Goal: Information Seeking & Learning: Learn about a topic

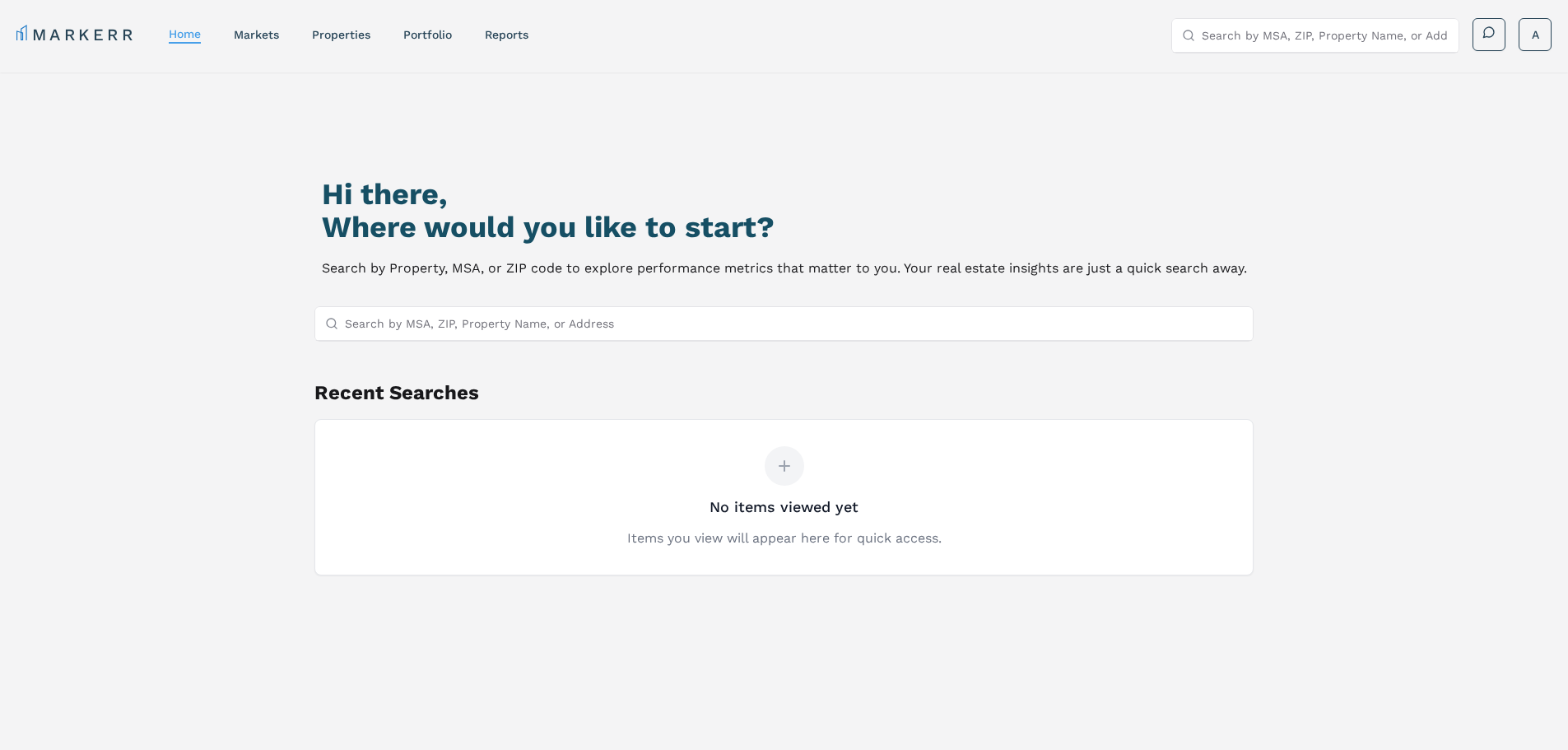
click at [577, 341] on div at bounding box center [784, 324] width 940 height 35
click at [581, 337] on input "Search by MSA, ZIP, Property Name, or Address" at bounding box center [793, 324] width 898 height 33
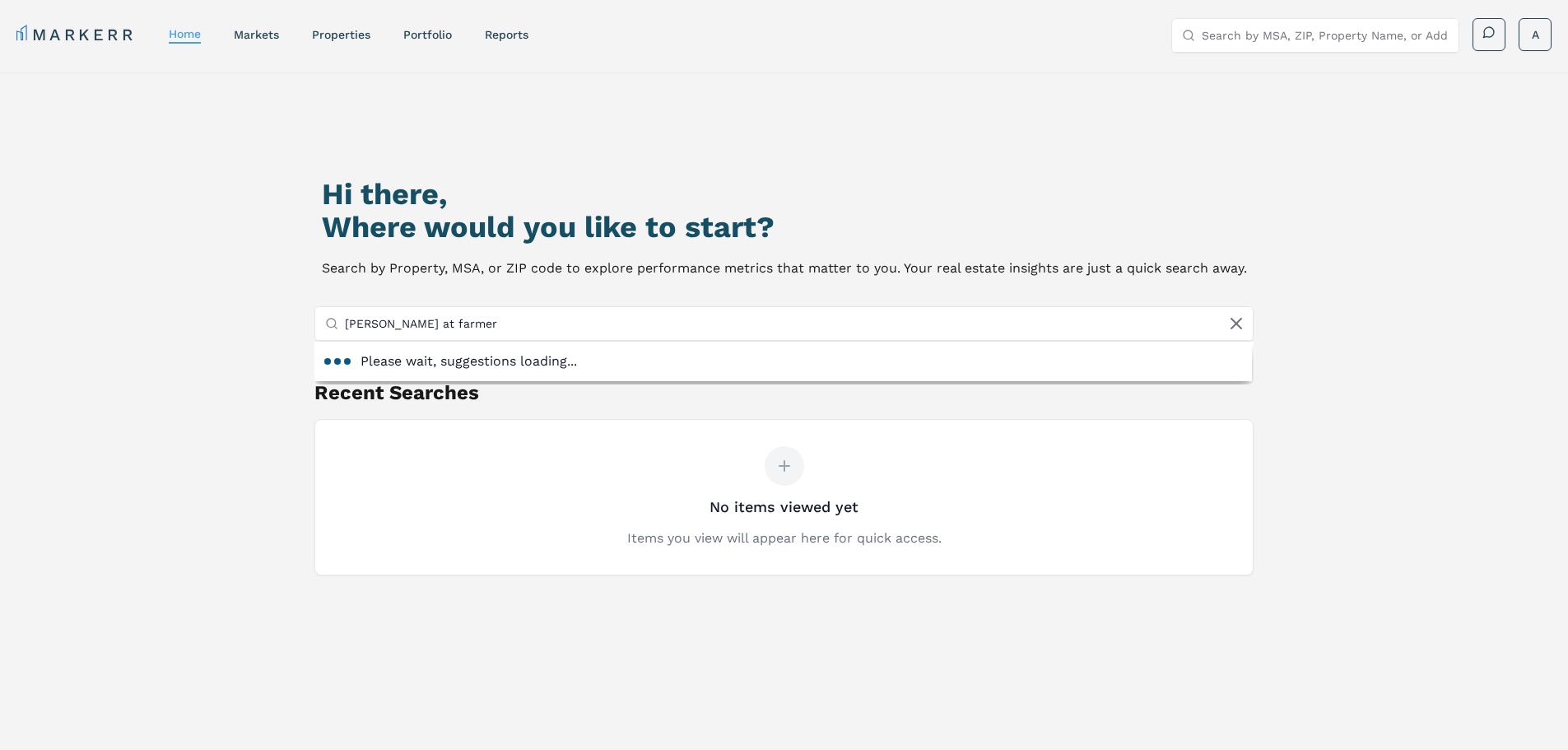
type input "[PERSON_NAME] at farmers"
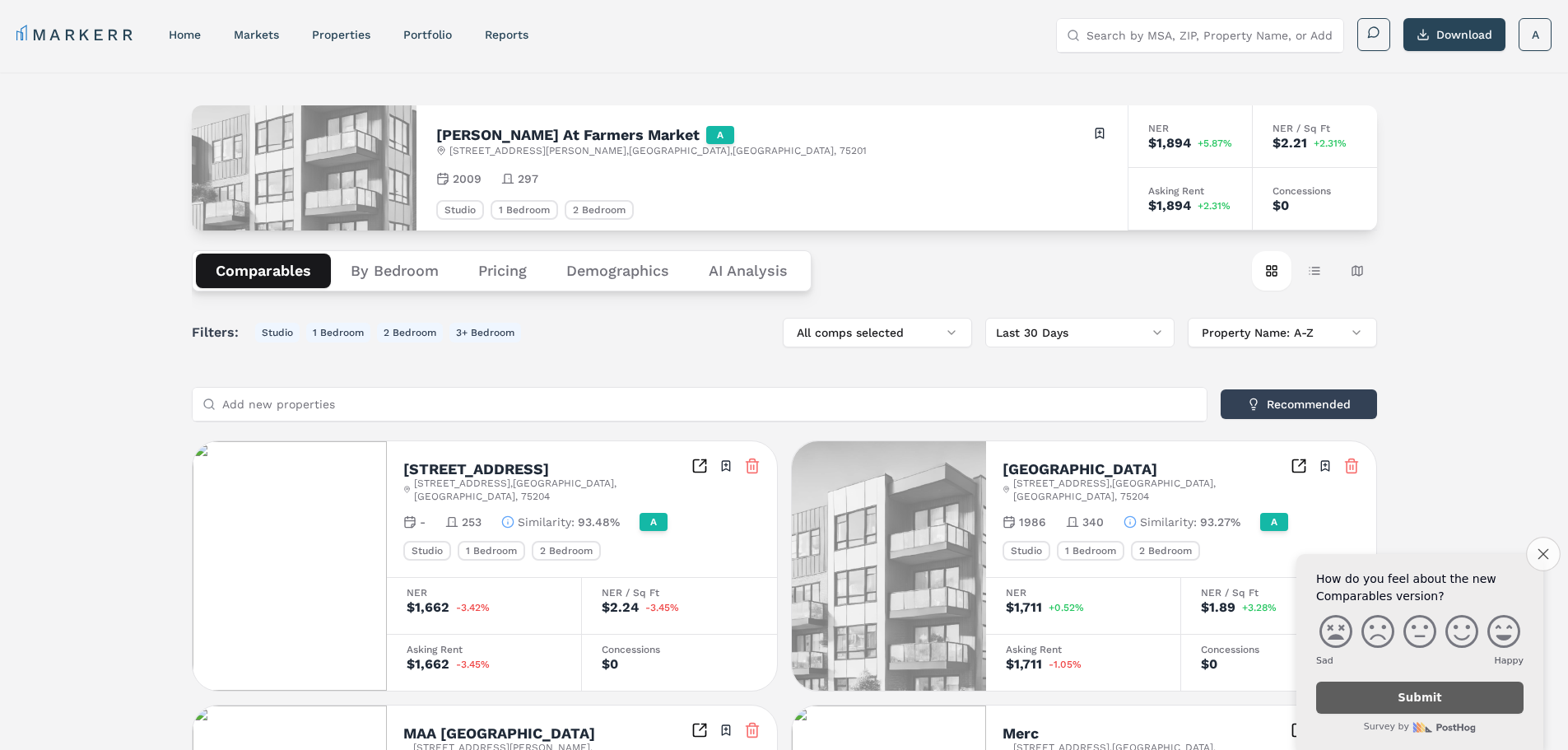
click at [1540, 557] on icon "Close survey" at bounding box center [1542, 553] width 11 height 11
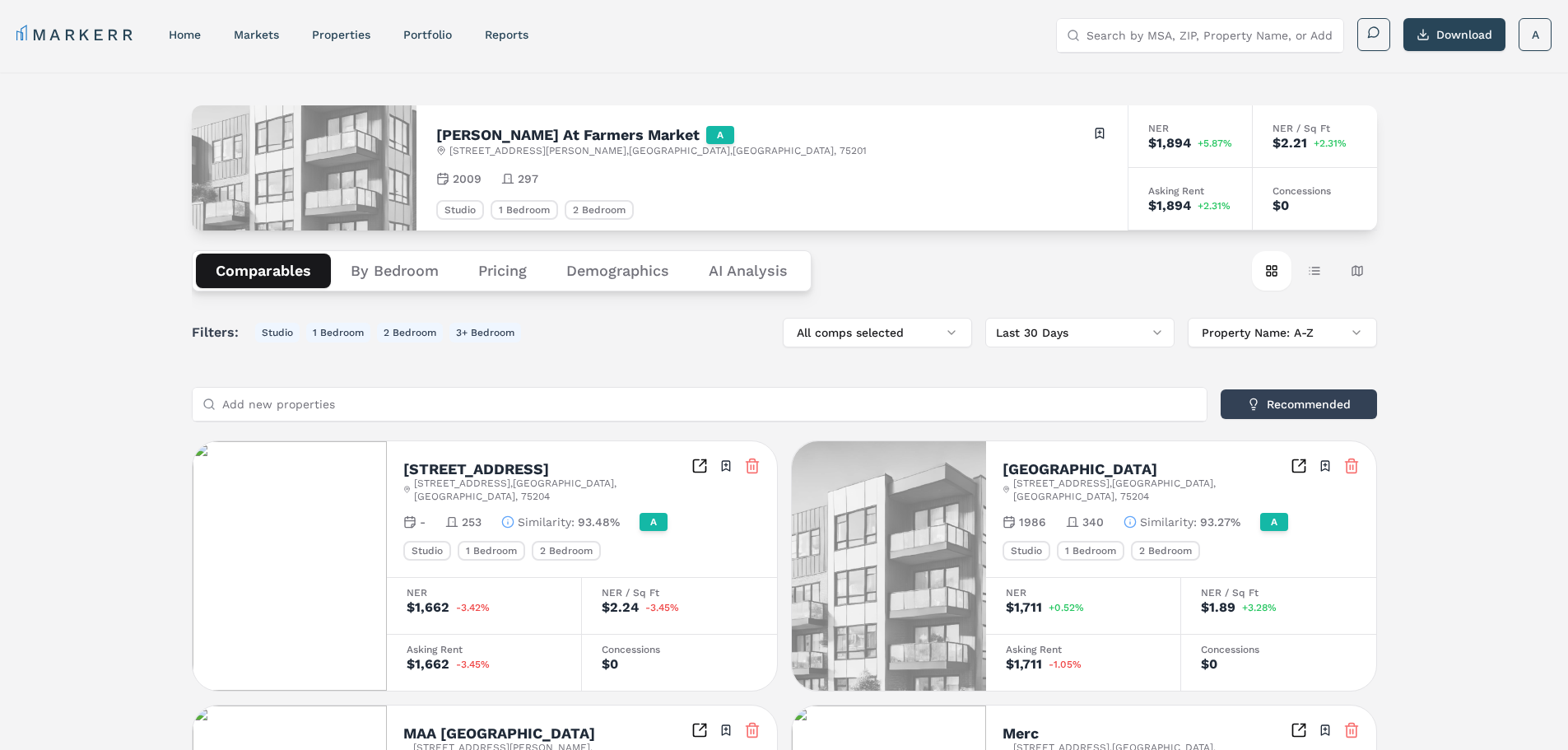
click at [494, 397] on input "Add new properties" at bounding box center [710, 403] width 974 height 33
click at [421, 402] on input "Add new properties" at bounding box center [710, 403] width 974 height 33
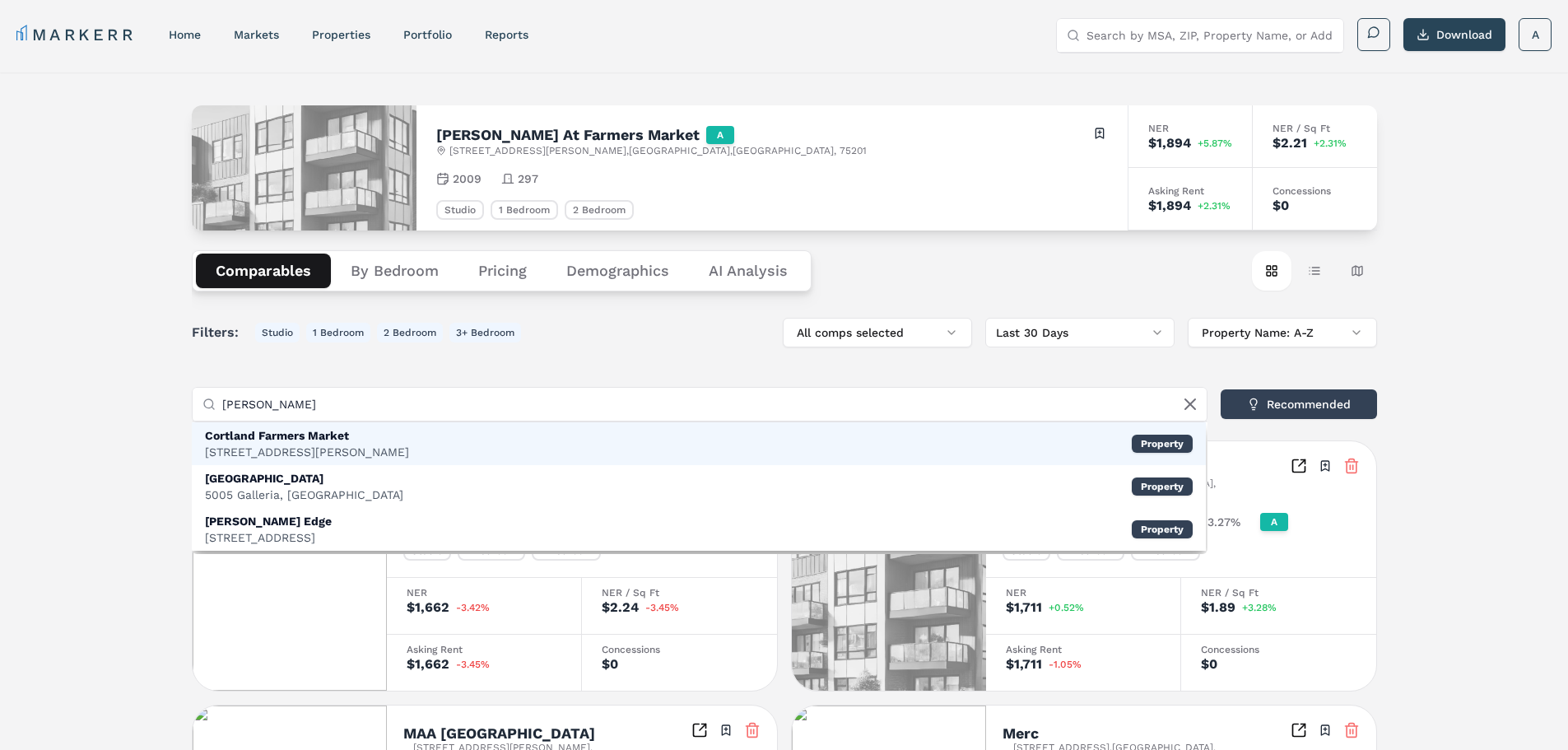
type input "[PERSON_NAME]"
click at [582, 441] on div "Cortland Farmers Market [STREET_ADDRESS][PERSON_NAME] Property" at bounding box center [699, 443] width 1014 height 43
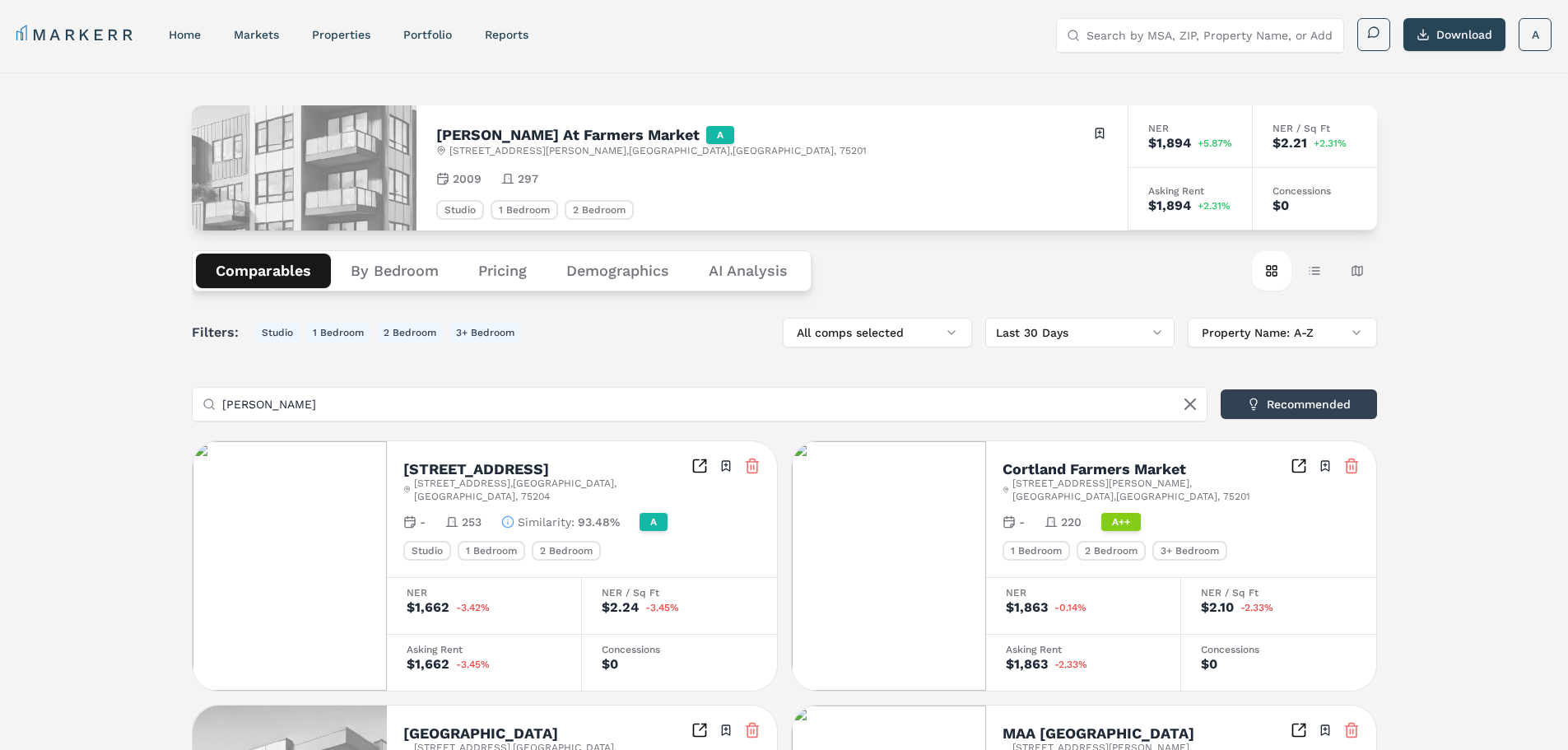
click at [386, 270] on button "By Bedroom" at bounding box center [394, 271] width 128 height 35
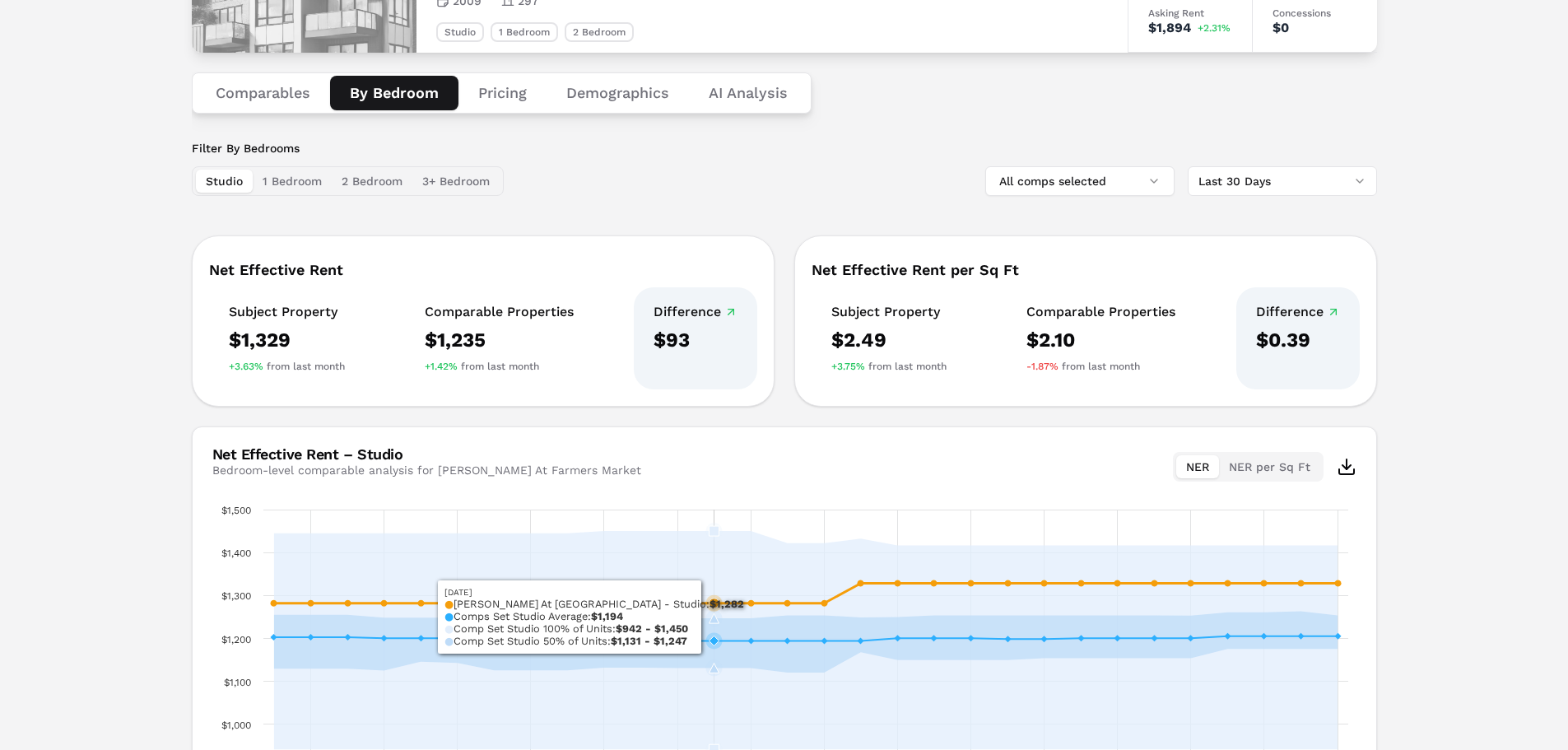
scroll to position [177, 0]
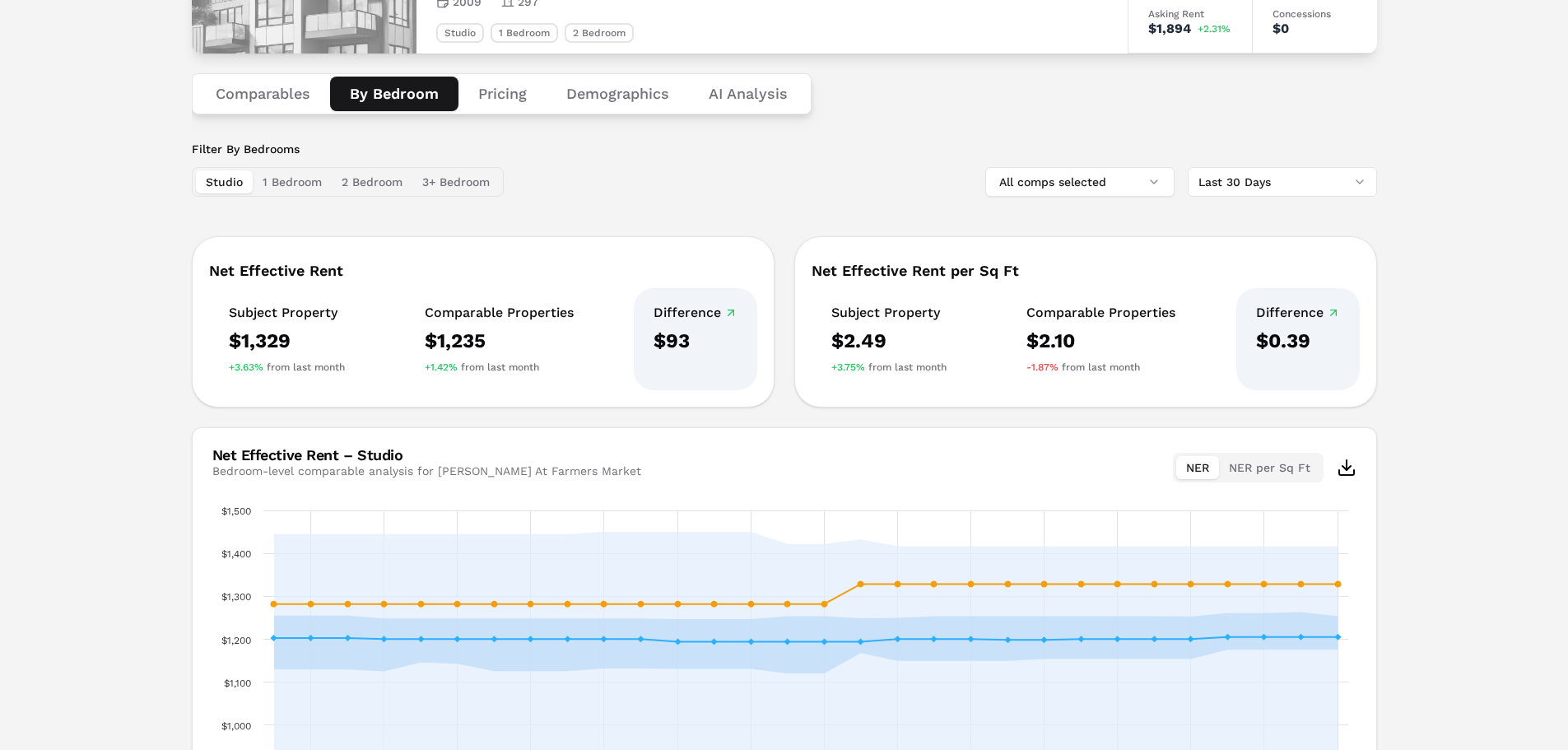
click at [290, 182] on button "1 Bedroom" at bounding box center [291, 182] width 79 height 23
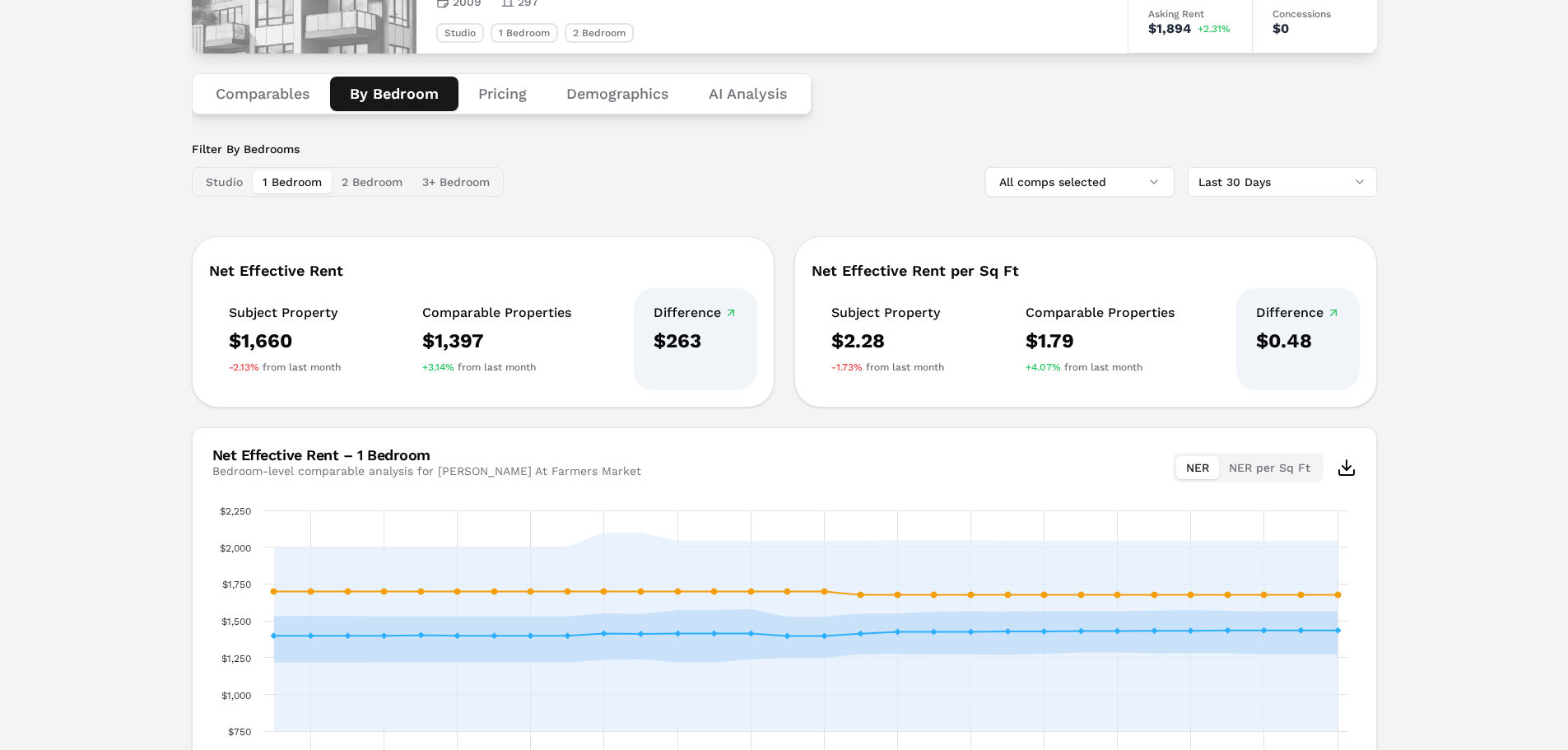
click at [372, 186] on button "2 Bedroom" at bounding box center [371, 182] width 81 height 23
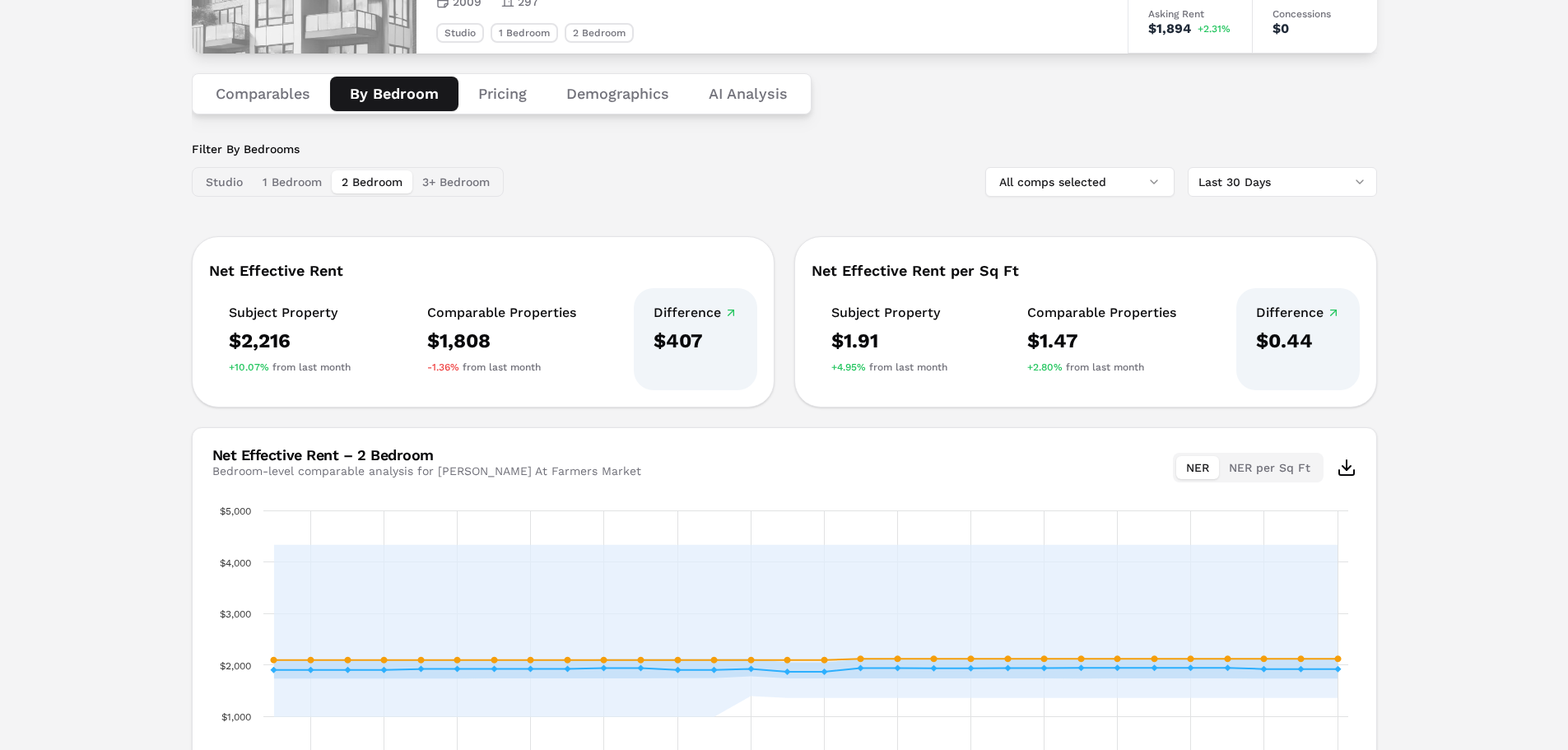
click at [314, 185] on button "1 Bedroom" at bounding box center [291, 182] width 79 height 23
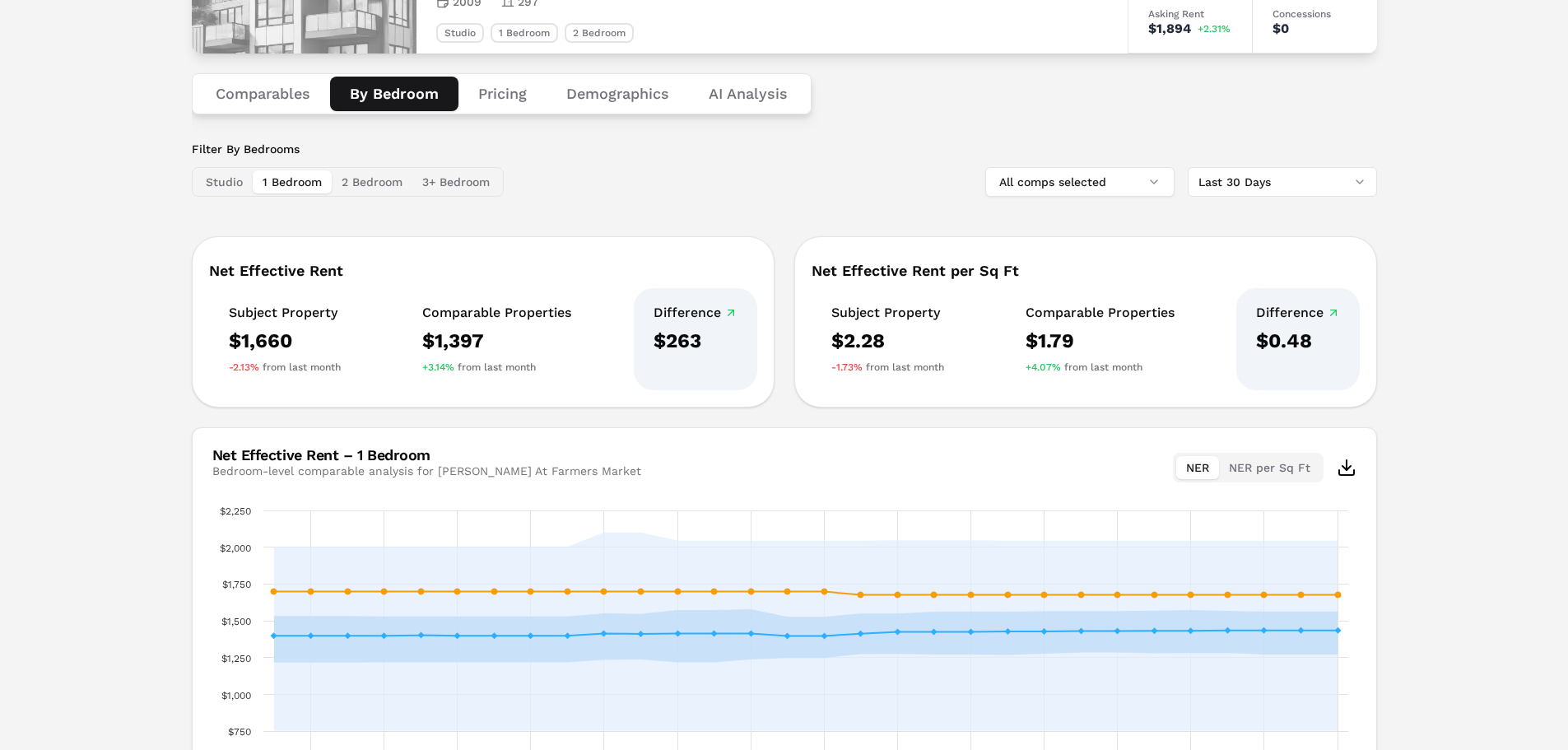
click at [234, 183] on button "Studio" at bounding box center [224, 182] width 57 height 23
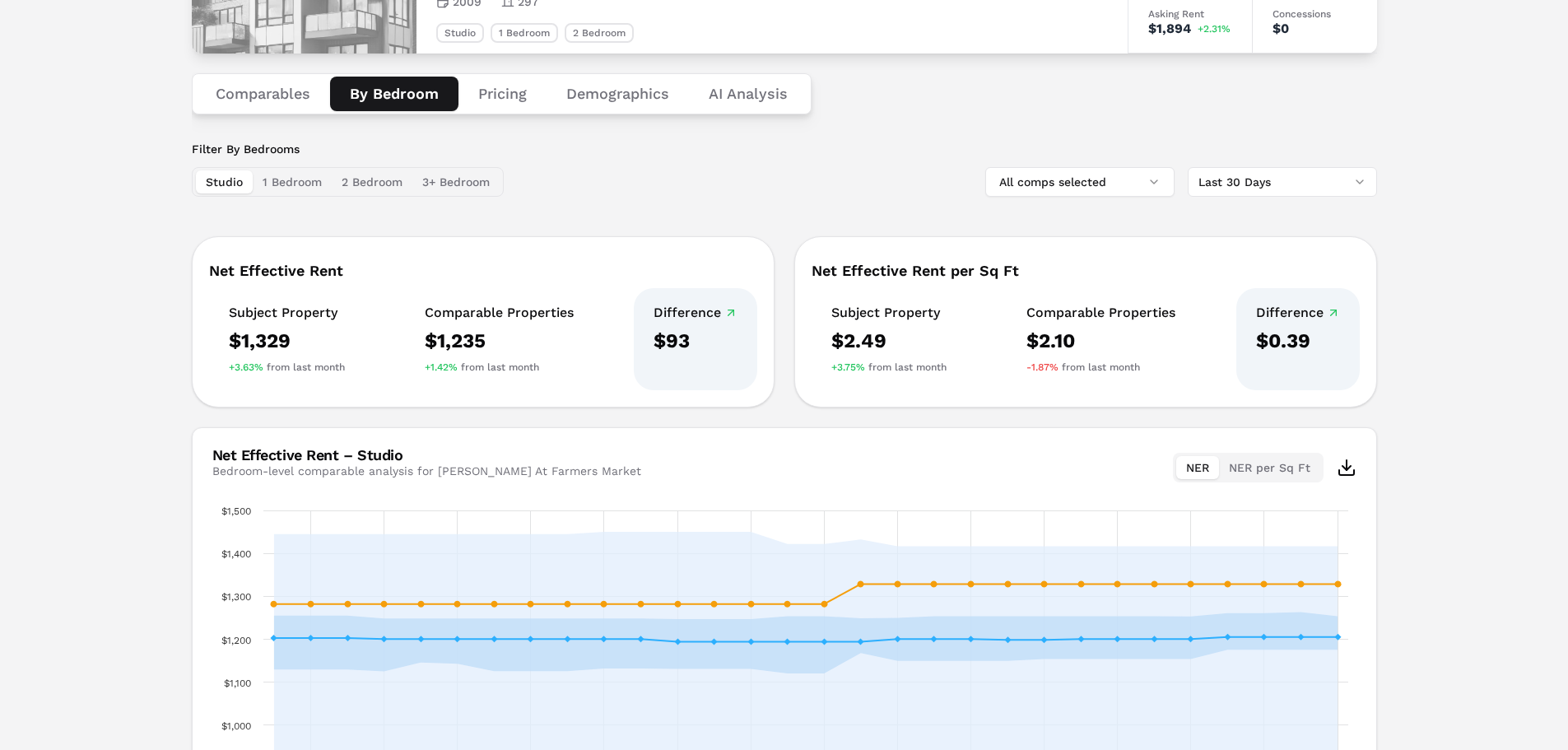
click at [280, 181] on button "1 Bedroom" at bounding box center [291, 182] width 79 height 23
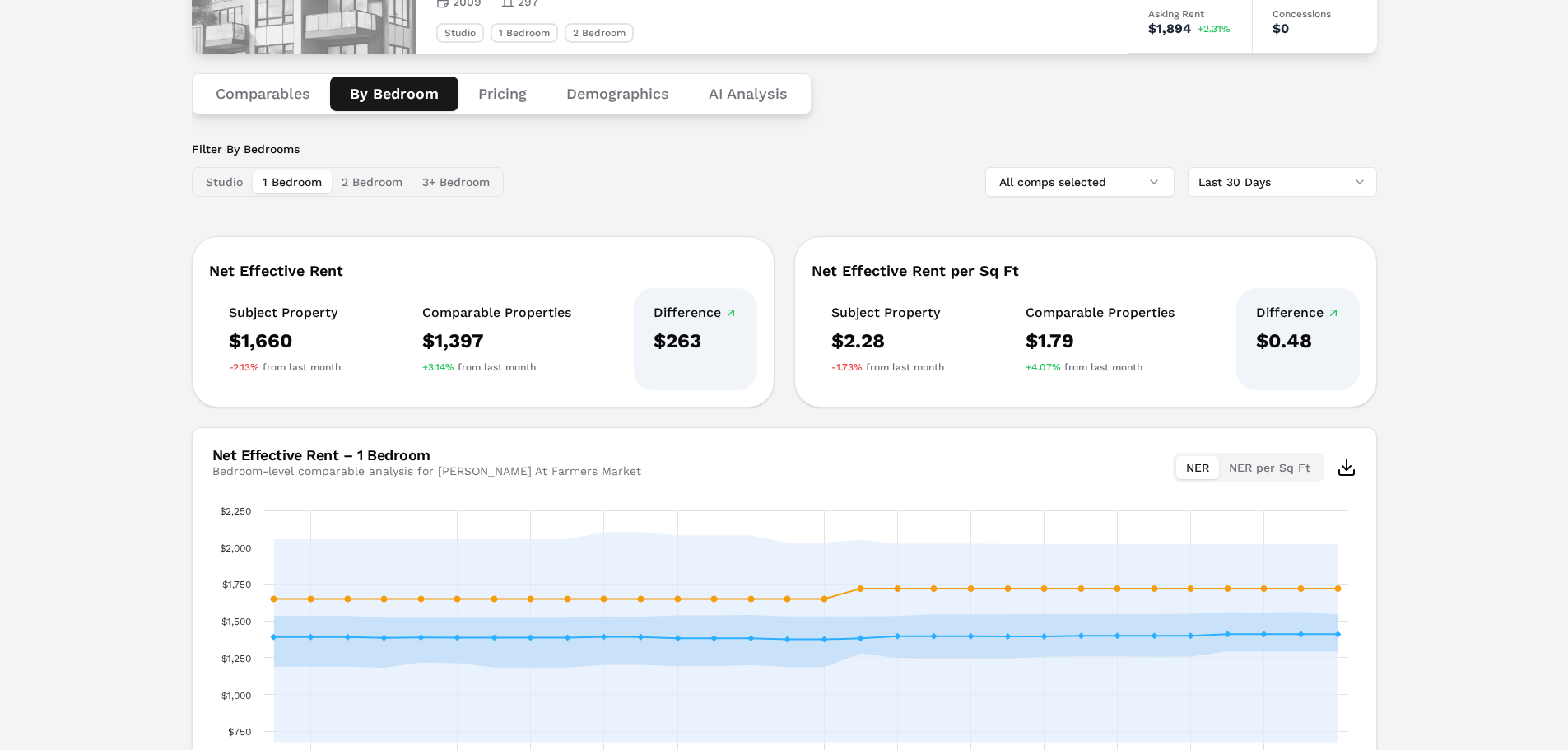
click at [362, 184] on button "2 Bedroom" at bounding box center [371, 182] width 81 height 23
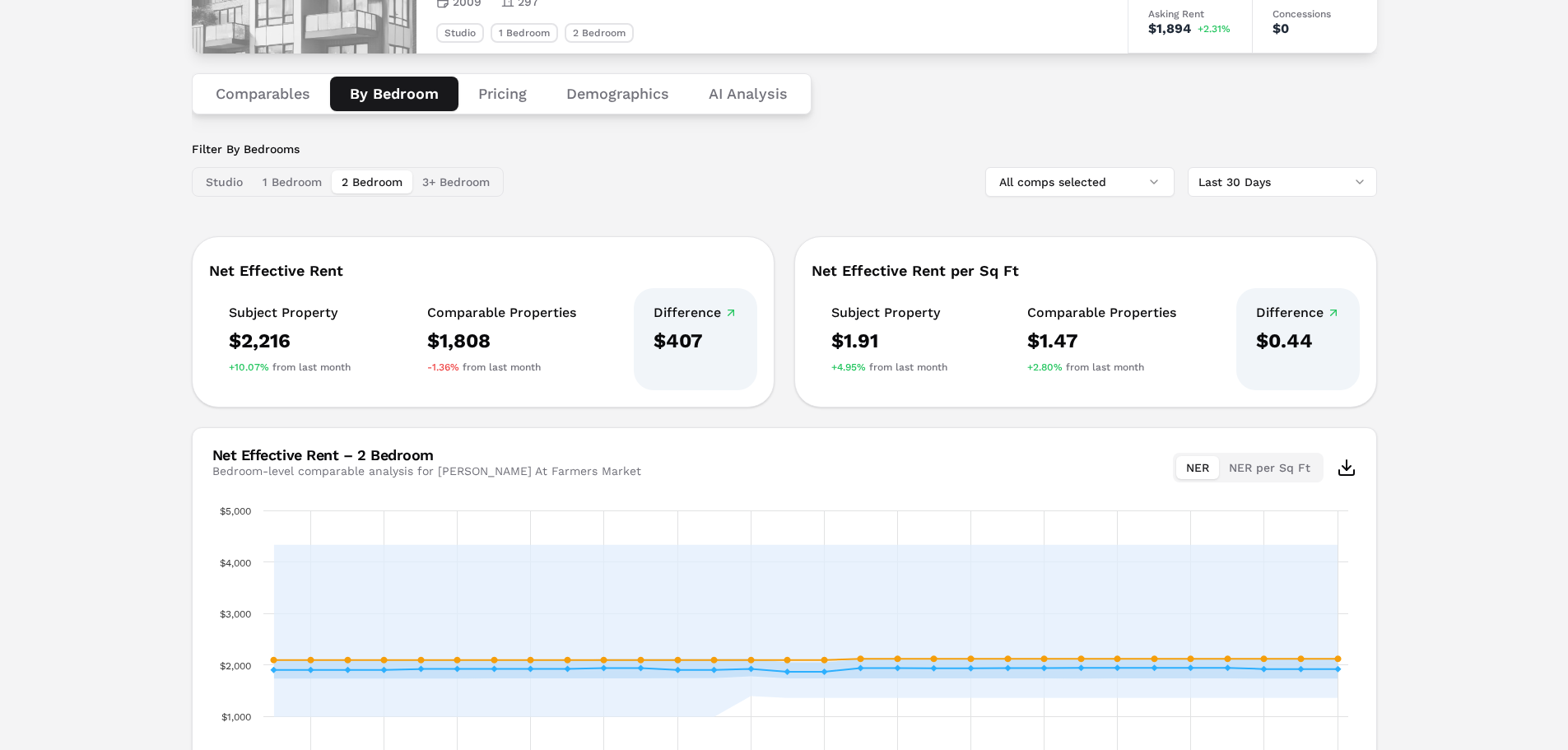
click at [423, 183] on button "3+ Bedroom" at bounding box center [455, 182] width 87 height 23
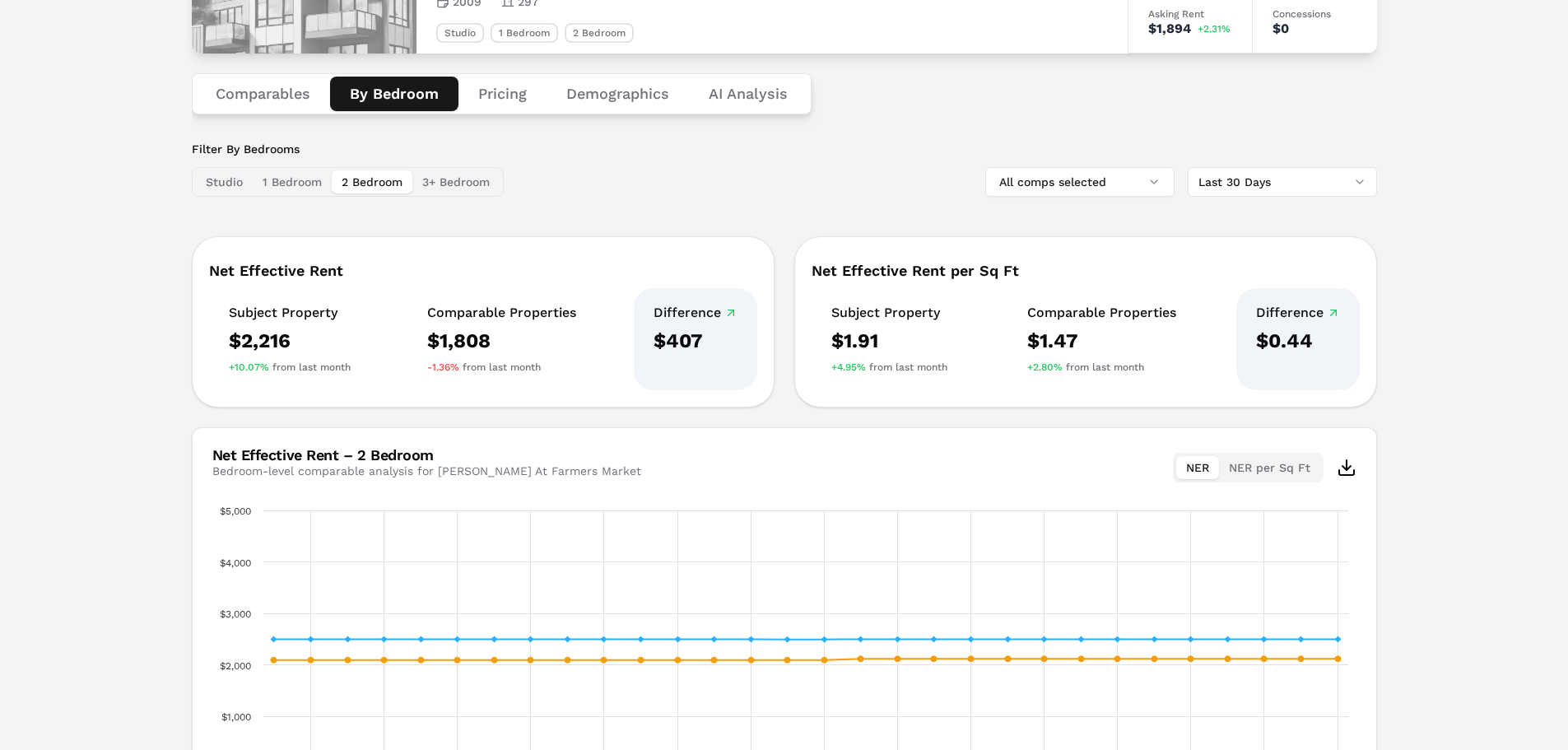
click at [379, 186] on button "2 Bedroom" at bounding box center [371, 182] width 81 height 23
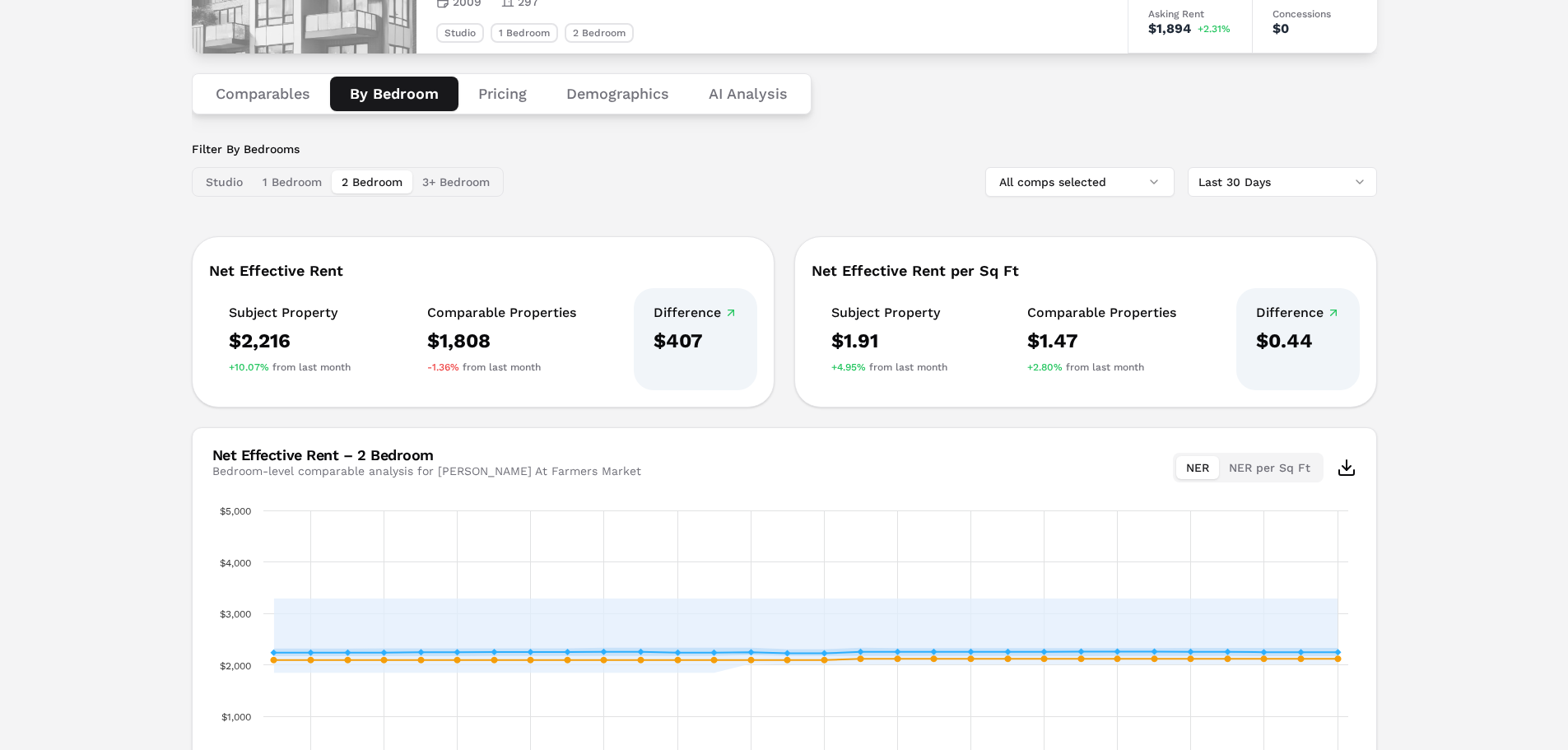
click at [333, 186] on button "2 Bedroom" at bounding box center [371, 182] width 81 height 23
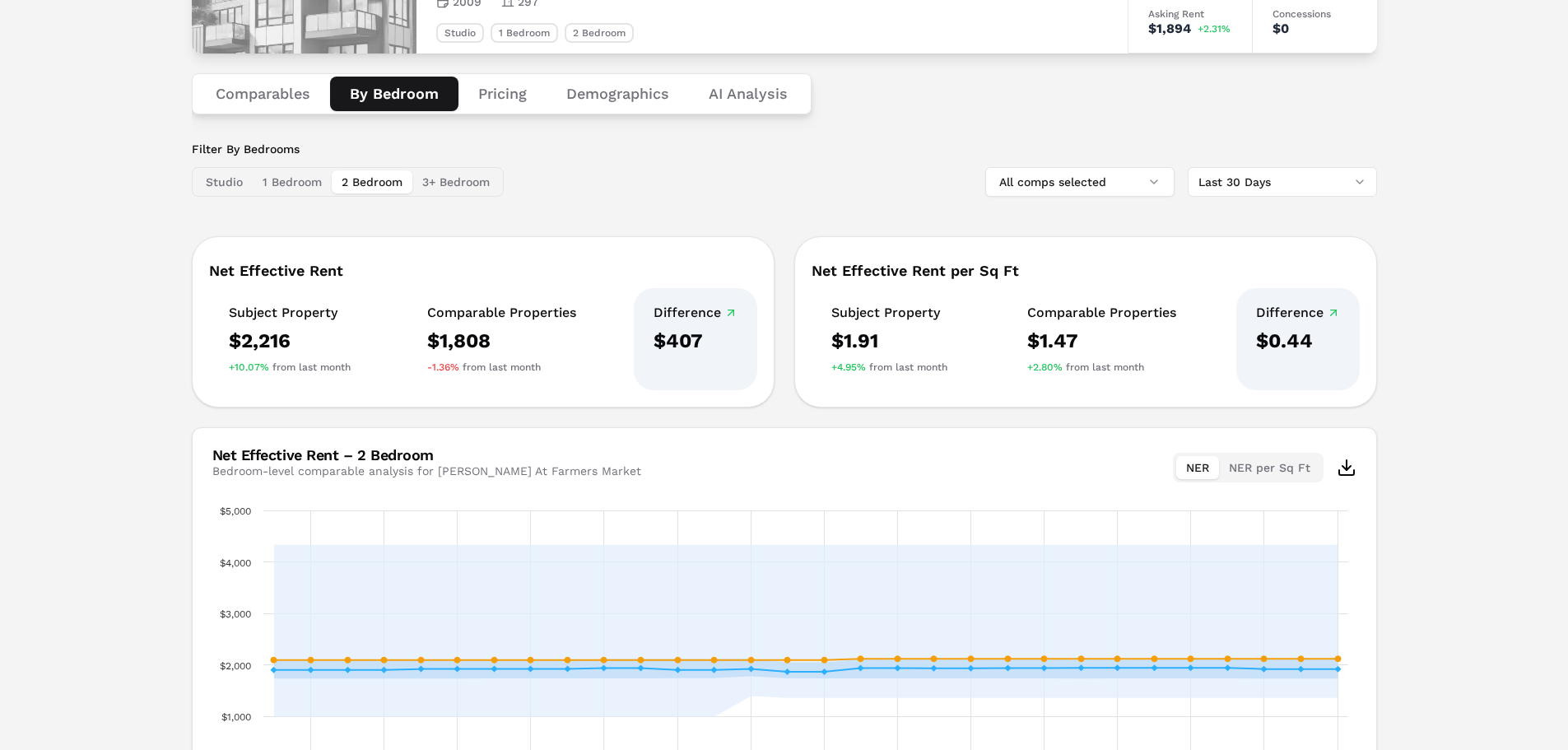
click at [288, 184] on button "1 Bedroom" at bounding box center [291, 182] width 79 height 23
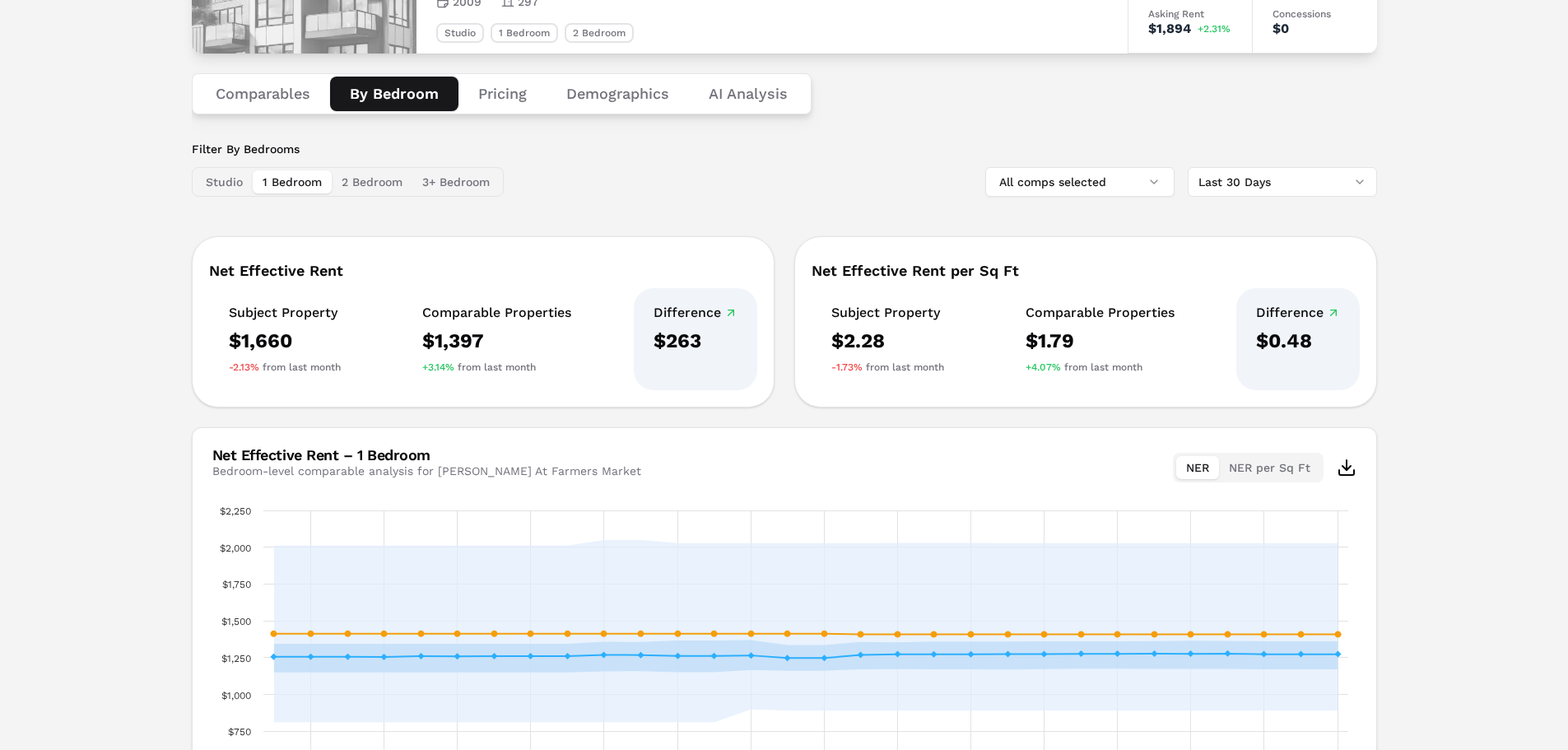
click at [247, 181] on button "Studio" at bounding box center [224, 182] width 57 height 23
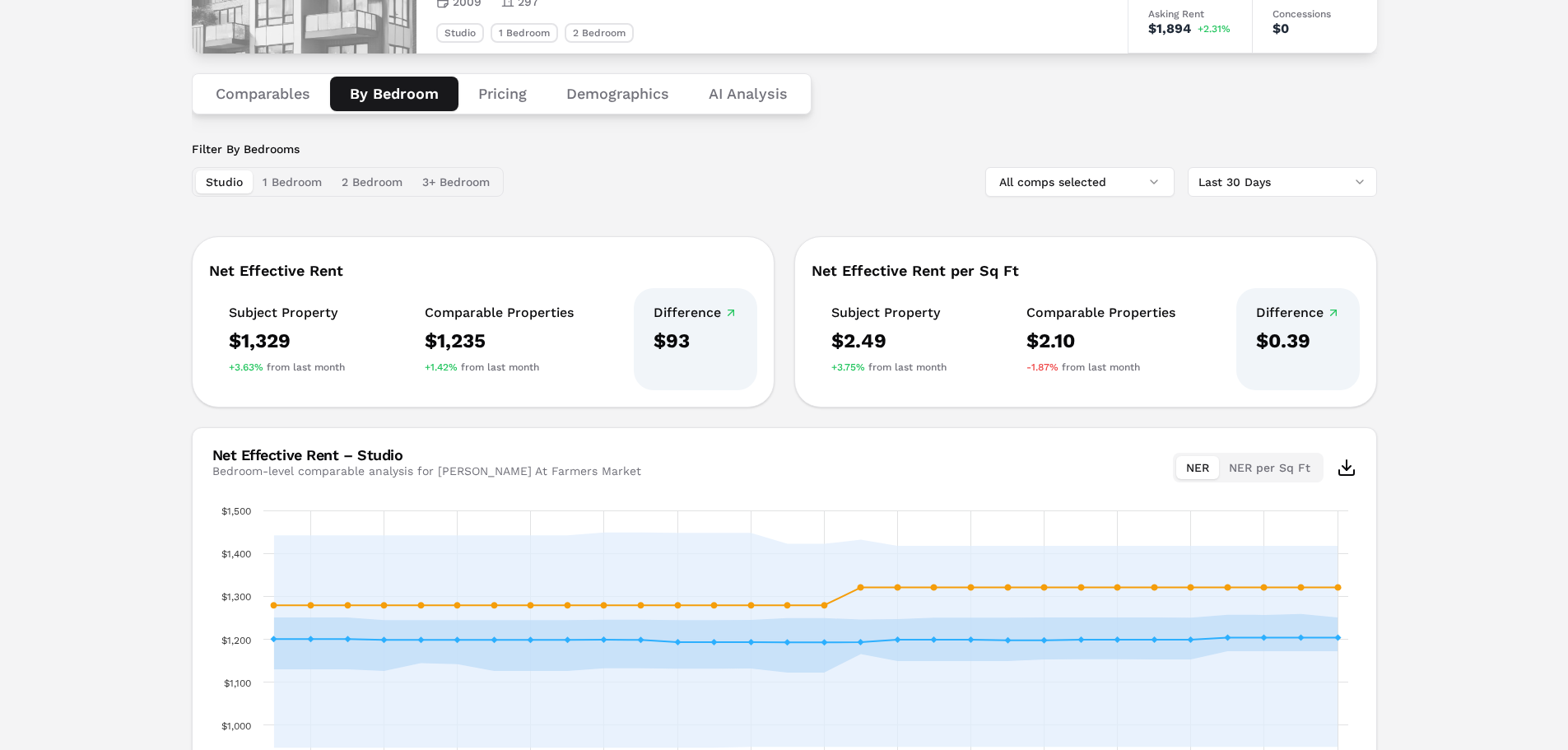
click at [574, 190] on div "Filter By Bedrooms Studio 1 Bedroom 2 Bedroom 3+ Bedroom All comps selected Las…" at bounding box center [784, 169] width 1185 height 56
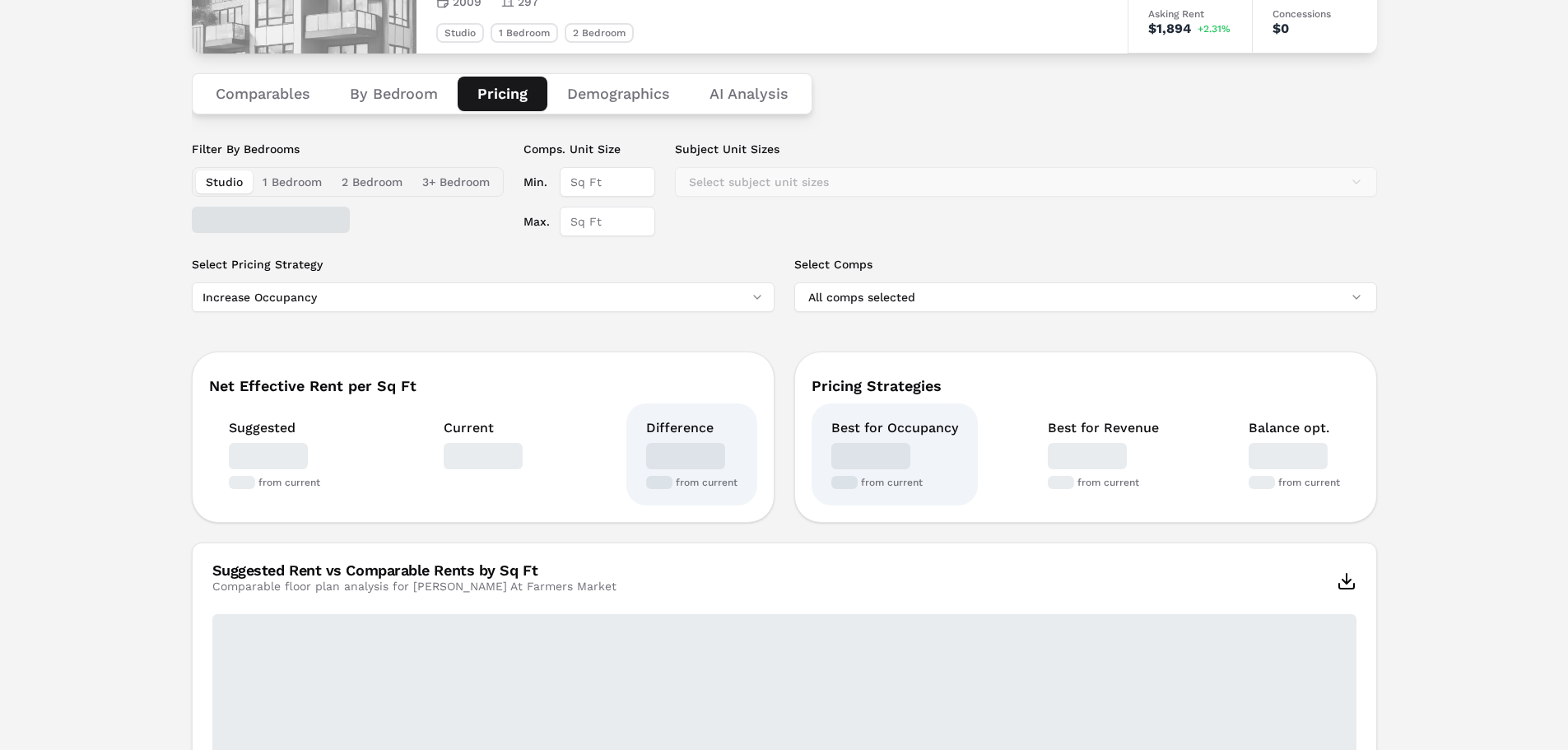
click at [517, 107] on button "Pricing" at bounding box center [502, 94] width 90 height 35
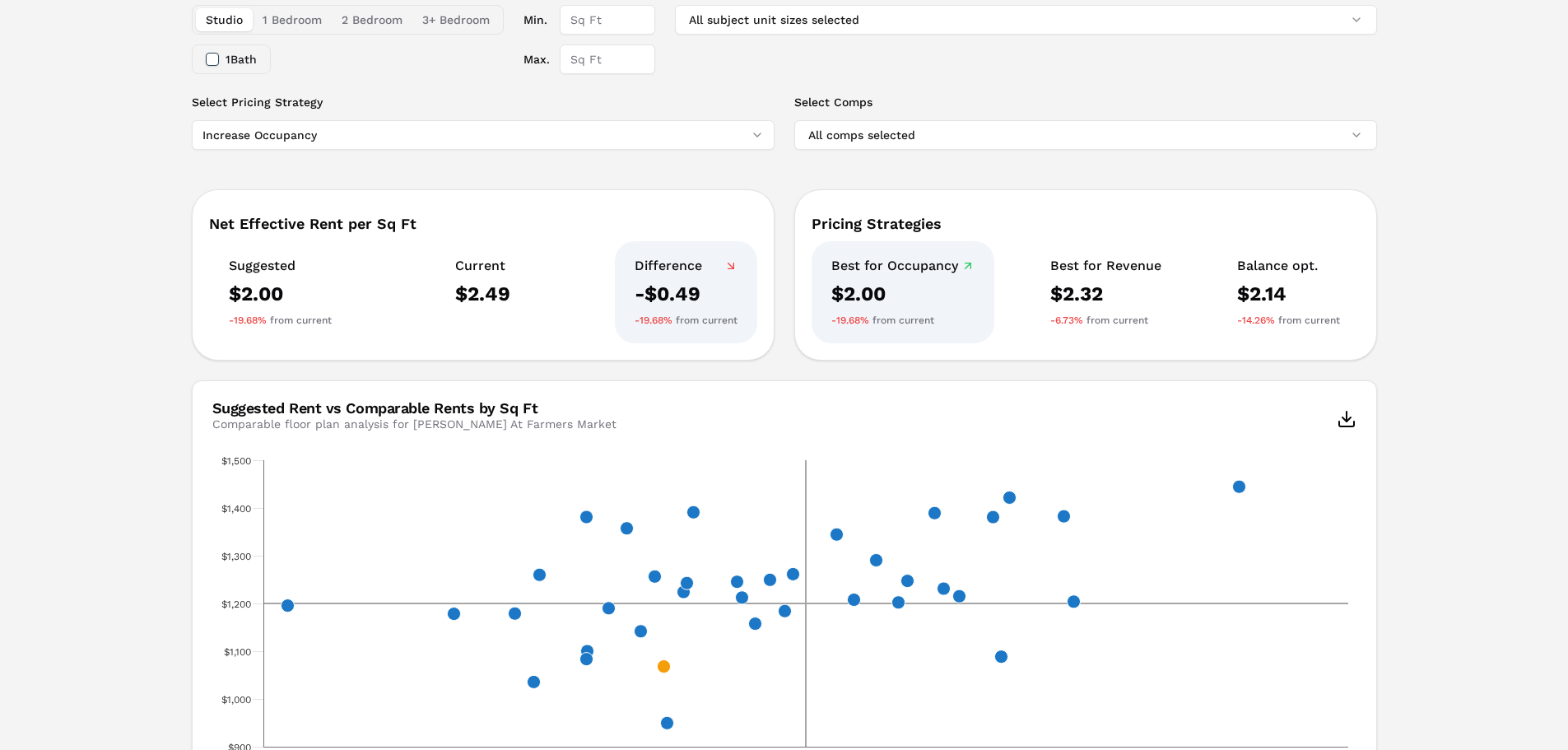
scroll to position [311, 0]
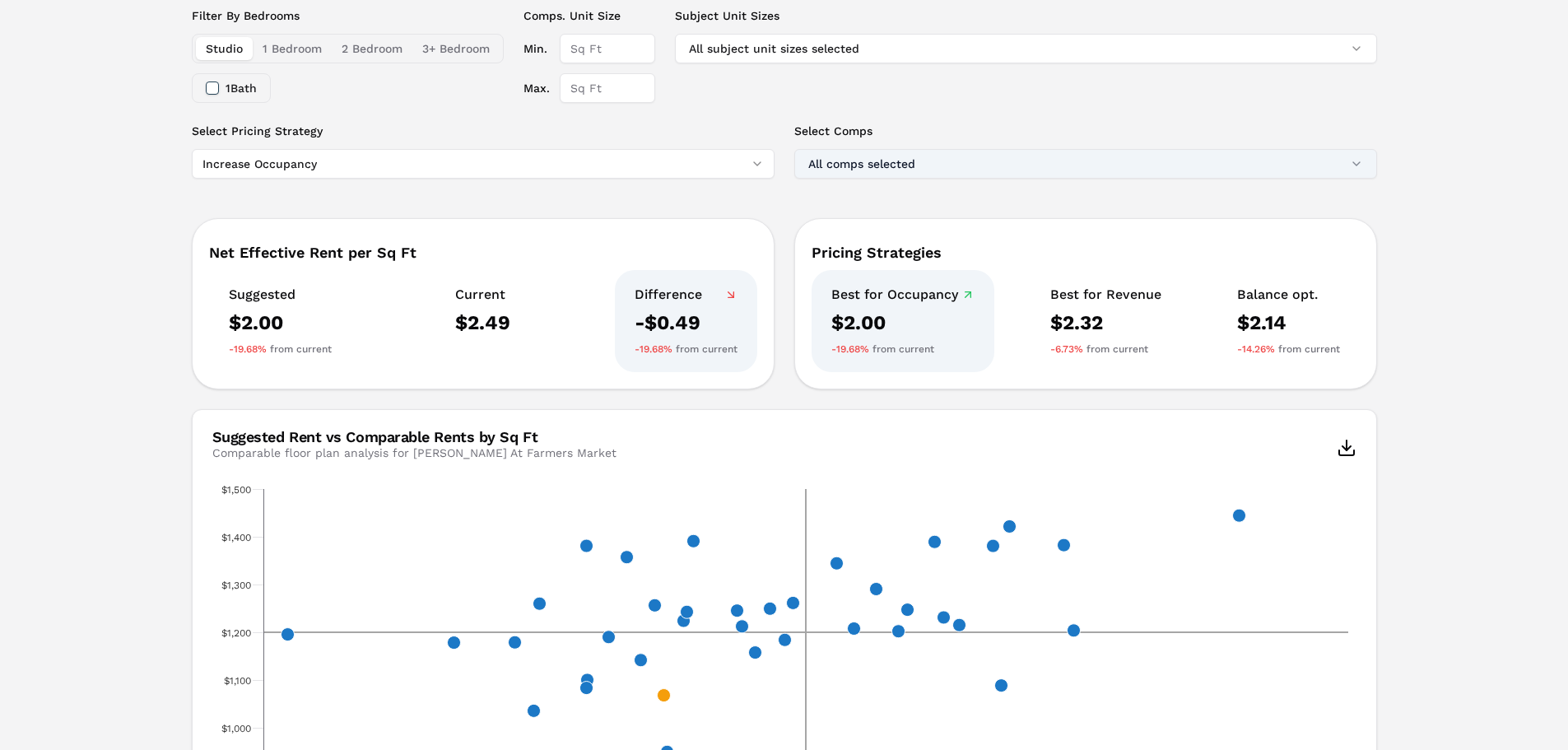
click at [898, 155] on button "All comps selected" at bounding box center [1086, 164] width 583 height 30
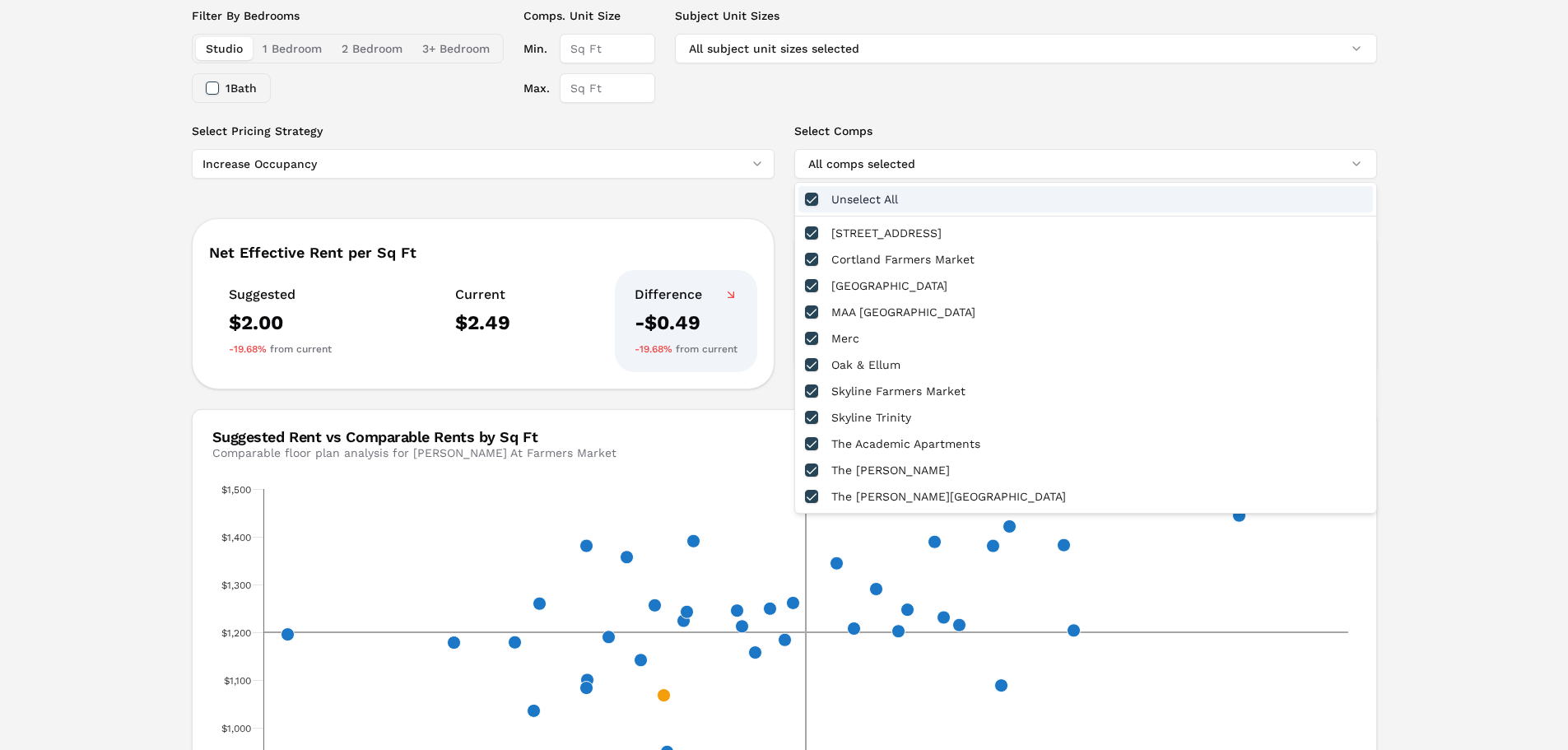
click at [857, 200] on div "Unselect All" at bounding box center [1085, 199] width 574 height 26
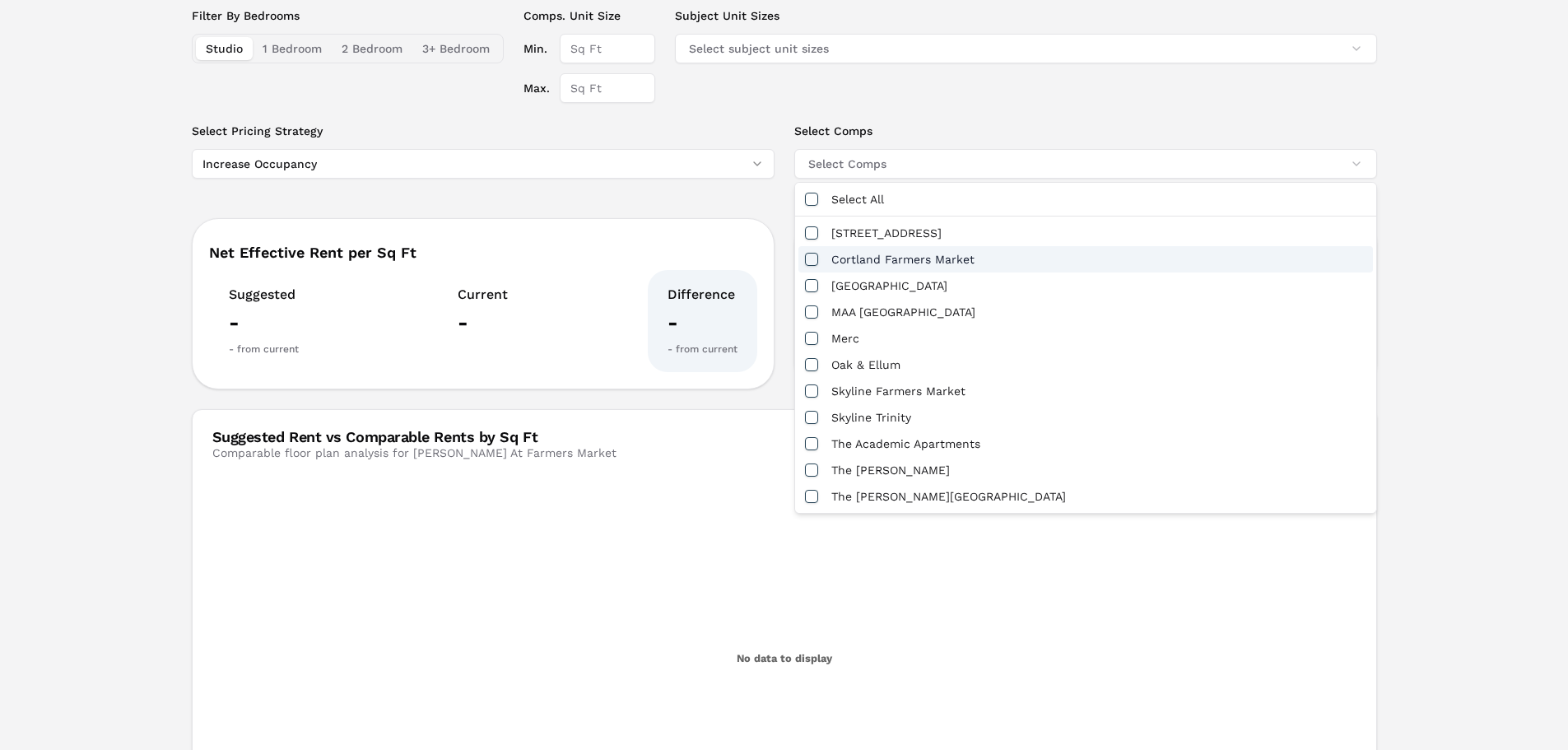
click at [823, 256] on div "Cortland Farmers Market" at bounding box center [1085, 260] width 574 height 26
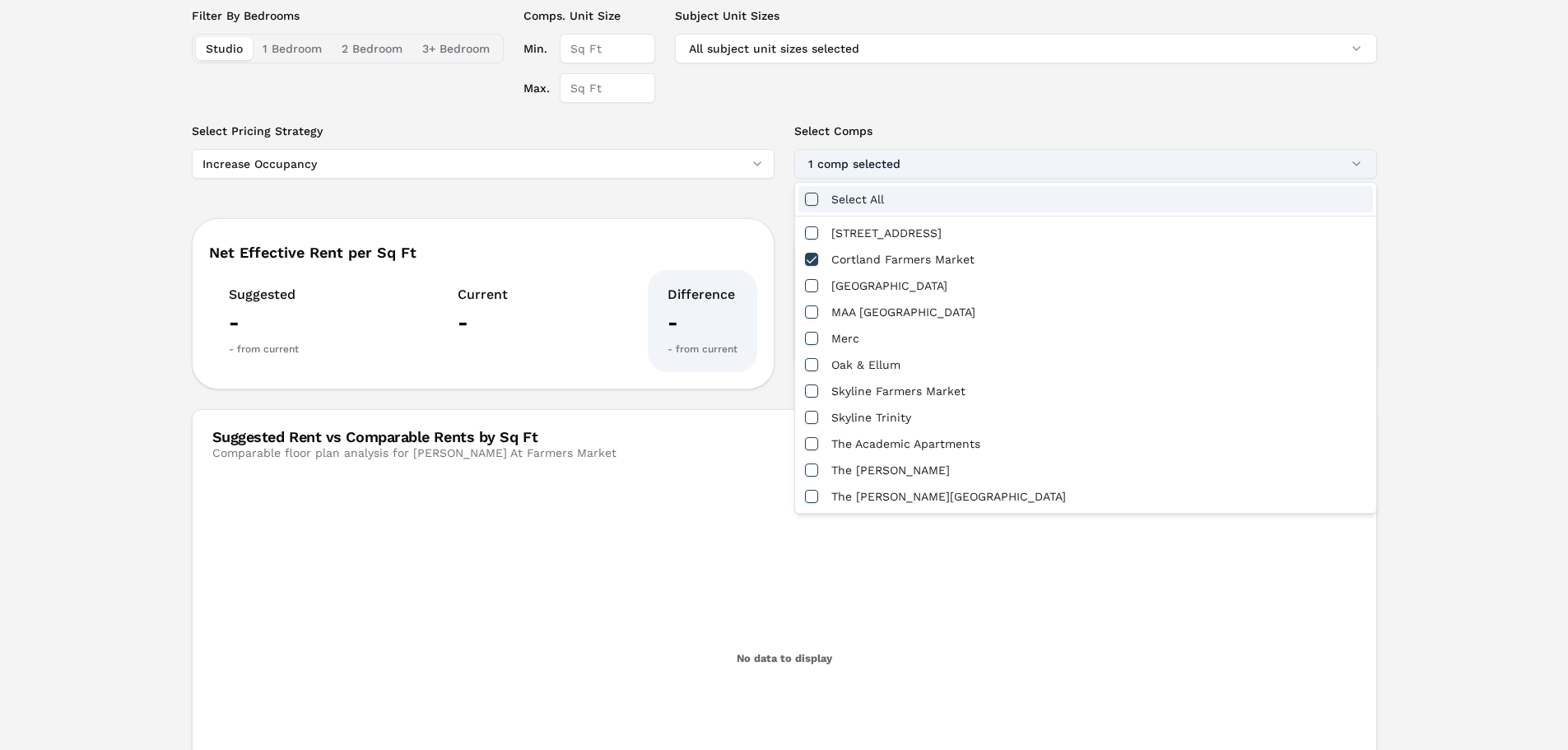
click at [898, 170] on button "1 comp selected" at bounding box center [1086, 164] width 583 height 30
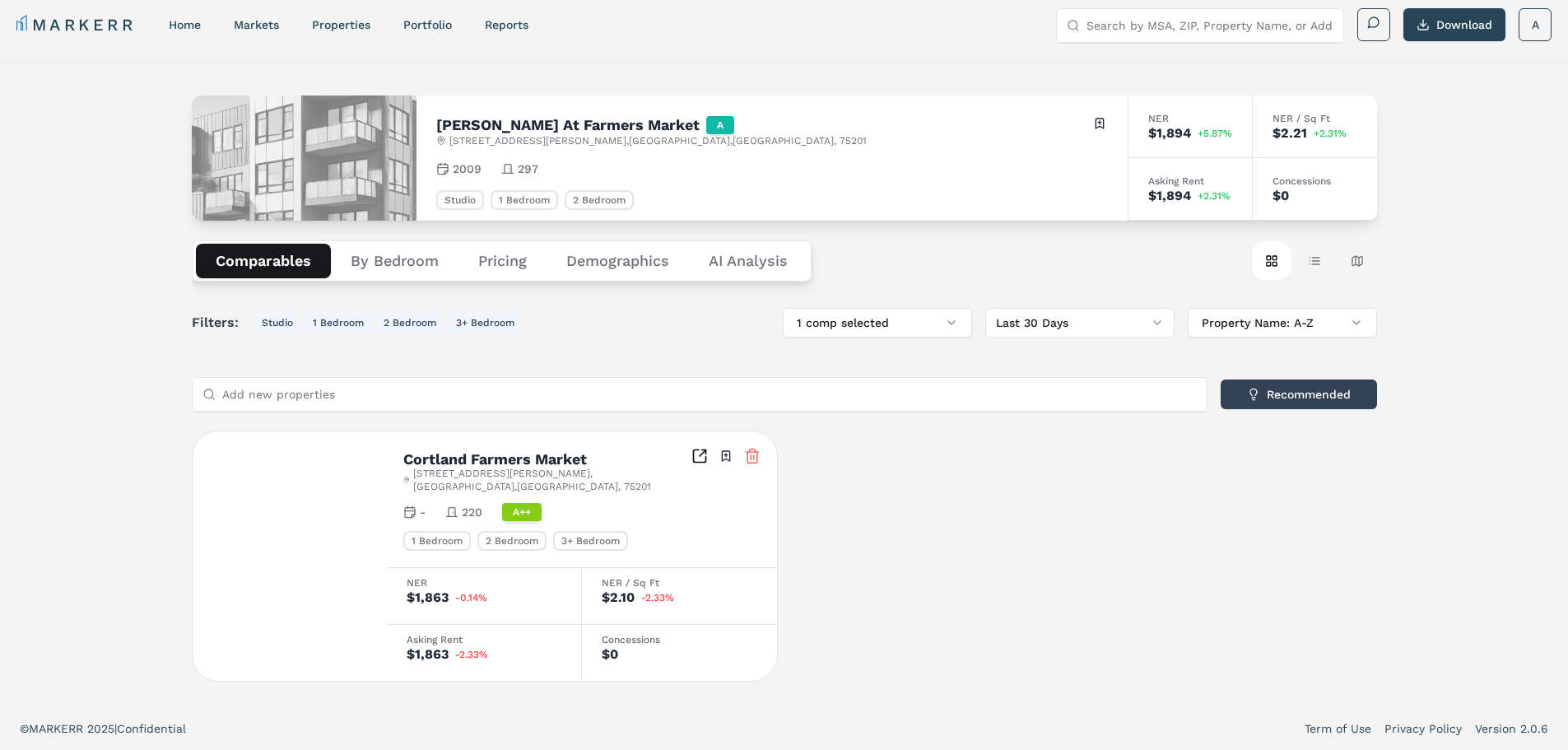
scroll to position [10, 0]
click at [253, 129] on div "[PERSON_NAME] At Farmers Market A [STREET_ADDRESS][PERSON_NAME] Toggle portfoli…" at bounding box center [784, 384] width 1185 height 605
click at [454, 391] on input "Add new properties" at bounding box center [710, 393] width 974 height 33
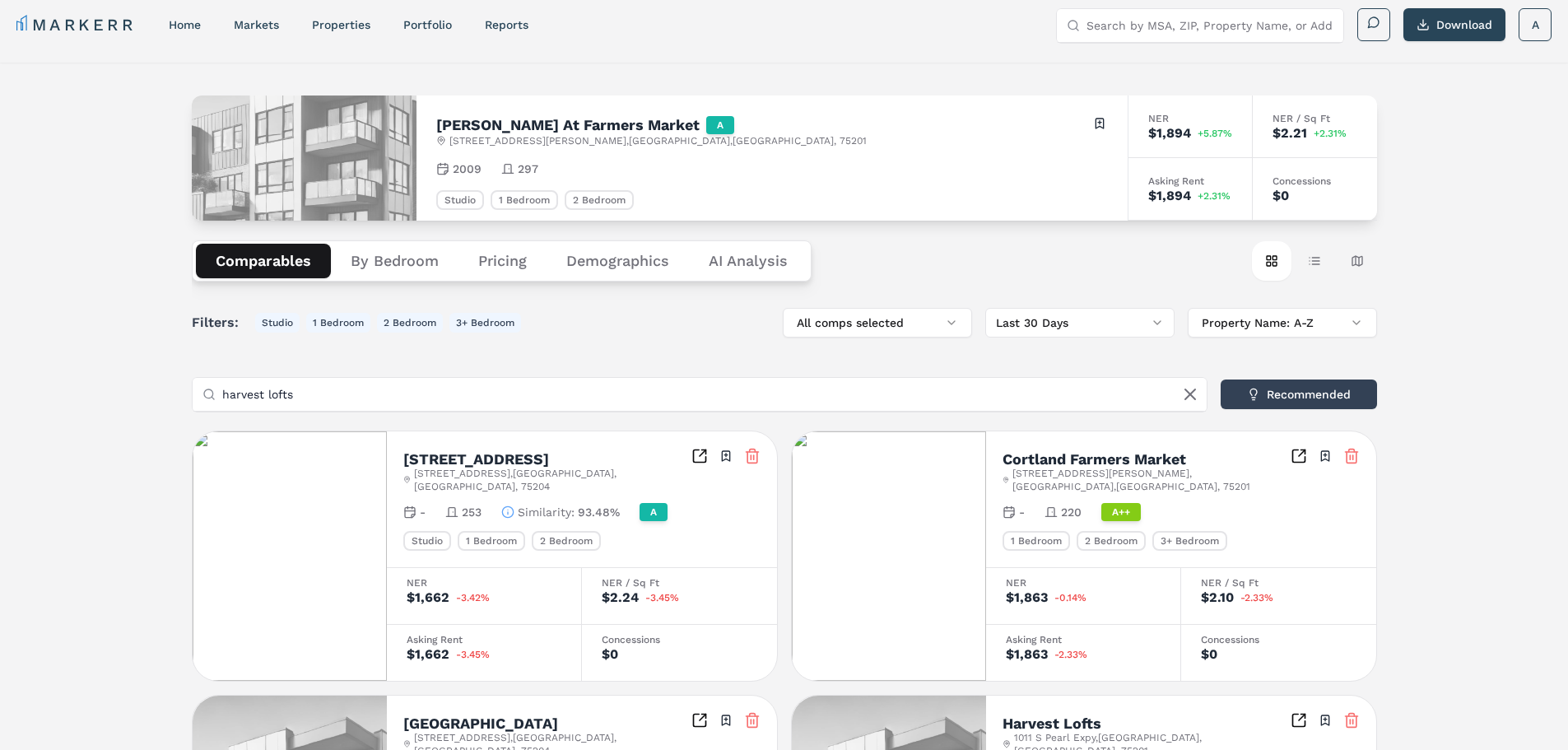
click at [486, 381] on input "harvest lofts" at bounding box center [710, 393] width 974 height 33
paste input "[PERSON_NAME] Lofts at the [PERSON_NAME][GEOGRAPHIC_DATA]"
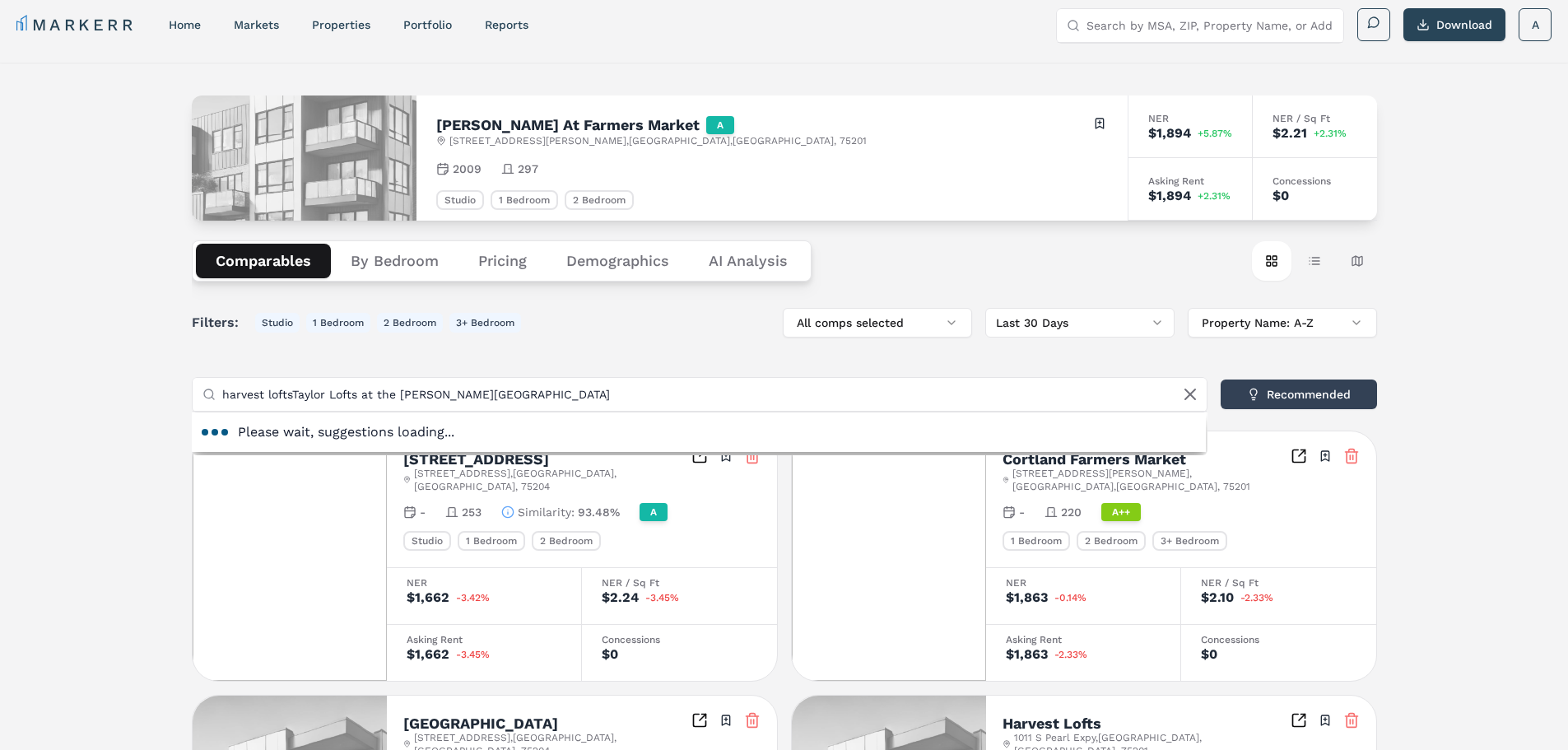
paste input "text"
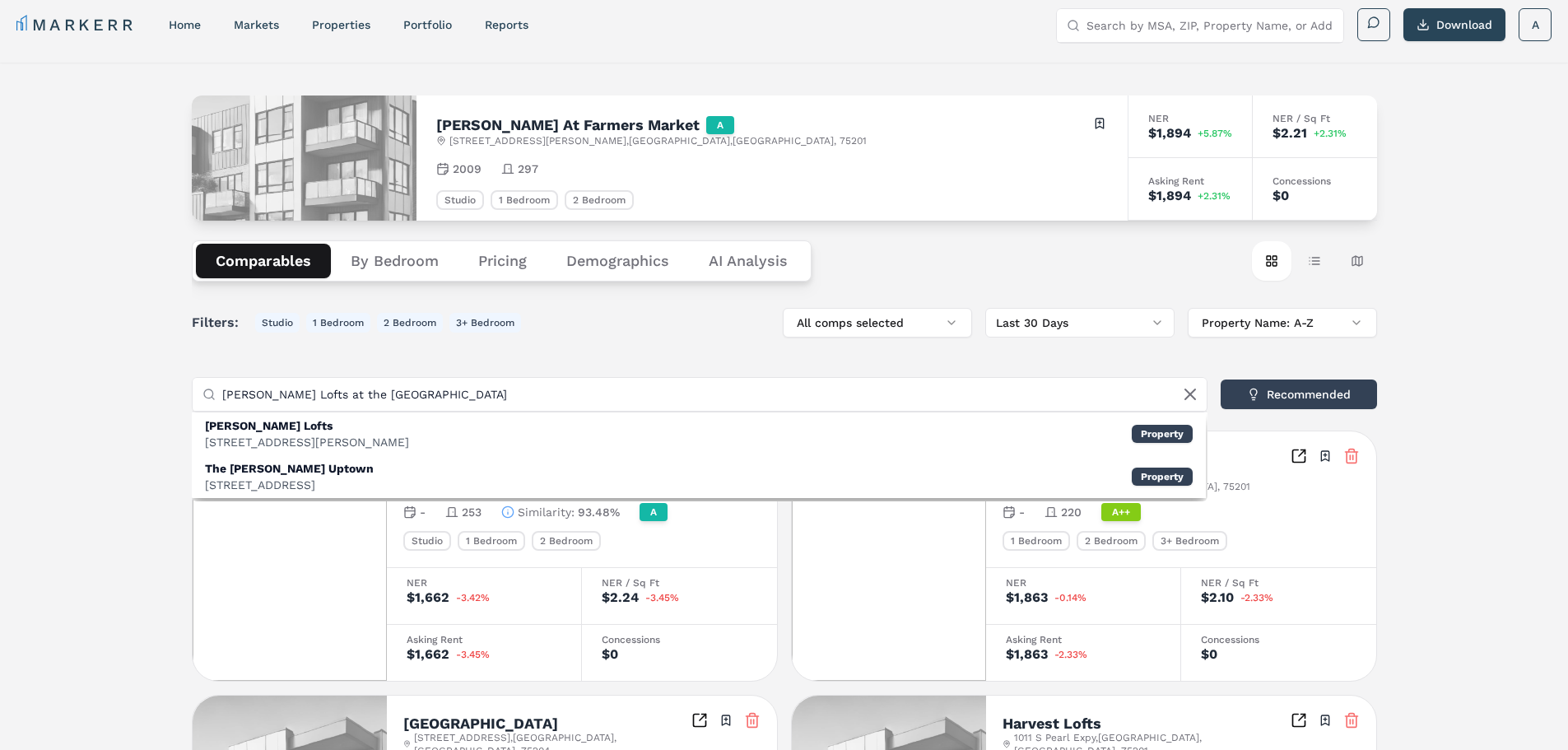
click at [495, 419] on div "[PERSON_NAME] Lofts [STREET_ADDRESS][PERSON_NAME] Property" at bounding box center [699, 433] width 1014 height 43
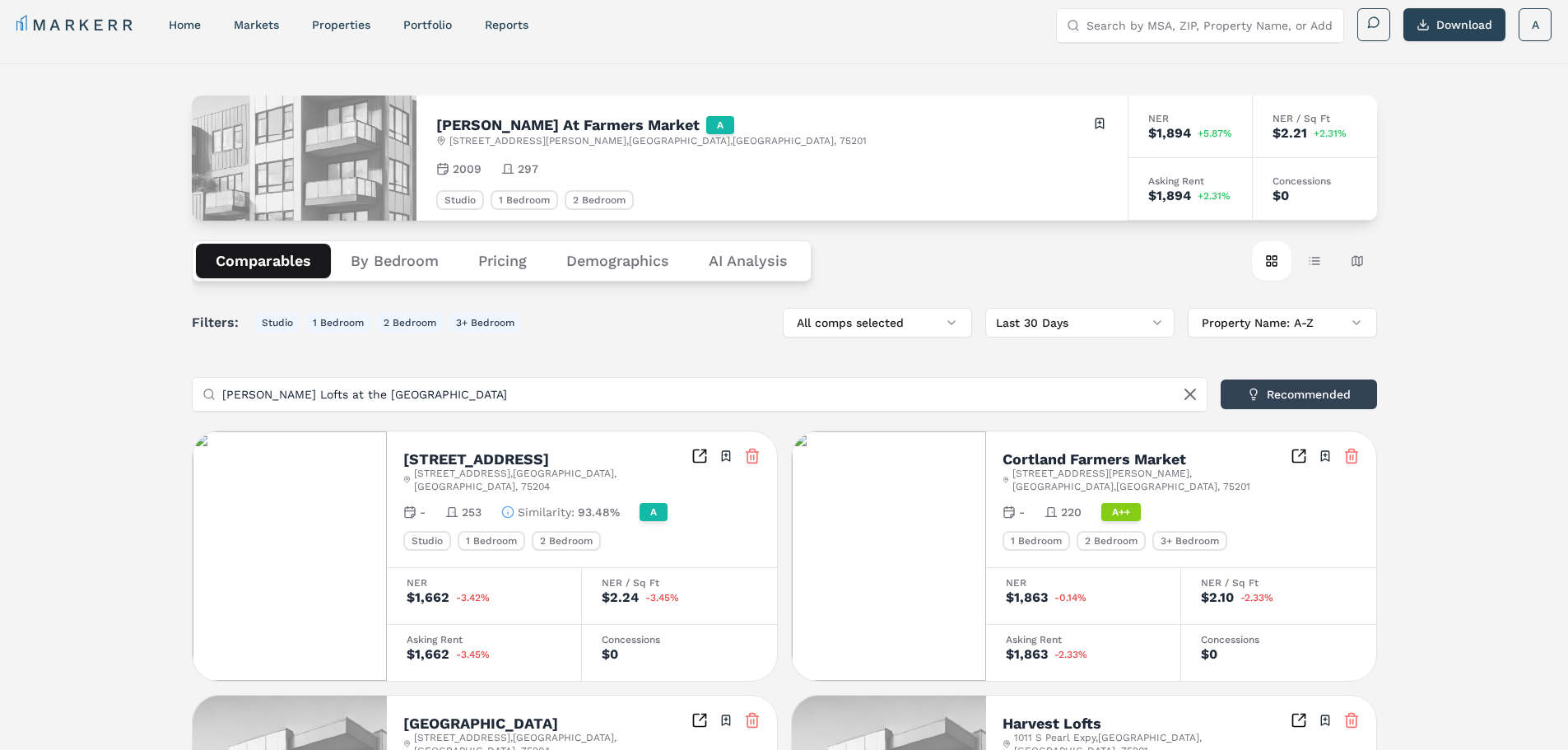
click at [570, 384] on input "[PERSON_NAME] Lofts at the [GEOGRAPHIC_DATA]" at bounding box center [710, 393] width 974 height 33
paste input "Pearl Lofts"
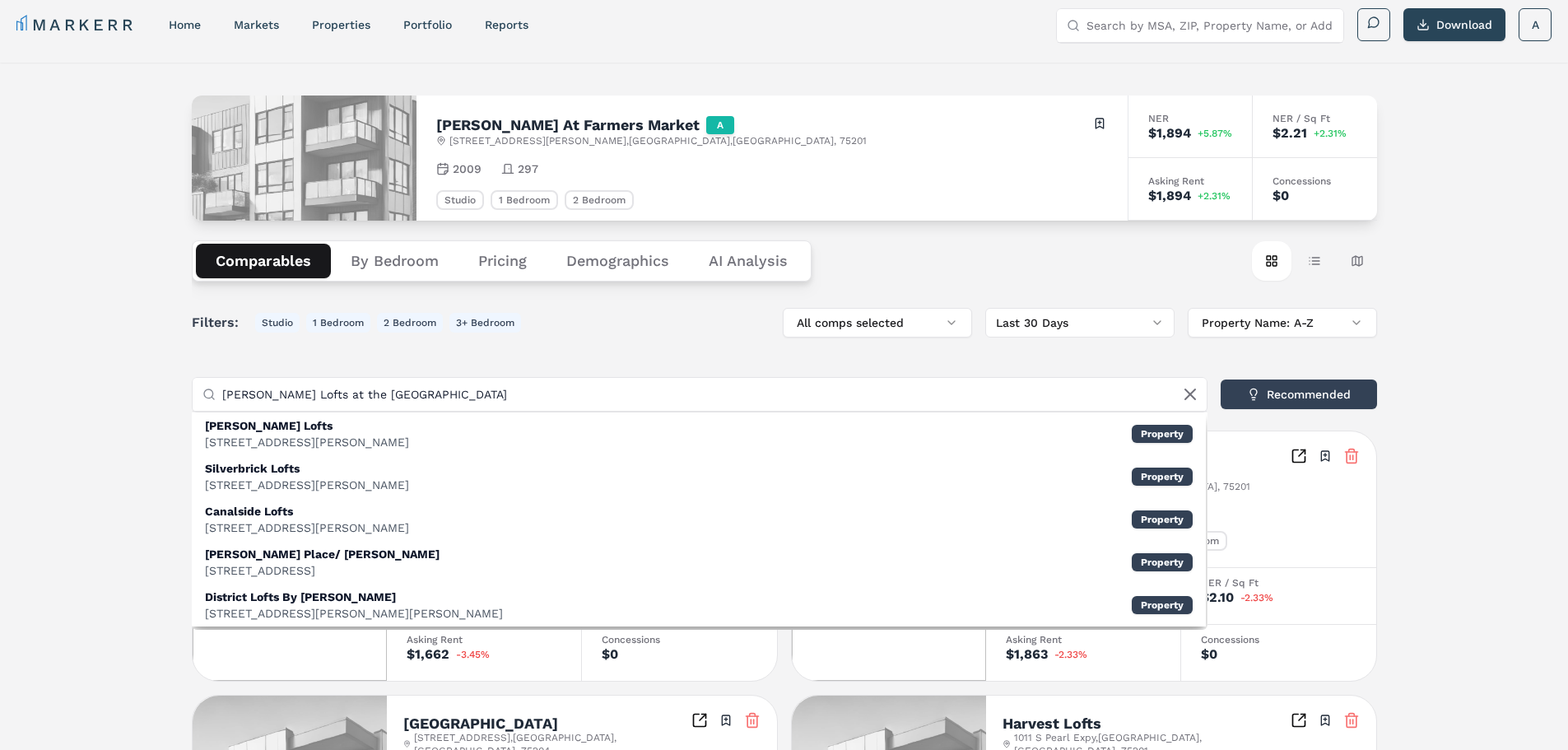
paste input "text"
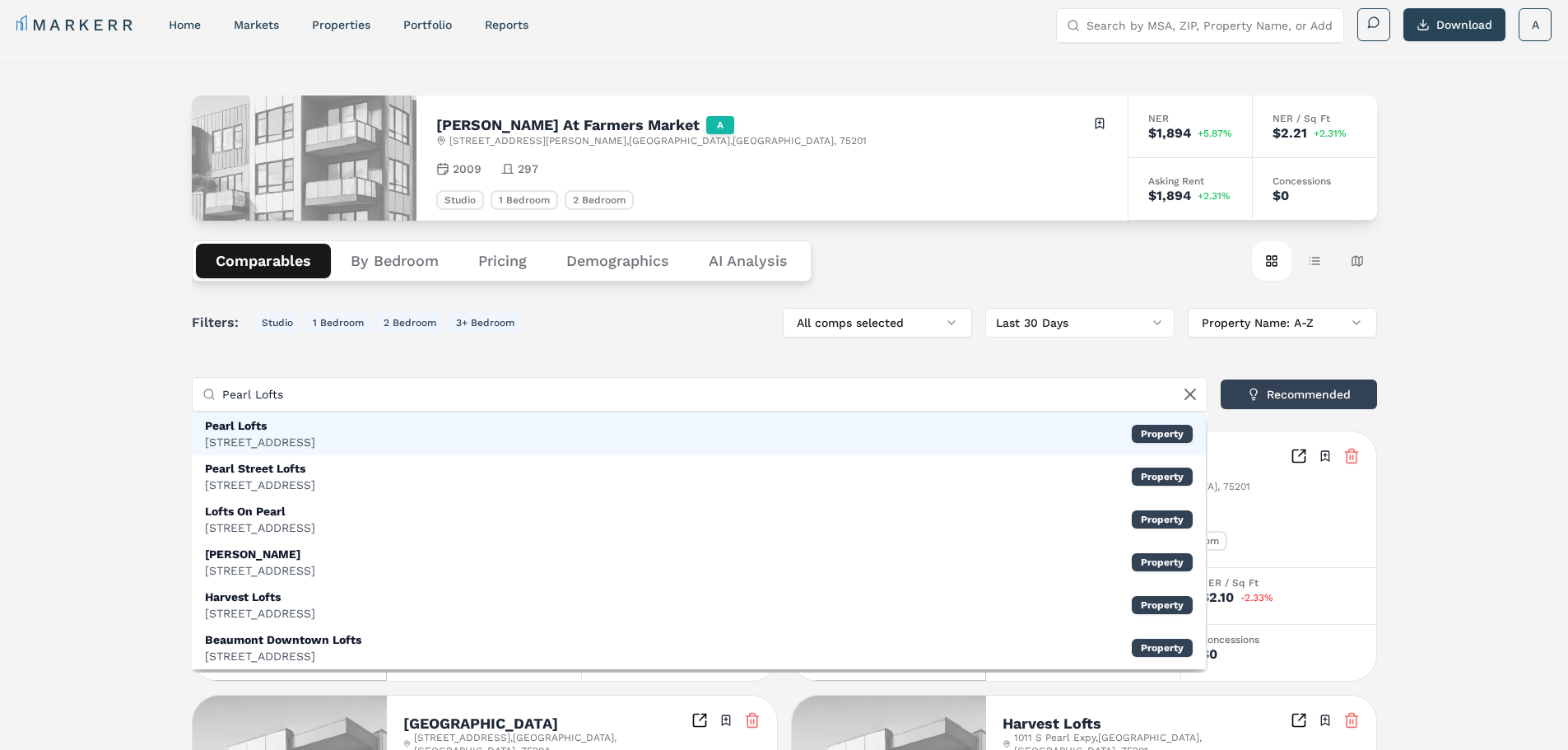
click at [541, 421] on div "Pearl Lofts [STREET_ADDRESS] Property" at bounding box center [699, 433] width 1014 height 43
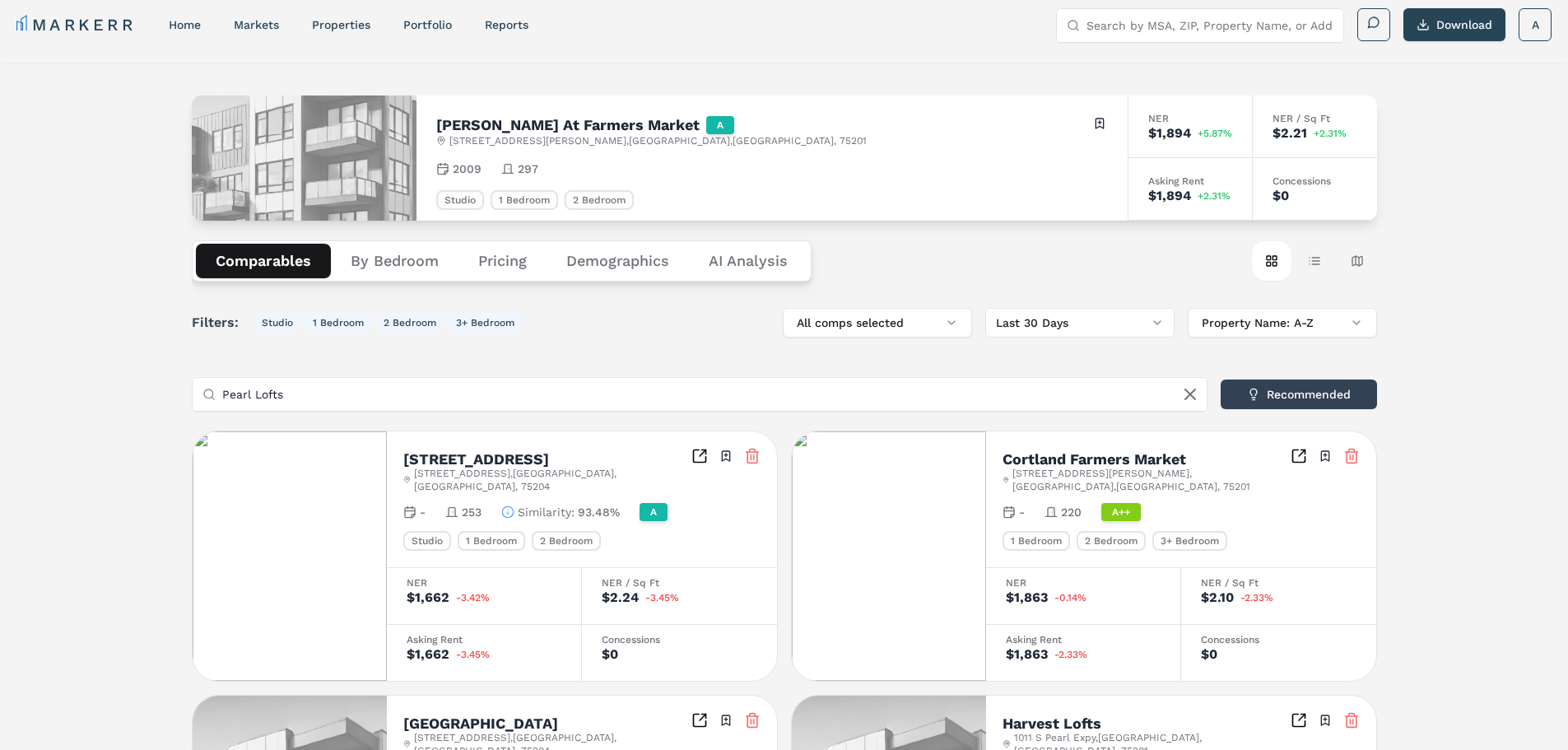
click at [542, 387] on input "Pearl Lofts" at bounding box center [710, 393] width 974 height 33
paste input "Eleven10 at [GEOGRAPHIC_DATA]"
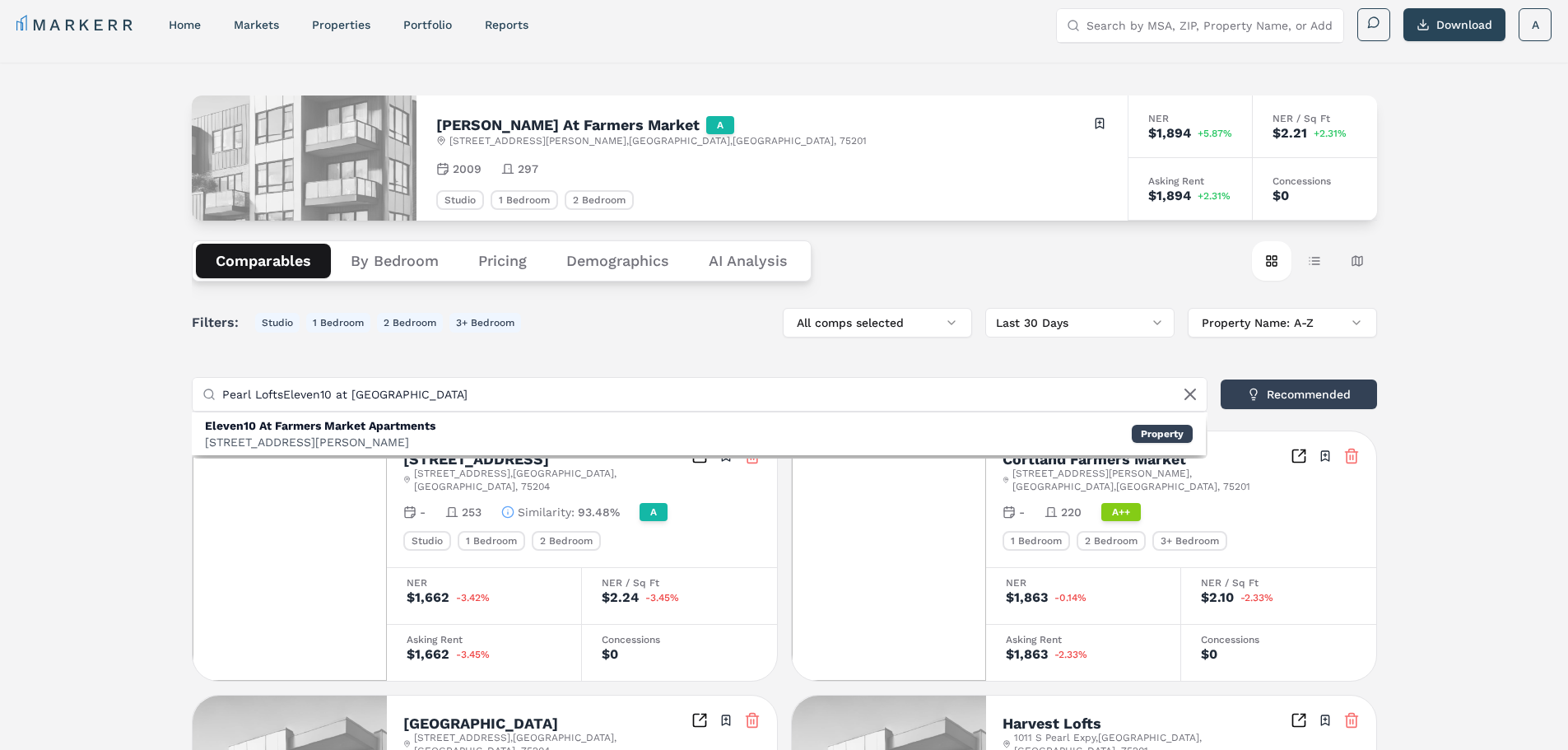
paste input "text"
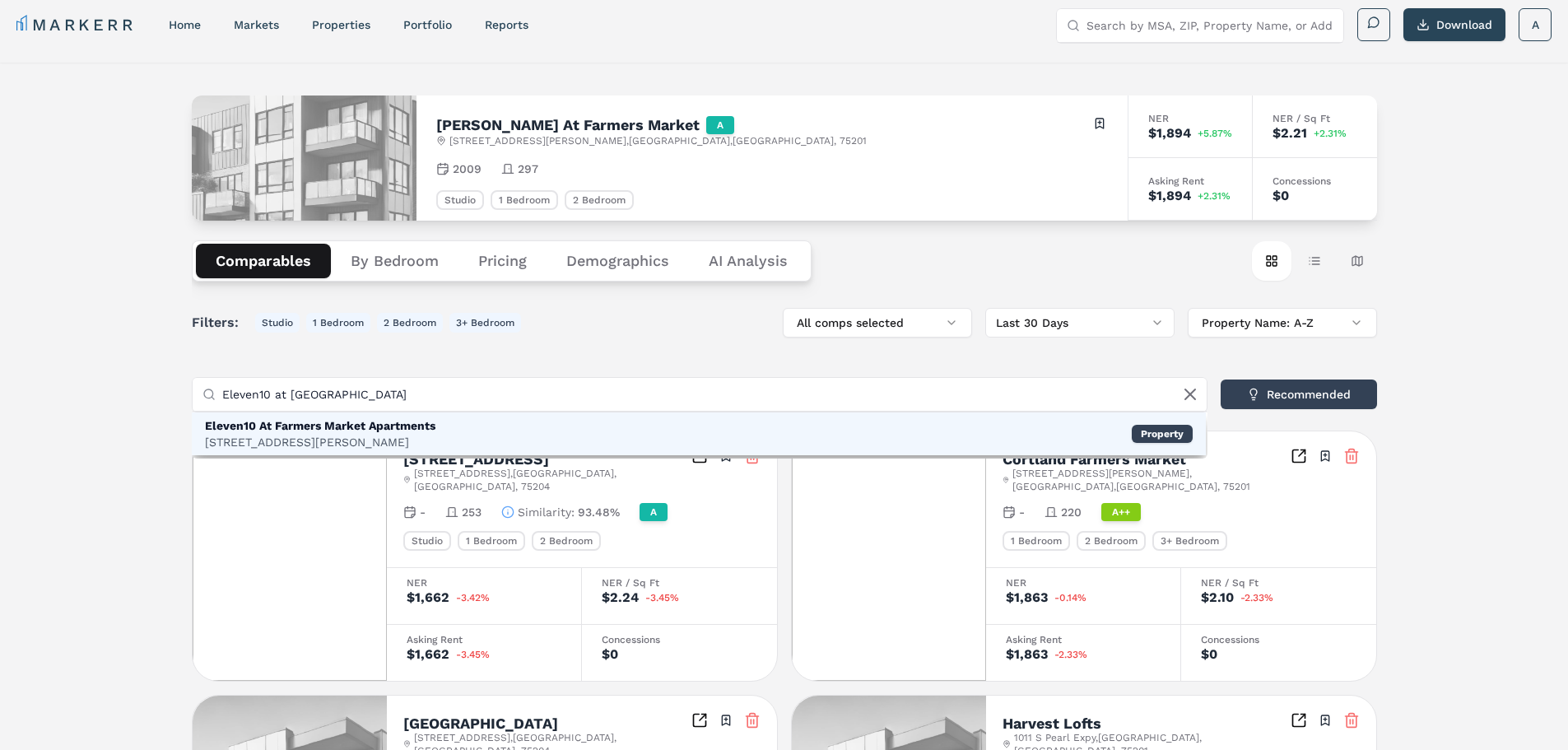
click at [524, 417] on div "Eleven10 At Farmers Market Apartments [STREET_ADDRESS][PERSON_NAME] Property" at bounding box center [699, 433] width 1014 height 43
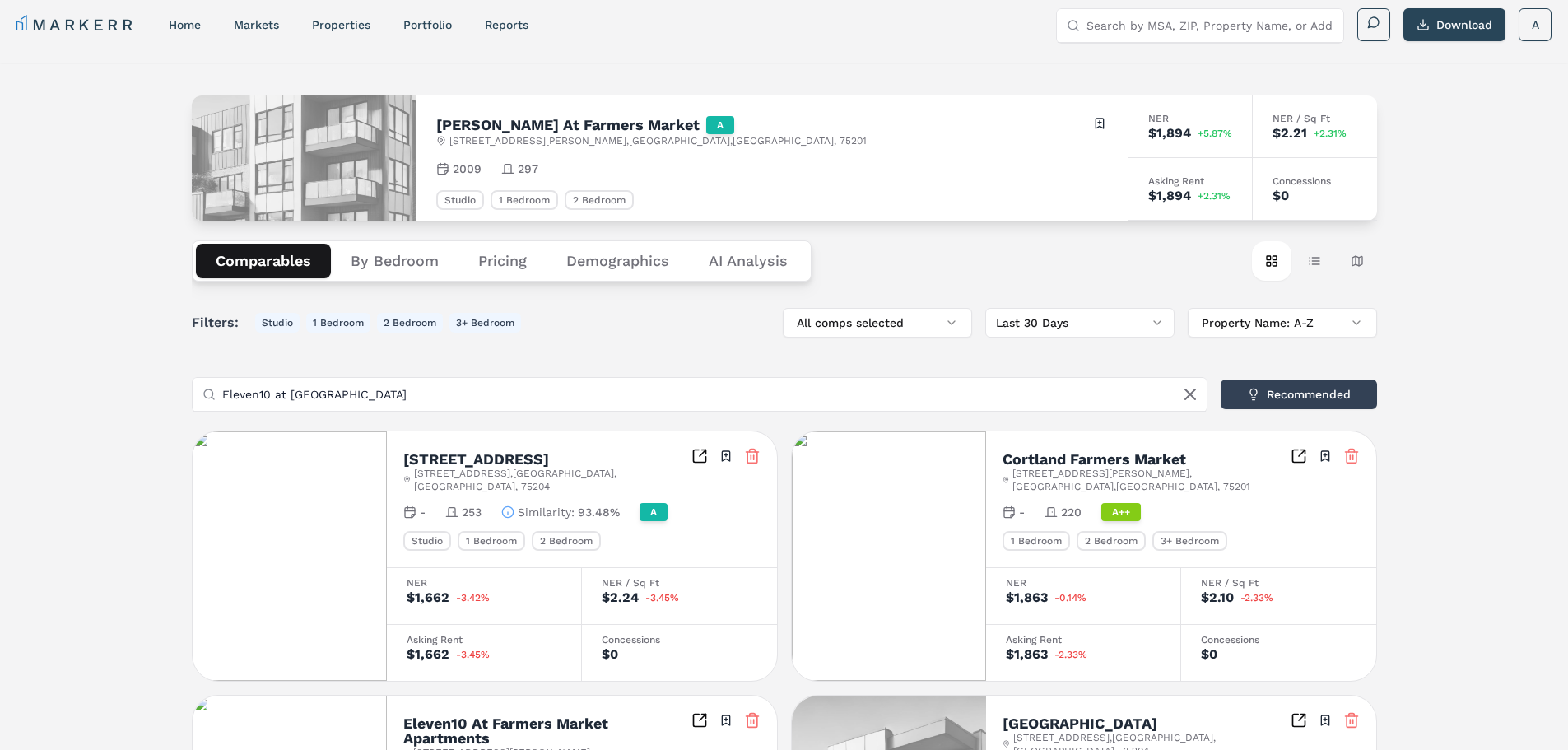
click at [655, 377] on input "Eleven10 at [GEOGRAPHIC_DATA]" at bounding box center [710, 393] width 974 height 33
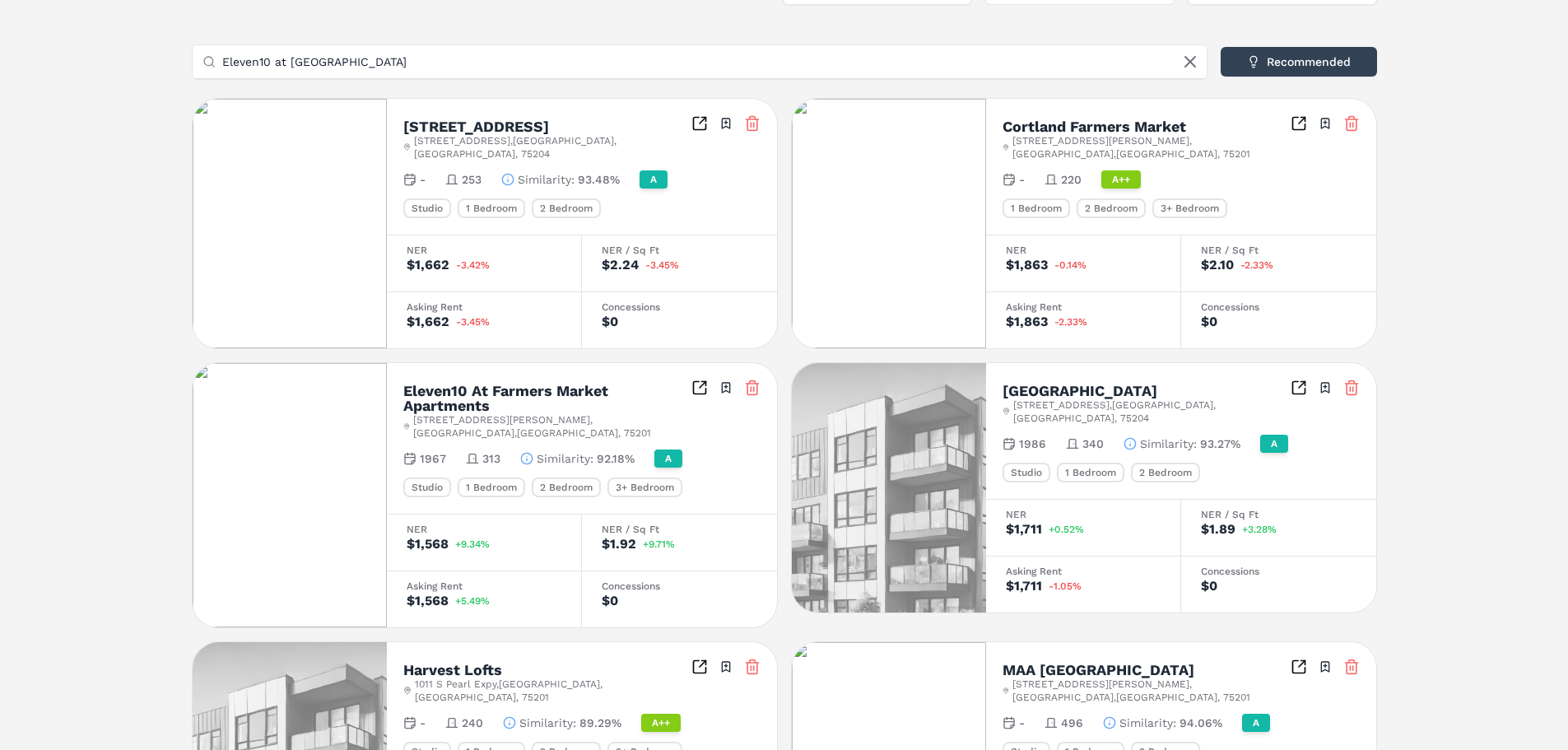
scroll to position [340, 0]
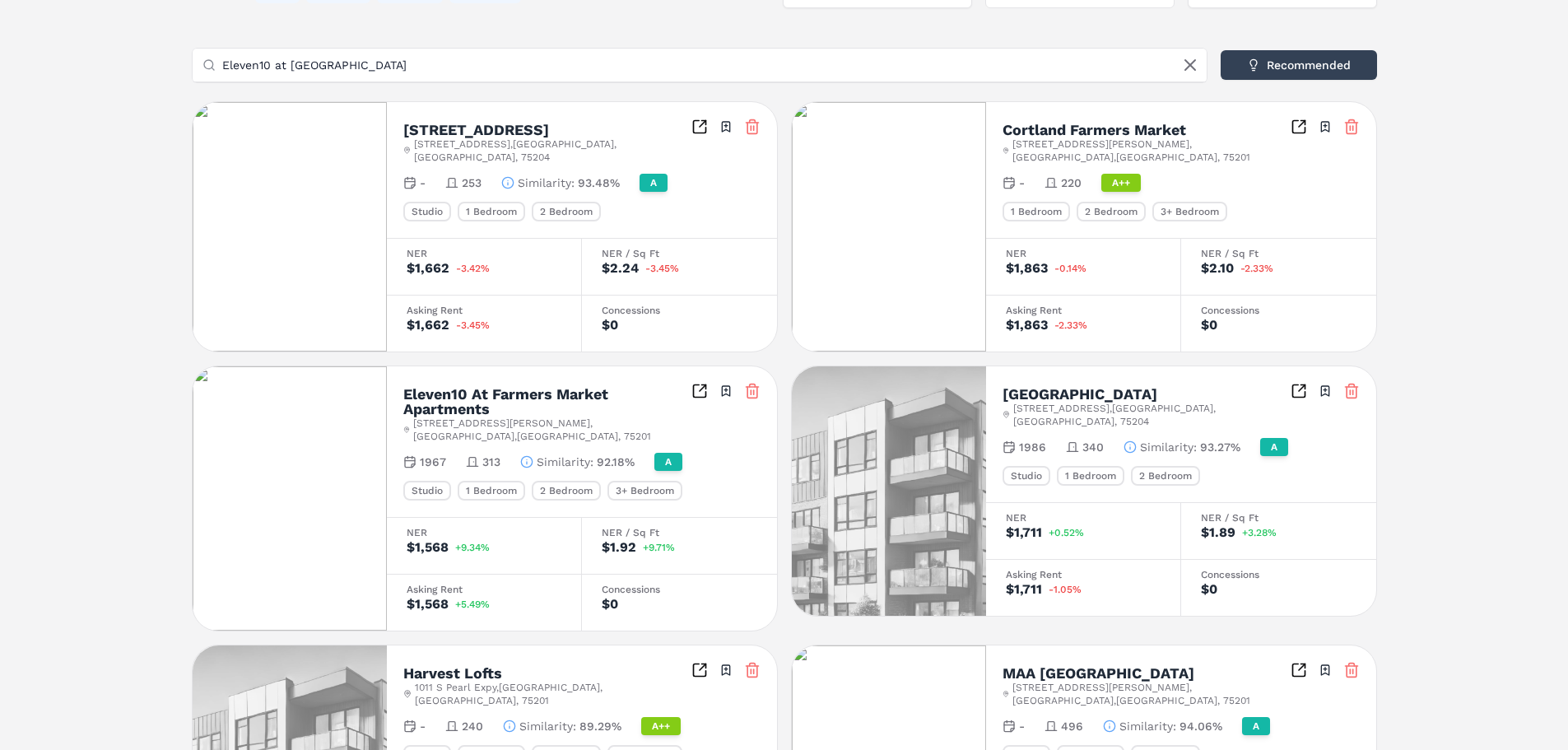
click at [513, 64] on input "Eleven10 at [GEOGRAPHIC_DATA]" at bounding box center [710, 65] width 974 height 33
paste input "ast Quarter Residence"
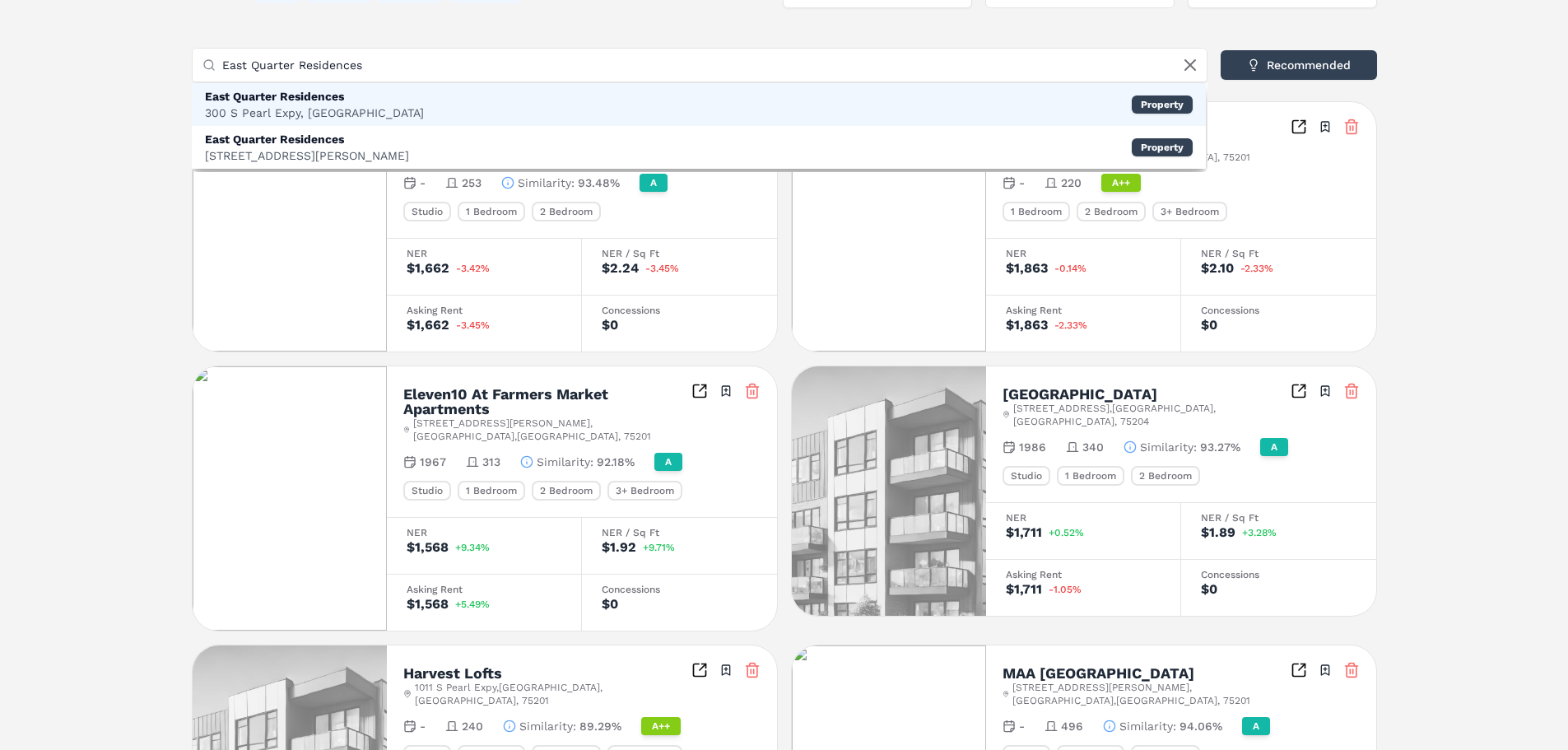
click at [423, 99] on div "[GEOGRAPHIC_DATA] [STREET_ADDRESS] Property" at bounding box center [699, 104] width 1014 height 43
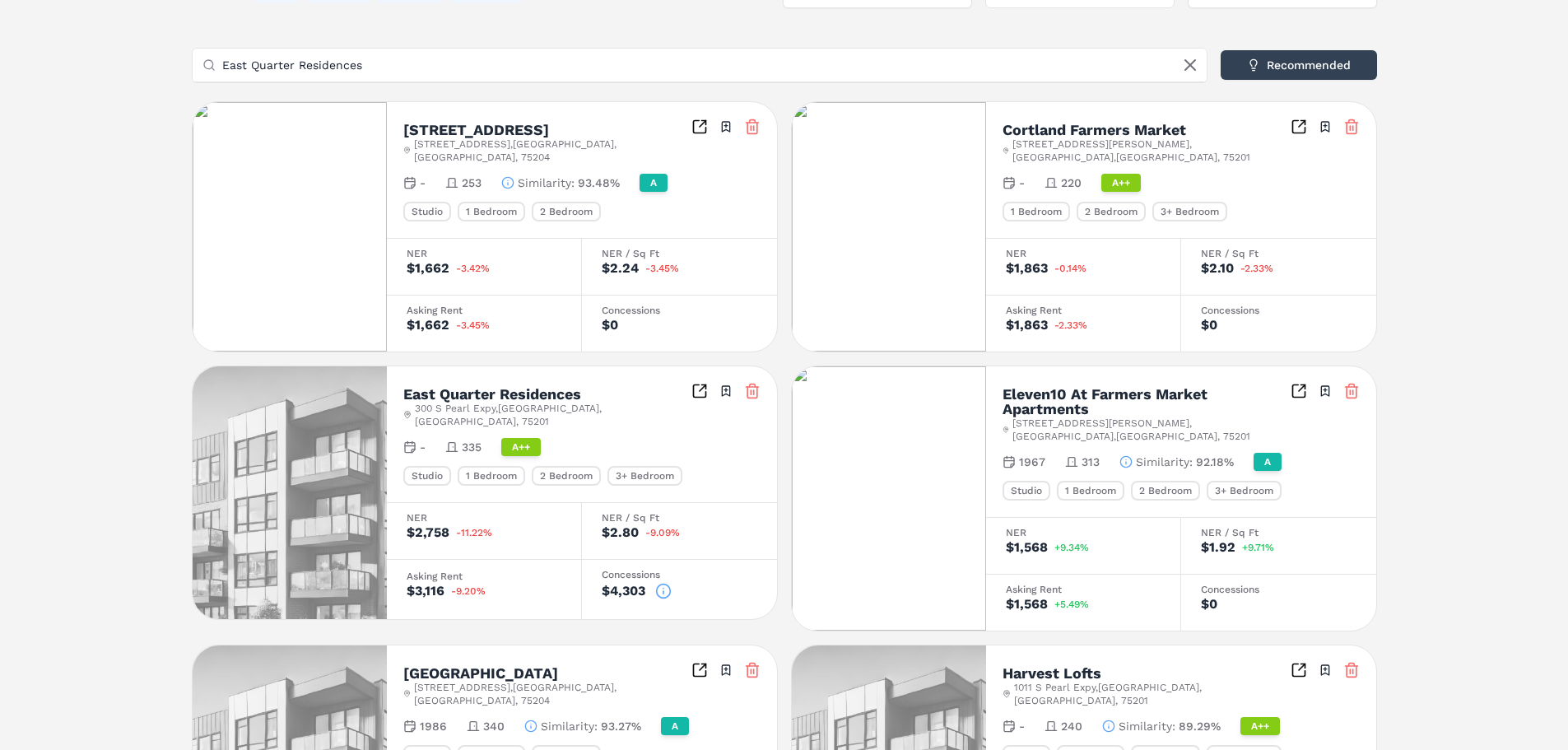
click at [427, 59] on input "East Quarter Residences" at bounding box center [710, 65] width 974 height 33
paste input "Modera St. [PERSON_NAME]"
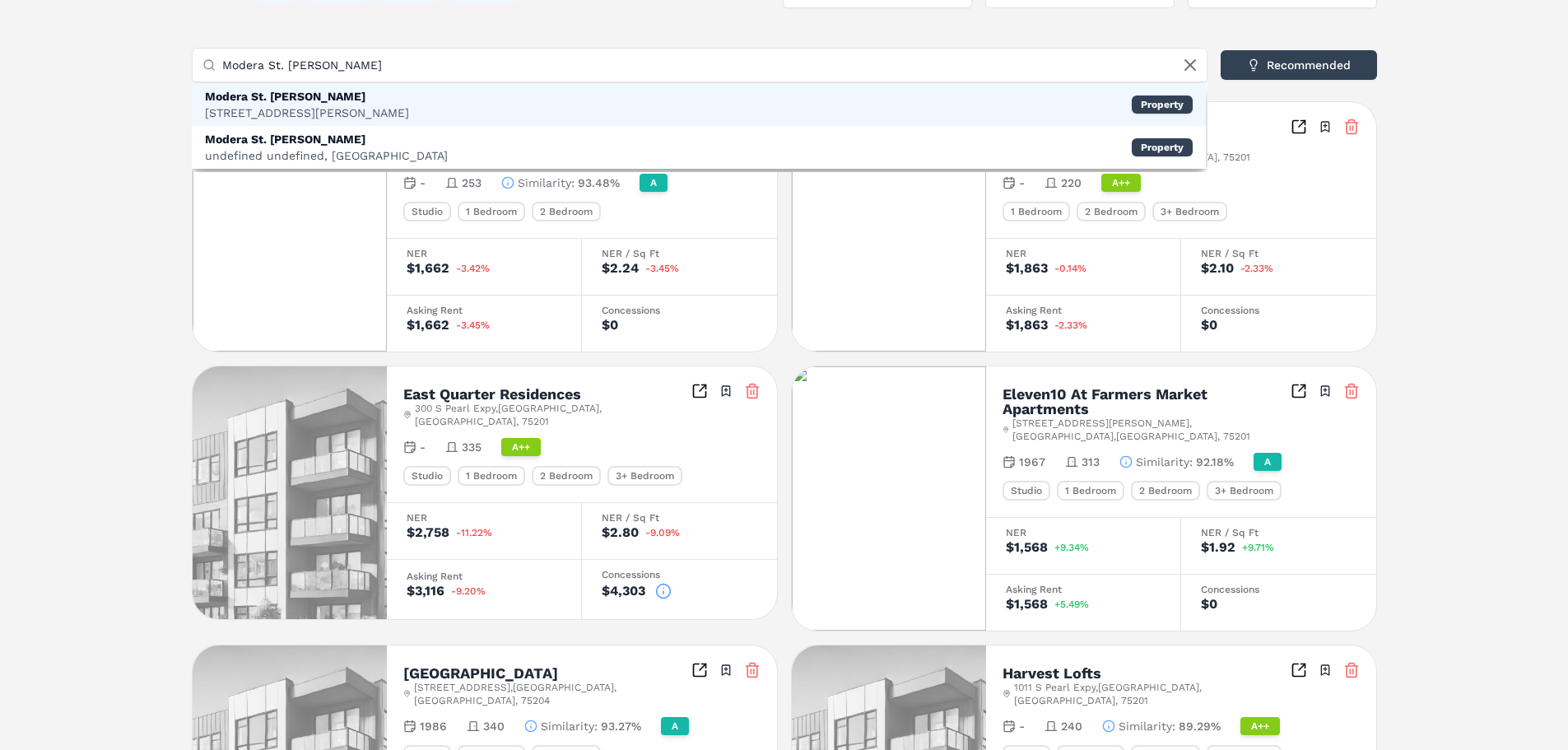
type input "Modera St. [PERSON_NAME]"
click at [389, 94] on div "Modera St. [PERSON_NAME] [STREET_ADDRESS][PERSON_NAME] Property" at bounding box center [699, 104] width 1014 height 43
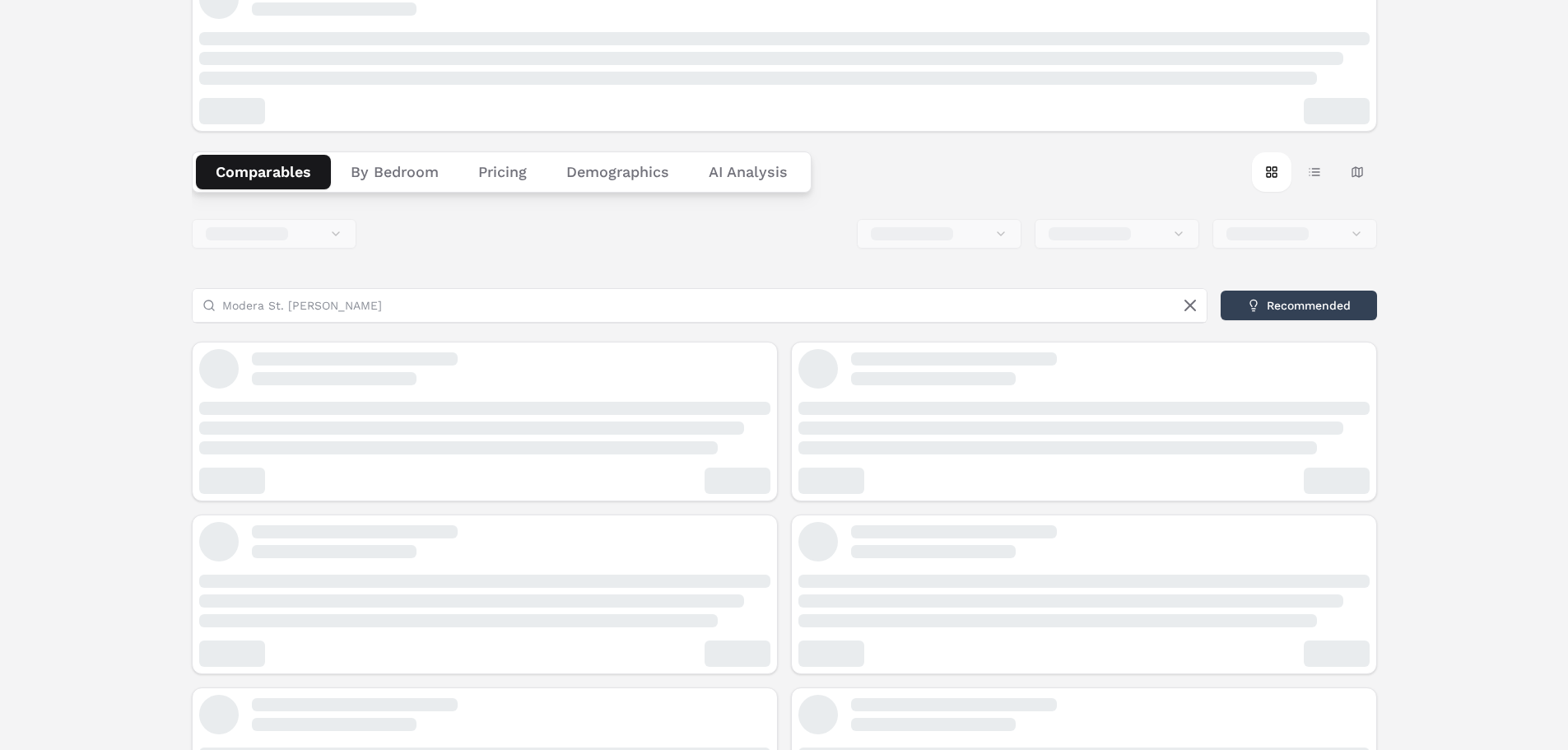
scroll to position [26, 0]
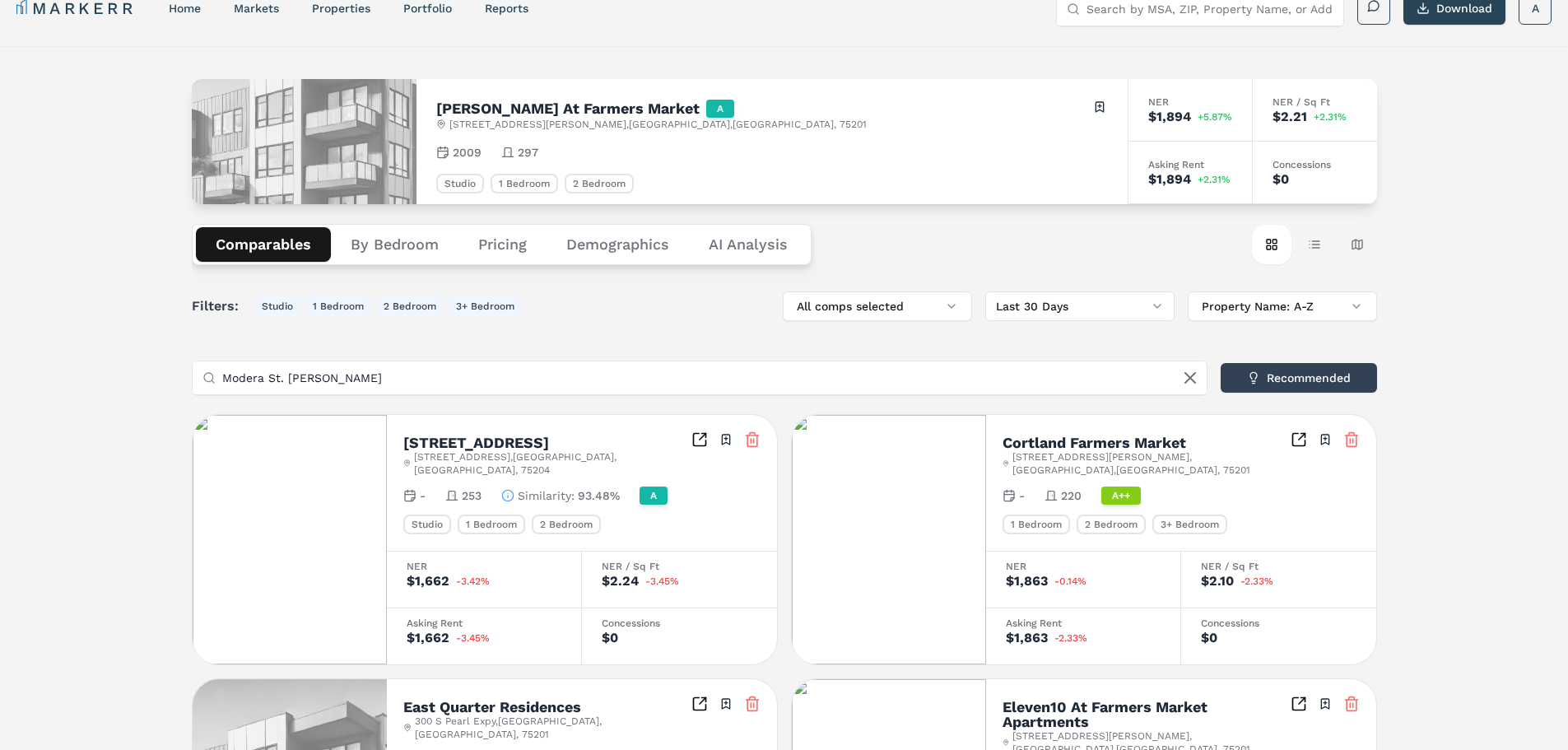
click at [466, 247] on button "Pricing" at bounding box center [502, 245] width 88 height 35
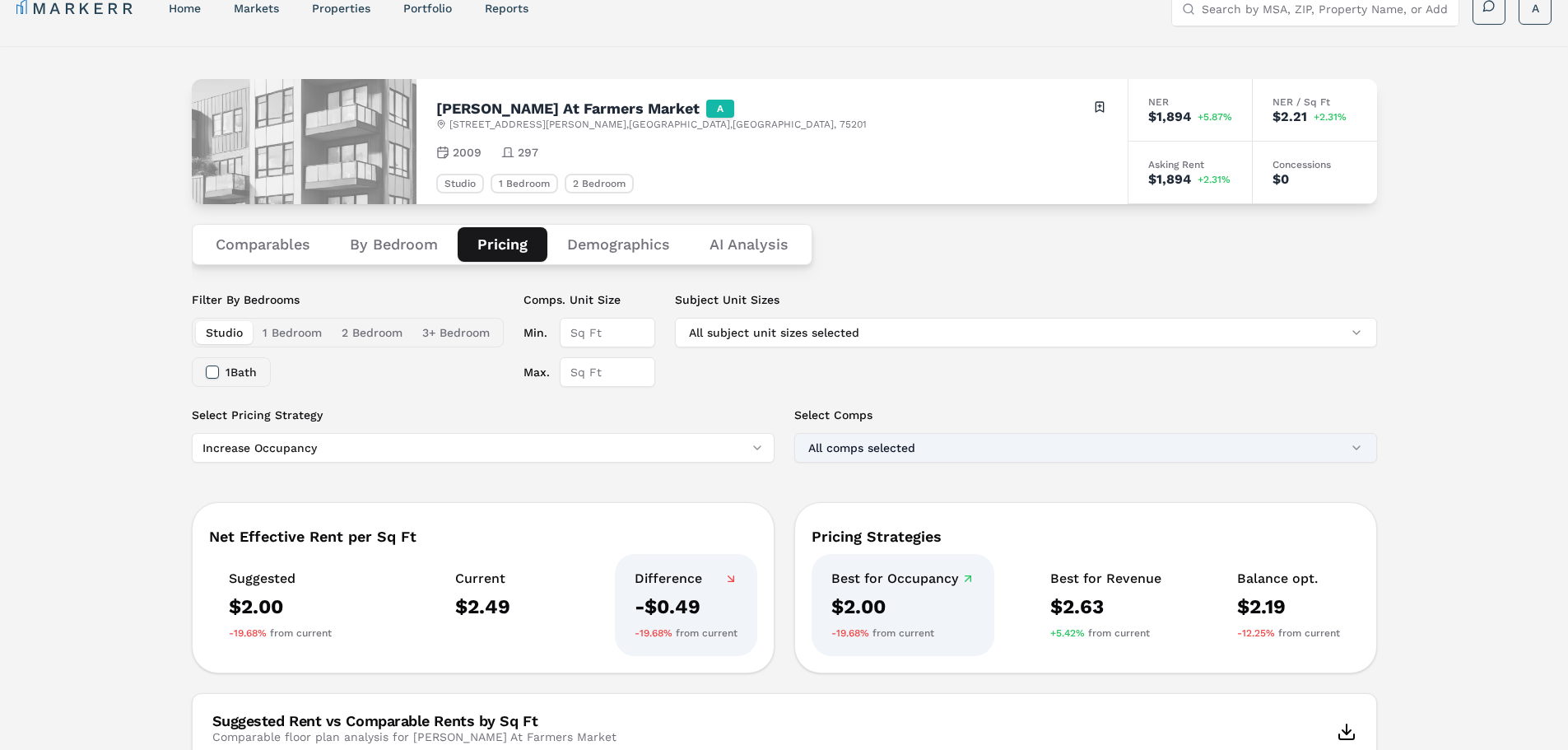
click at [934, 437] on button "All comps selected" at bounding box center [1086, 448] width 583 height 30
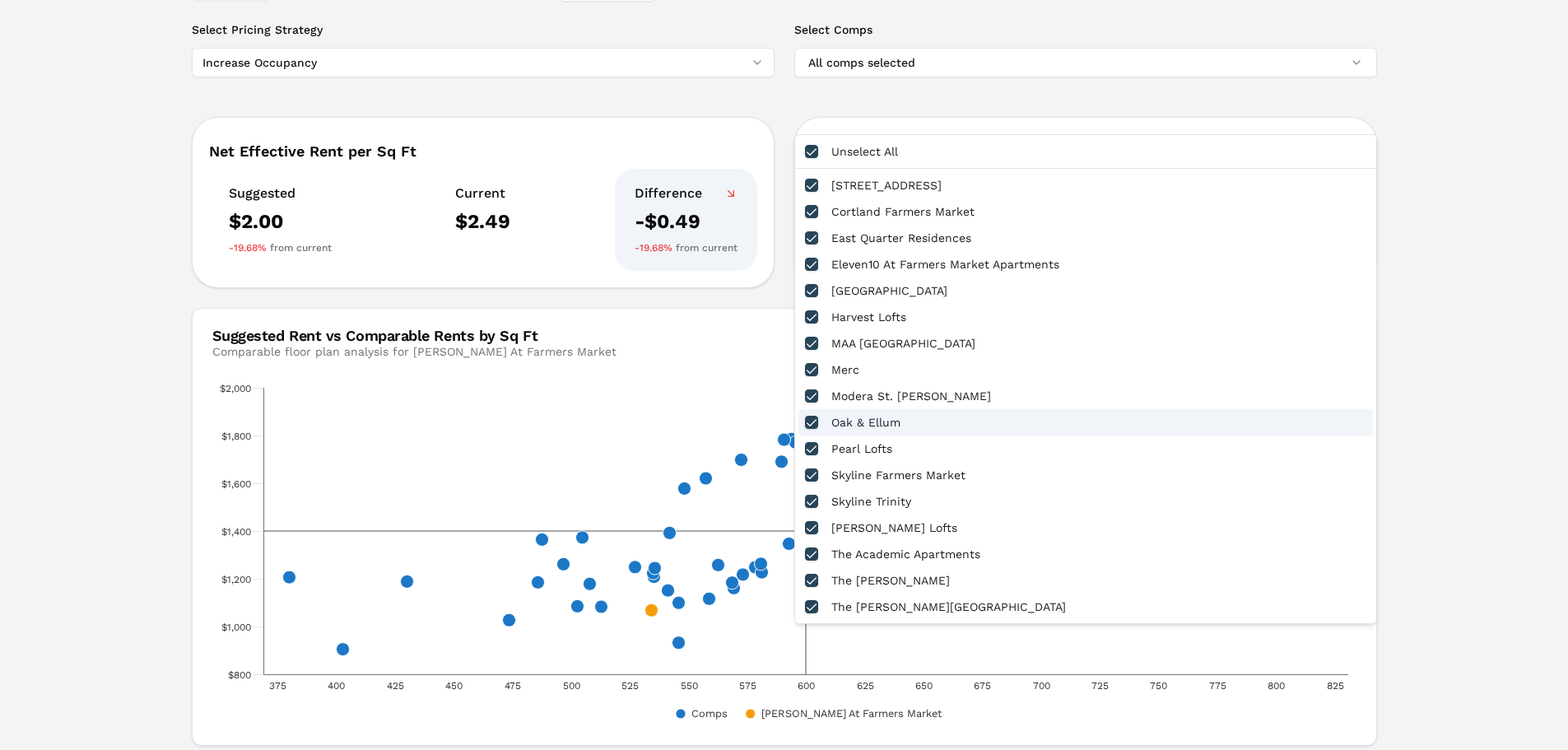
scroll to position [0, 0]
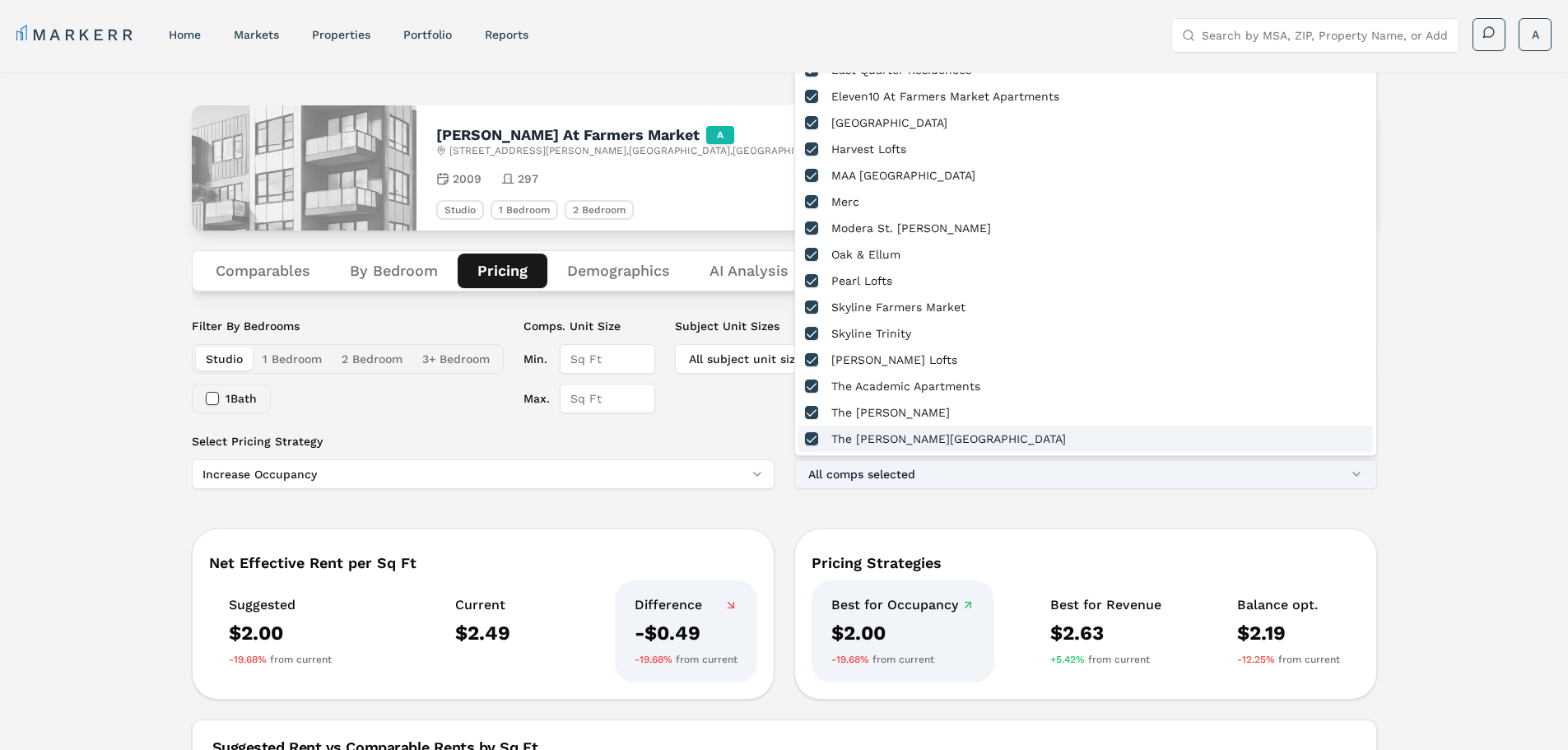
click at [914, 459] on button "All comps selected" at bounding box center [1086, 474] width 583 height 30
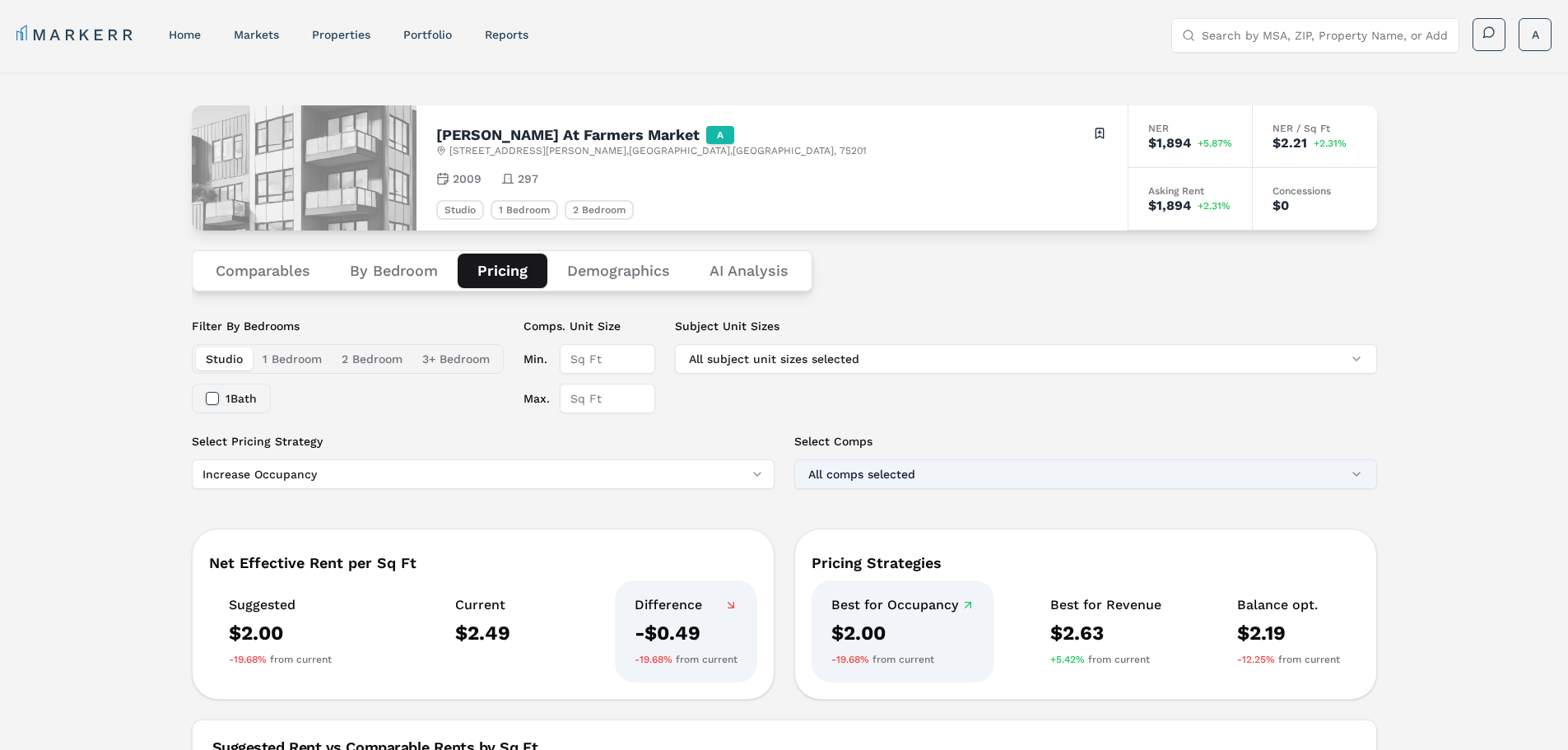
click at [911, 466] on button "All comps selected" at bounding box center [1086, 474] width 583 height 30
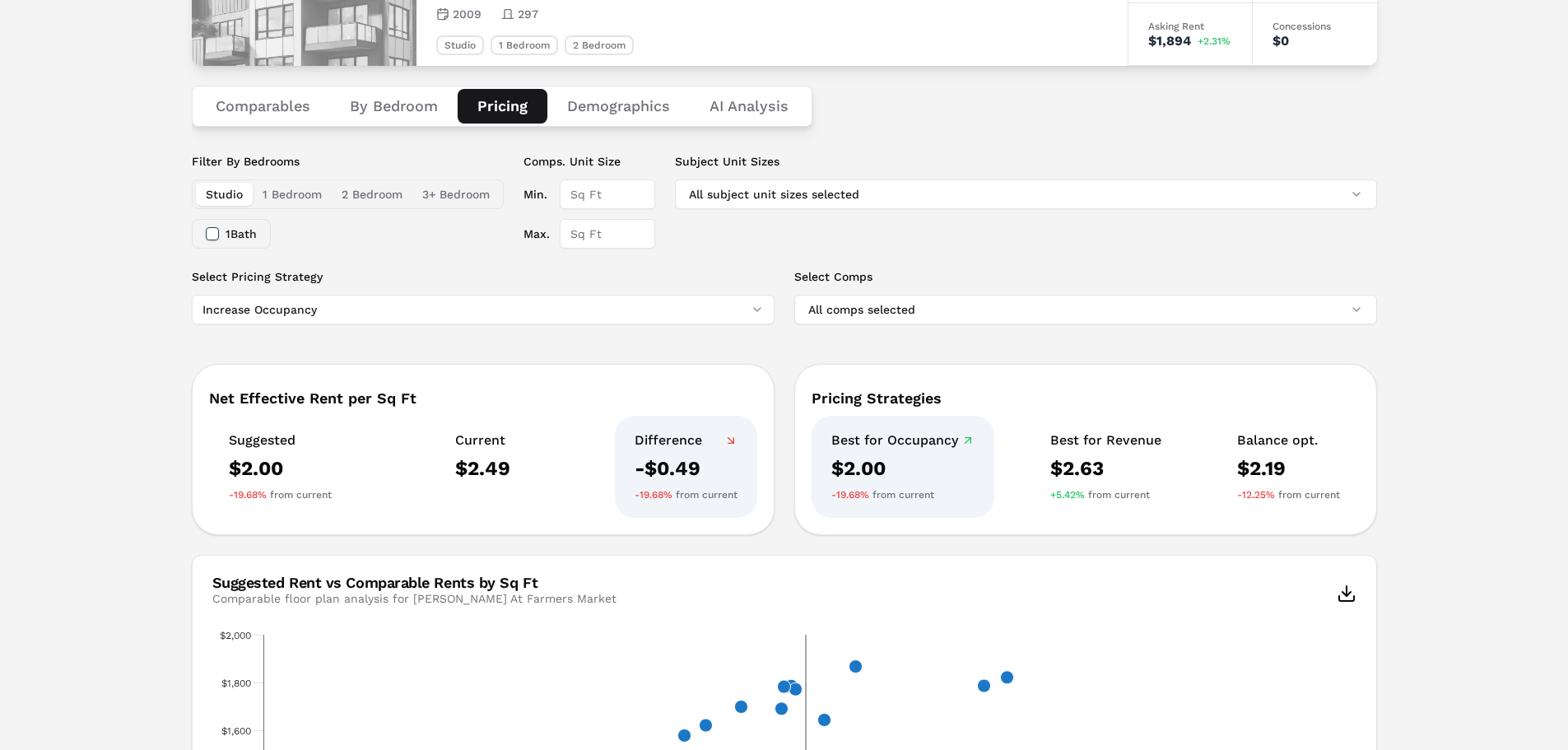
scroll to position [247, 0]
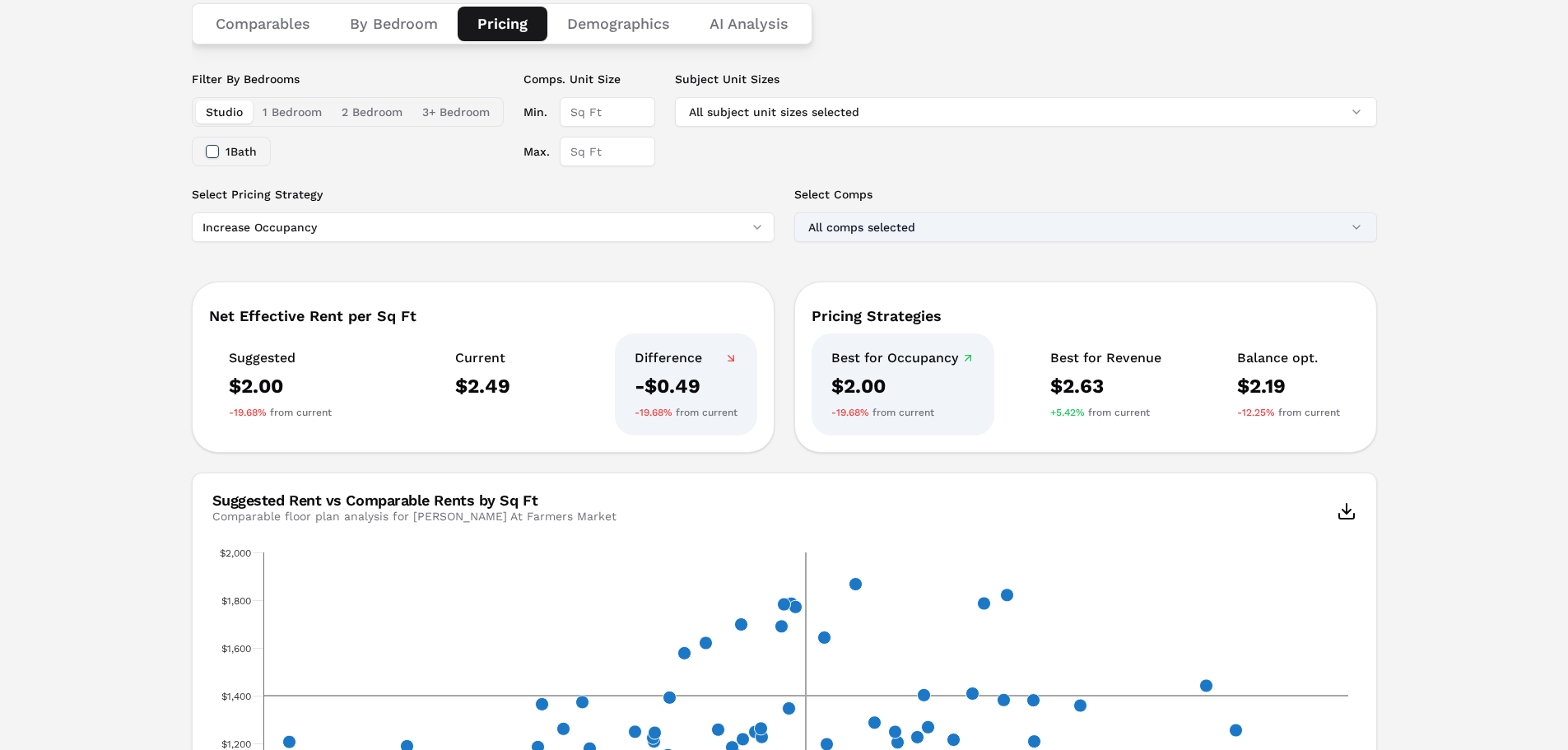
click at [1030, 218] on button "All comps selected" at bounding box center [1086, 228] width 583 height 30
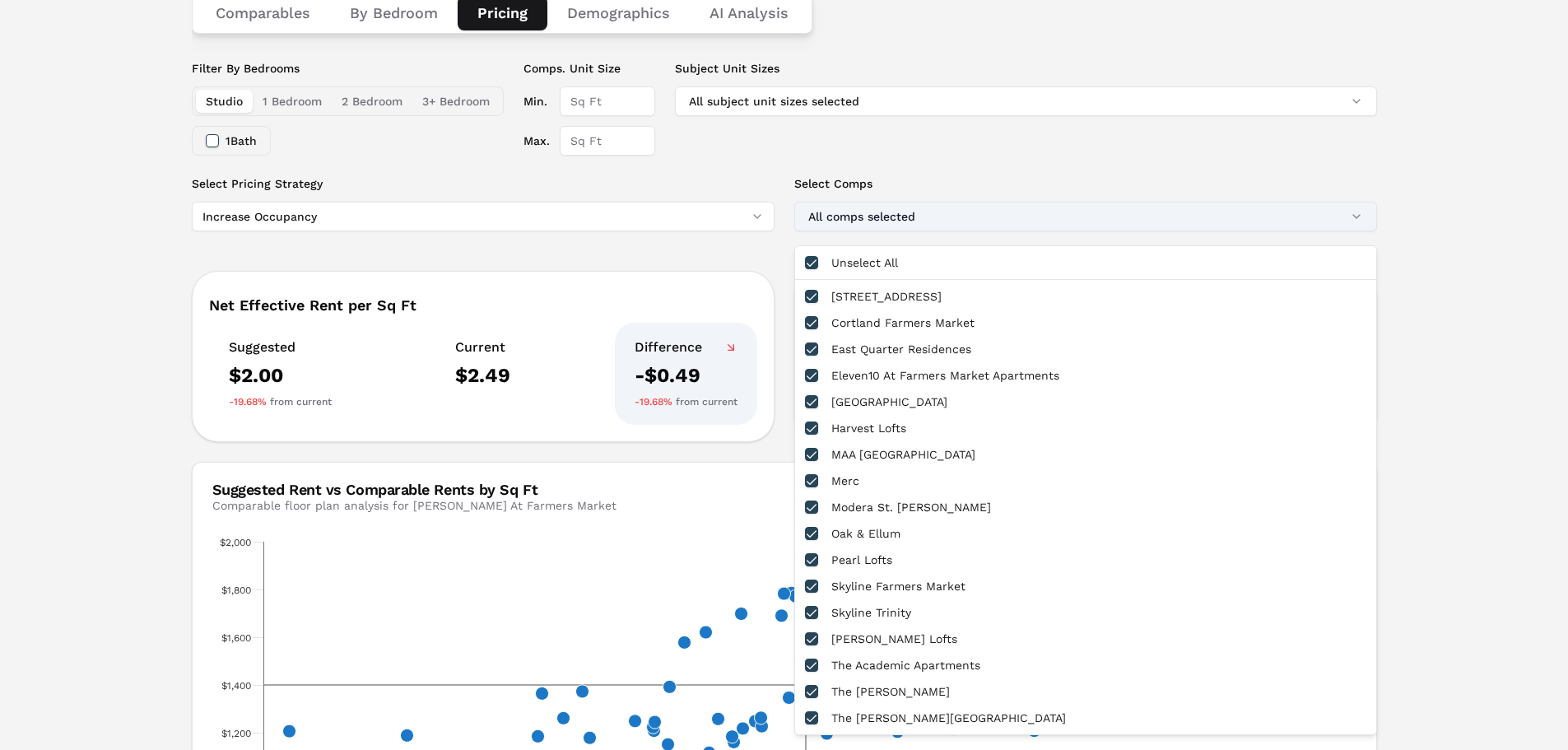
scroll to position [330, 0]
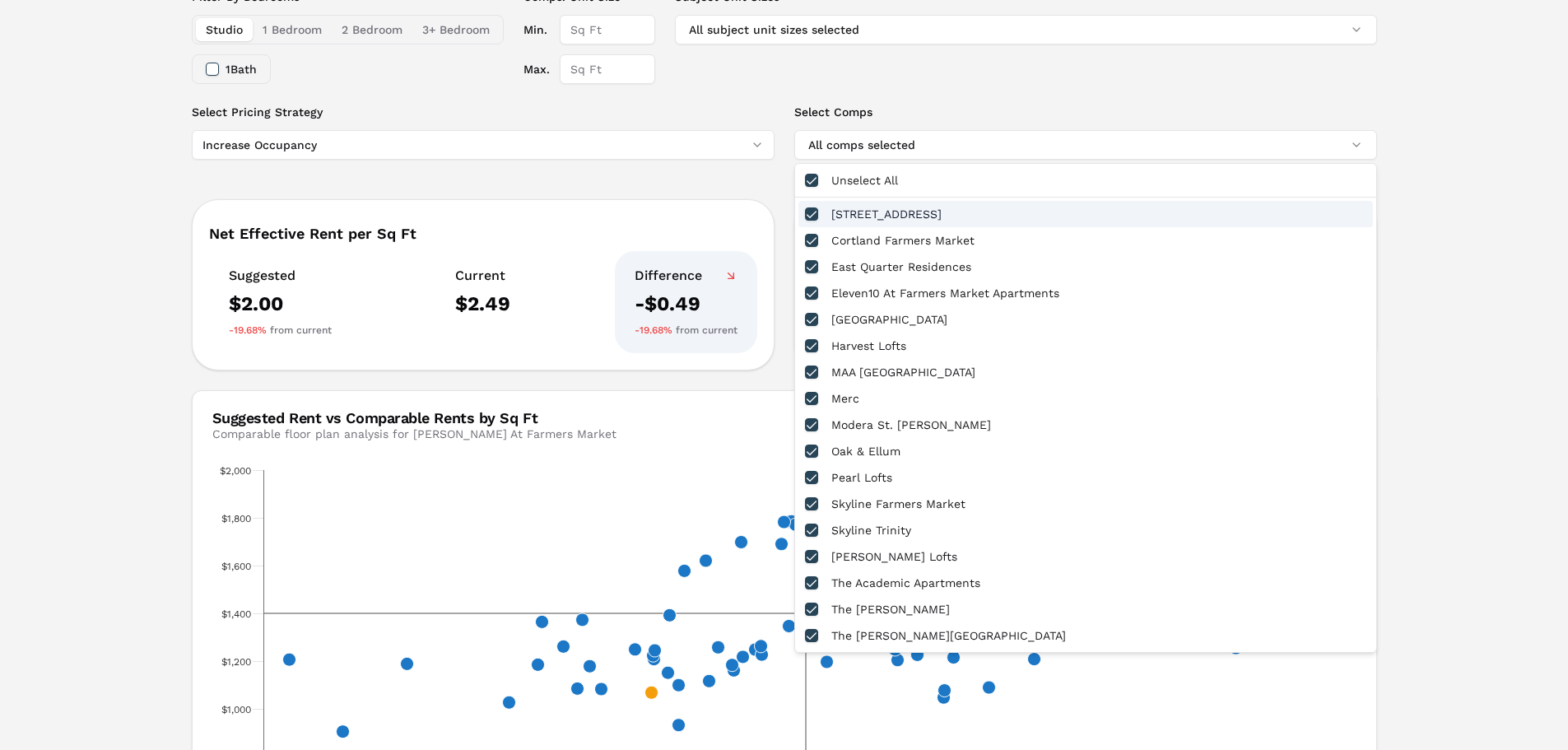
click at [1035, 218] on div "[STREET_ADDRESS]" at bounding box center [1085, 214] width 574 height 26
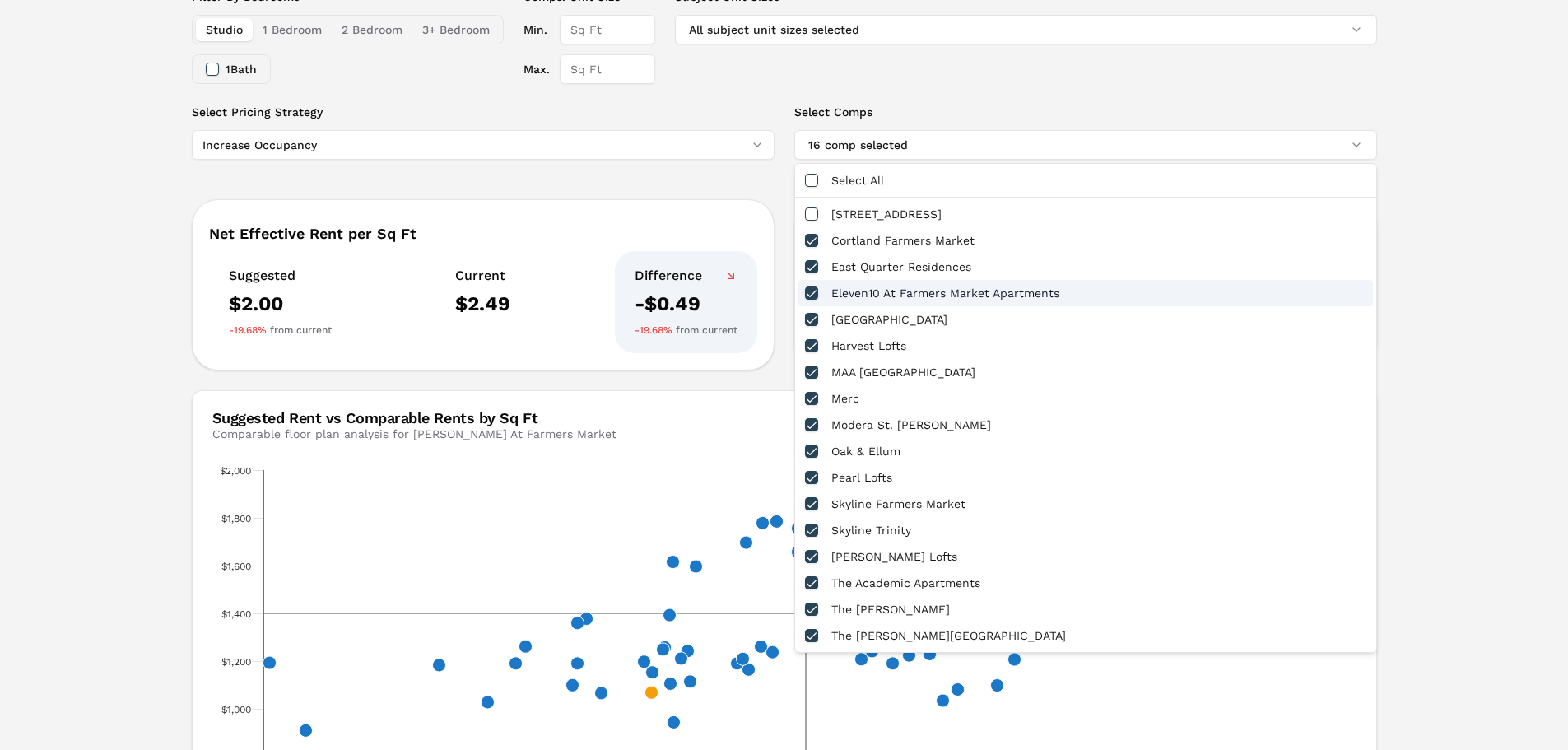
click at [930, 295] on div "Eleven10 At Farmers Market Apartments" at bounding box center [1085, 293] width 574 height 26
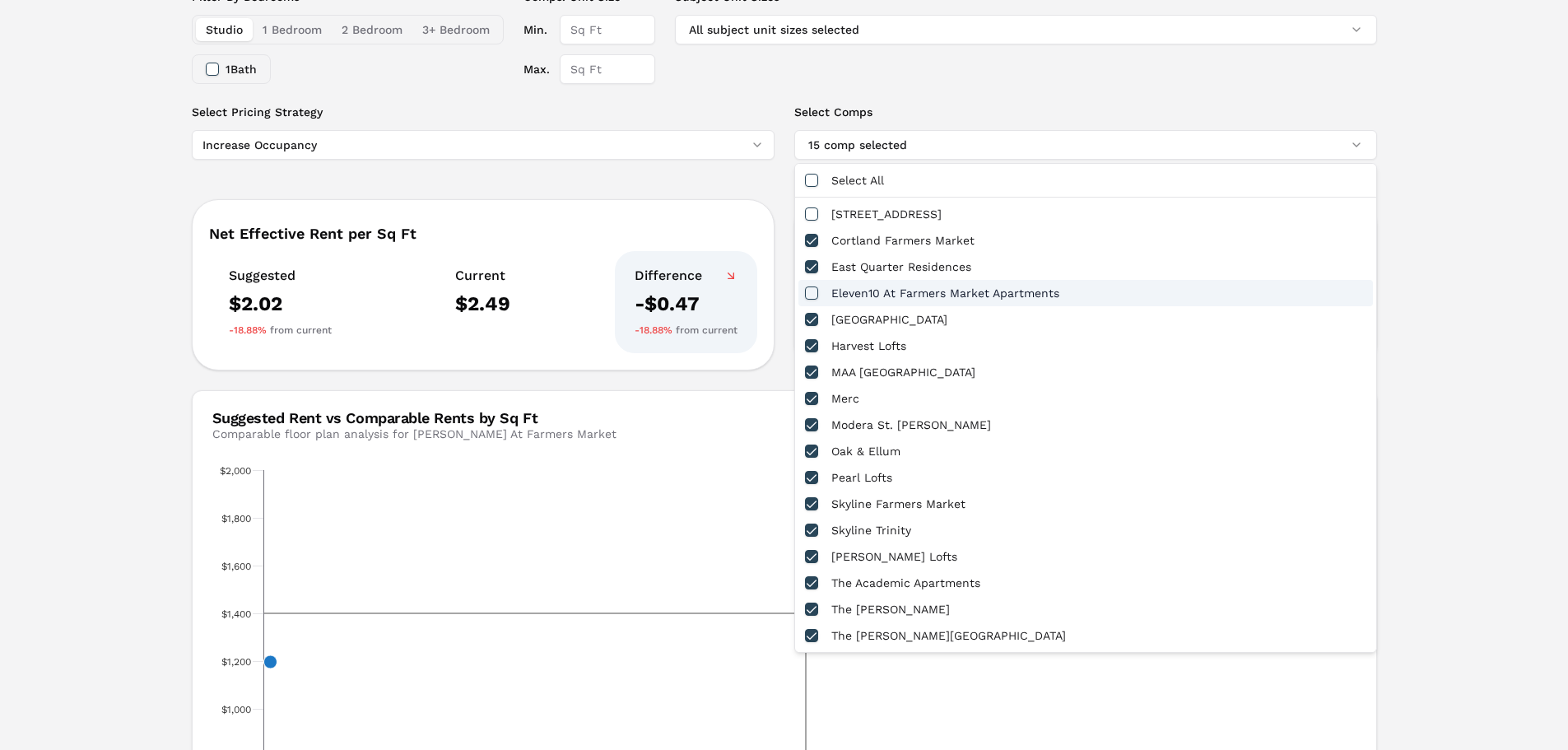
click at [930, 295] on div "Eleven10 At Farmers Market Apartments" at bounding box center [1085, 293] width 574 height 26
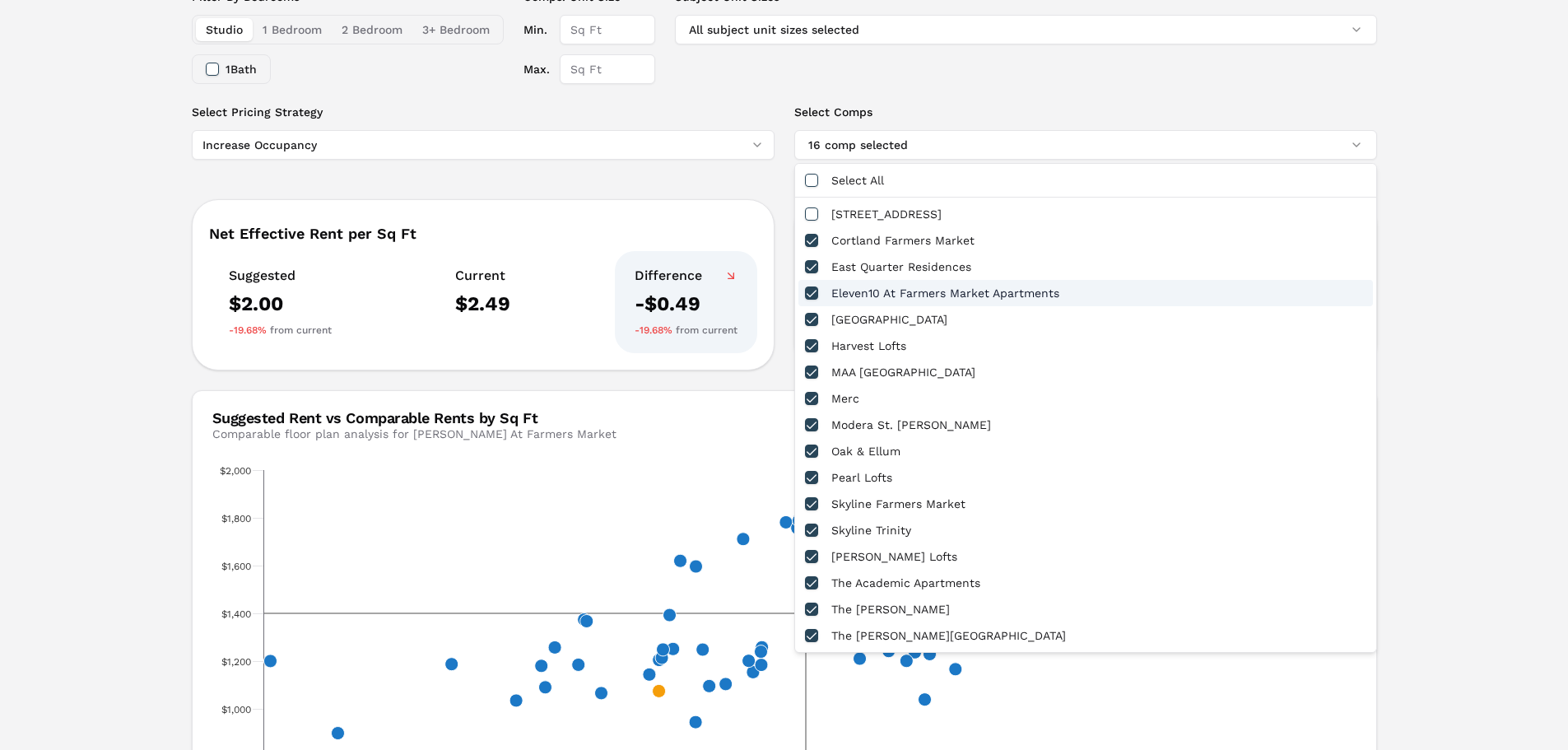
click at [930, 295] on div "Eleven10 At Farmers Market Apartments" at bounding box center [1085, 293] width 574 height 26
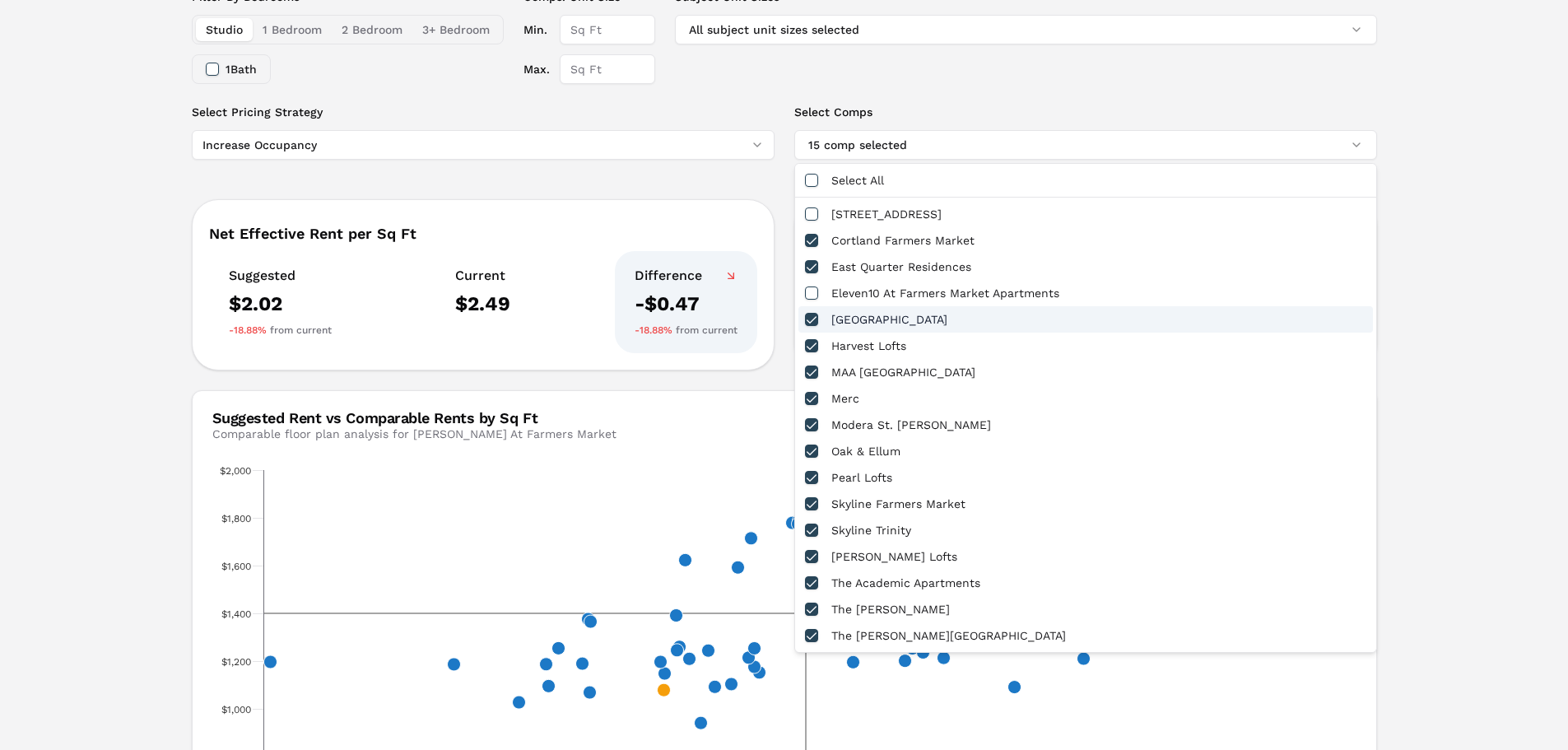
click at [930, 324] on div "[GEOGRAPHIC_DATA]" at bounding box center [1085, 320] width 574 height 26
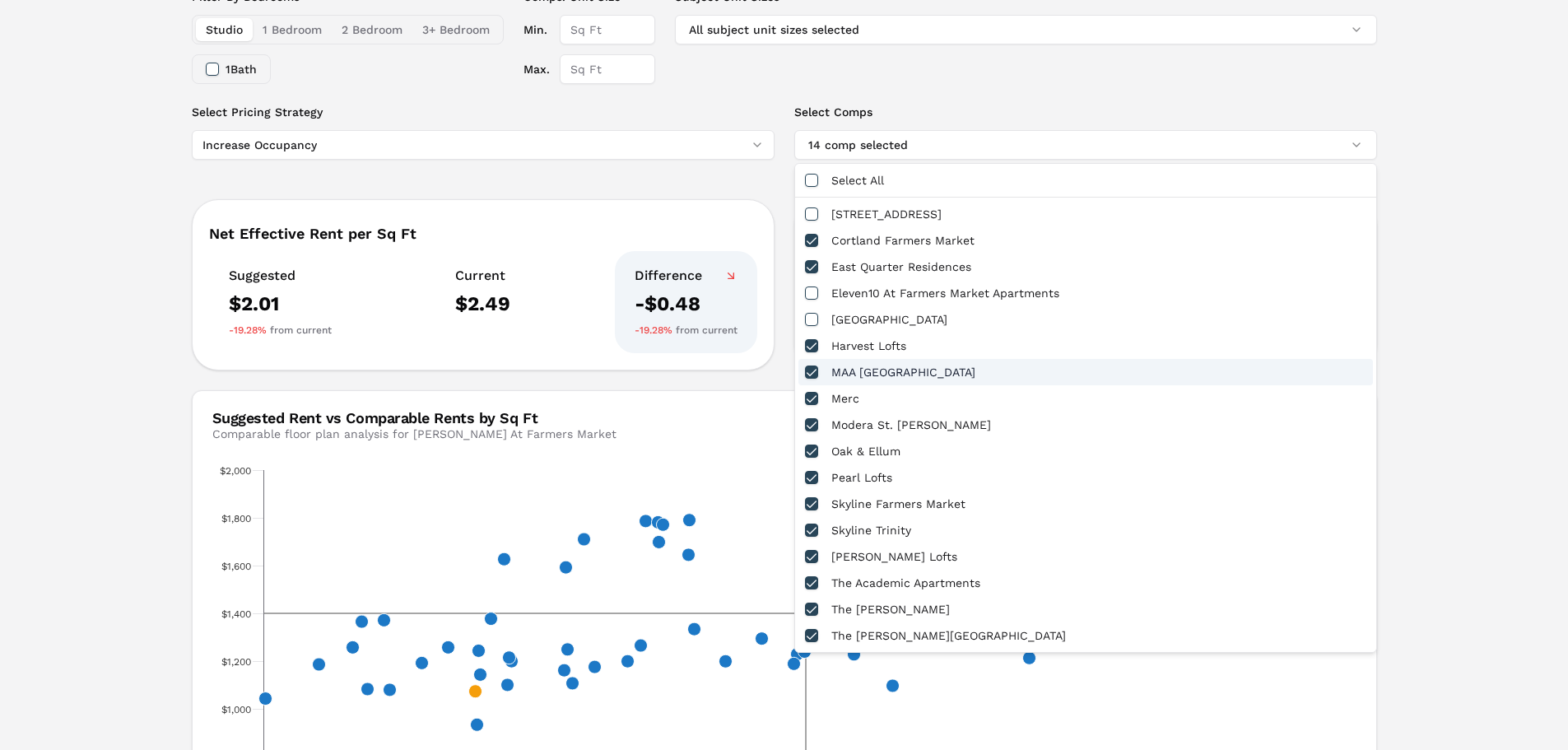
click at [926, 380] on div "MAA [GEOGRAPHIC_DATA]" at bounding box center [1085, 372] width 574 height 26
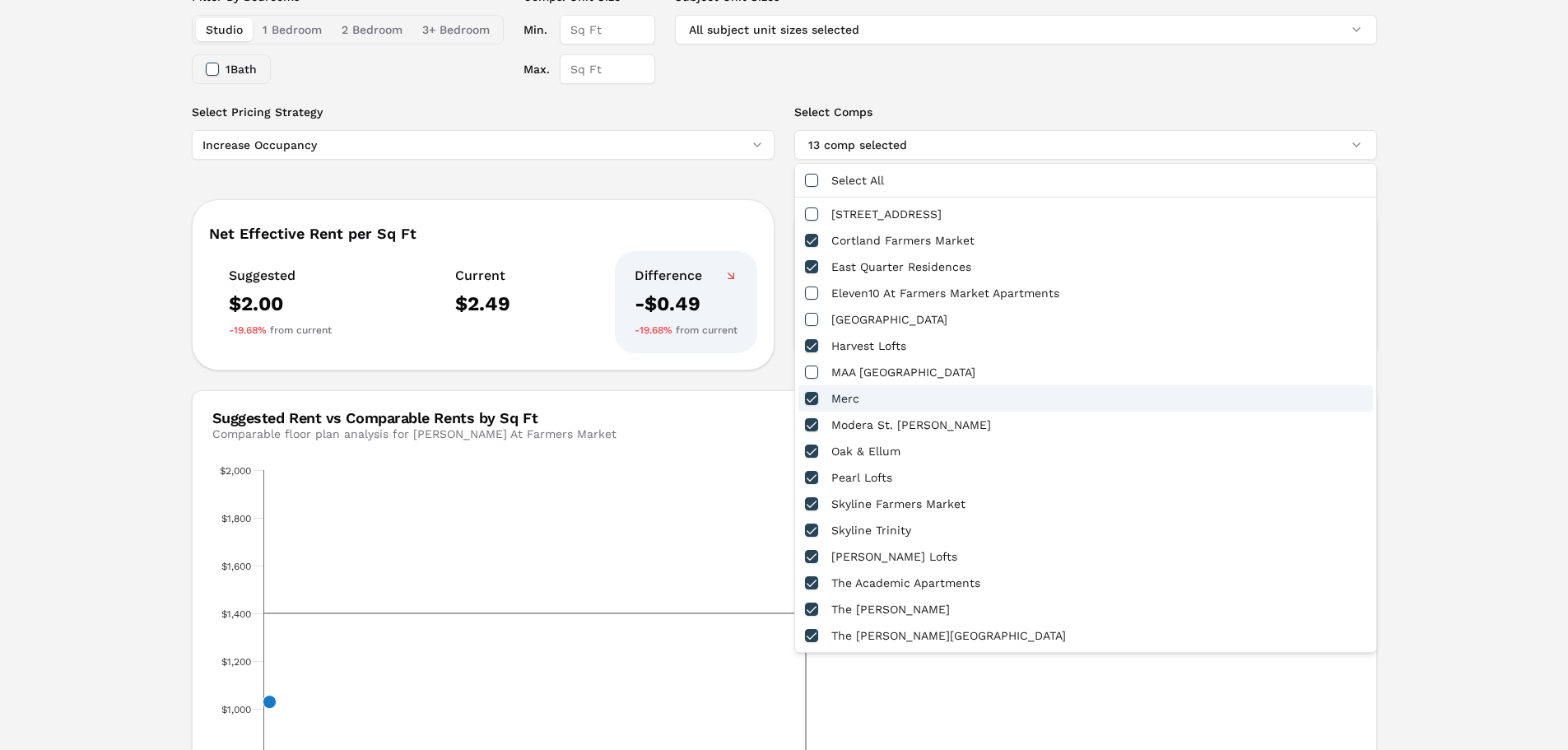
click at [924, 401] on div "Merc" at bounding box center [1085, 398] width 574 height 26
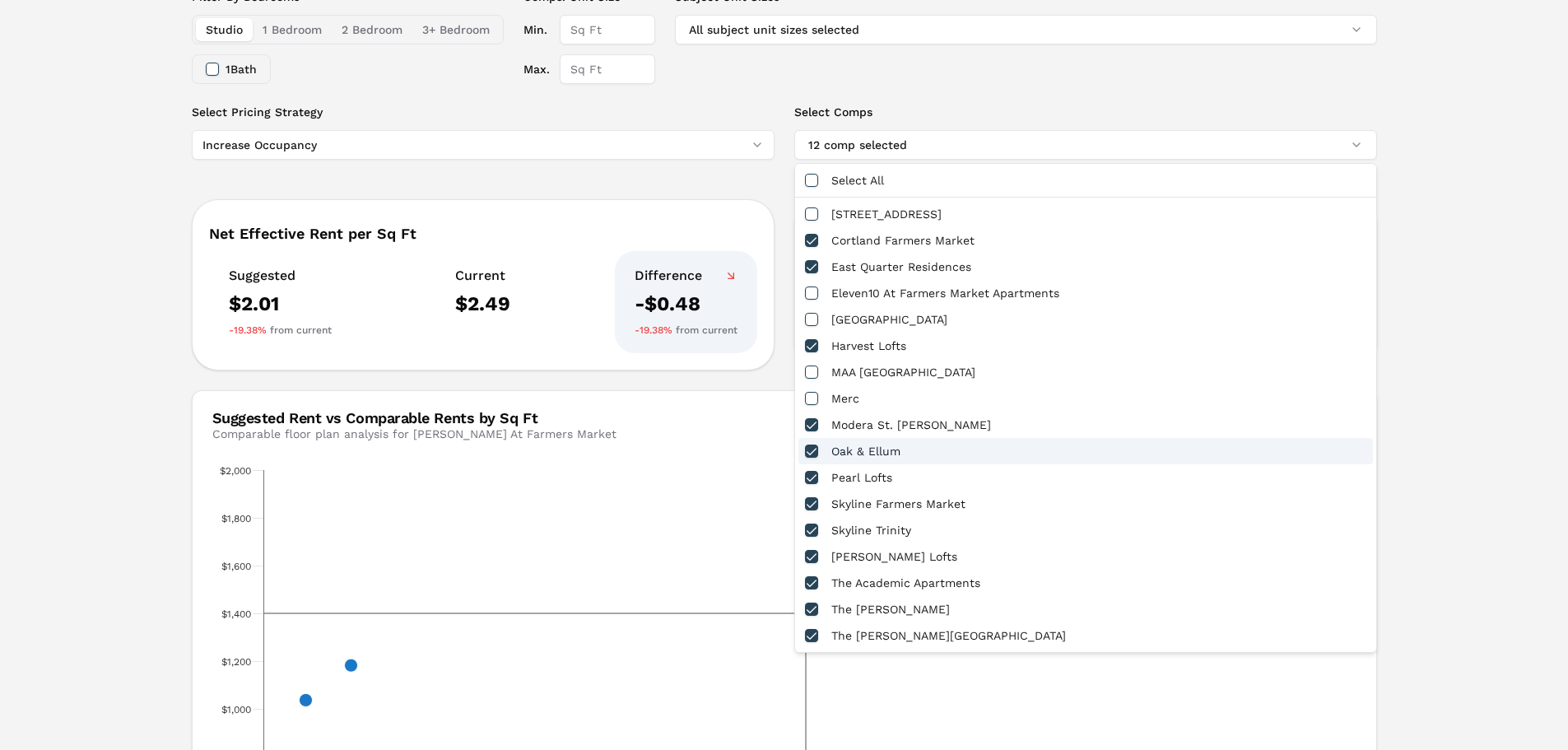
click at [924, 450] on div "Oak & Ellum" at bounding box center [1085, 451] width 574 height 26
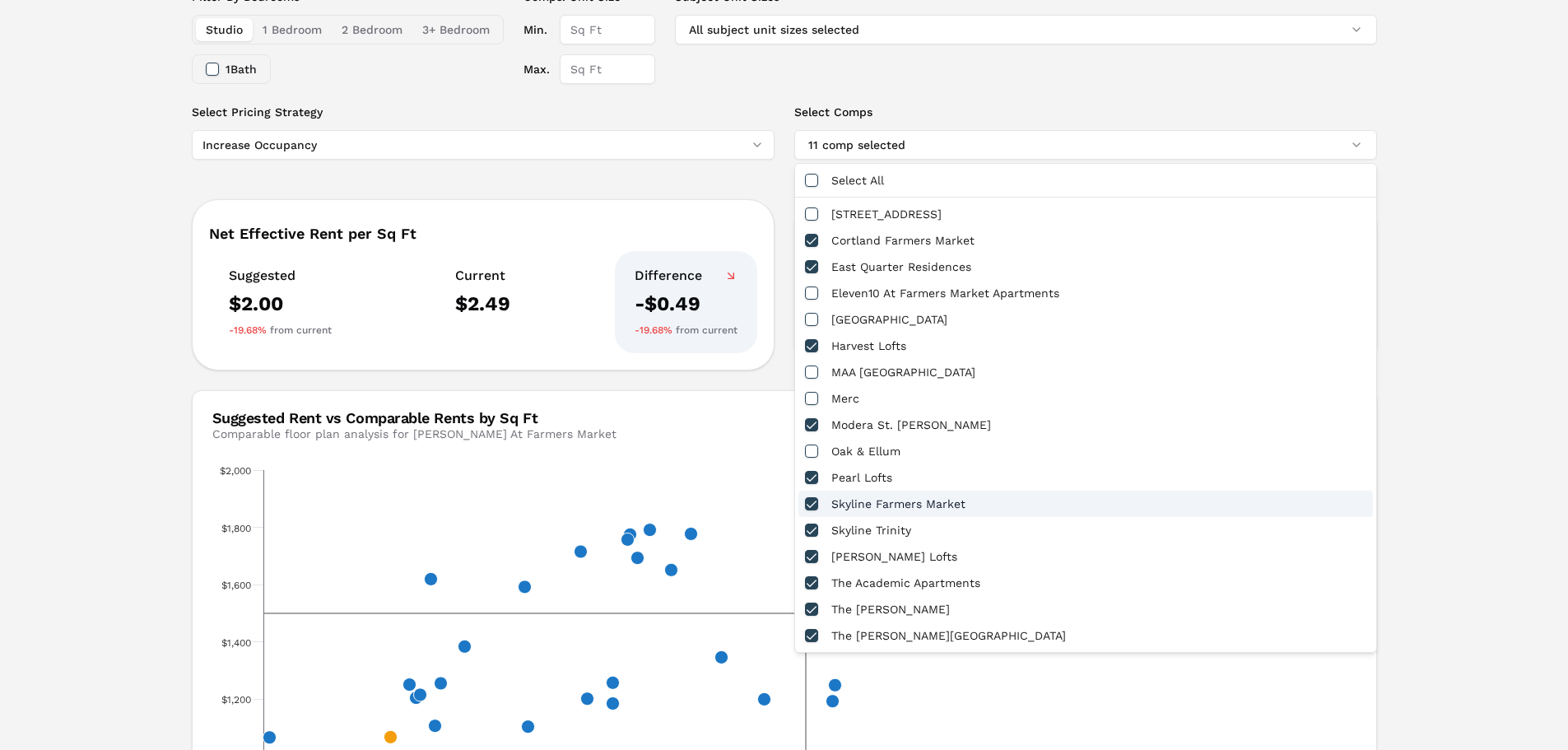
click at [930, 503] on div "Skyline Farmers Market" at bounding box center [1085, 503] width 574 height 26
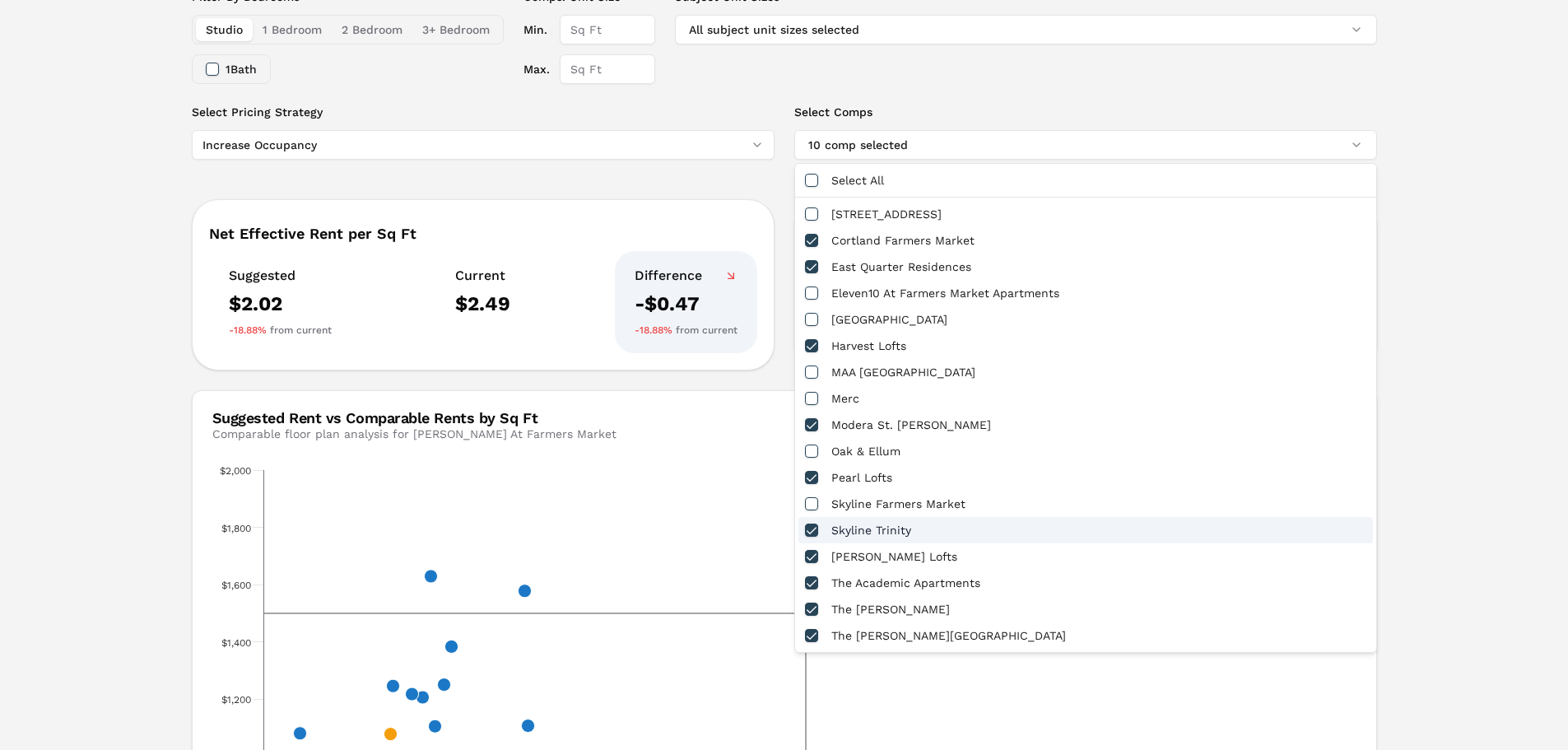
click at [926, 532] on div "Skyline Trinity" at bounding box center [1085, 530] width 574 height 26
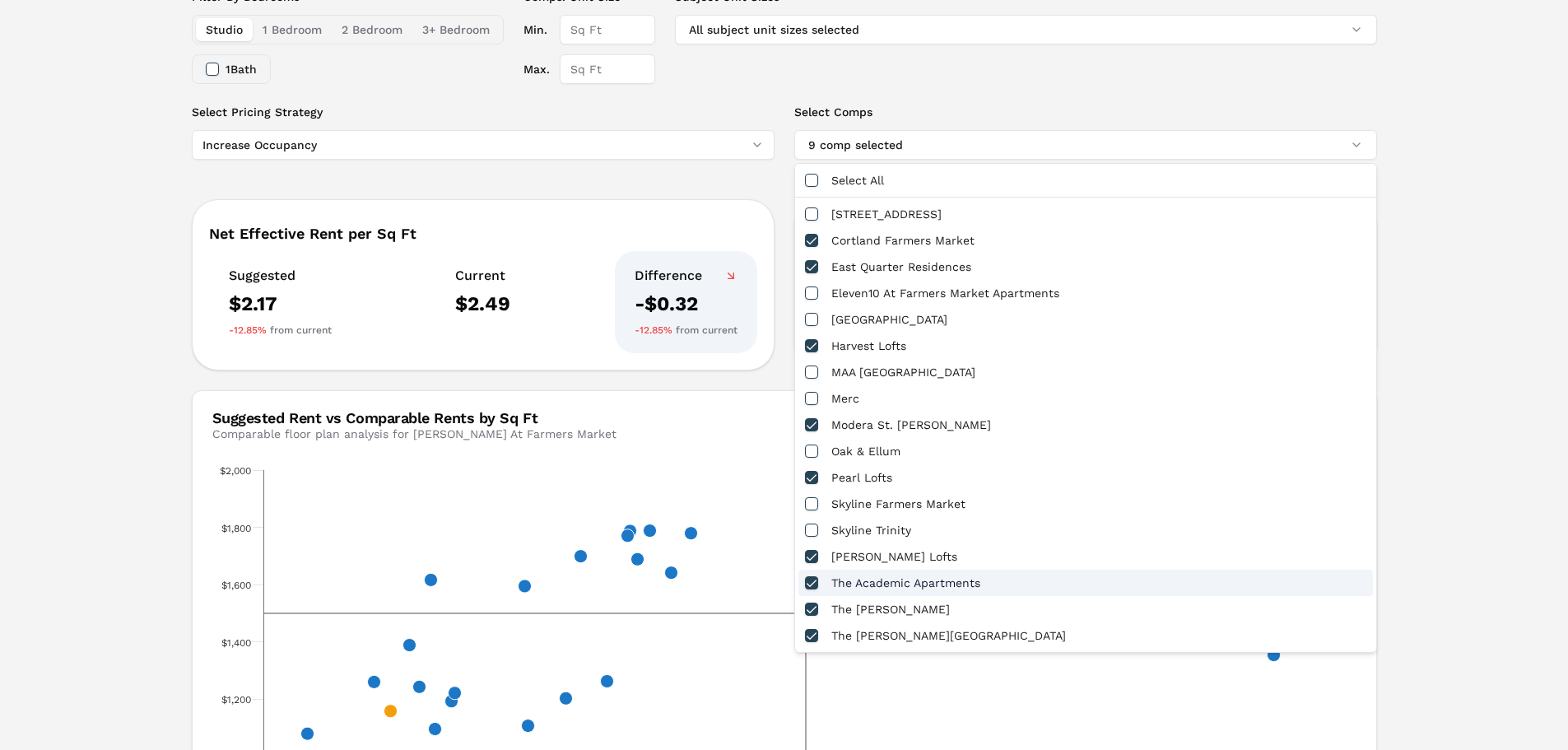
click at [921, 584] on div "The Academic Apartments" at bounding box center [1085, 583] width 574 height 26
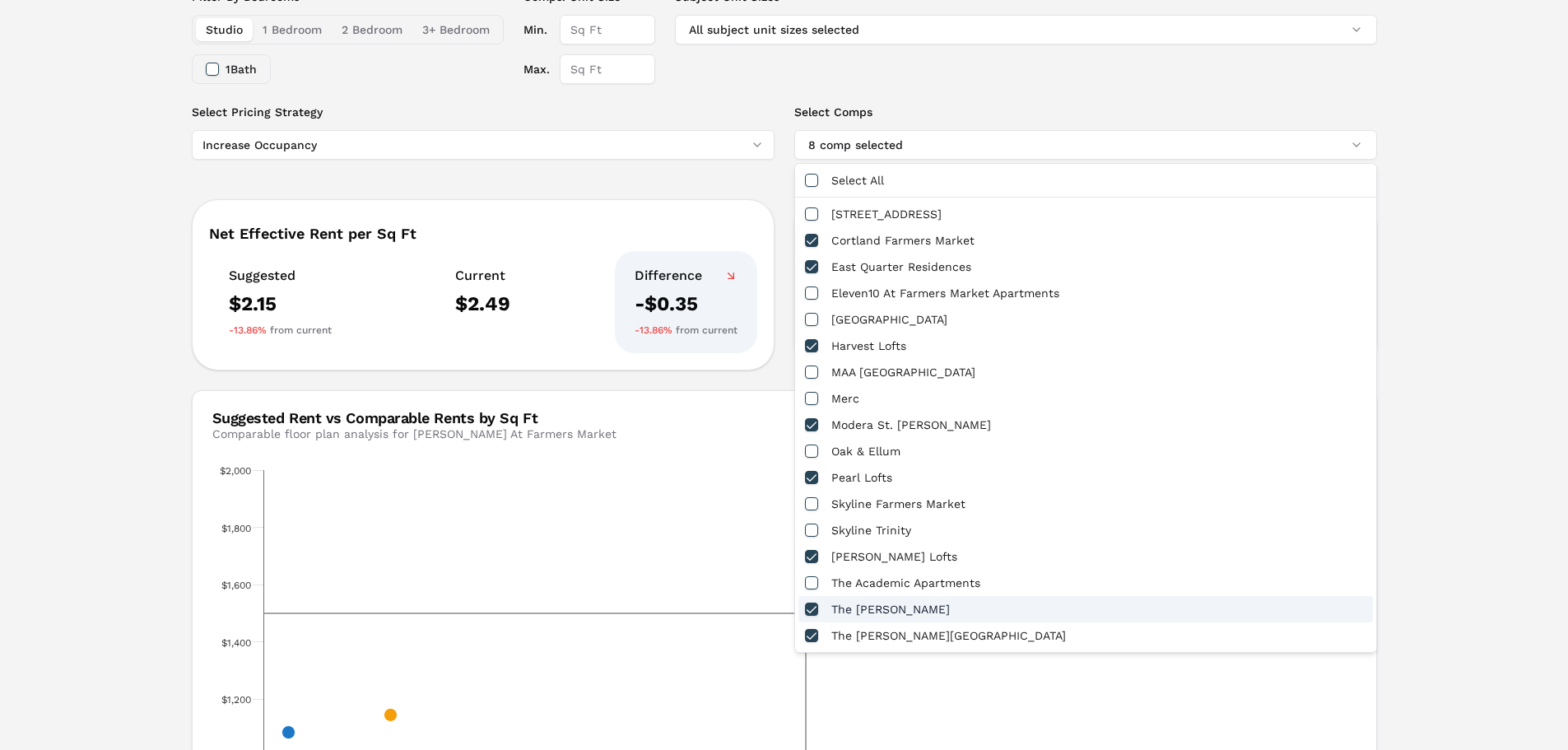
click at [923, 610] on div "The [PERSON_NAME]" at bounding box center [1085, 609] width 574 height 26
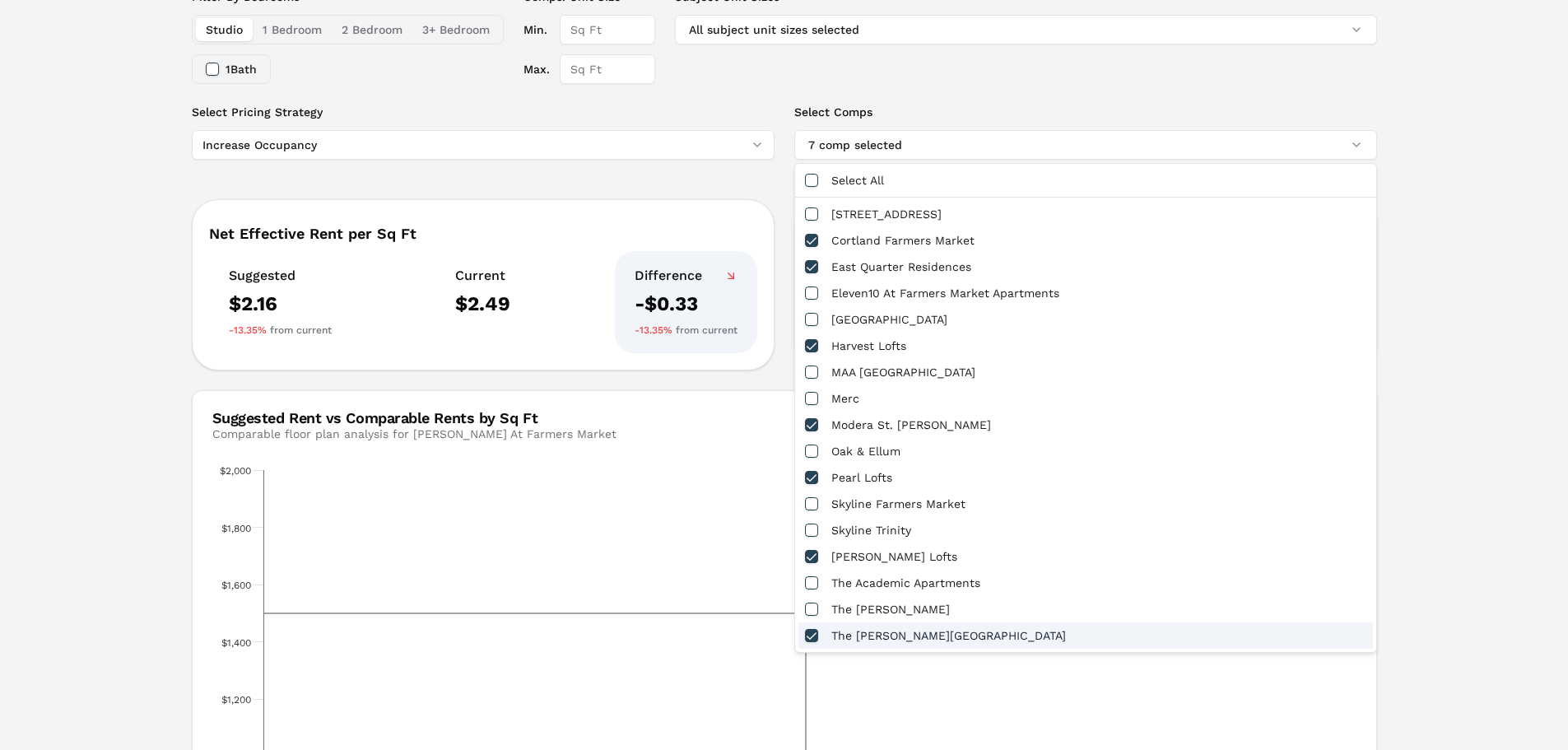
click at [926, 636] on div "The [PERSON_NAME][GEOGRAPHIC_DATA]" at bounding box center [1085, 635] width 574 height 26
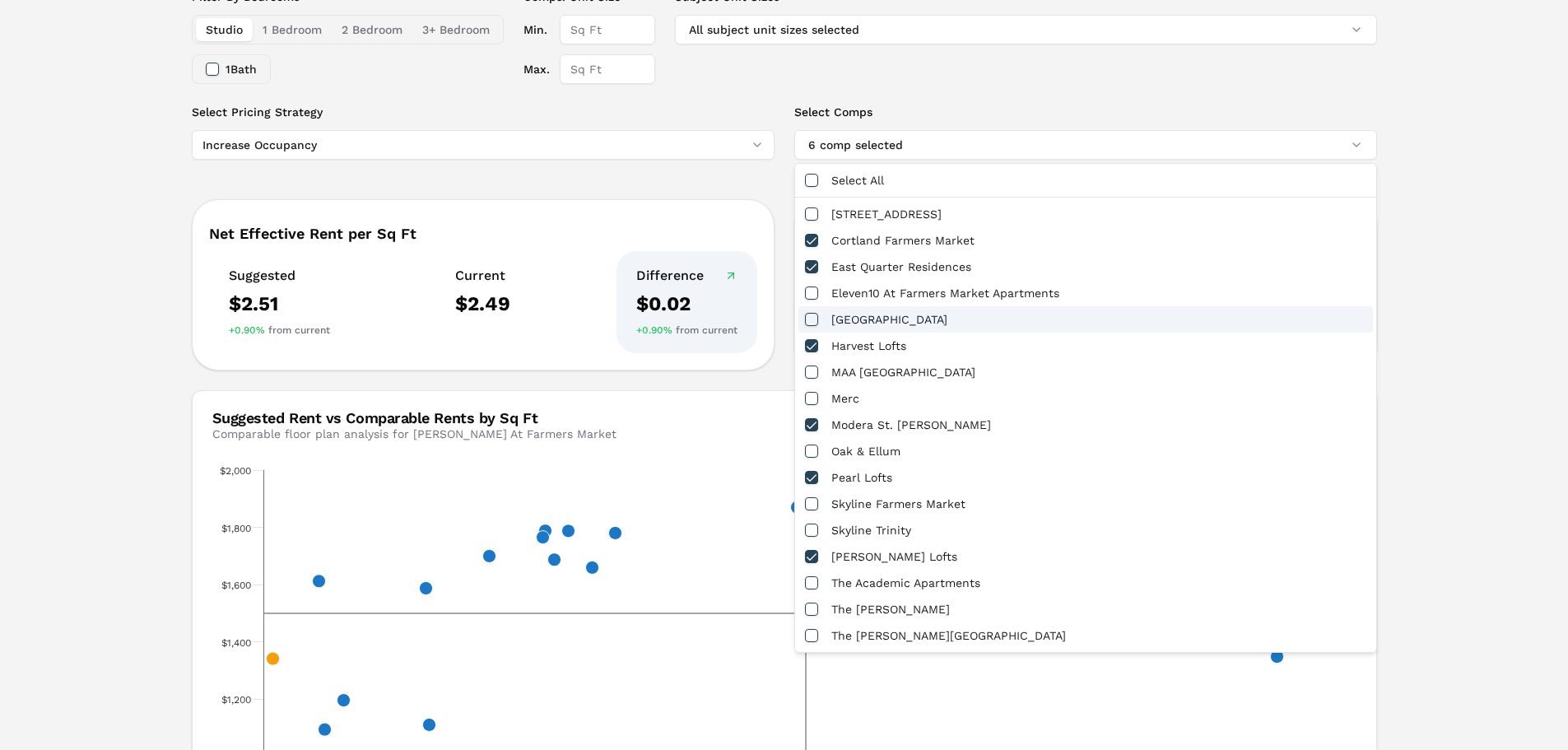
drag, startPoint x: 1183, startPoint y: 233, endPoint x: 1147, endPoint y: 326, distance: 99.7
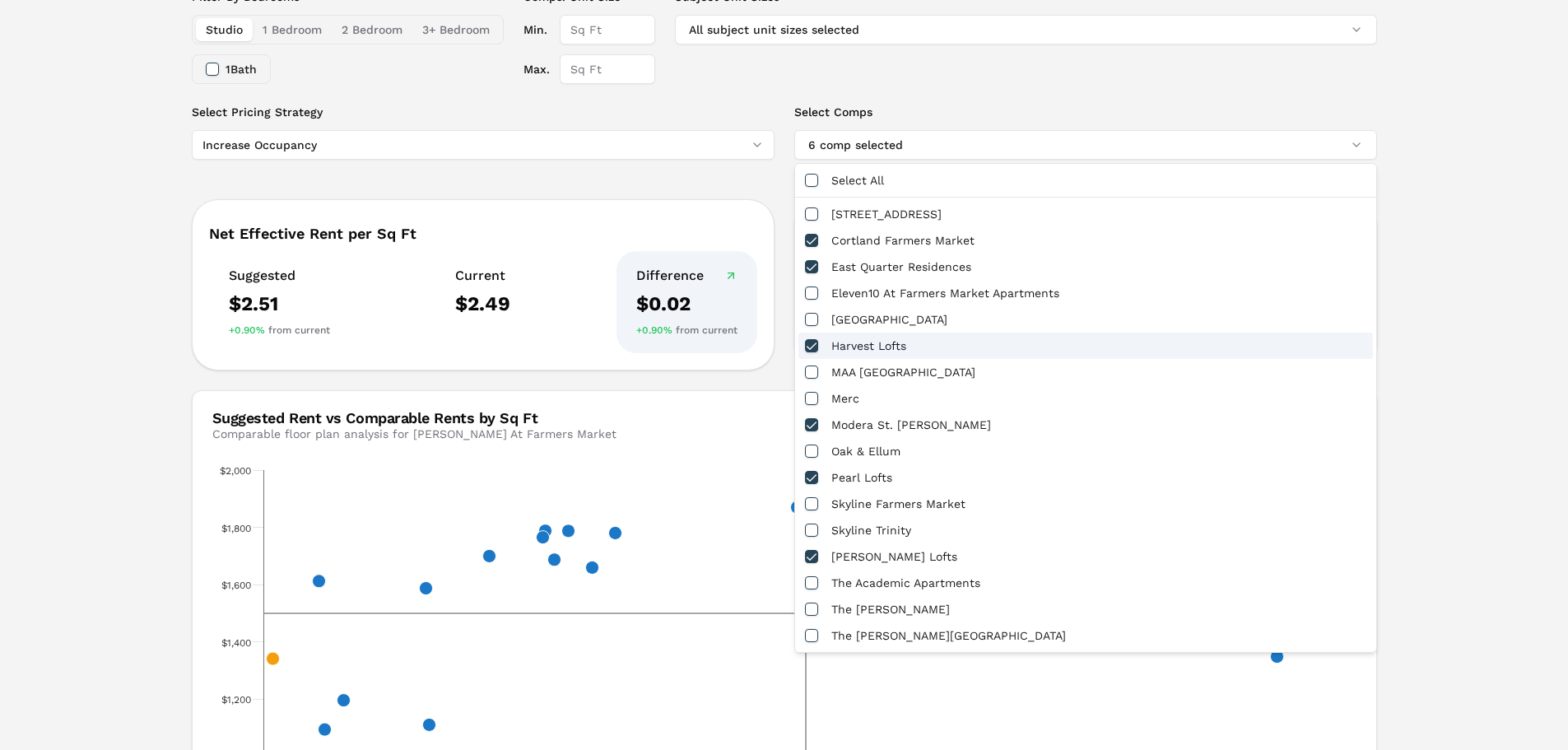
drag, startPoint x: 1147, startPoint y: 326, endPoint x: 1123, endPoint y: 354, distance: 36.9
click at [1123, 354] on div "Harvest Lofts" at bounding box center [1085, 346] width 574 height 26
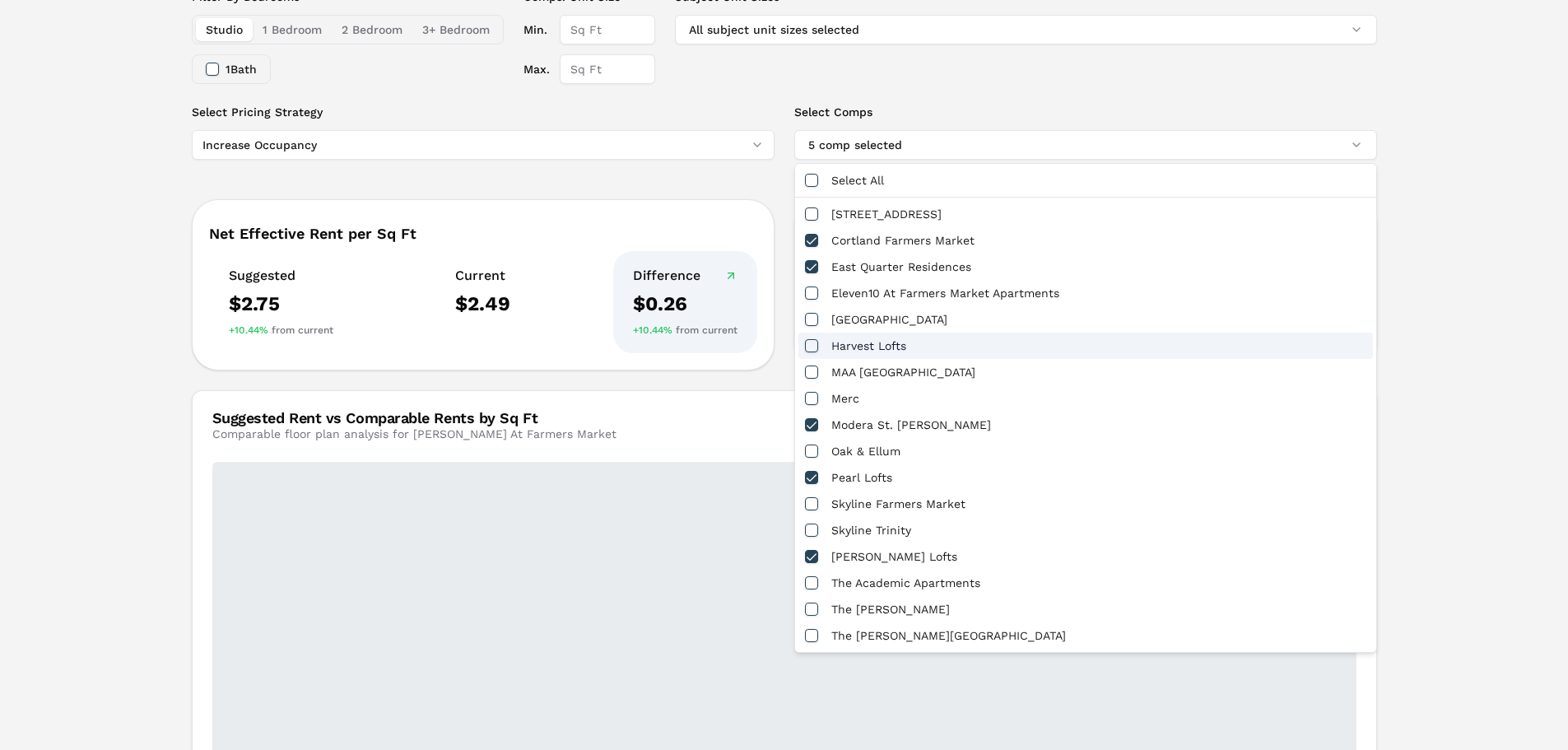
click at [1123, 354] on div "Harvest Lofts" at bounding box center [1085, 346] width 574 height 26
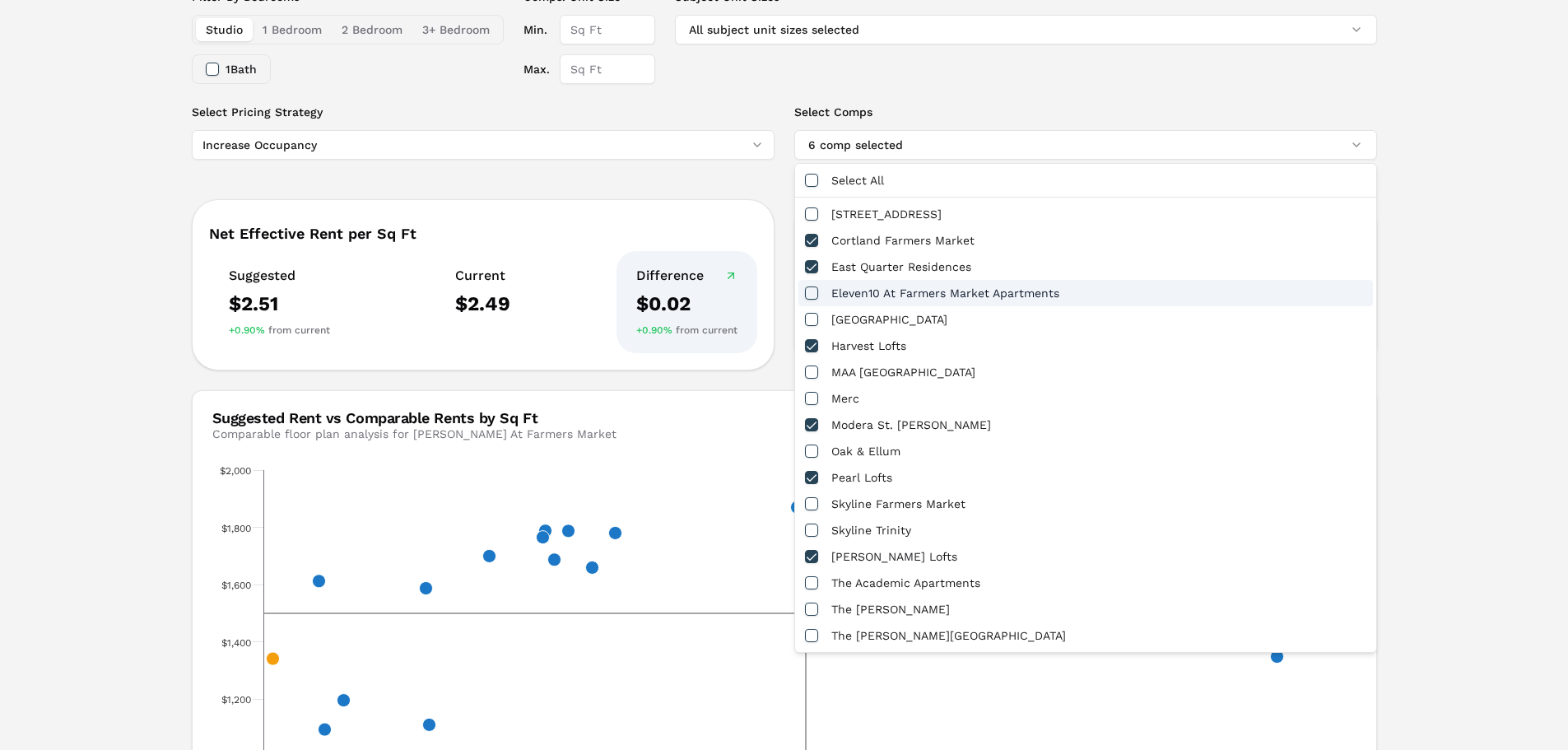
click at [1061, 306] on div "Eleven10 At Farmers Market Apartments" at bounding box center [1085, 293] width 574 height 26
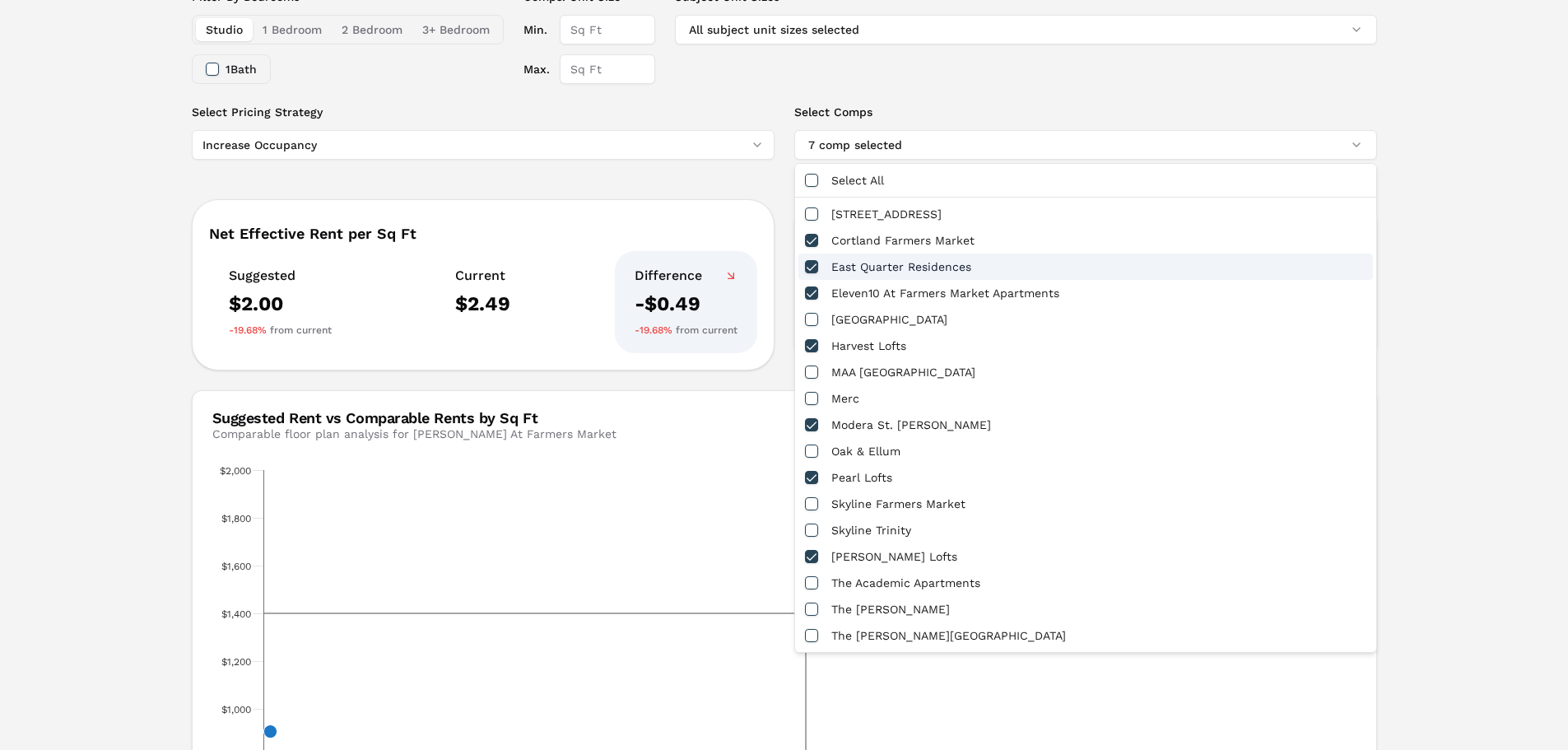
click at [1468, 261] on div "[PERSON_NAME] At Farmers Market A [STREET_ADDRESS][PERSON_NAME] Toggle portfoli…" at bounding box center [784, 462] width 1568 height 1439
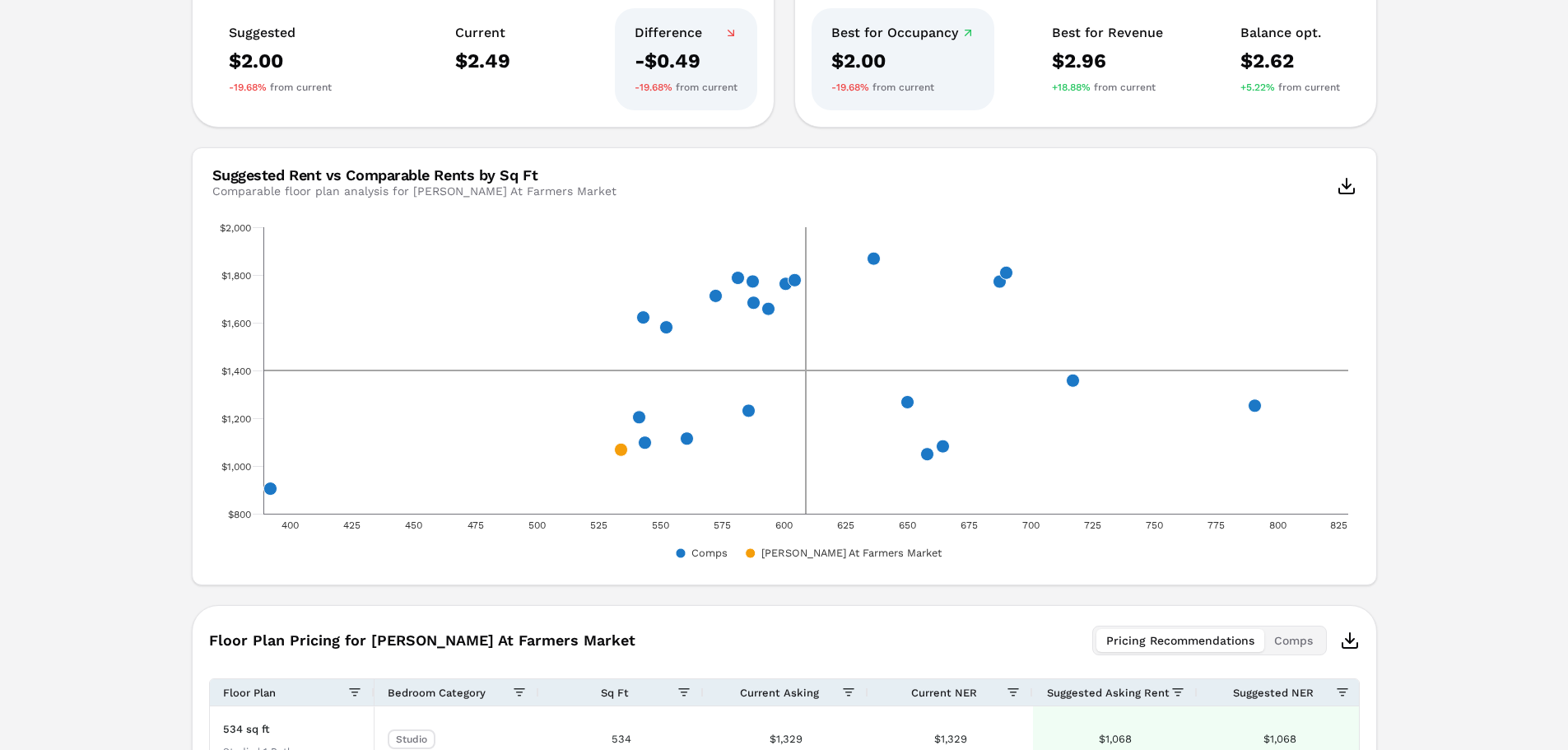
scroll to position [576, 0]
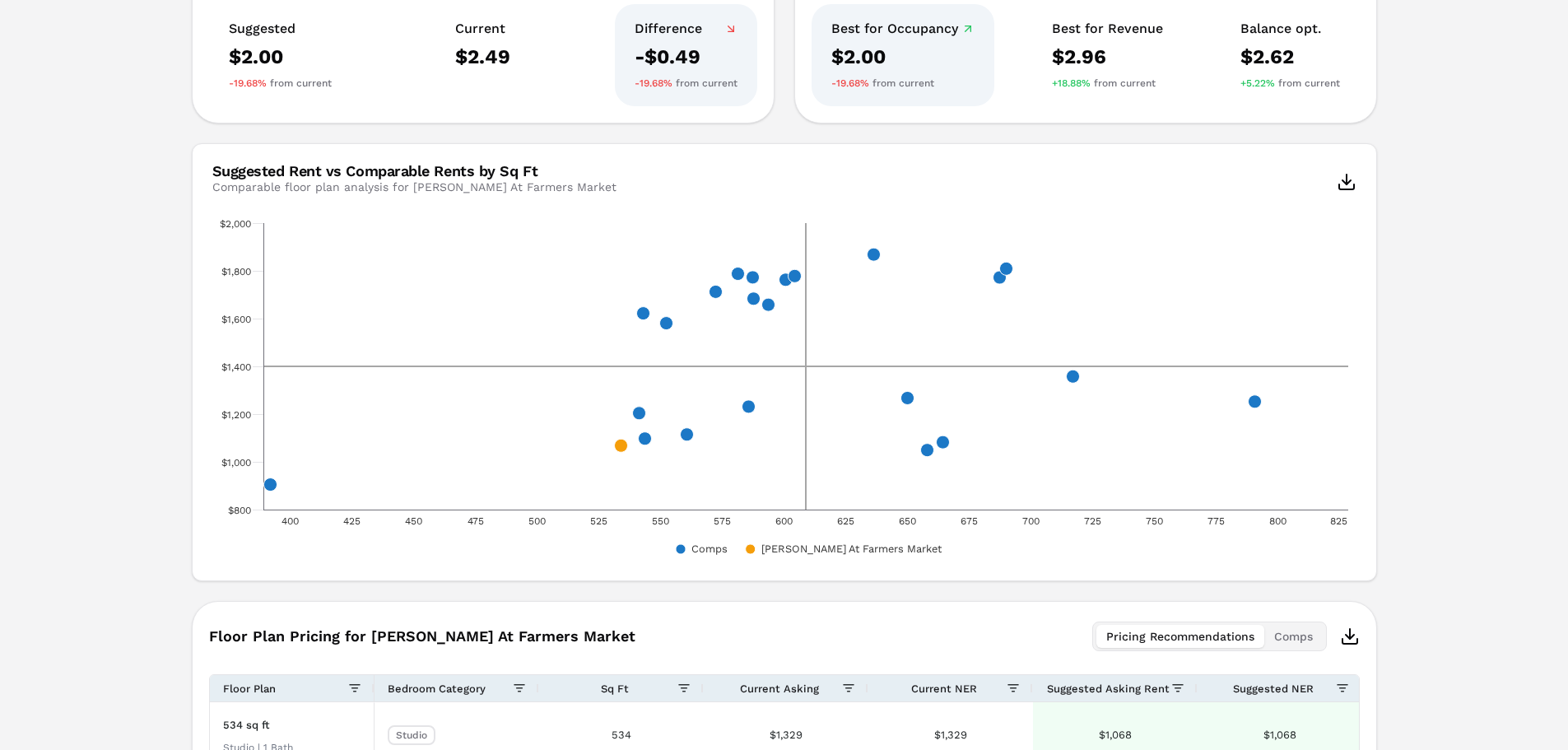
click at [1465, 103] on div "[PERSON_NAME] At Farmers Market A [STREET_ADDRESS][PERSON_NAME] Toggle portfoli…" at bounding box center [784, 215] width 1568 height 1439
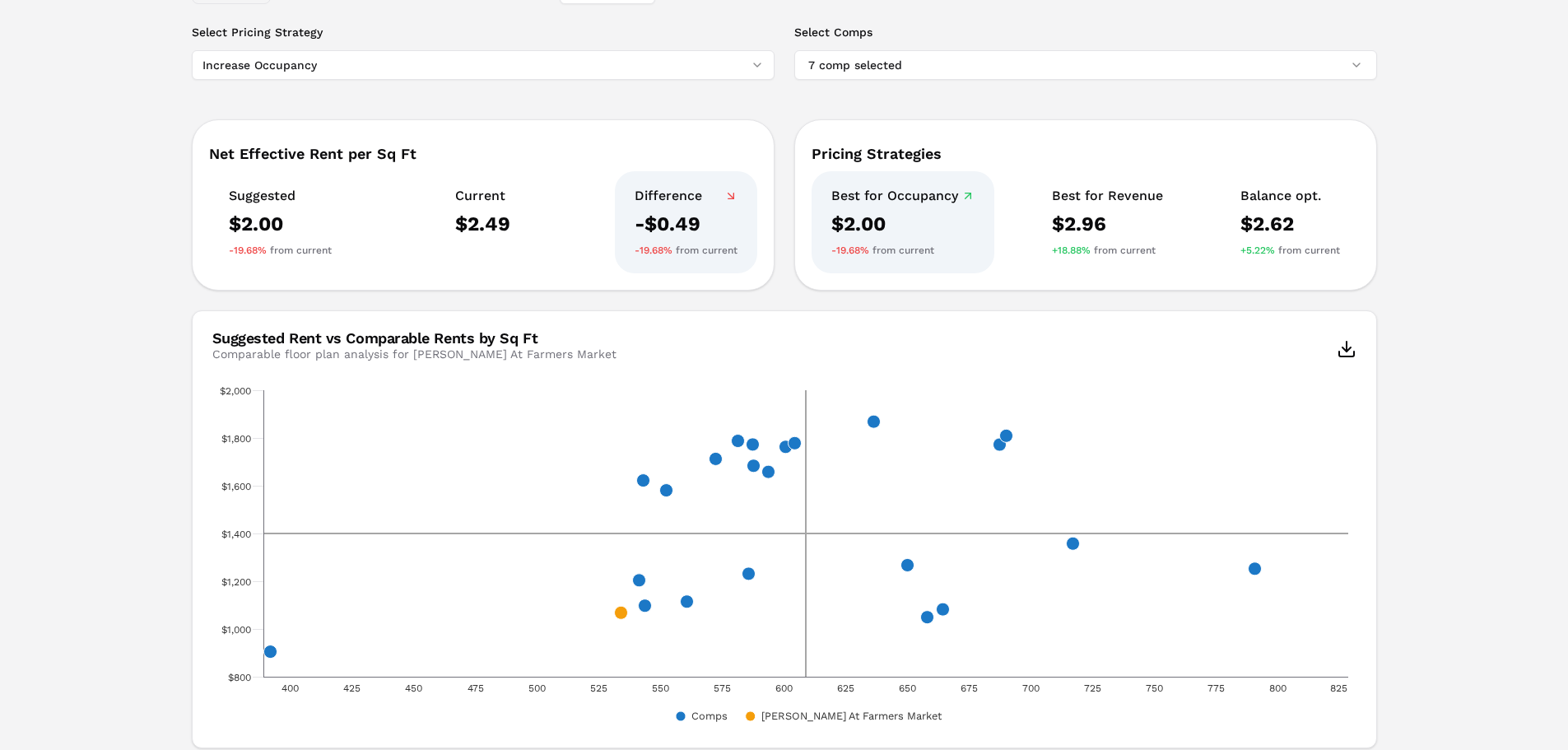
scroll to position [311, 0]
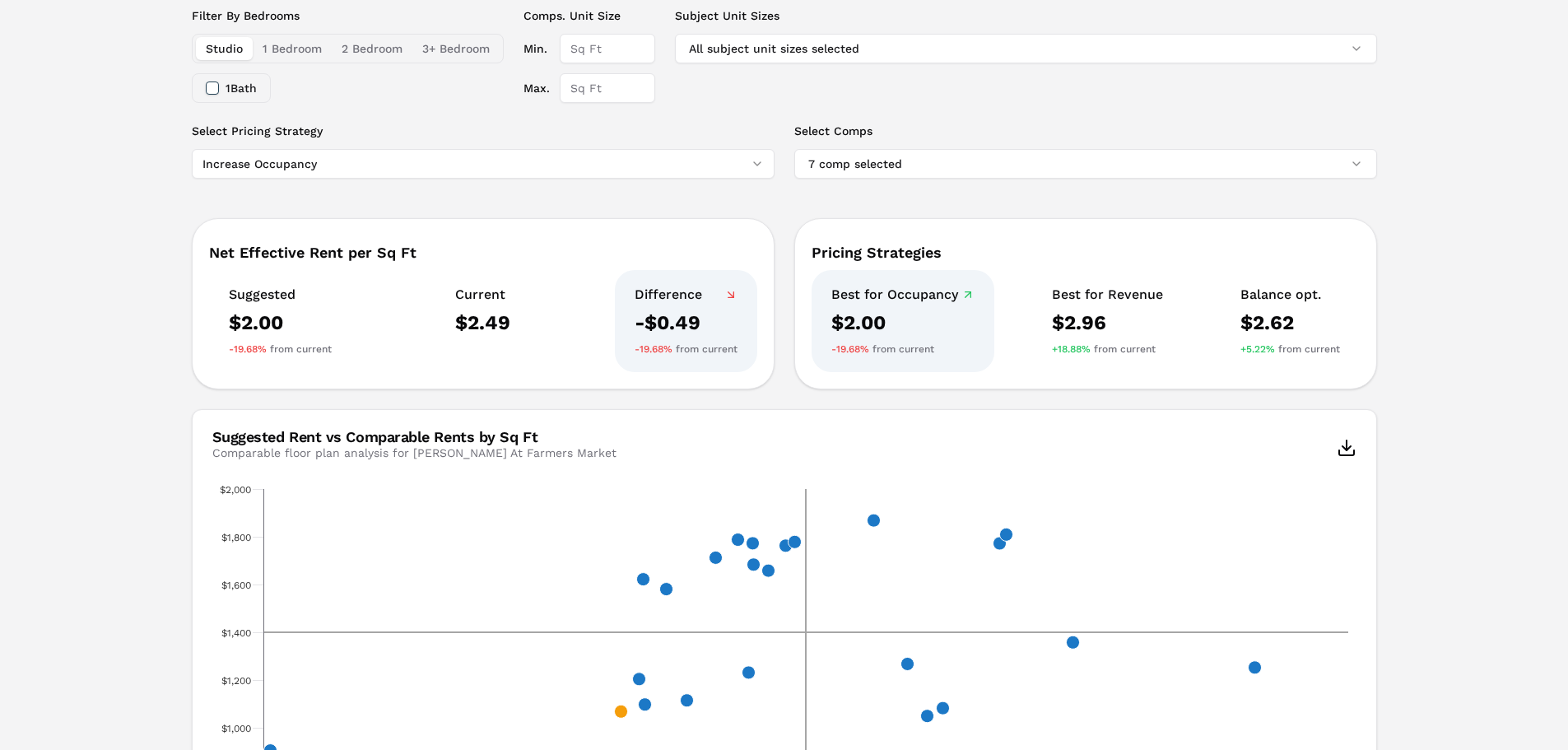
click at [585, 169] on html "MARKERR home markets properties Portfolio reports Search by MSA, ZIP, Property …" at bounding box center [784, 466] width 1568 height 1555
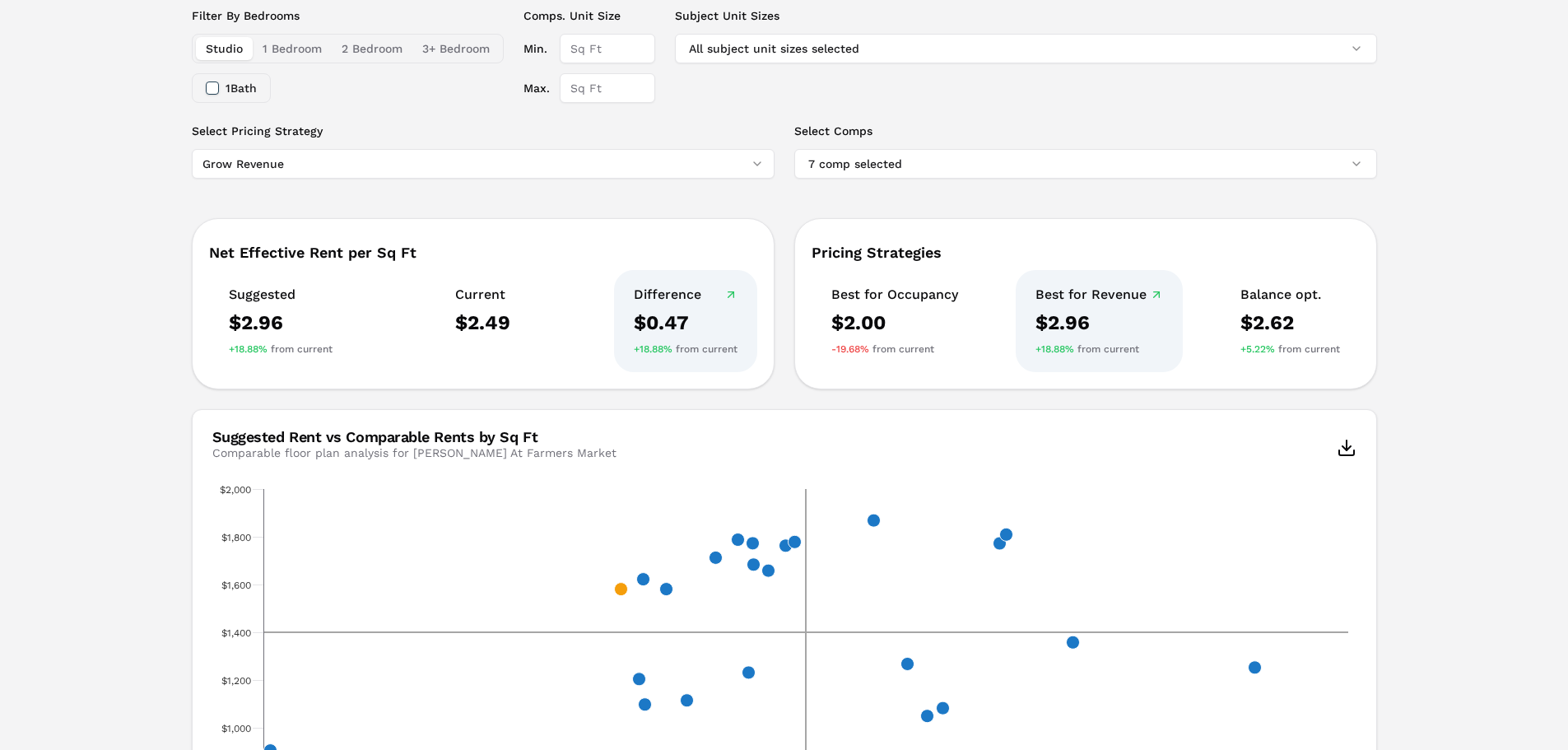
click at [602, 153] on html "MARKERR home markets properties Portfolio reports Search by MSA, ZIP, Property …" at bounding box center [784, 466] width 1568 height 1555
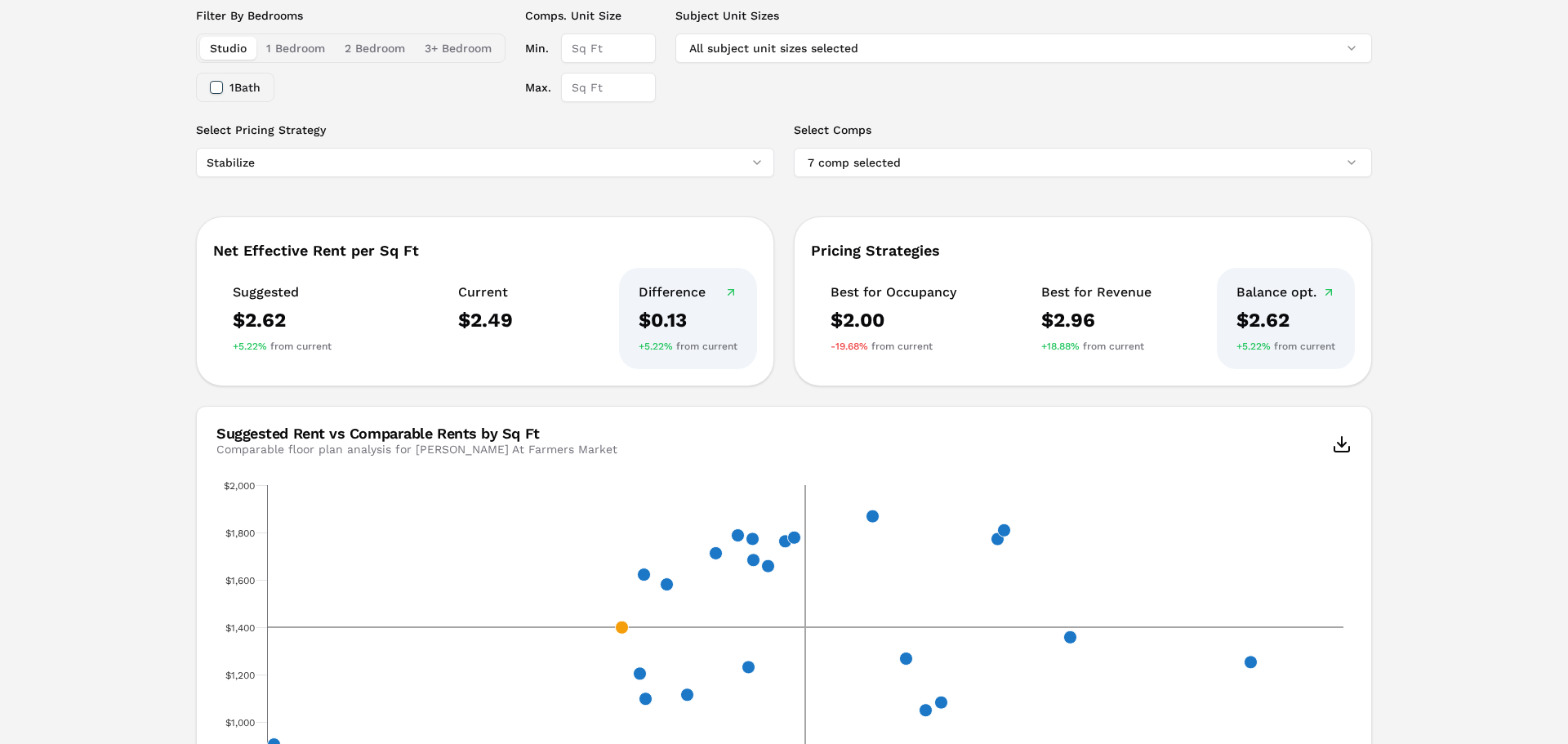
click at [607, 166] on html "MARKERR home markets properties Portfolio reports Search by MSA, ZIP, Property …" at bounding box center [784, 463] width 1568 height 1542
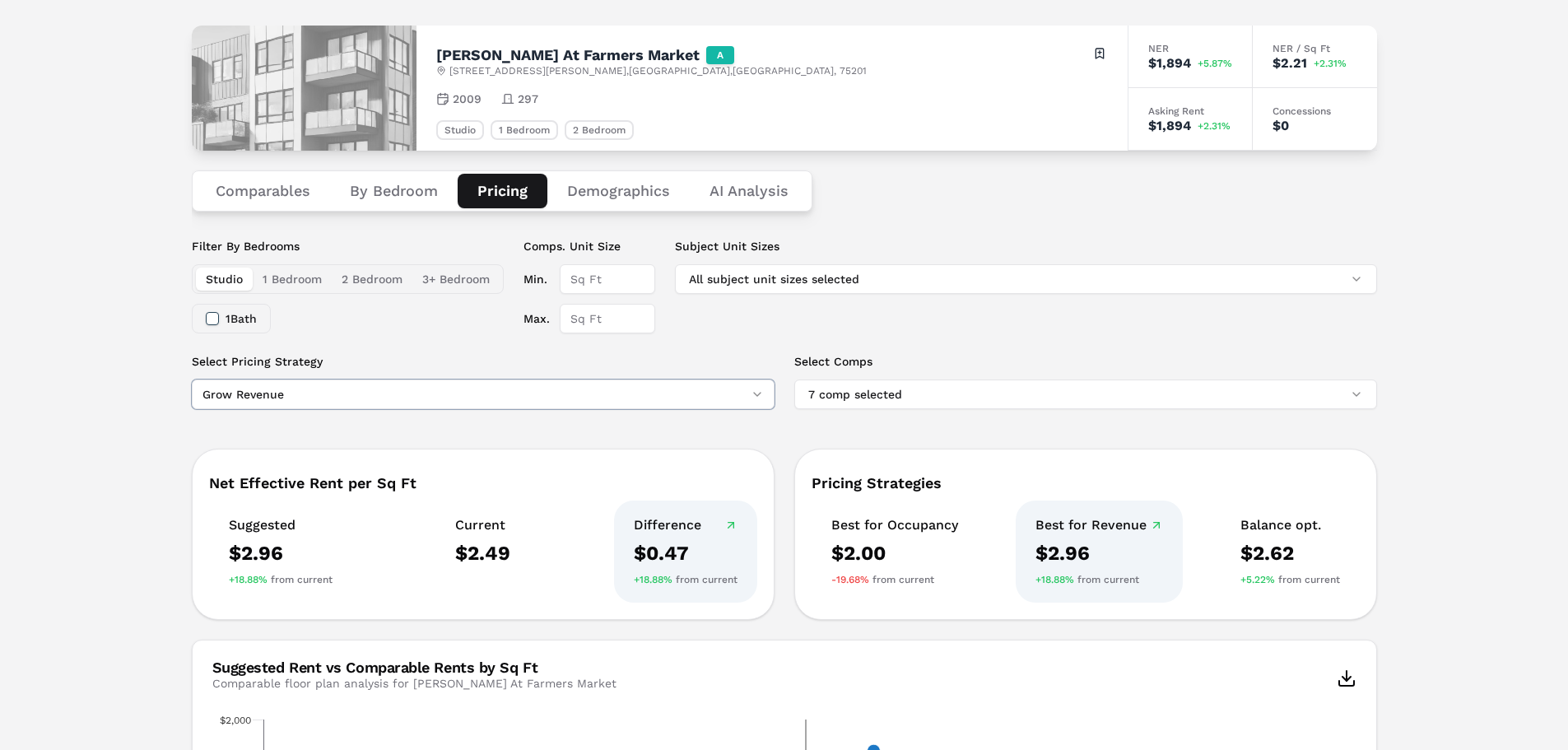
scroll to position [63, 0]
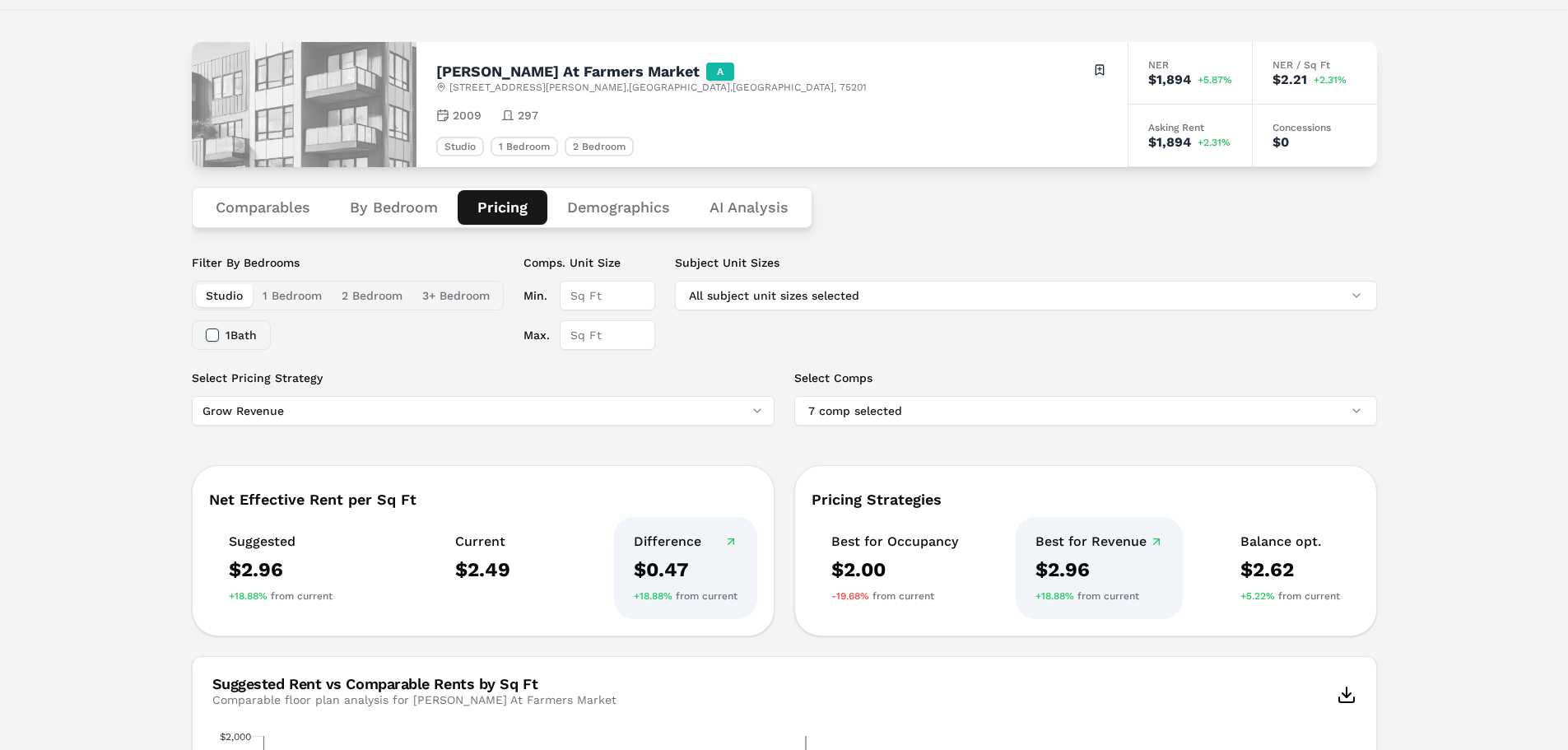
click at [285, 296] on button "1 Bedroom" at bounding box center [291, 295] width 79 height 23
click at [229, 297] on button "Studio" at bounding box center [224, 295] width 57 height 23
click at [296, 298] on button "1 Bedroom" at bounding box center [291, 295] width 79 height 23
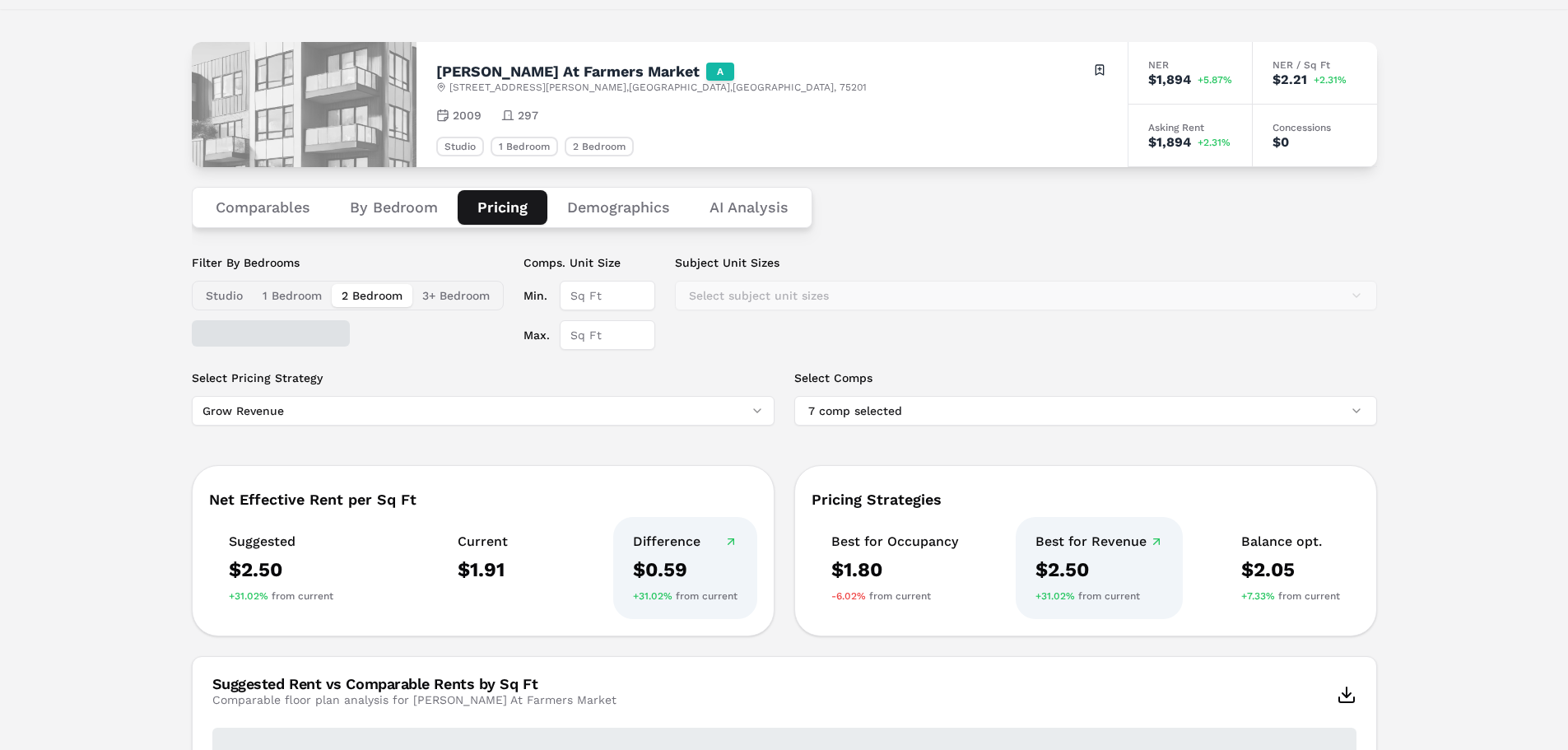
click at [360, 293] on button "2 Bedroom" at bounding box center [371, 295] width 81 height 23
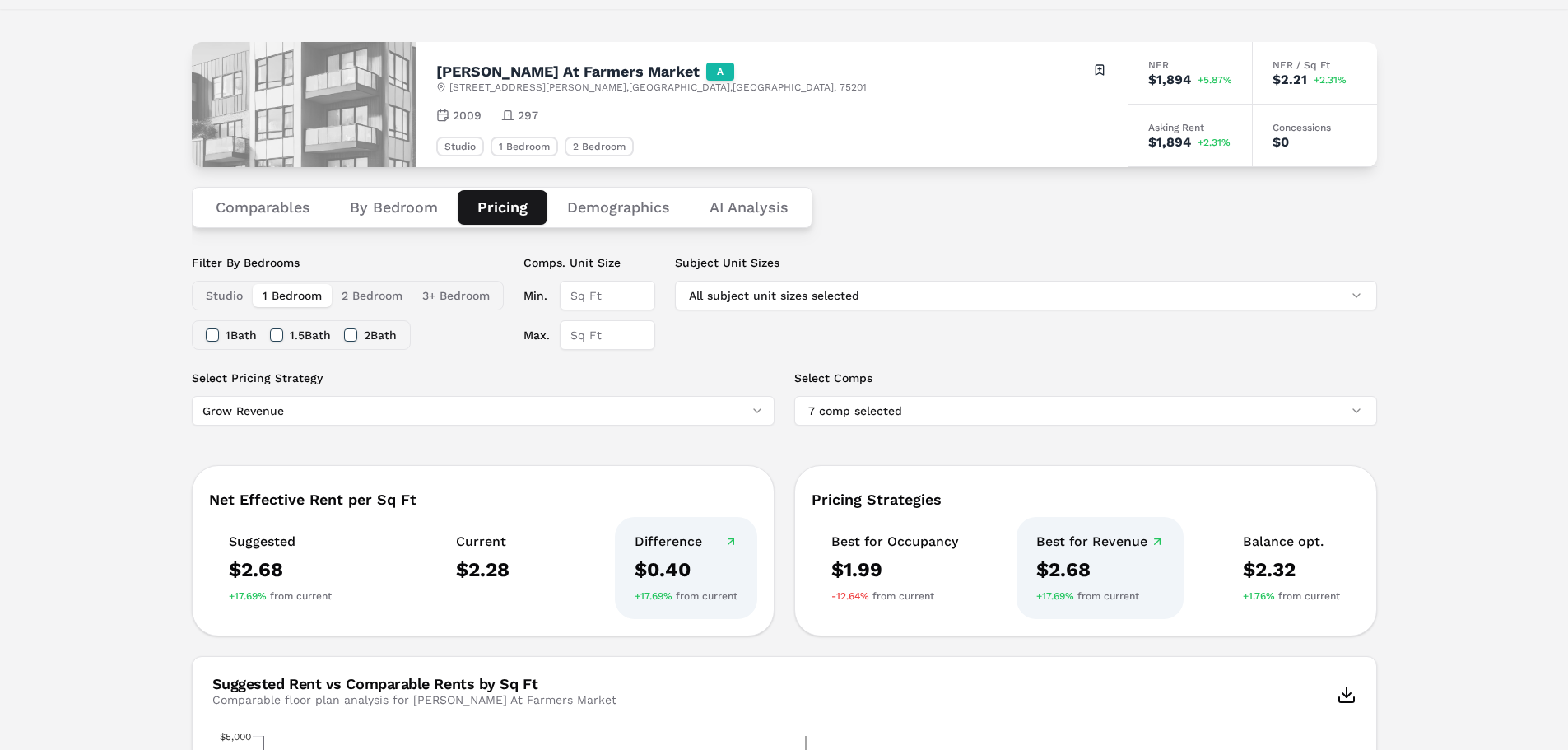
click at [270, 294] on button "1 Bedroom" at bounding box center [291, 295] width 79 height 23
click at [782, 316] on div "Subject Unit Sizes All subject unit sizes selected" at bounding box center [1025, 303] width 702 height 96
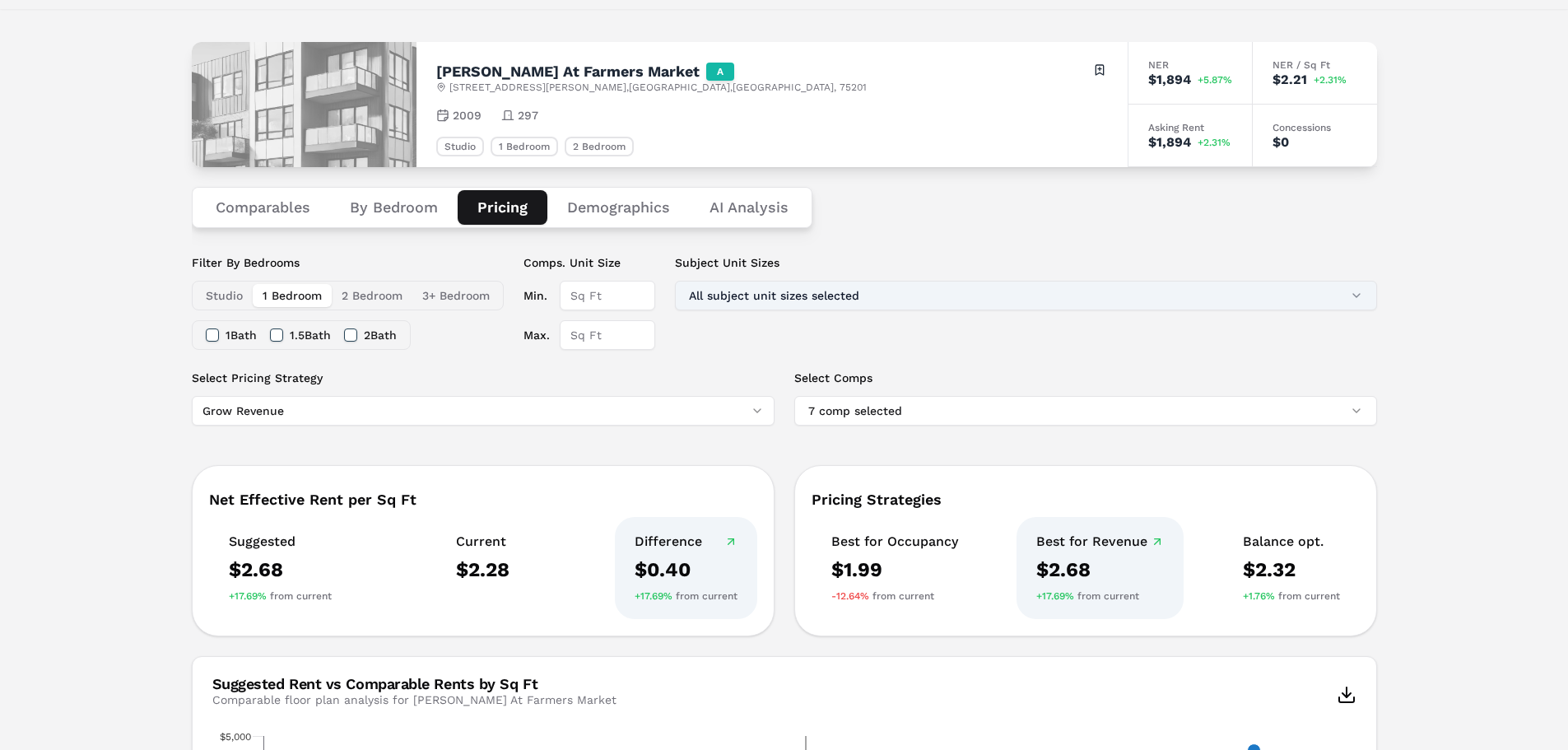
click at [784, 300] on button "All subject unit sizes selected" at bounding box center [1025, 296] width 702 height 30
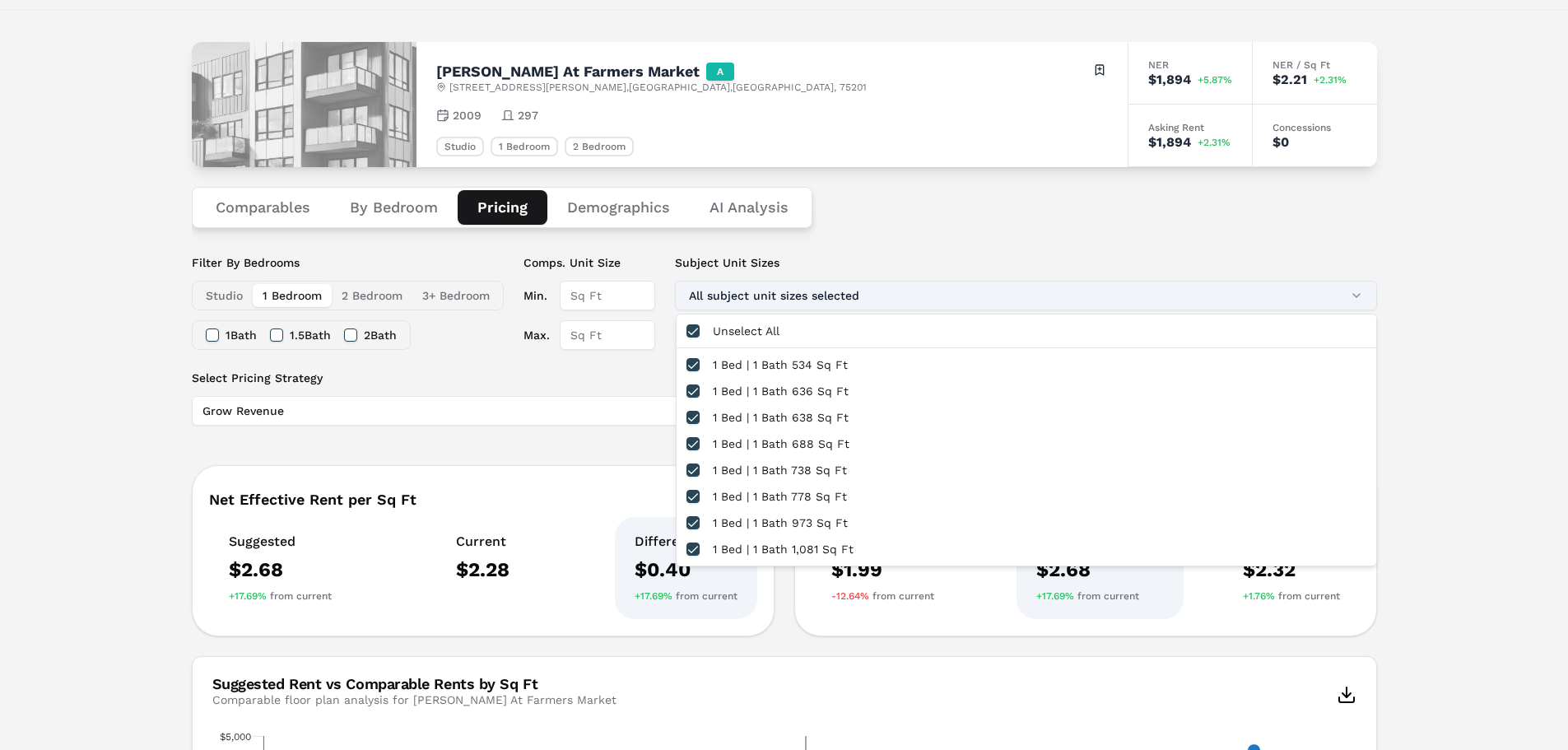
type button "on"
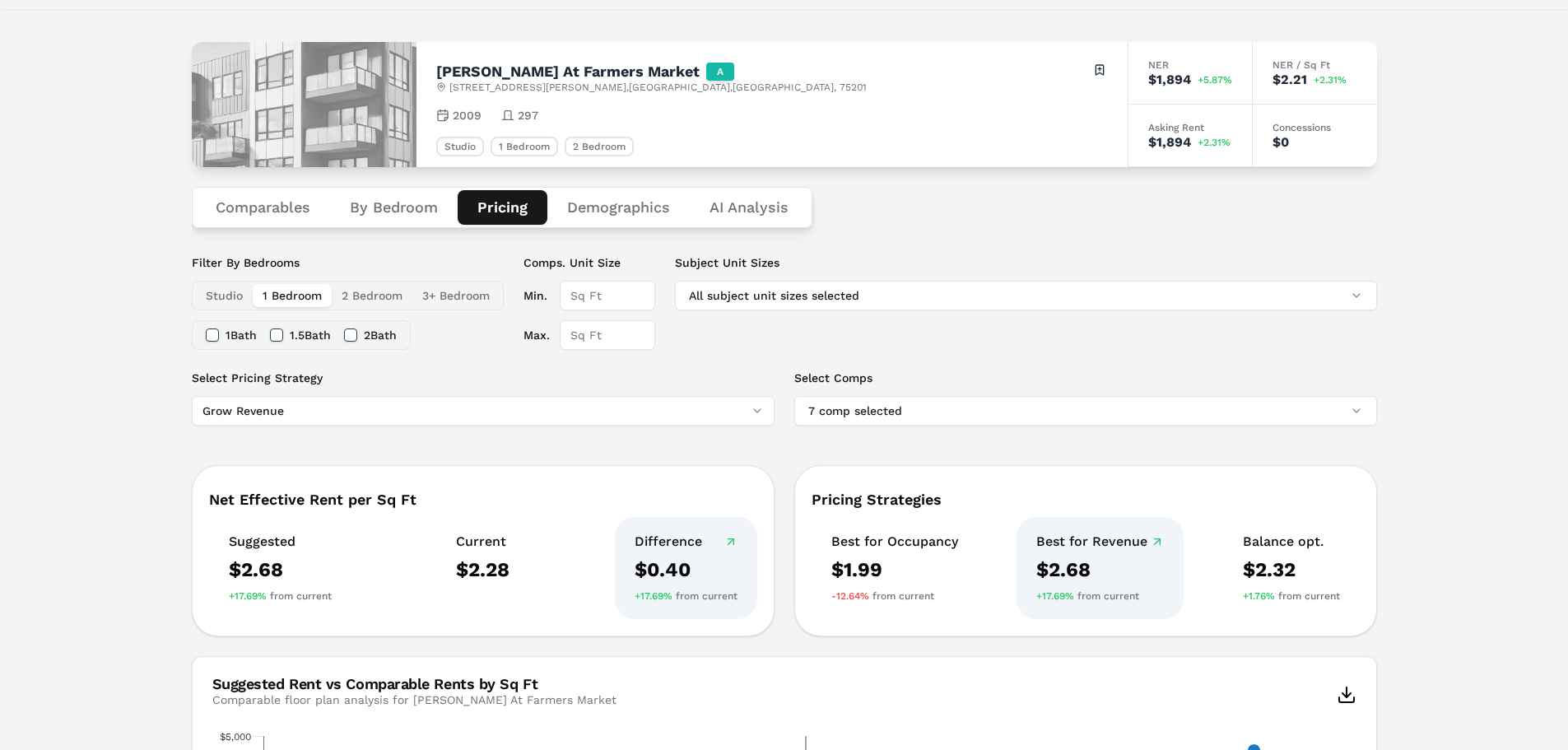
click at [578, 210] on button "Demographics" at bounding box center [618, 207] width 143 height 35
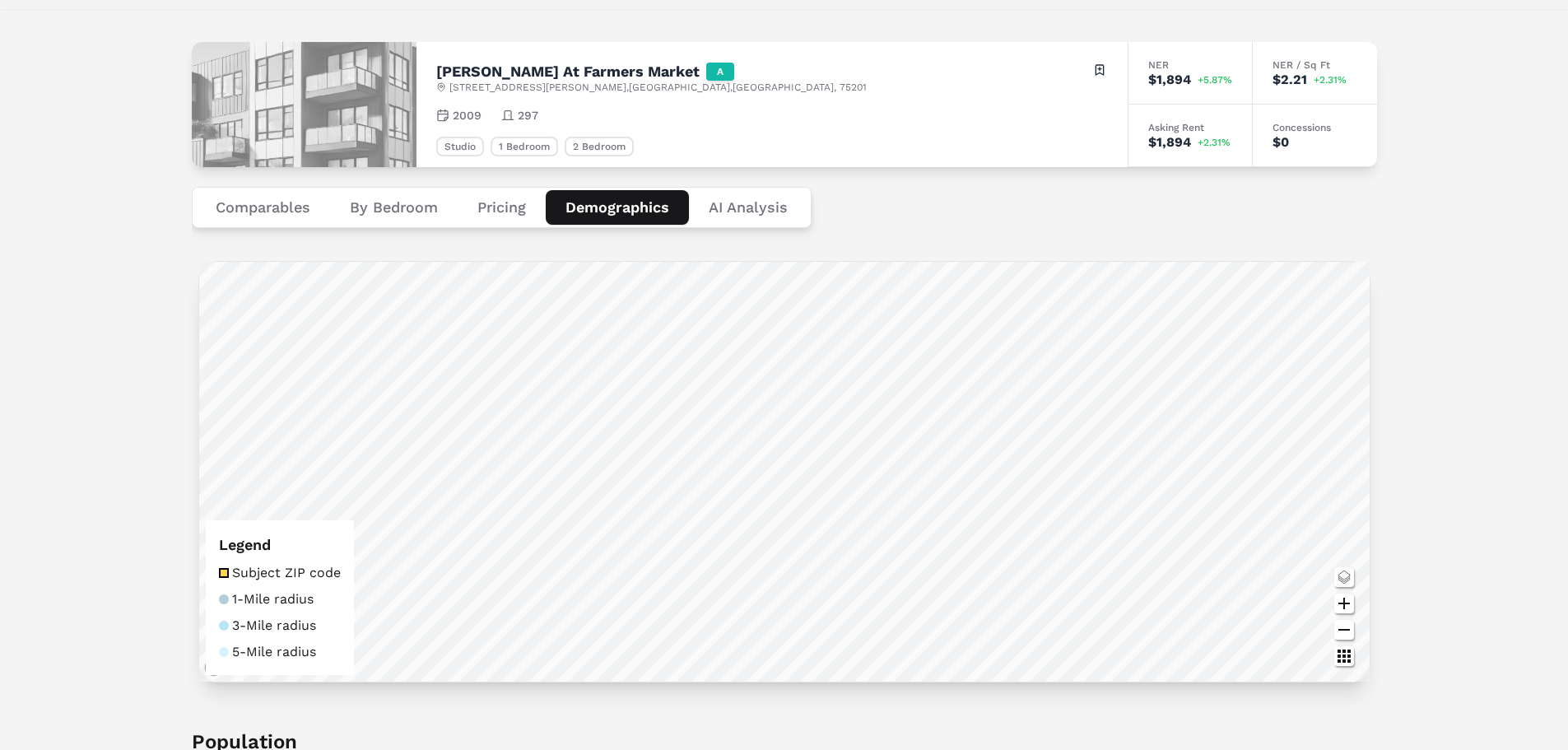
scroll to position [10, 0]
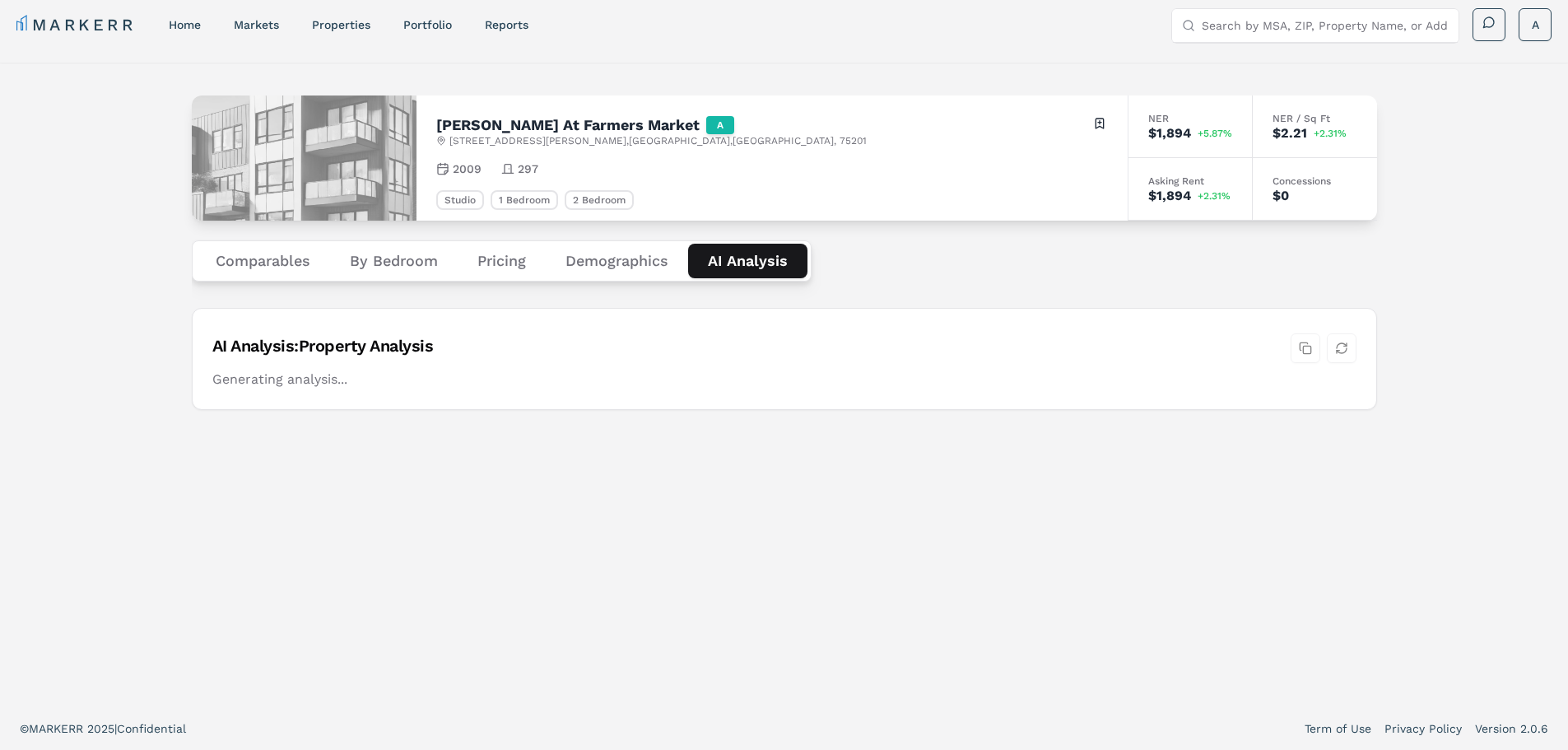
click at [755, 265] on Analysis "AI Analysis" at bounding box center [748, 261] width 120 height 35
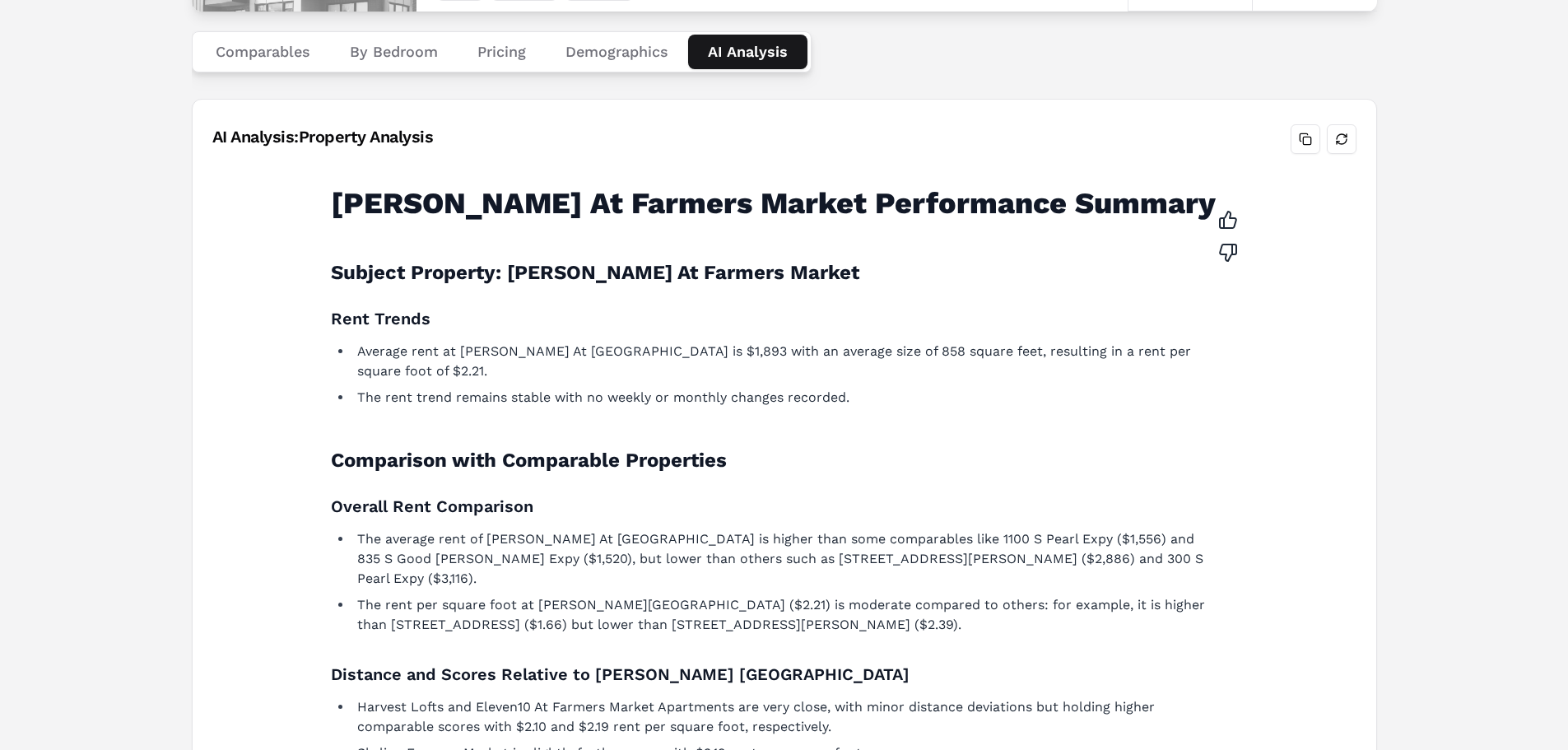
scroll to position [138, 0]
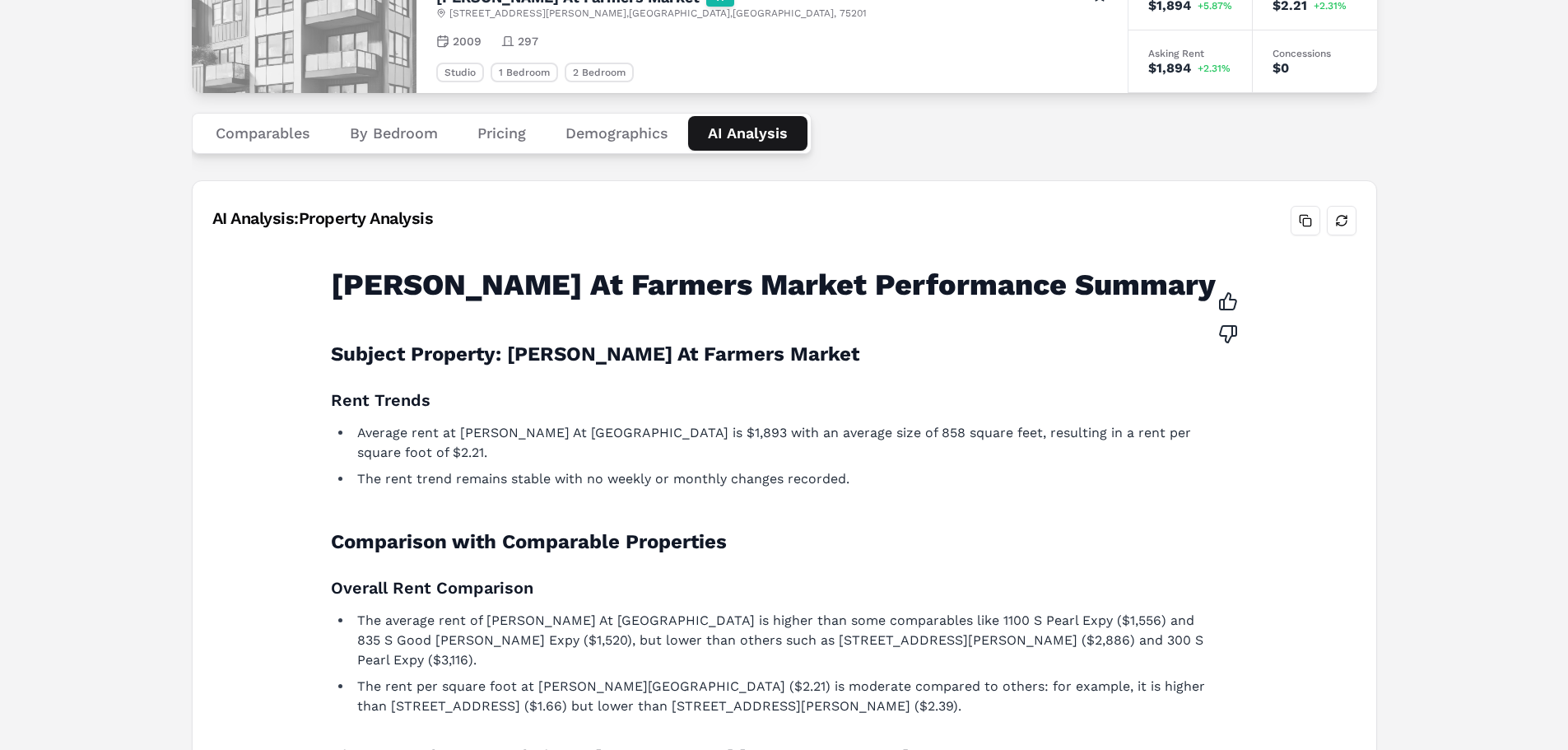
click at [593, 147] on button "Demographics" at bounding box center [617, 133] width 143 height 35
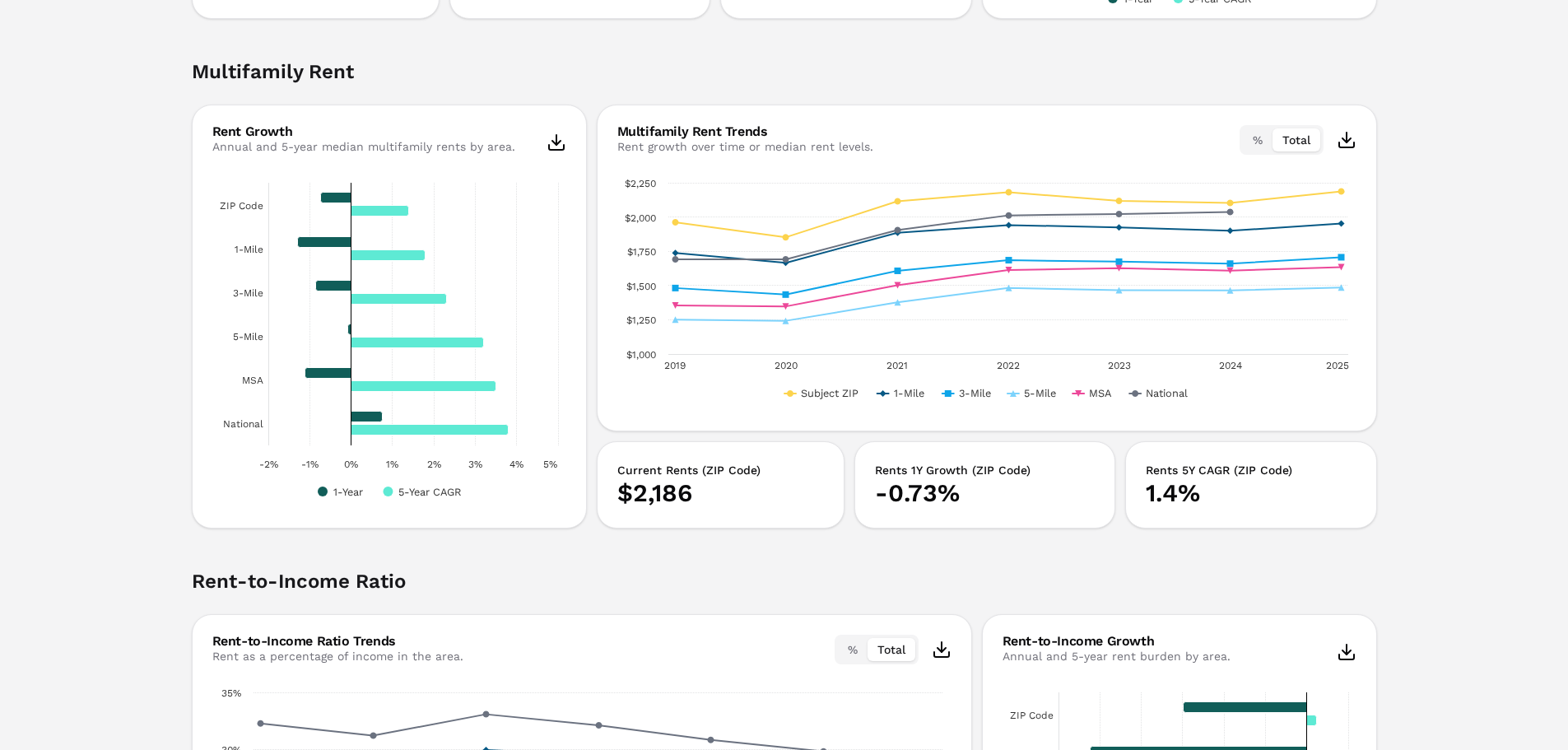
scroll to position [3123, 0]
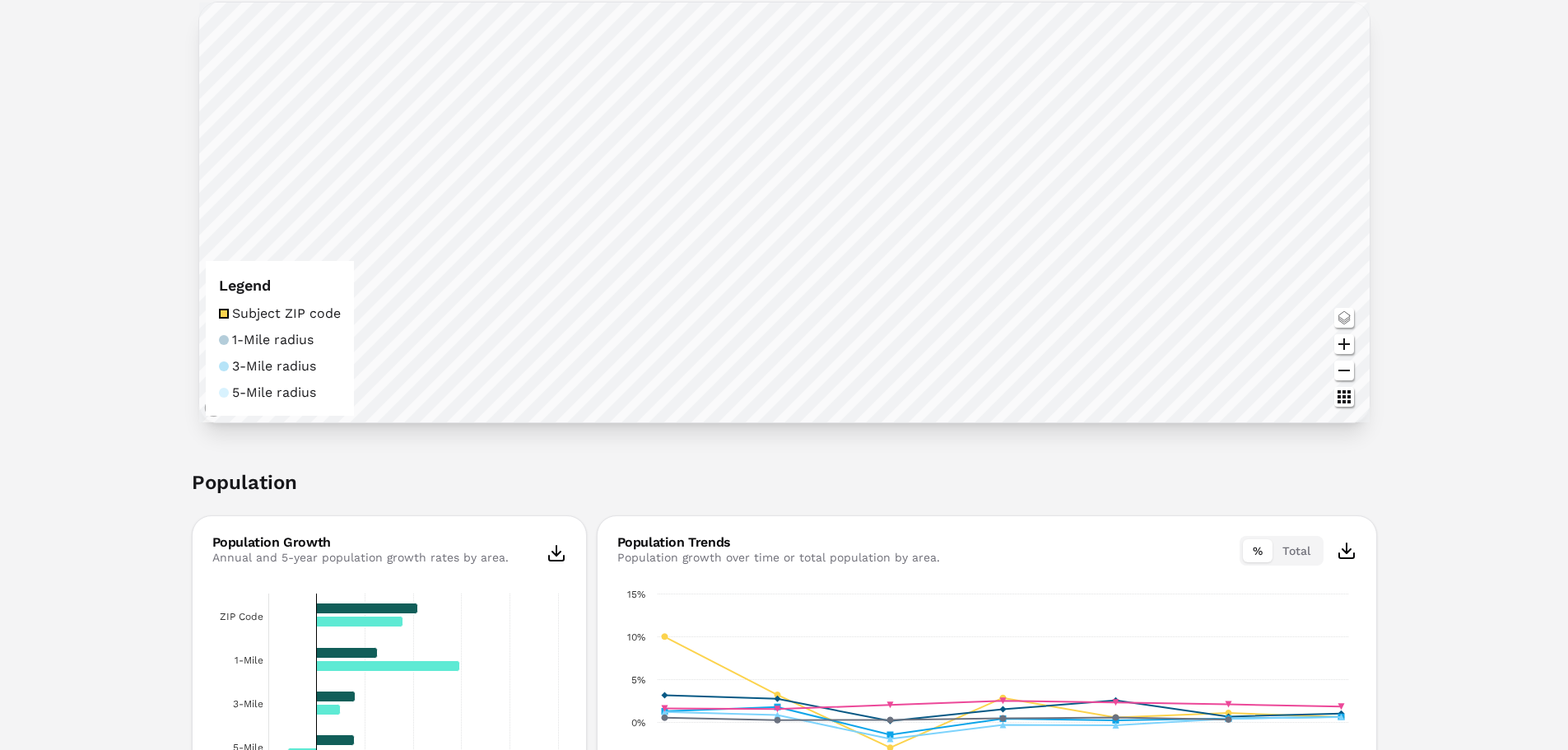
scroll to position [0, 0]
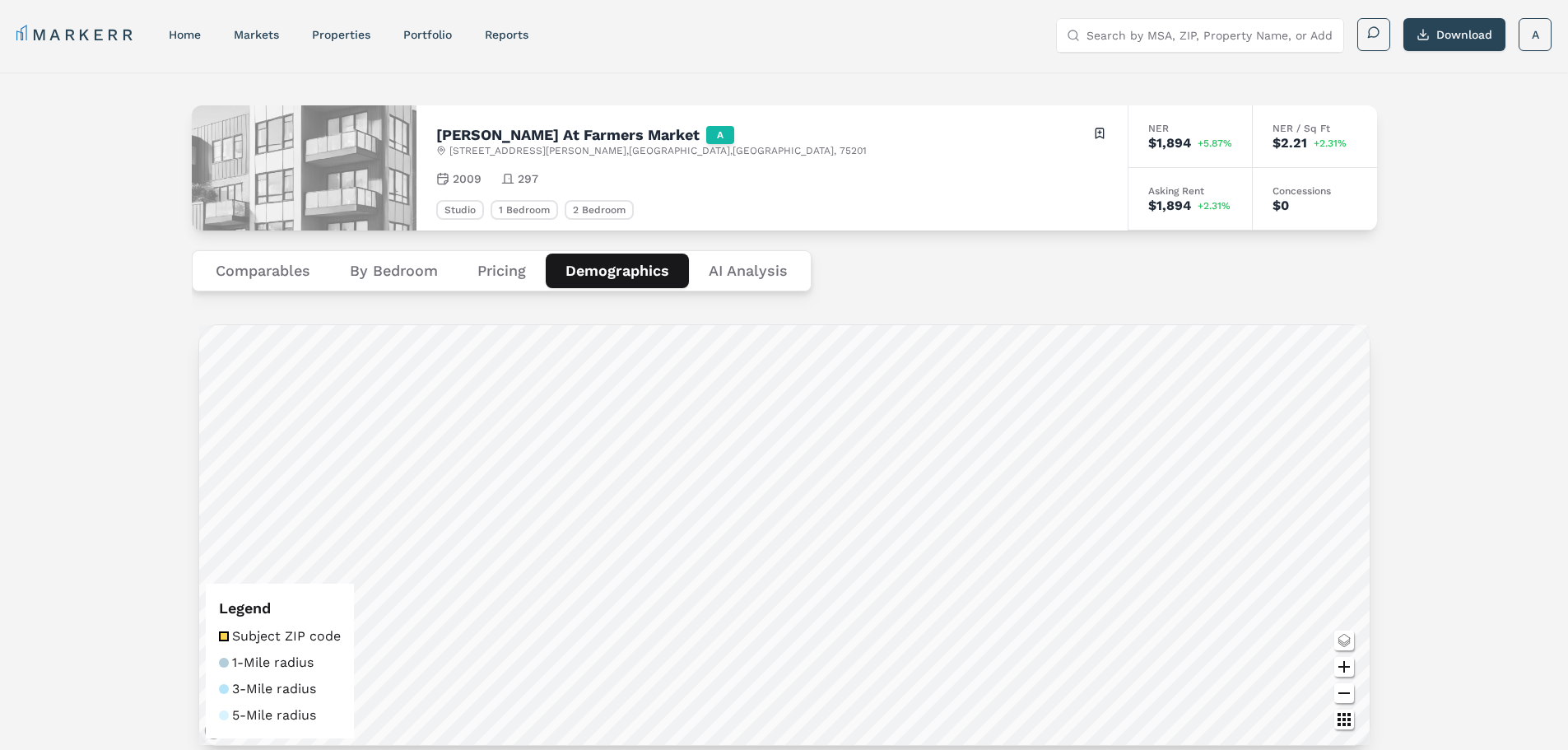
click at [261, 280] on button "Comparables" at bounding box center [262, 271] width 134 height 35
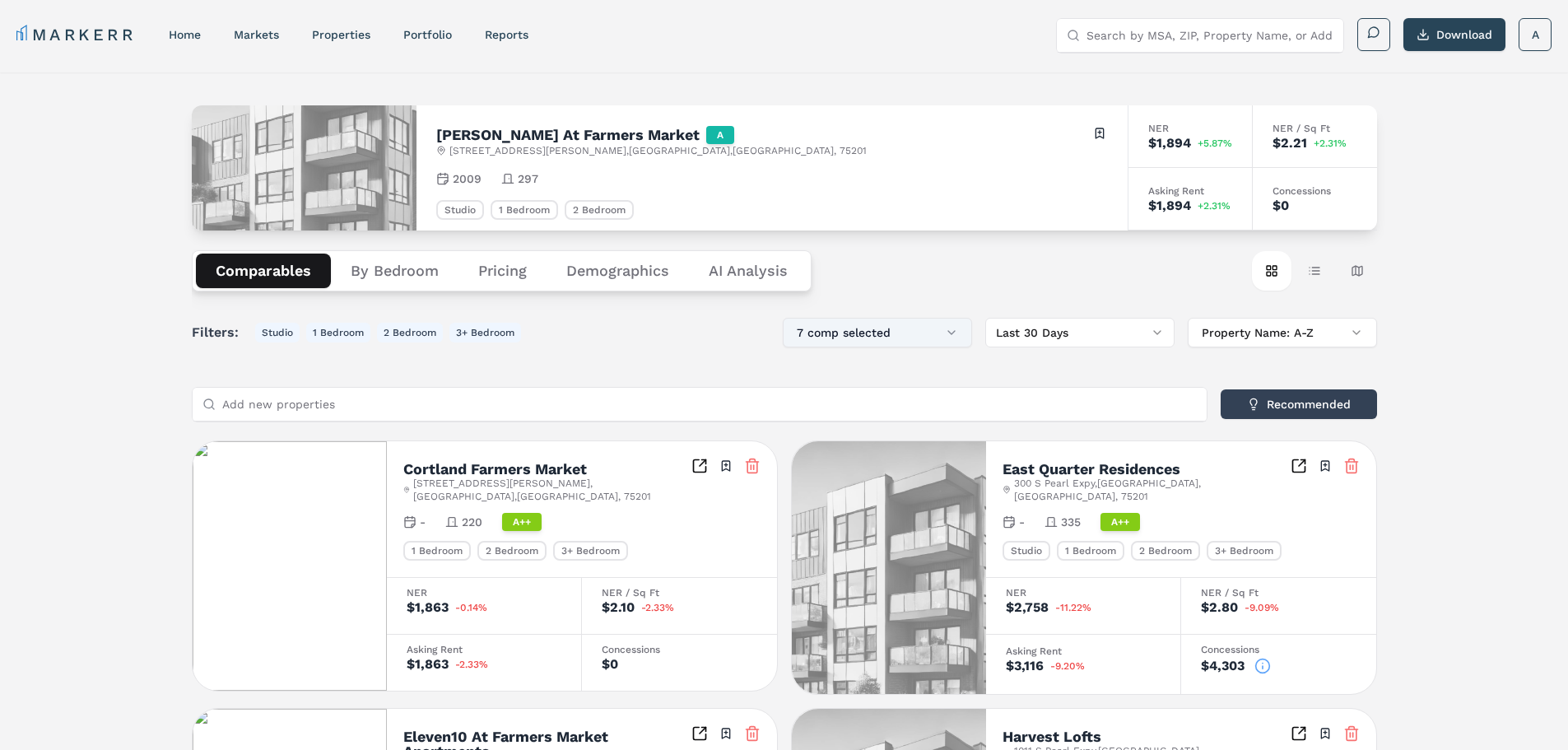
click at [884, 329] on button "7 comp selected" at bounding box center [877, 333] width 190 height 30
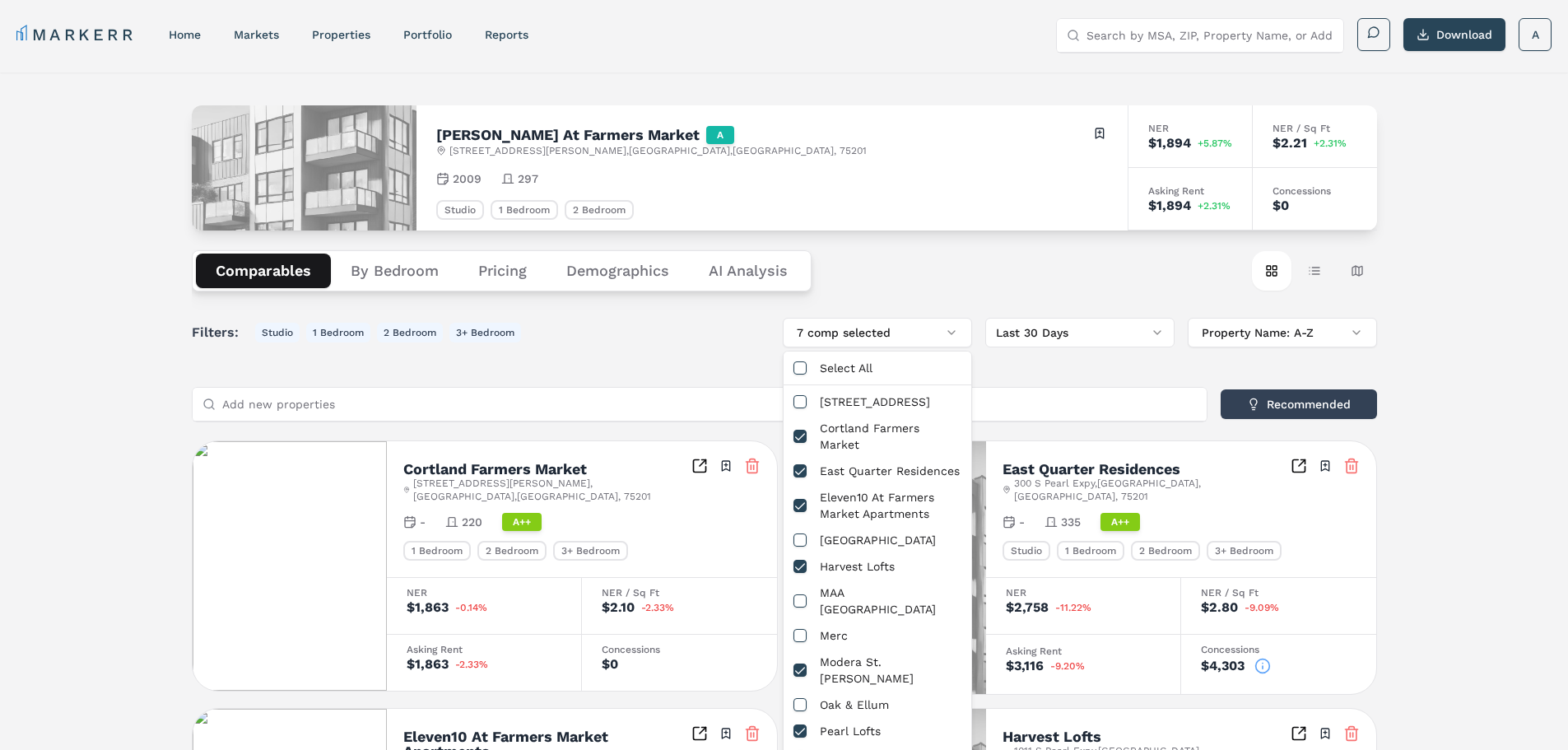
click at [903, 267] on div "Comparables By Bedroom Pricing Demographics AI Analysis Card view Table view Ma…" at bounding box center [784, 271] width 1185 height 81
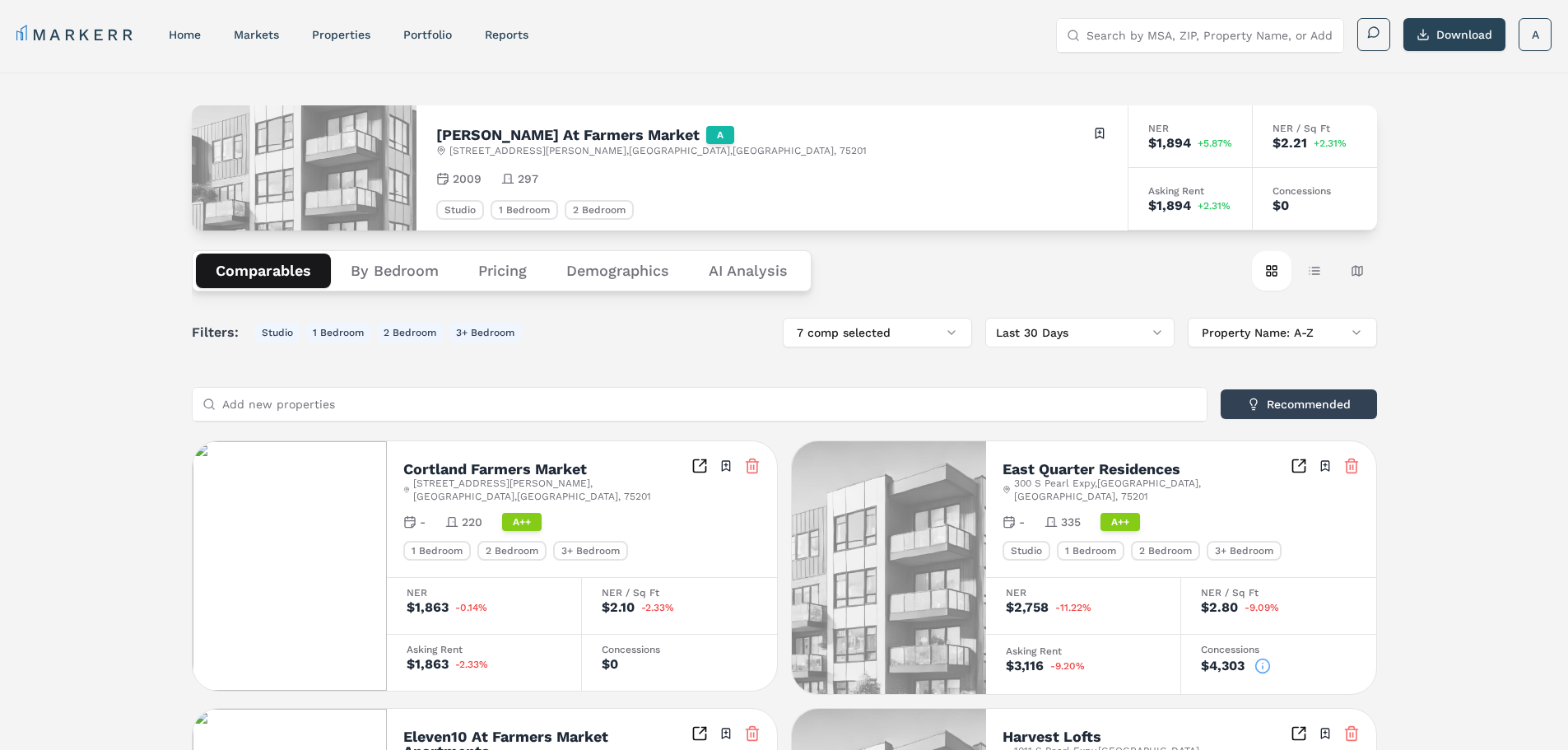
click at [403, 273] on button "By Bedroom" at bounding box center [394, 271] width 128 height 35
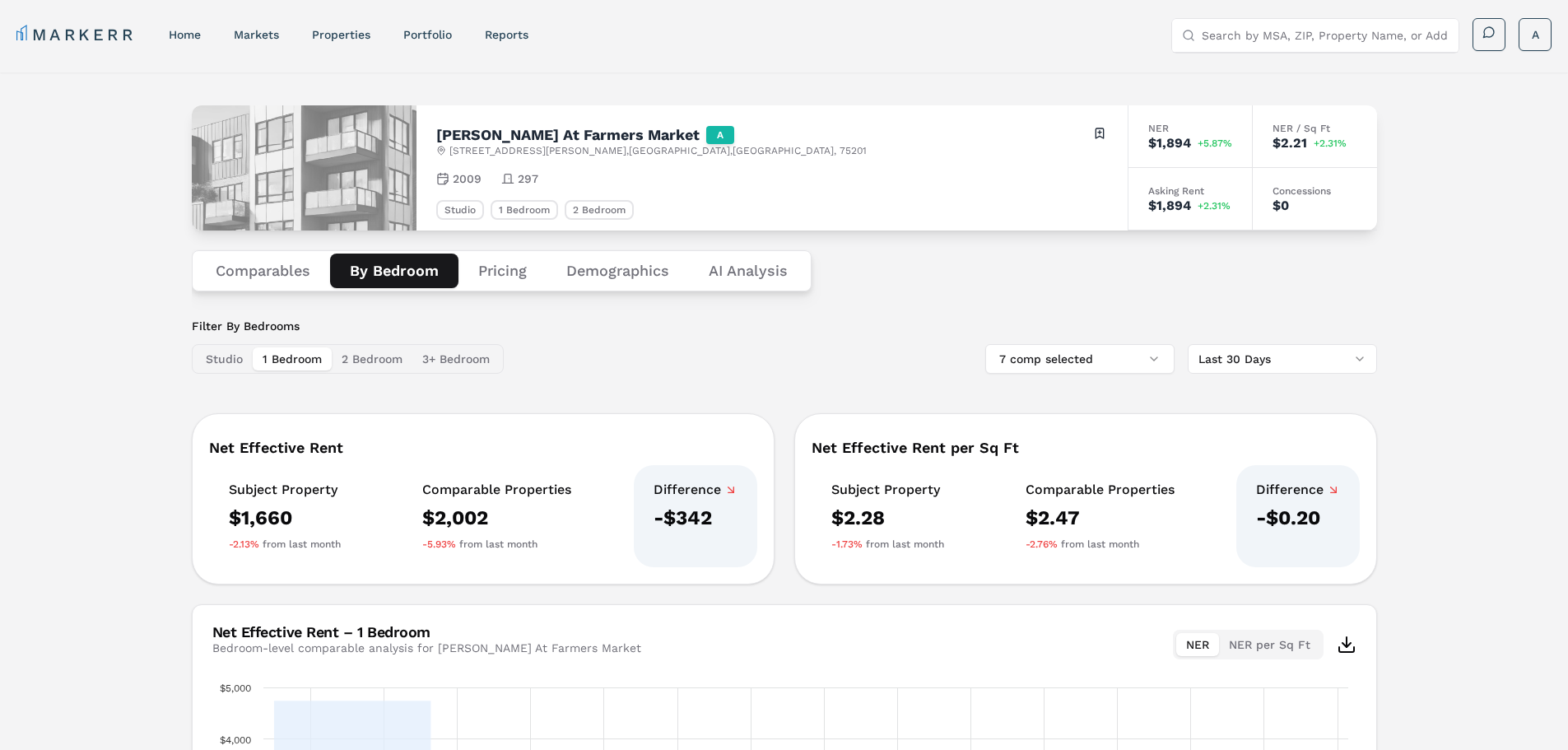
click at [527, 258] on button "Pricing" at bounding box center [502, 271] width 88 height 35
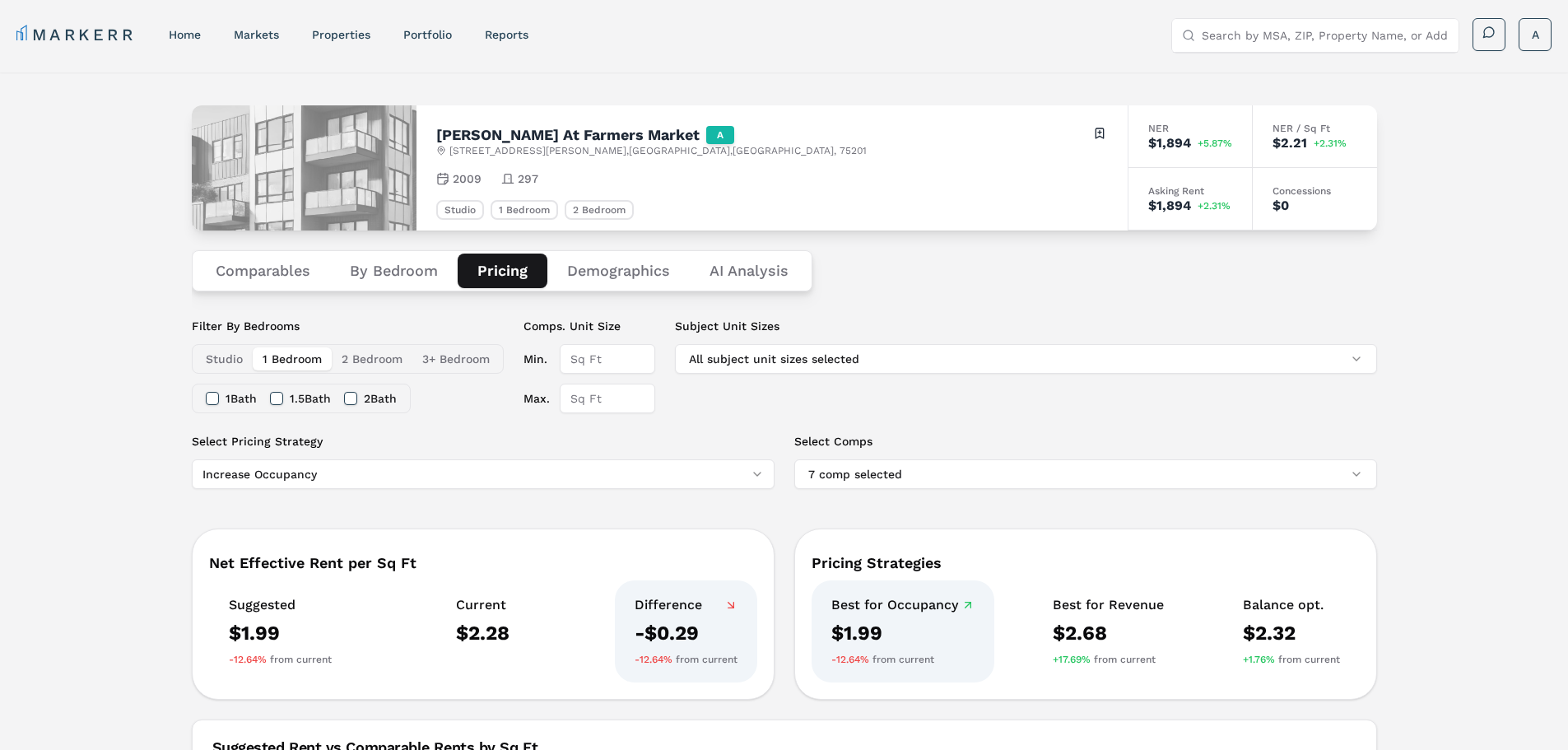
click at [420, 276] on button "By Bedroom" at bounding box center [394, 271] width 128 height 35
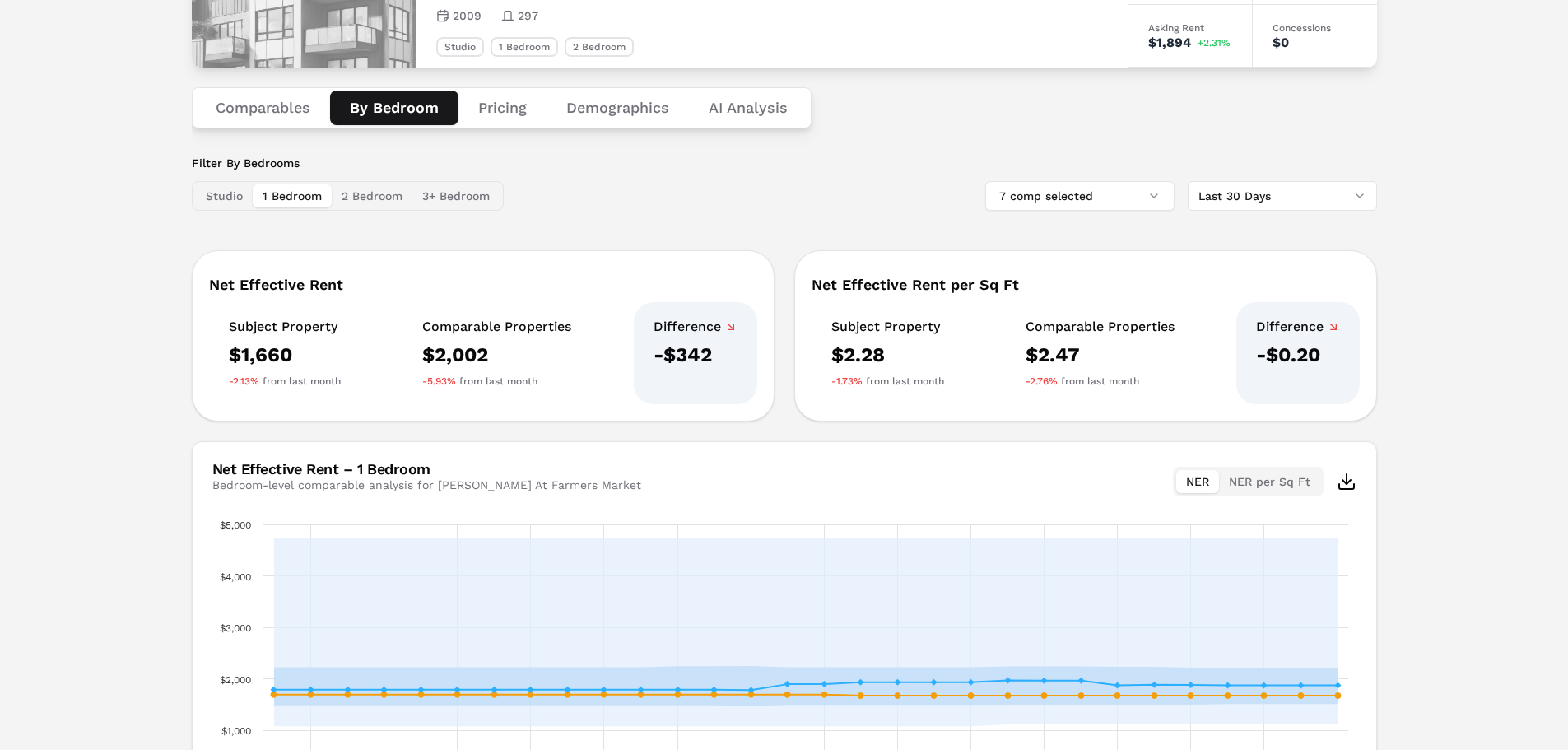
scroll to position [165, 0]
click at [247, 209] on div "Studio 1 Bedroom 2 Bedroom 3+ Bedroom" at bounding box center [347, 195] width 311 height 30
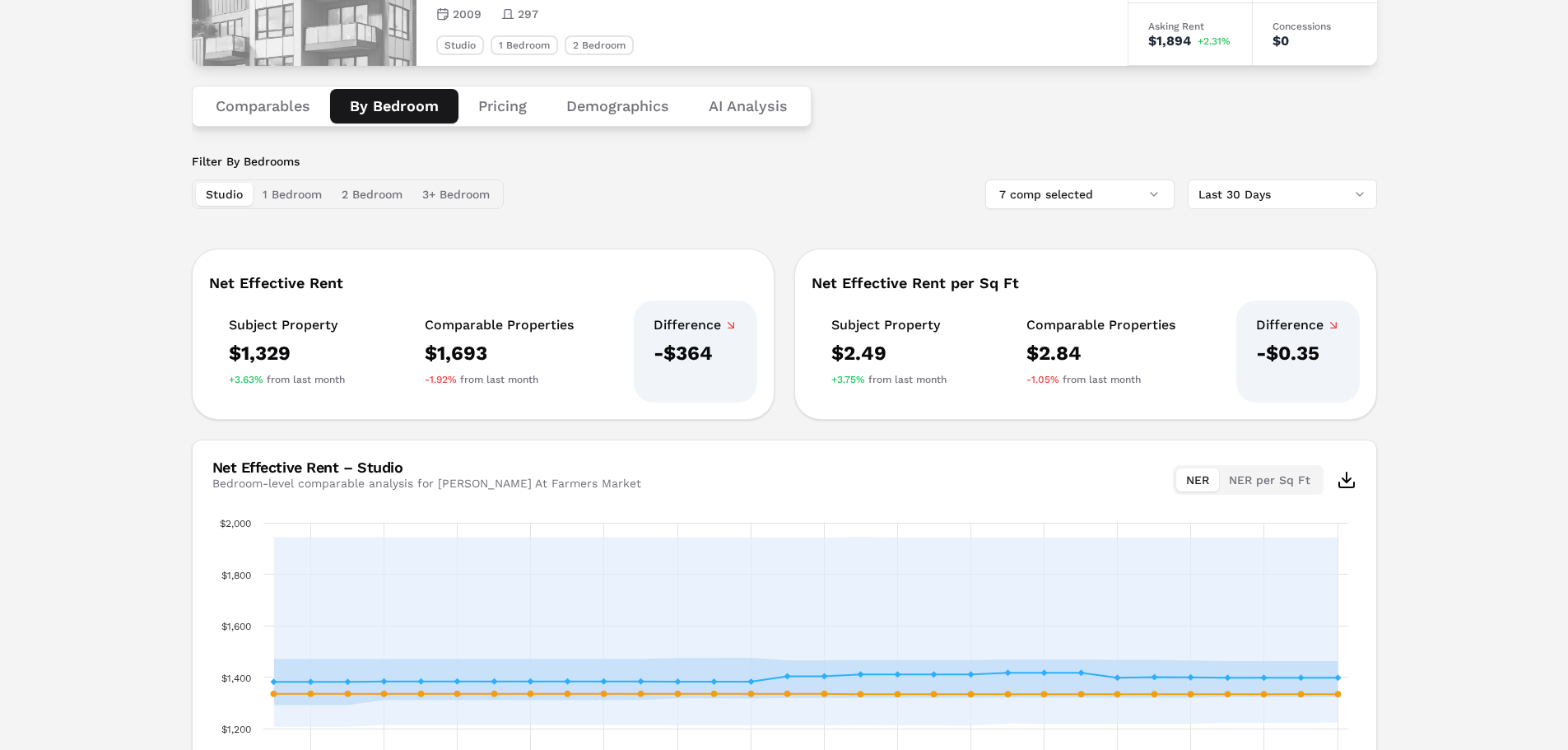
click at [245, 201] on button "Studio" at bounding box center [224, 194] width 57 height 23
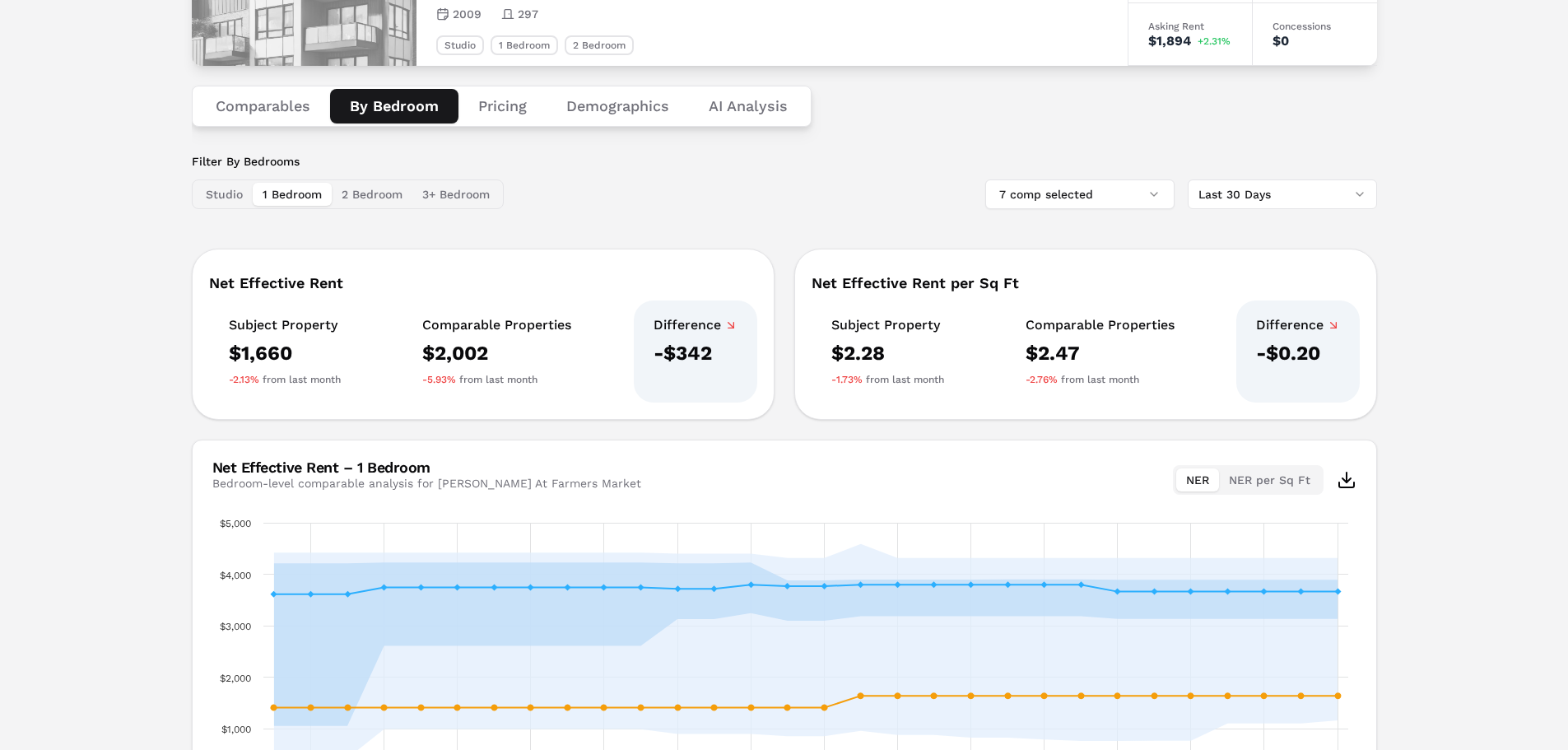
click at [304, 198] on button "1 Bedroom" at bounding box center [291, 194] width 79 height 23
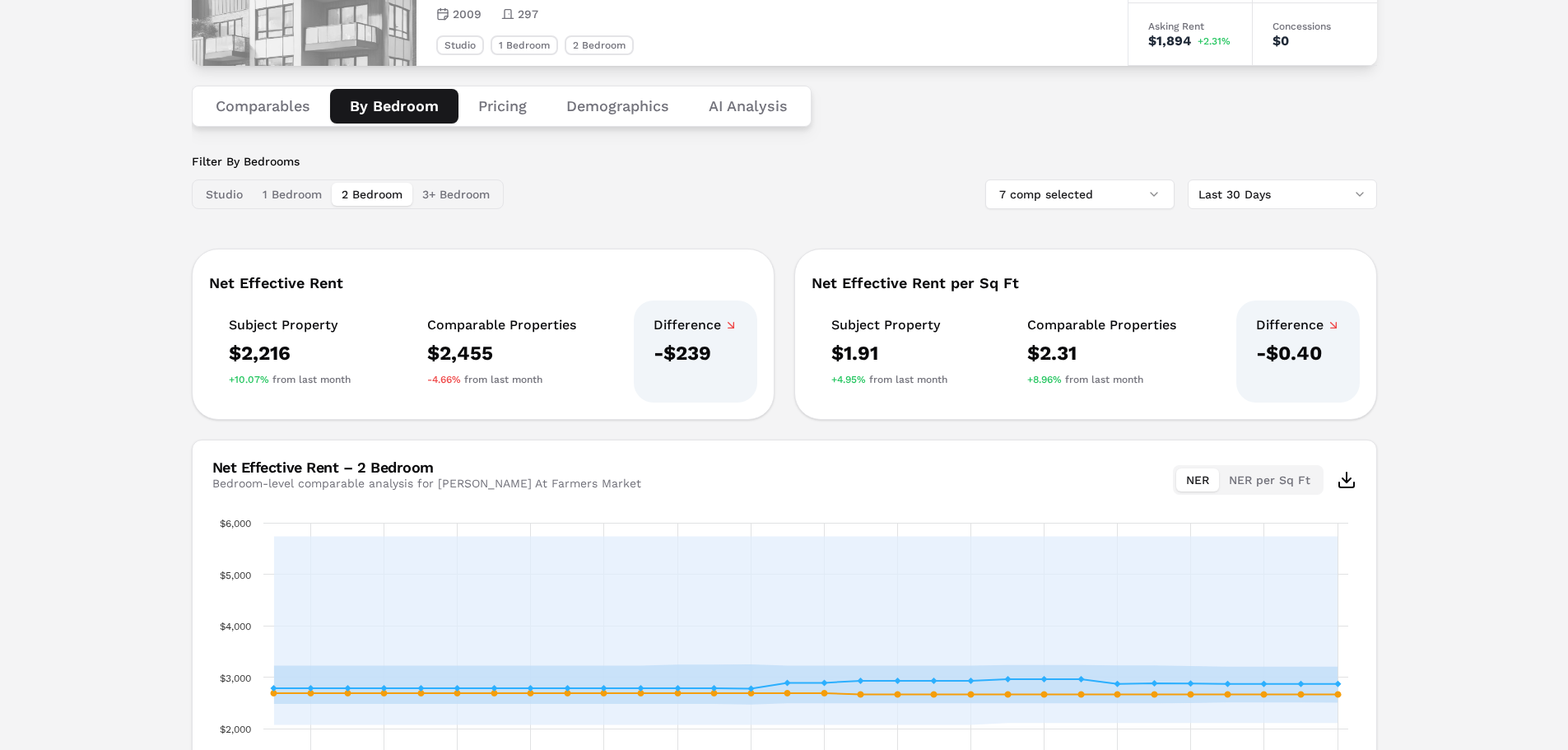
click at [359, 194] on button "2 Bedroom" at bounding box center [371, 194] width 81 height 23
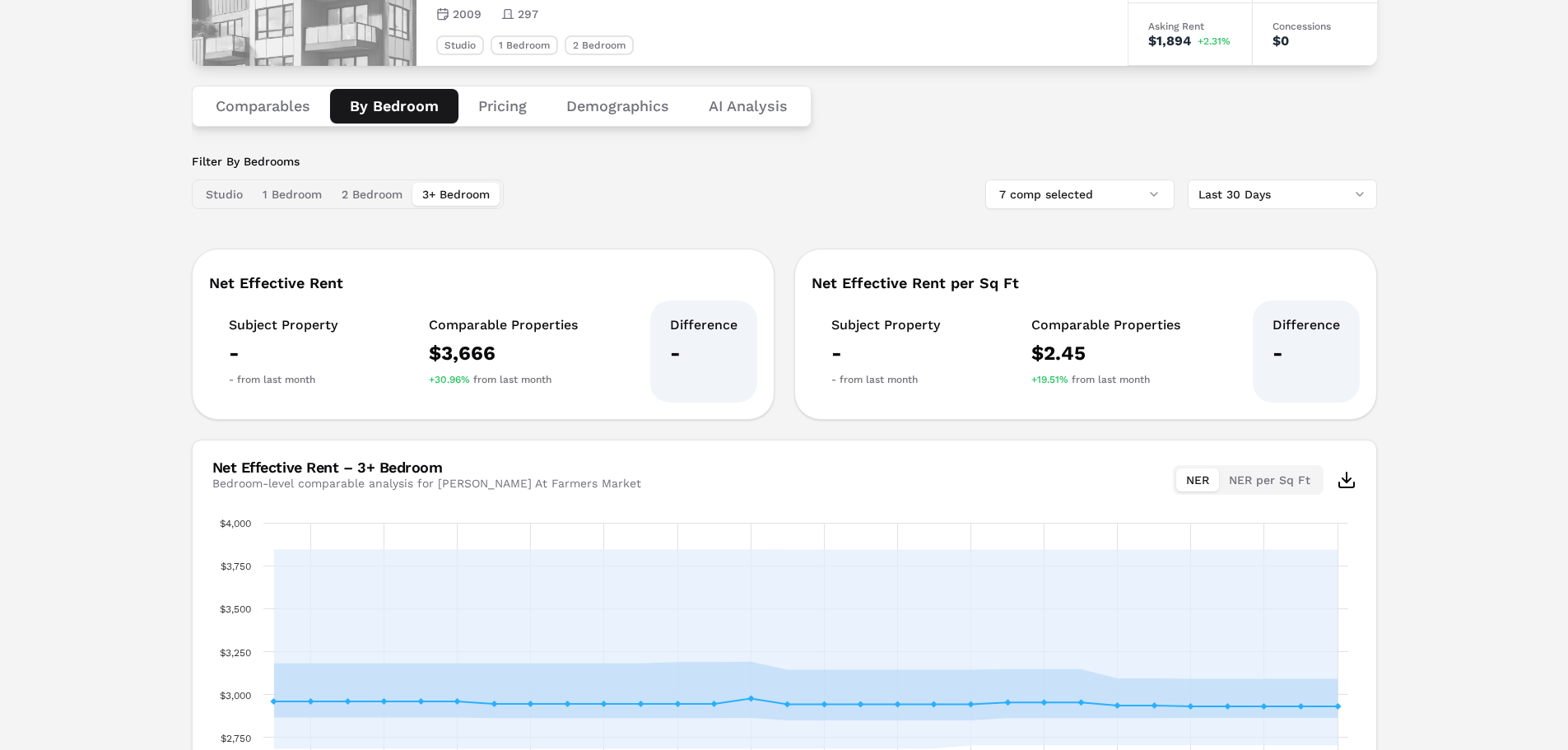
click at [453, 190] on button "3+ Bedroom" at bounding box center [455, 194] width 87 height 23
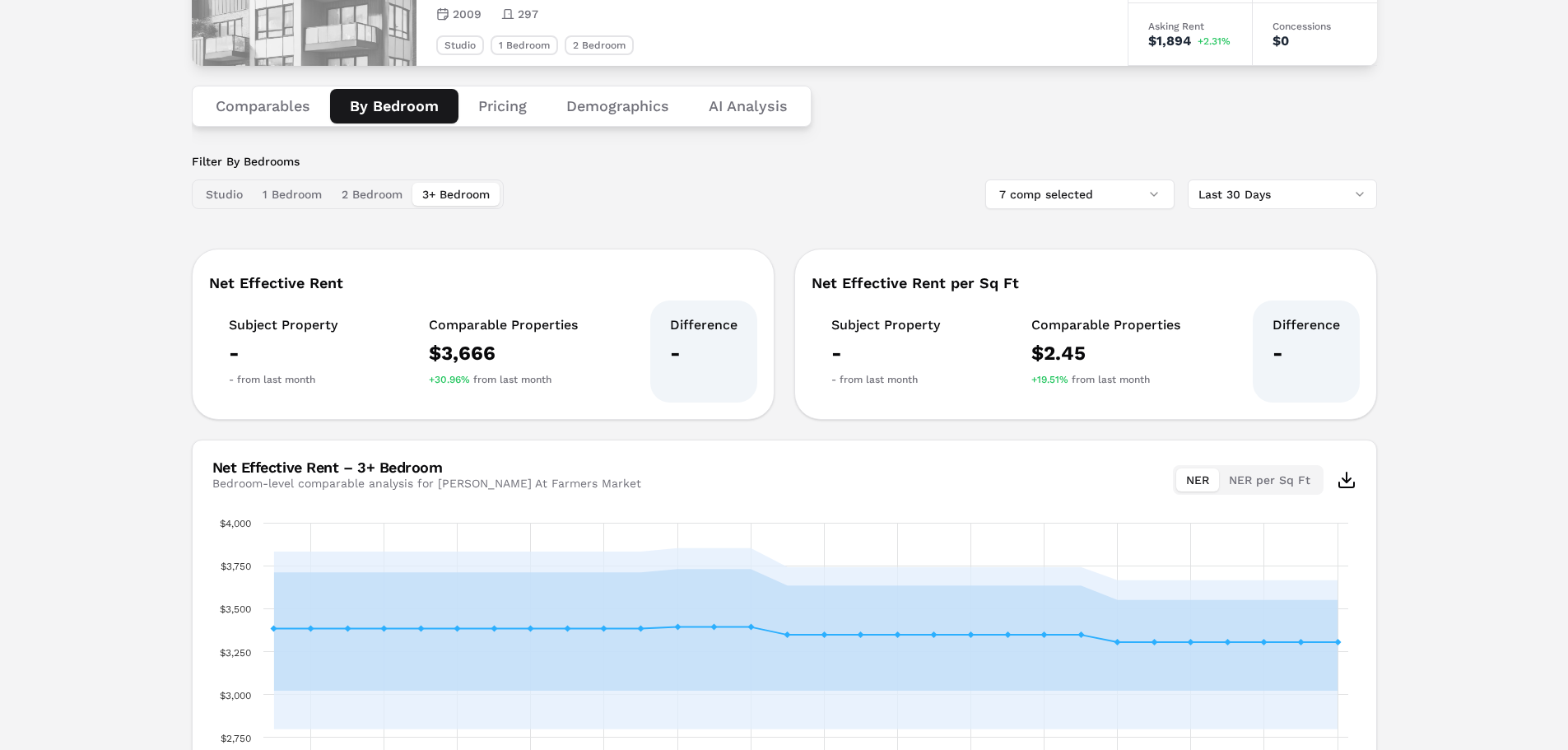
click at [399, 190] on button "2 Bedroom" at bounding box center [371, 194] width 81 height 23
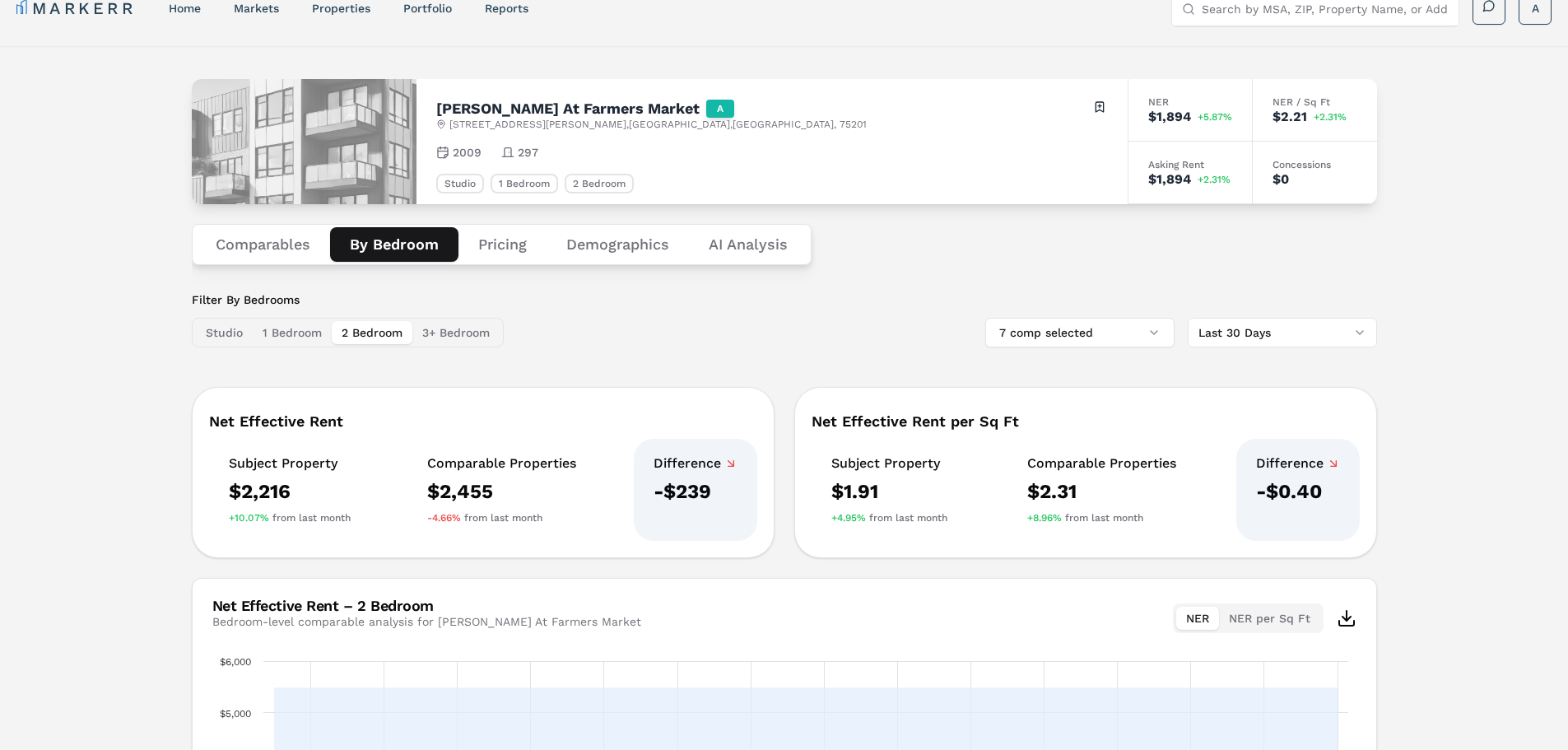
scroll to position [0, 0]
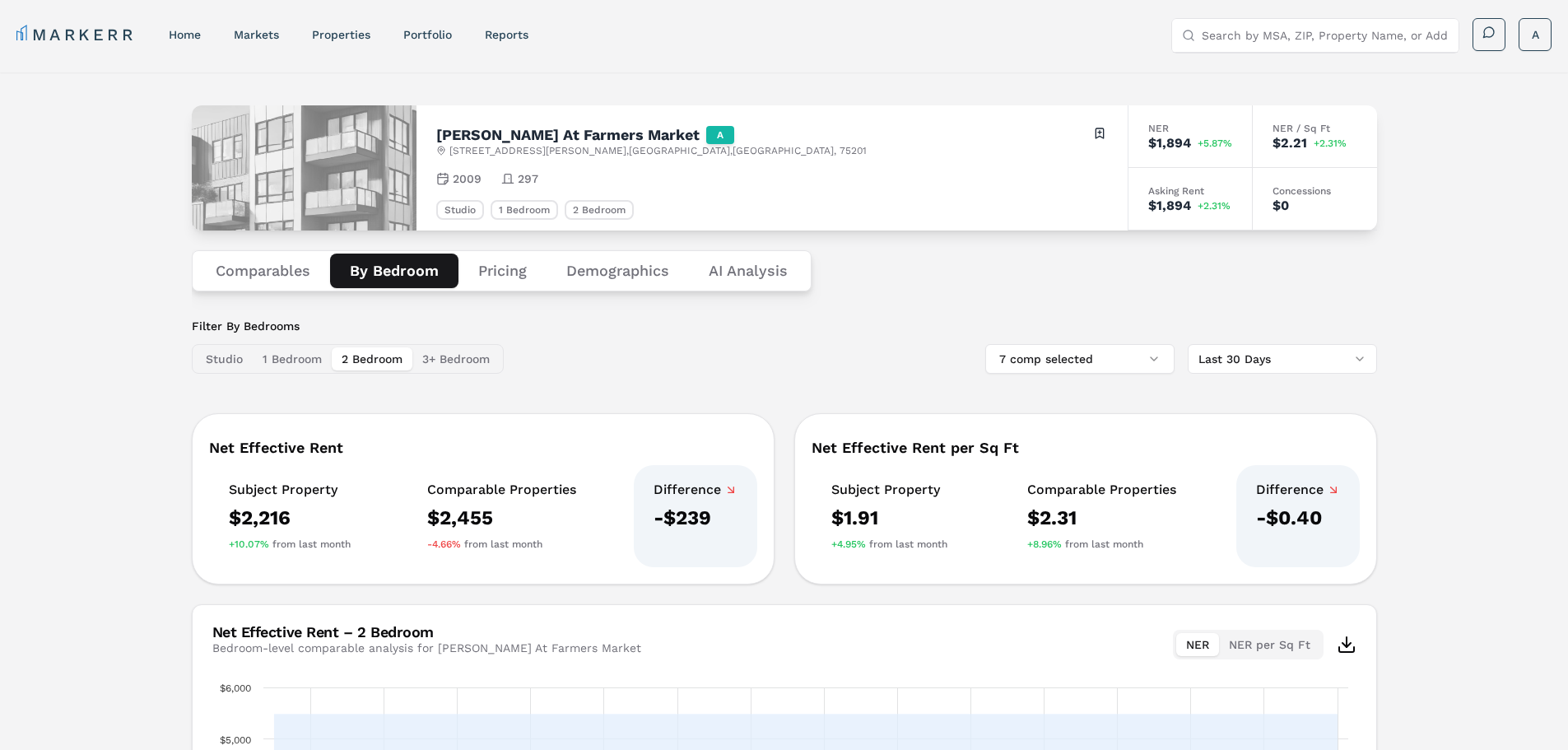
click at [305, 347] on div "Studio 1 Bedroom 2 Bedroom 3+ Bedroom" at bounding box center [347, 360] width 311 height 30
click at [291, 347] on div "Studio 1 Bedroom 2 Bedroom 3+ Bedroom" at bounding box center [347, 360] width 311 height 30
click at [289, 354] on button "1 Bedroom" at bounding box center [291, 359] width 79 height 23
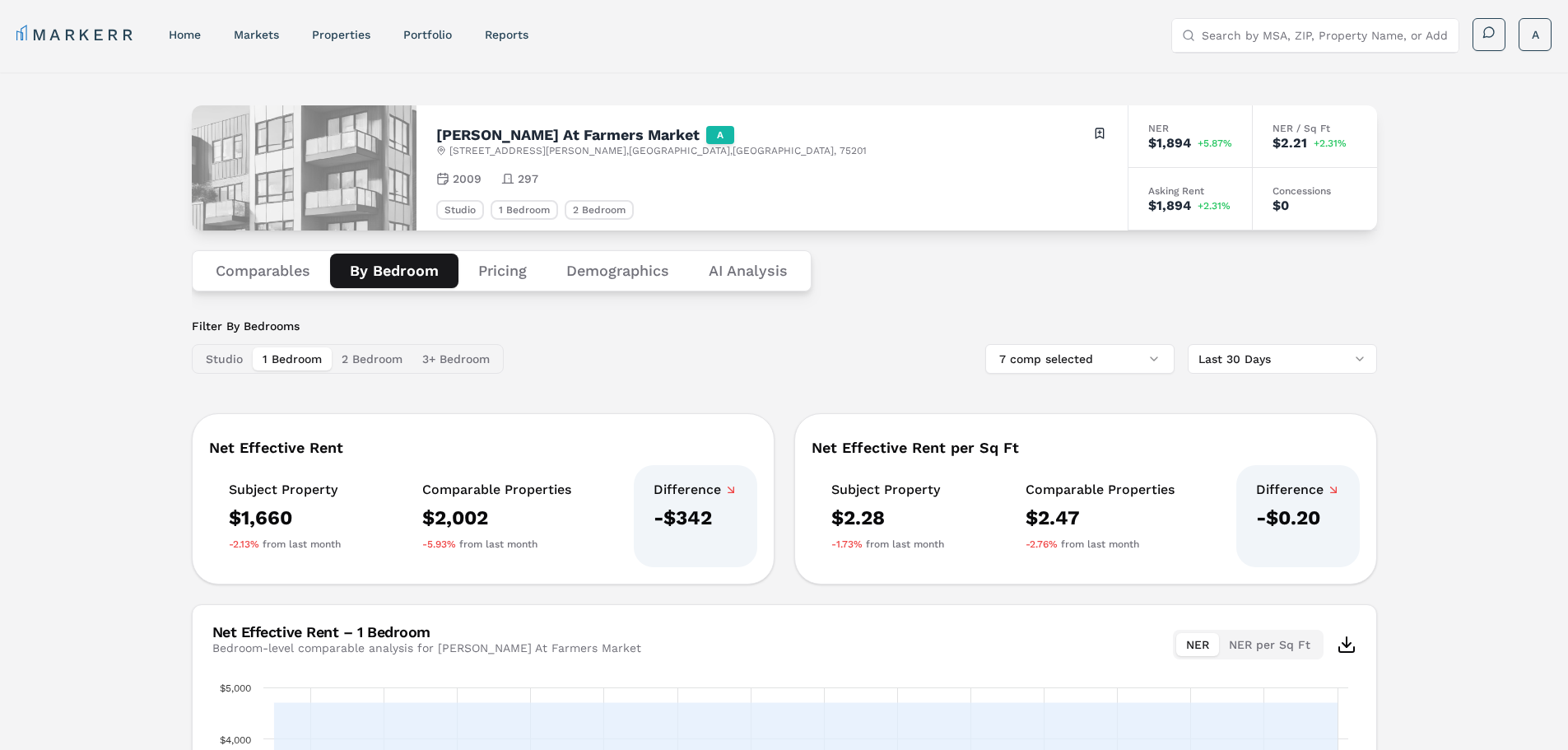
click at [214, 361] on button "Studio" at bounding box center [224, 359] width 57 height 23
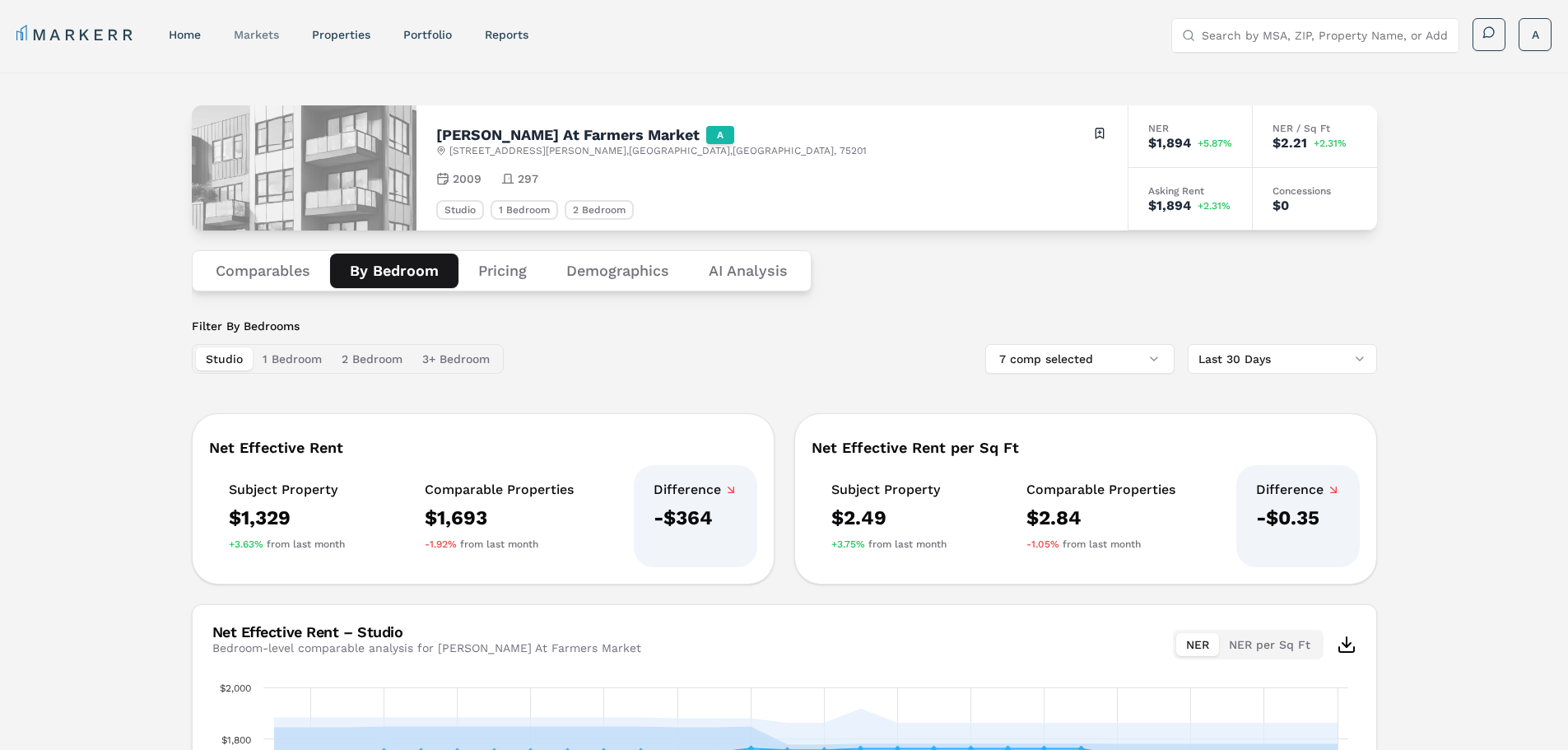
click at [268, 35] on link "markets" at bounding box center [256, 34] width 45 height 13
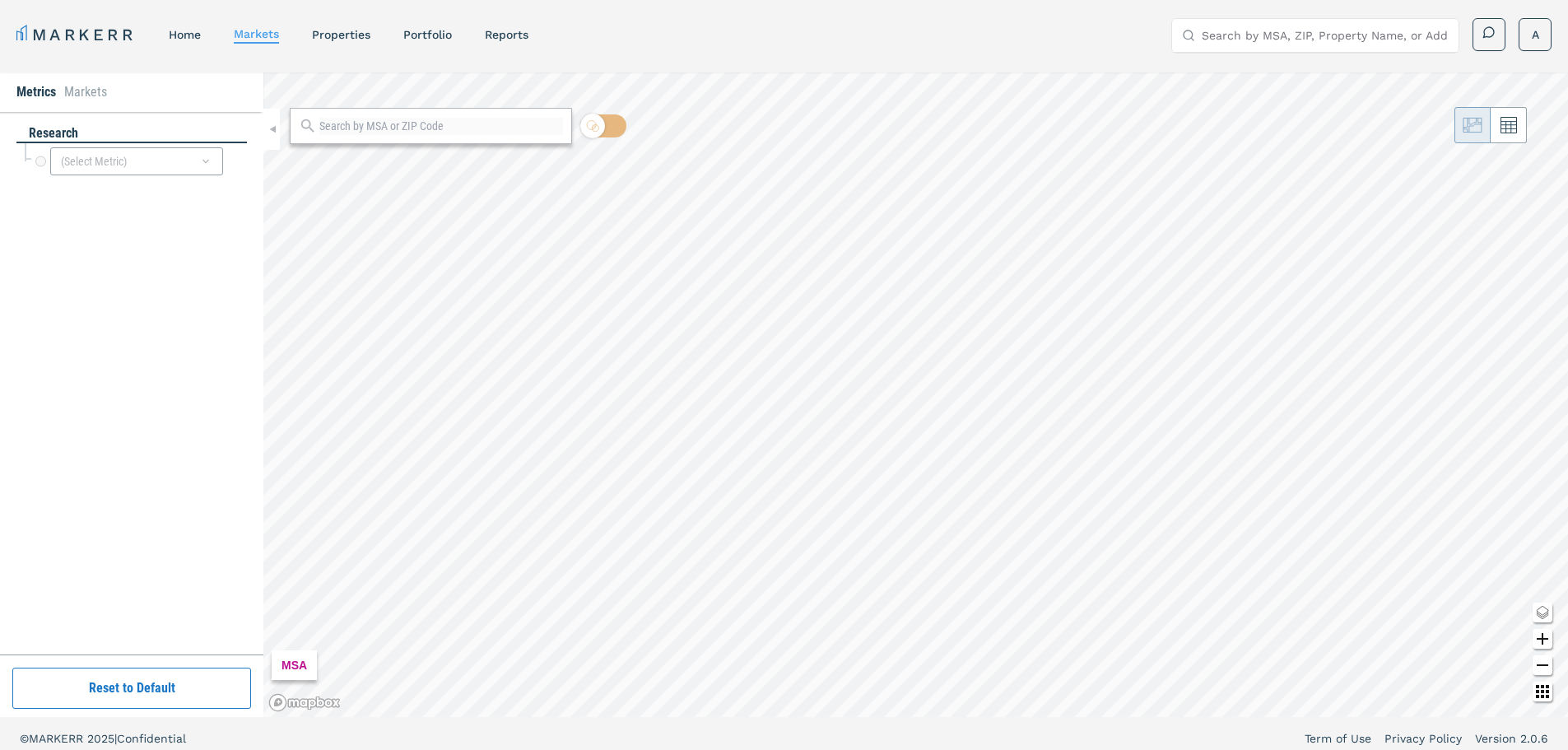
click at [375, 136] on div at bounding box center [430, 126] width 282 height 36
click at [135, 163] on div "(Select Metric)" at bounding box center [136, 162] width 173 height 28
click at [329, 111] on div at bounding box center [430, 126] width 282 height 36
drag, startPoint x: 384, startPoint y: 144, endPoint x: 387, endPoint y: 126, distance: 18.2
click at [384, 140] on div at bounding box center [430, 126] width 282 height 36
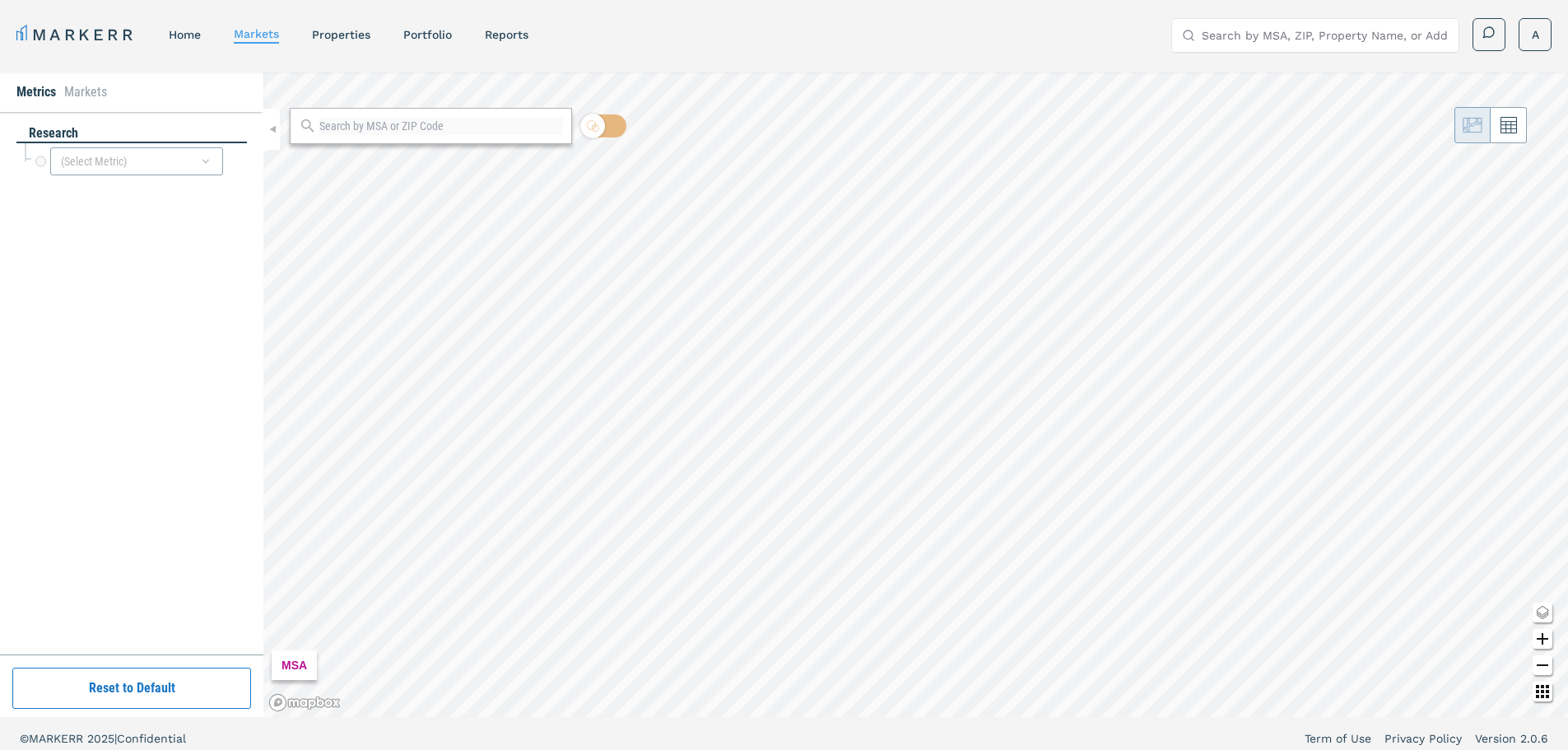
click at [1236, 45] on input "Search by MSA, ZIP, Property Name, or Address" at bounding box center [1324, 35] width 247 height 33
type input "75201"
click at [1306, 74] on div "75201, Dallas, Texas ZIP" at bounding box center [1313, 75] width 286 height 43
click at [608, 128] on input "checkbox" at bounding box center [603, 126] width 46 height 23
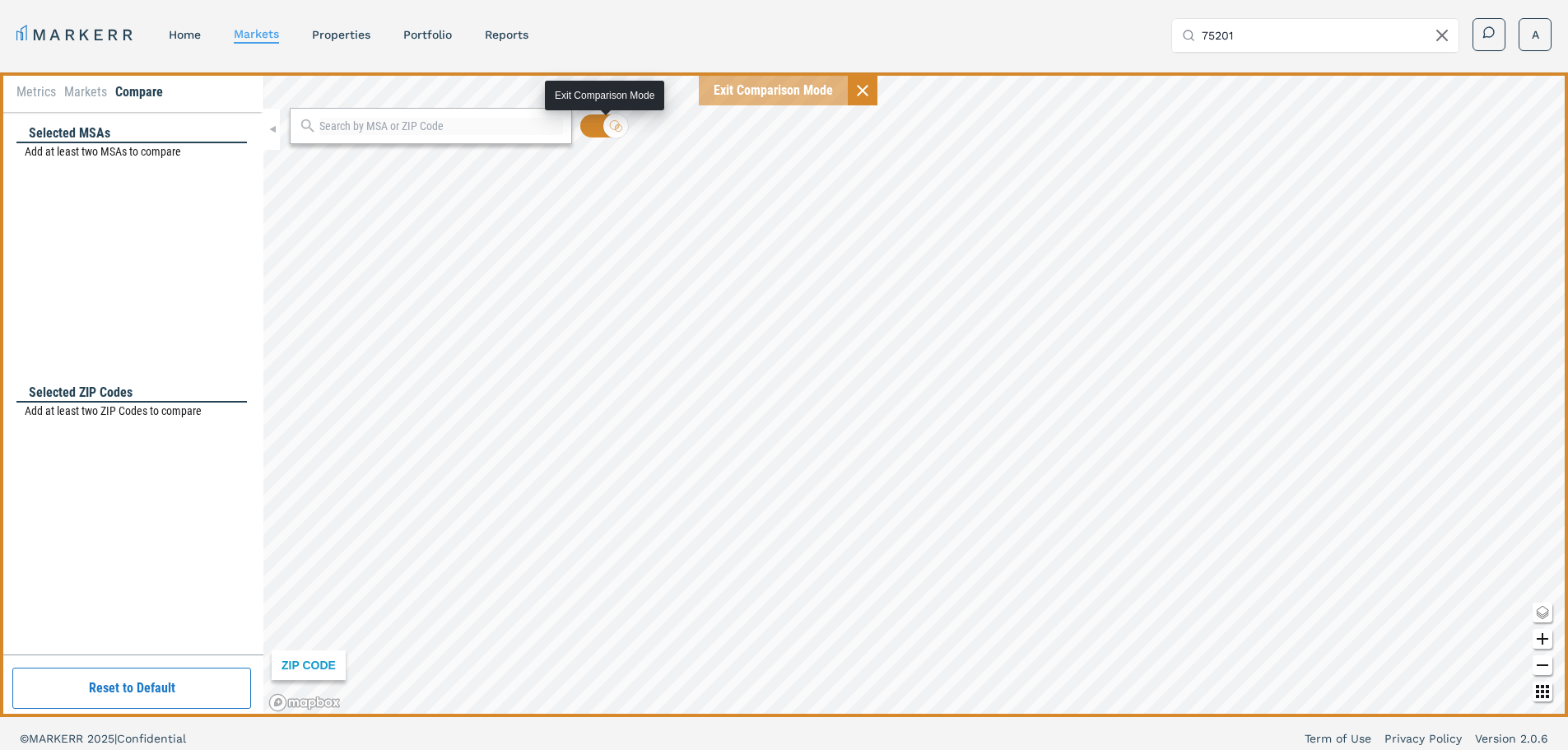
drag, startPoint x: 590, startPoint y: 115, endPoint x: 603, endPoint y: 123, distance: 15.3
click at [594, 119] on input "checkbox" at bounding box center [603, 126] width 46 height 23
checkbox input "false"
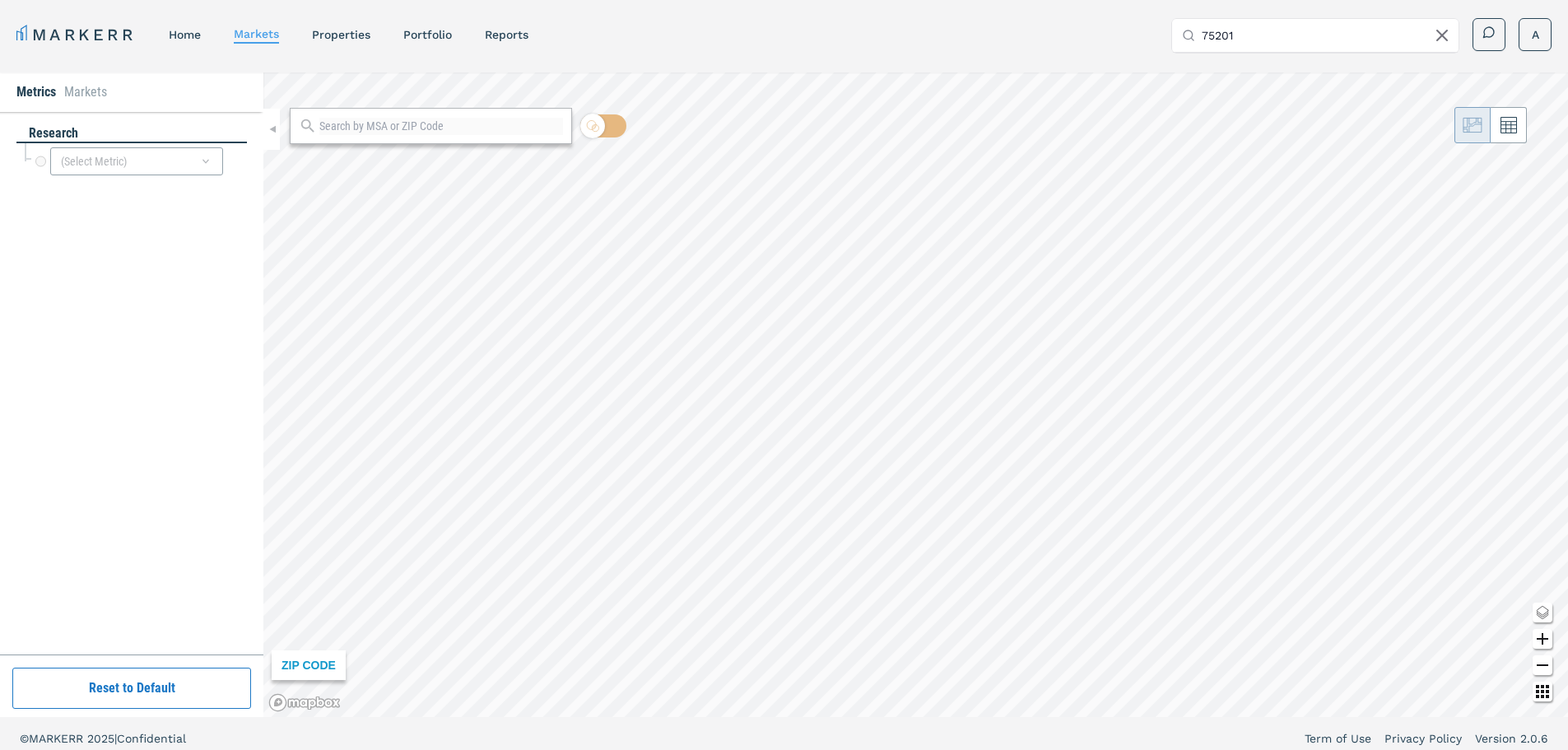
click at [1337, 40] on input "75201" at bounding box center [1324, 35] width 247 height 33
click at [76, 162] on div "(Select Metric)" at bounding box center [136, 162] width 173 height 28
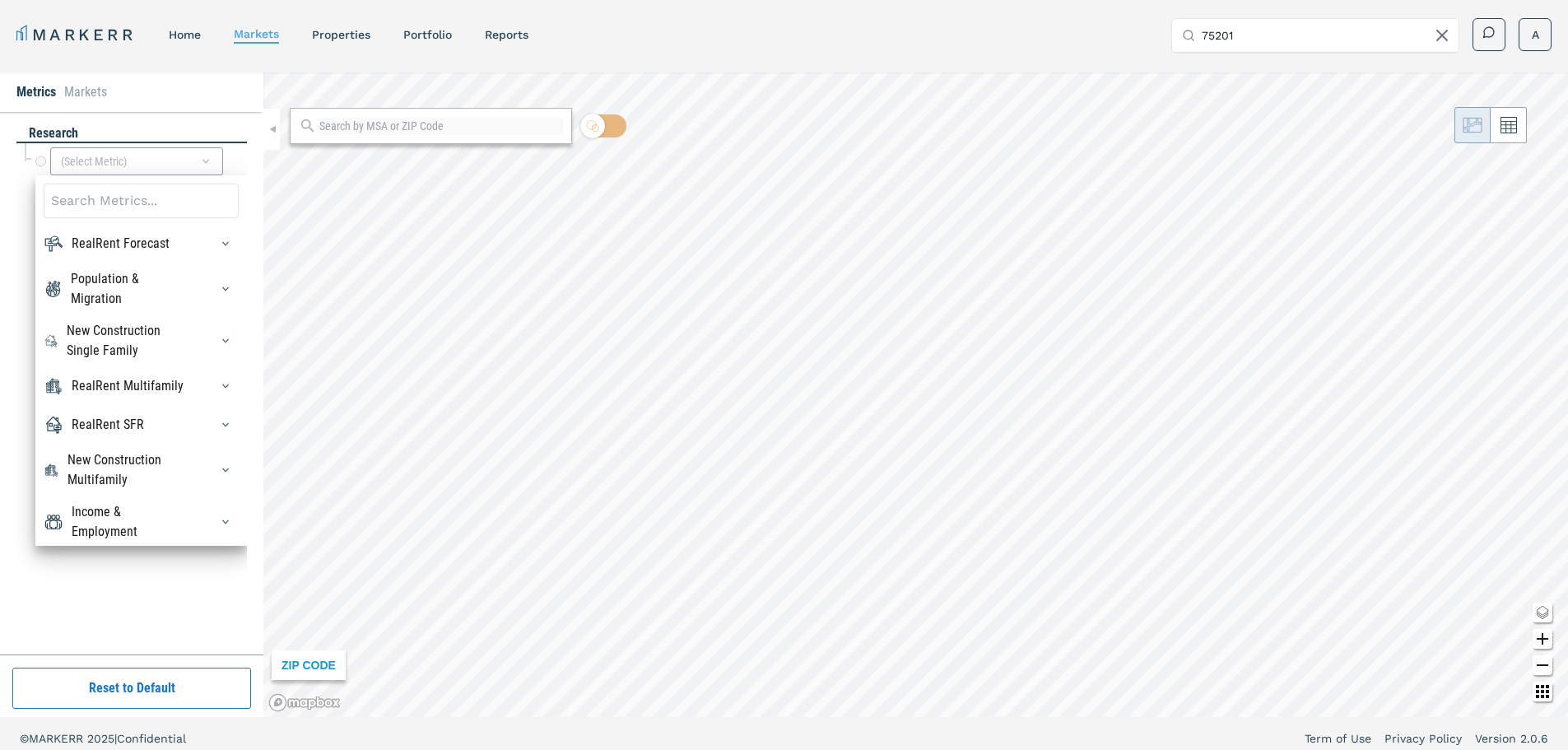
click at [153, 249] on div "RealRent Forecast" at bounding box center [121, 244] width 98 height 20
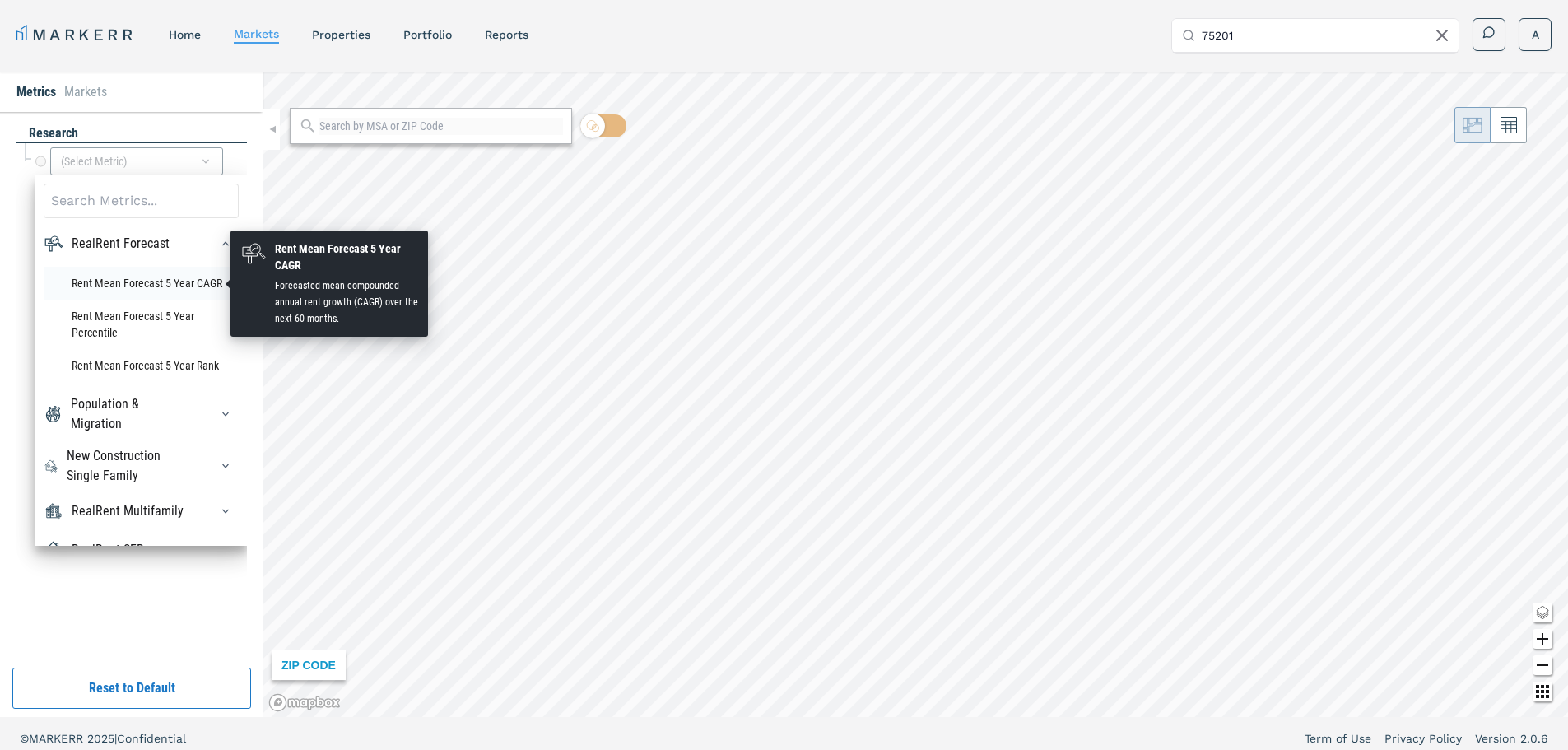
click at [124, 283] on li "Rent Mean Forecast 5 Year CAGR" at bounding box center [141, 283] width 195 height 33
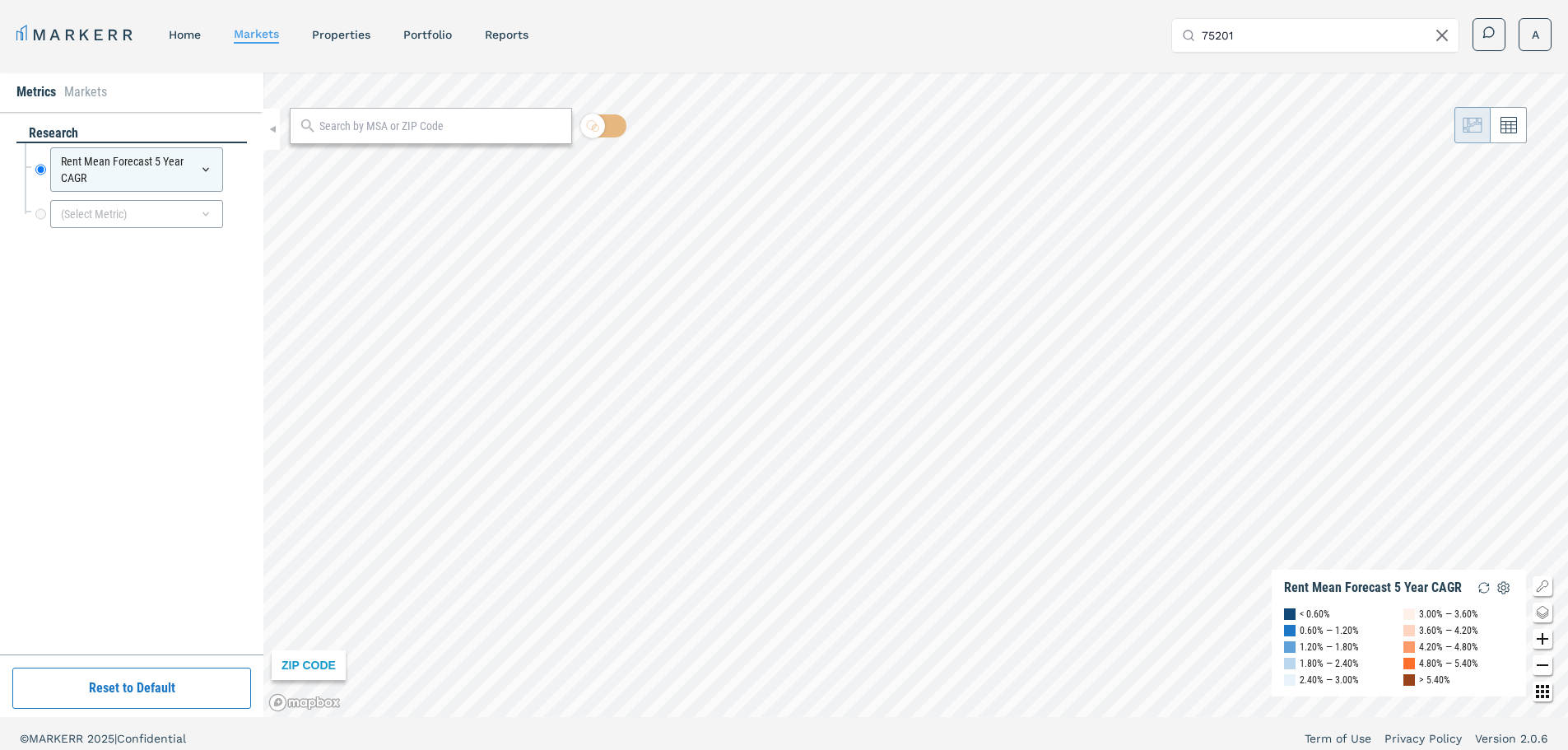
click at [1362, 33] on input "75201" at bounding box center [1324, 35] width 247 height 33
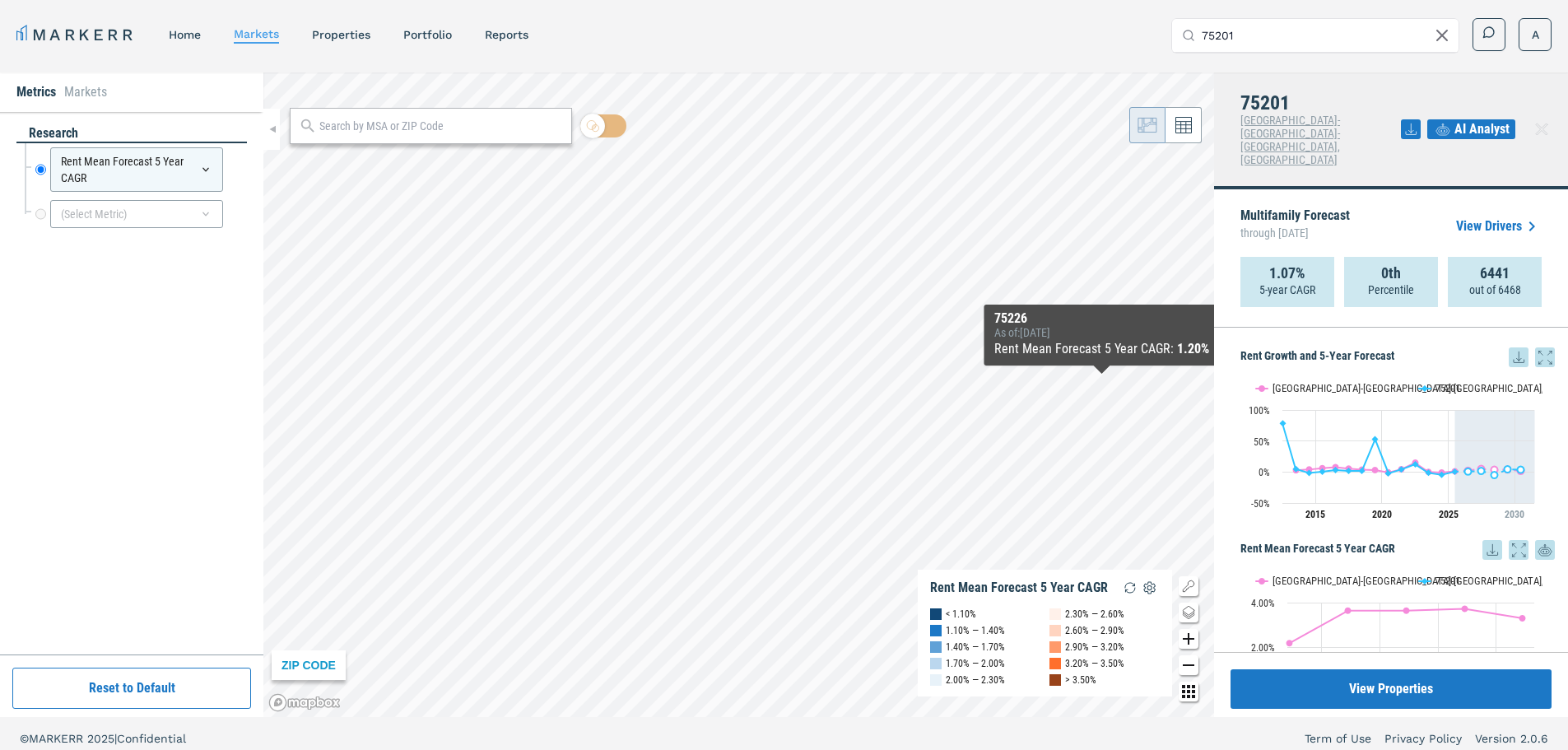
click at [1512, 217] on link "View Drivers" at bounding box center [1499, 227] width 86 height 20
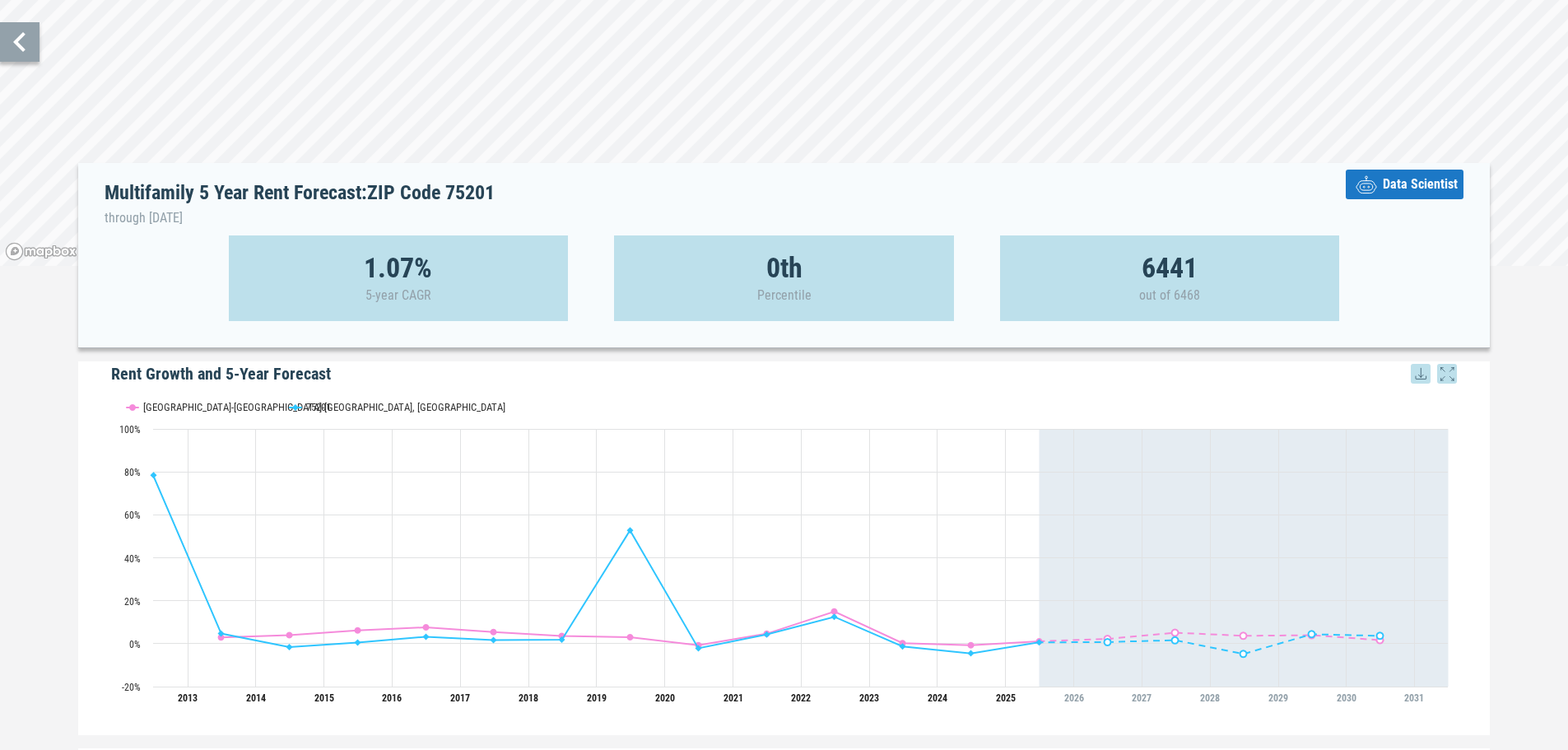
scroll to position [165, 0]
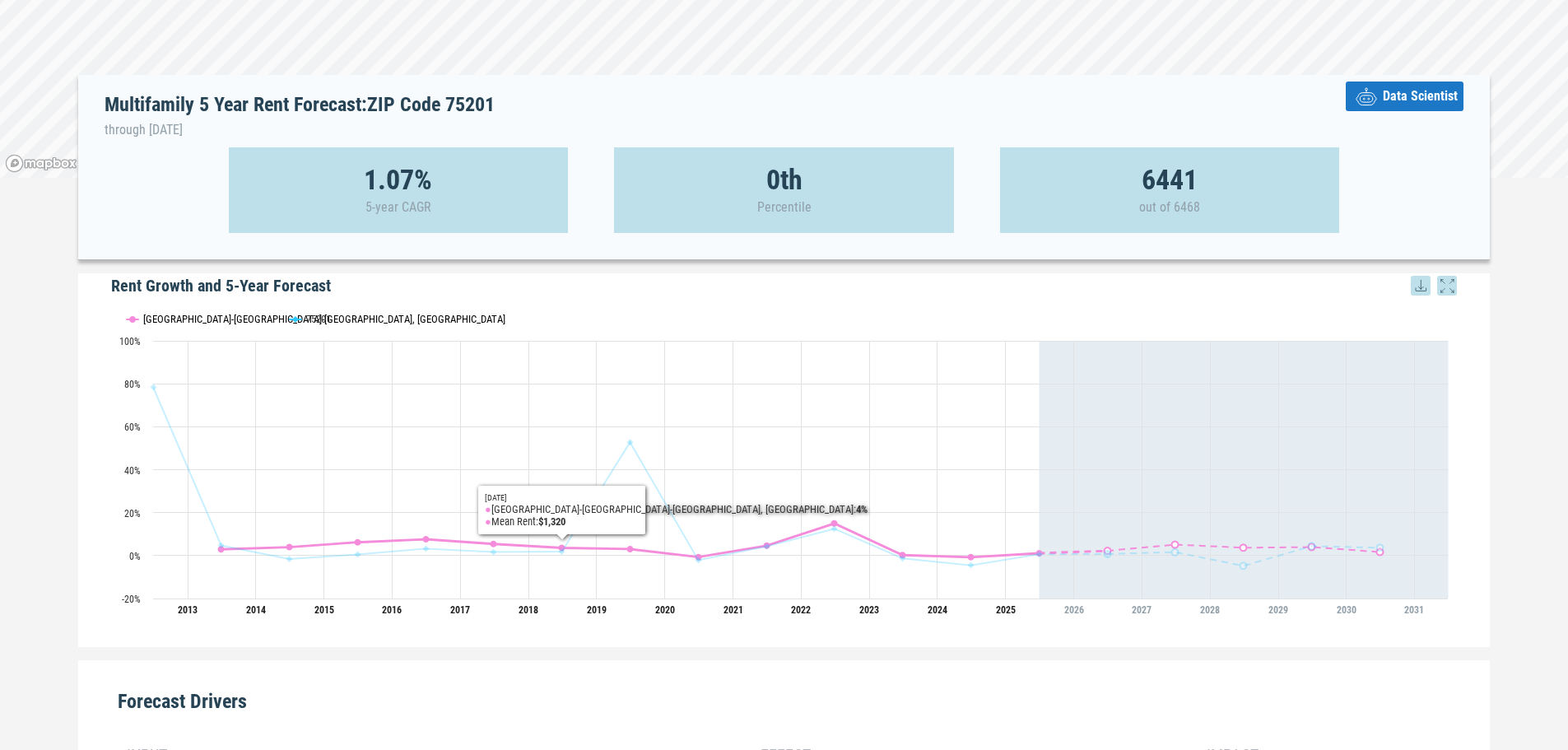
click at [233, 316] on button "Show Dallas-Fort Worth-Arlington, TX" at bounding box center [200, 319] width 146 height 12
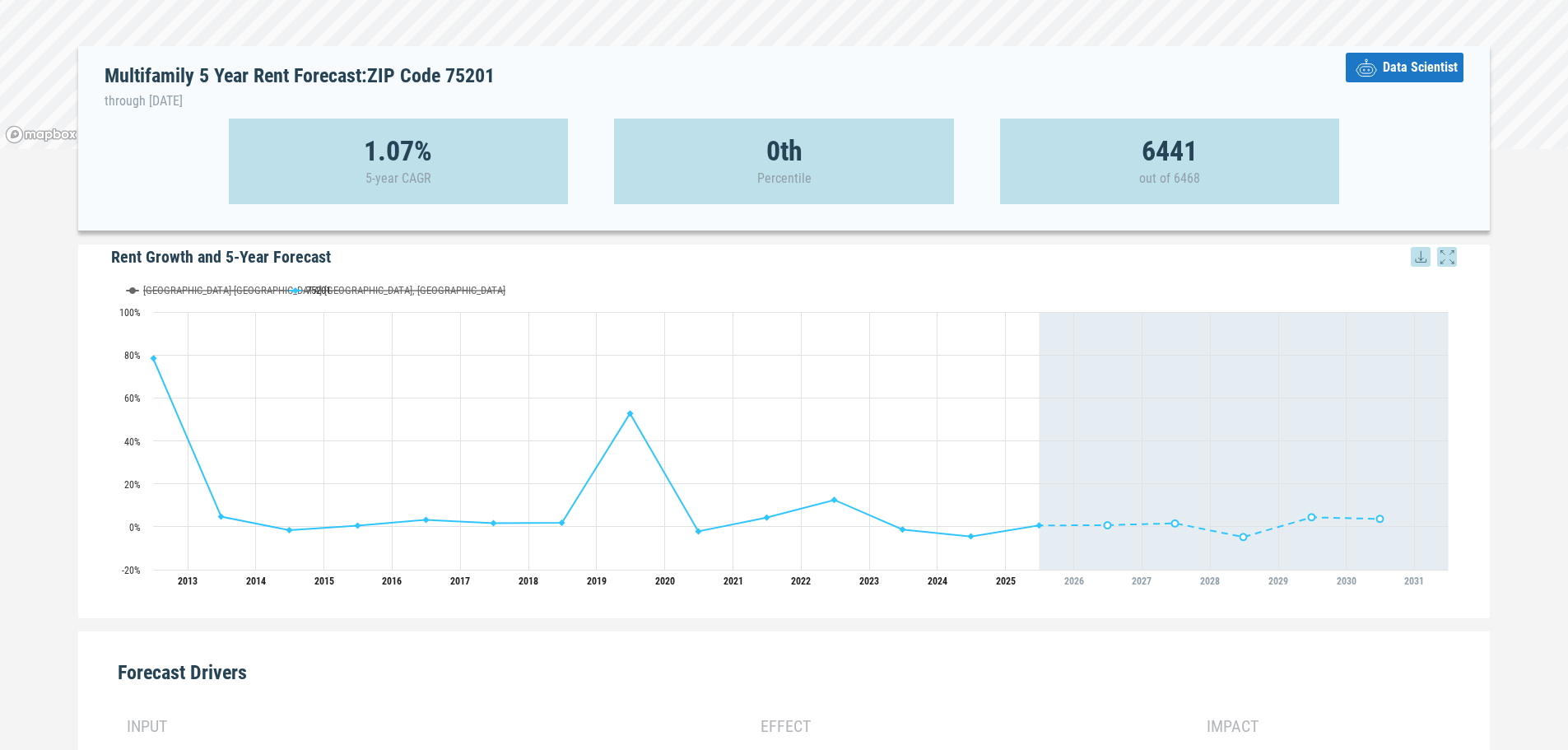
scroll to position [111, 0]
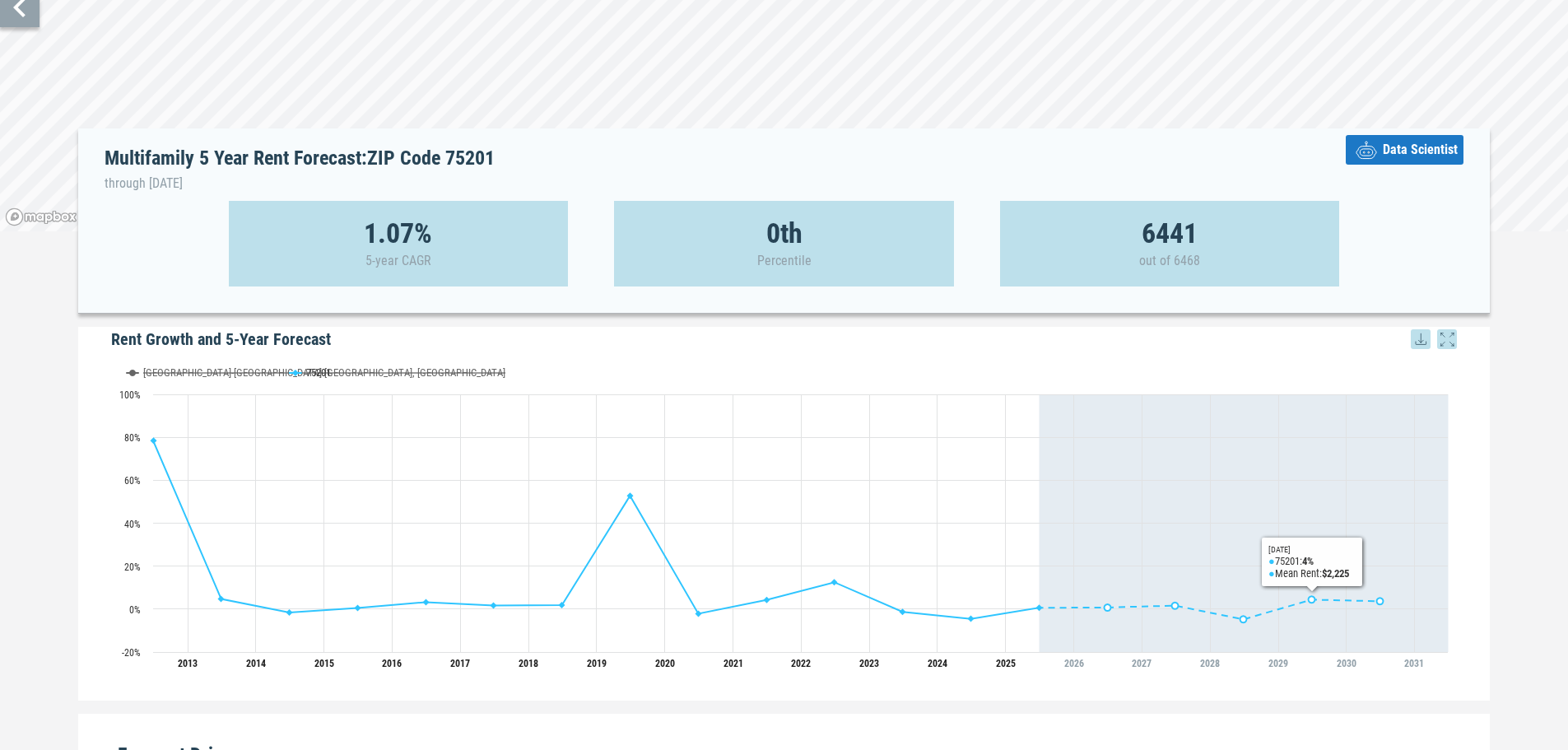
click at [1434, 162] on button "Data Scientist" at bounding box center [1404, 150] width 118 height 30
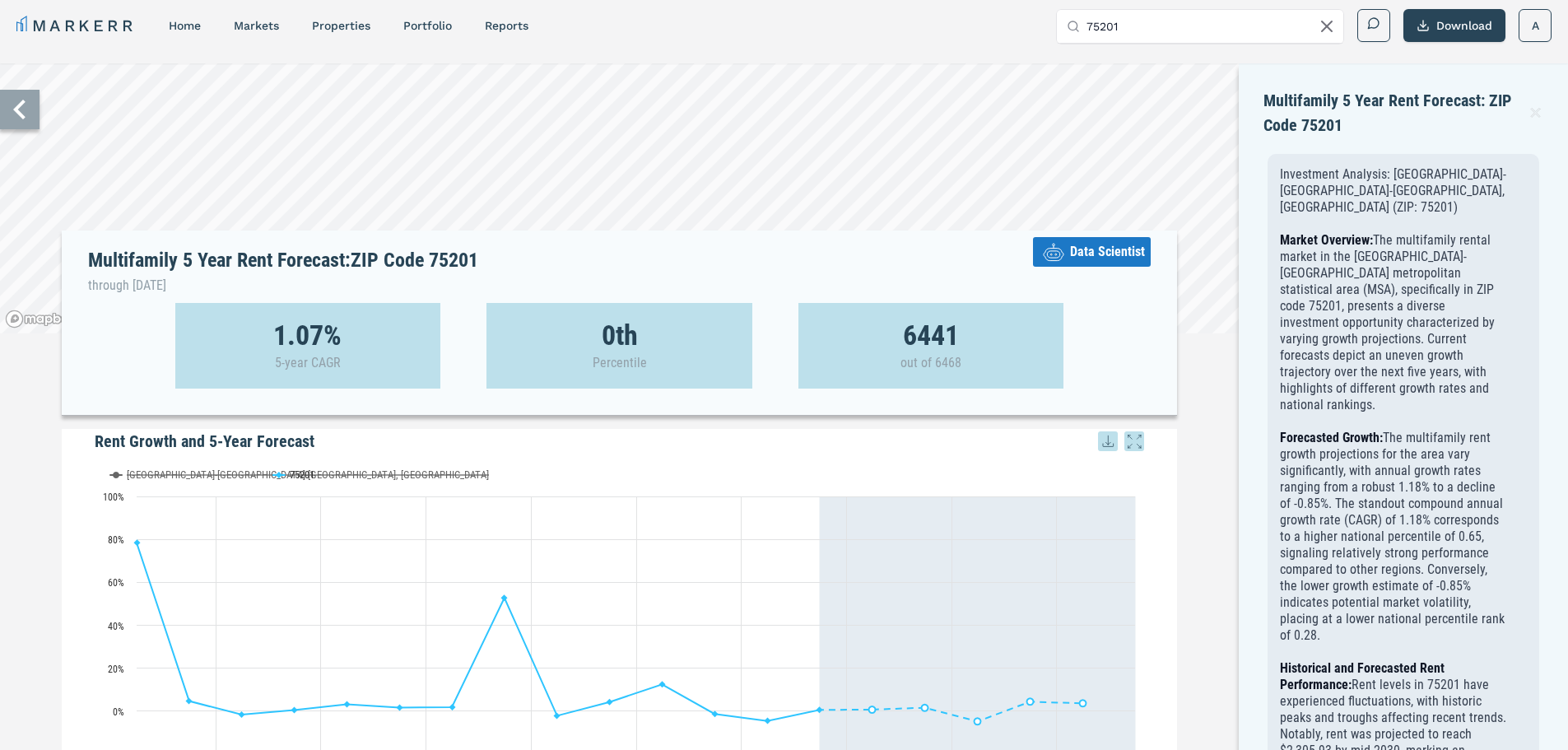
scroll to position [0, 0]
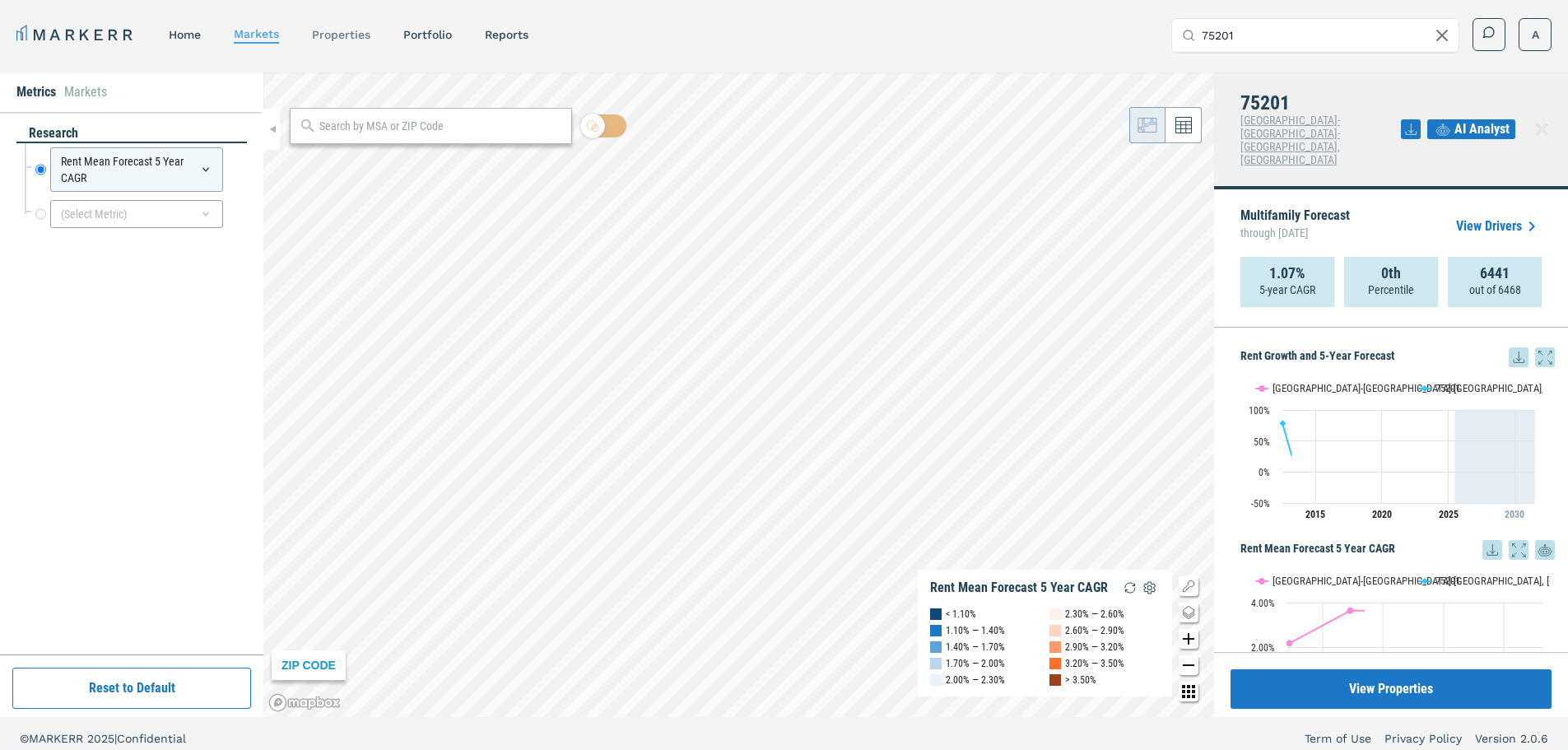
click at [352, 39] on link "properties" at bounding box center [340, 34] width 59 height 13
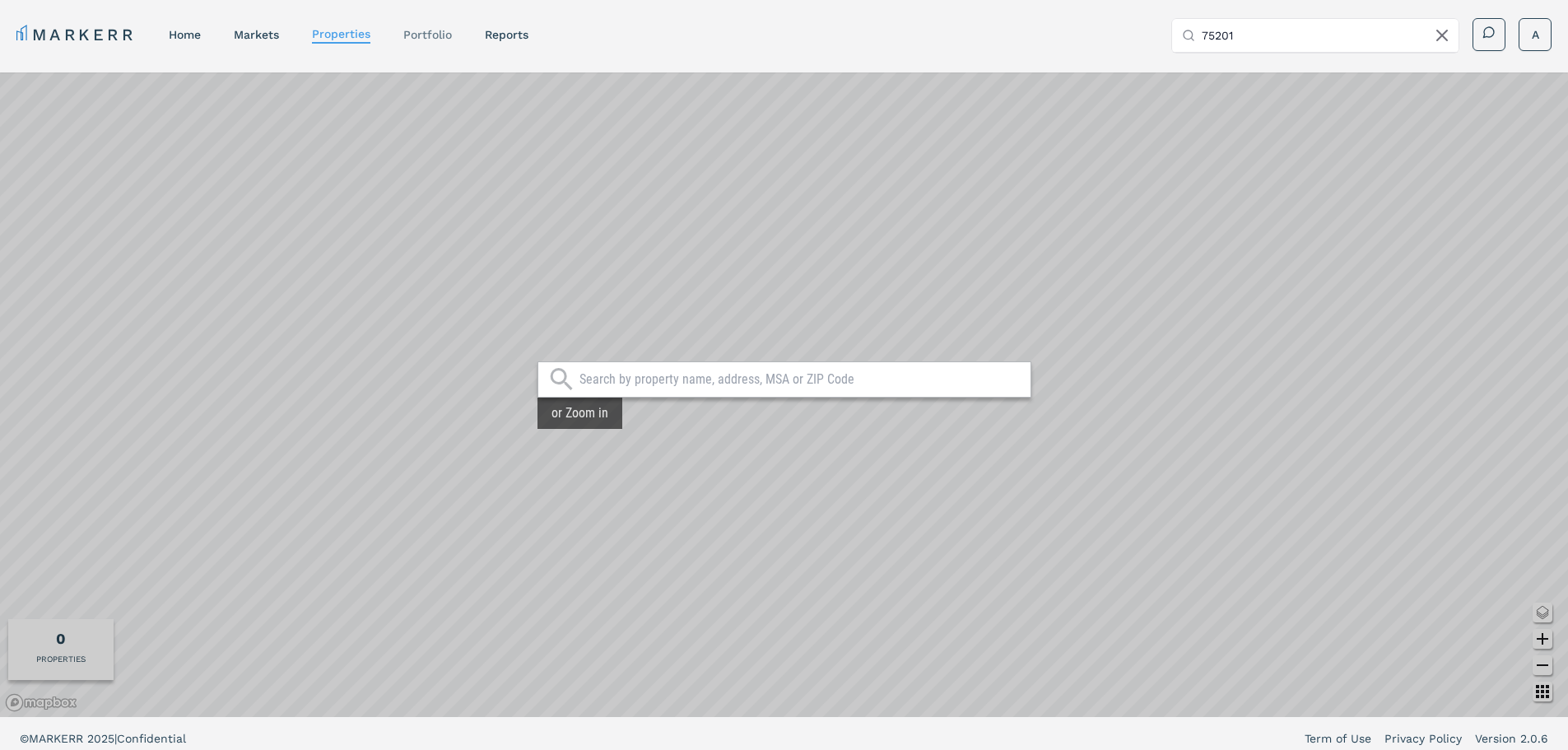
click at [440, 32] on link "Portfolio" at bounding box center [427, 34] width 49 height 13
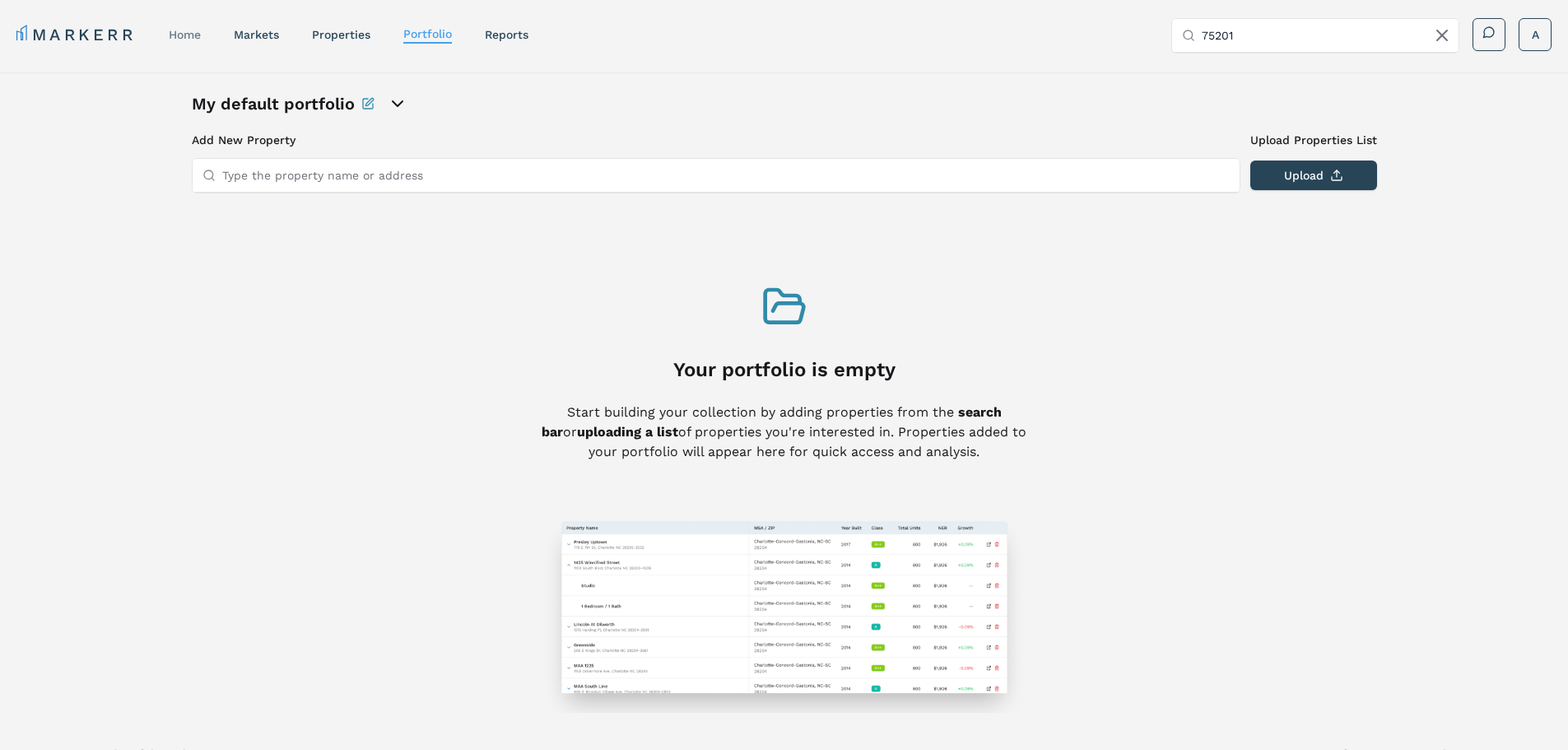
click at [190, 31] on link "home" at bounding box center [185, 34] width 32 height 13
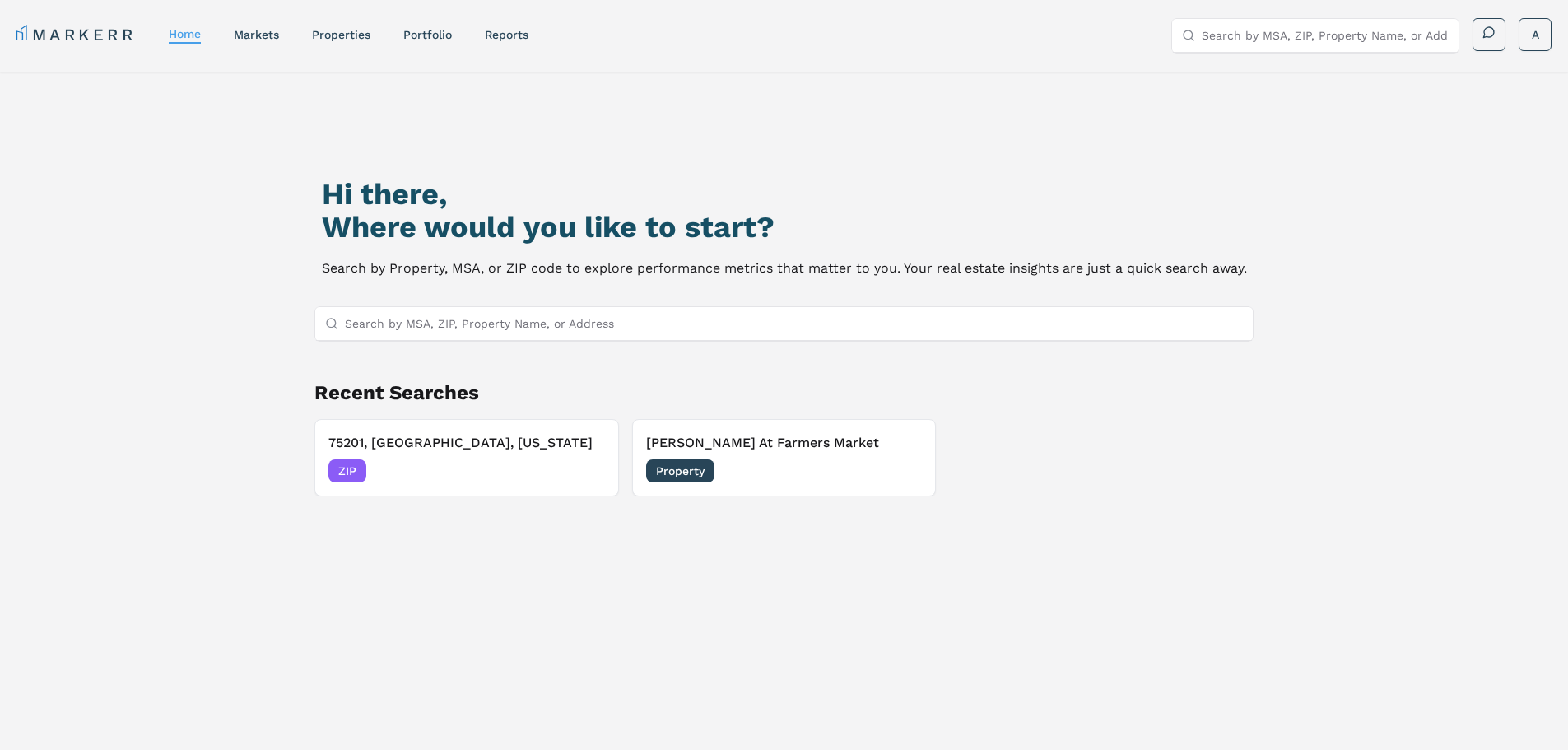
click at [460, 322] on input "Search by MSA, ZIP, Property Name, or Address" at bounding box center [793, 324] width 898 height 33
click at [777, 452] on div "Amelia At Farmers Market Property 08/26/2025" at bounding box center [784, 457] width 276 height 49
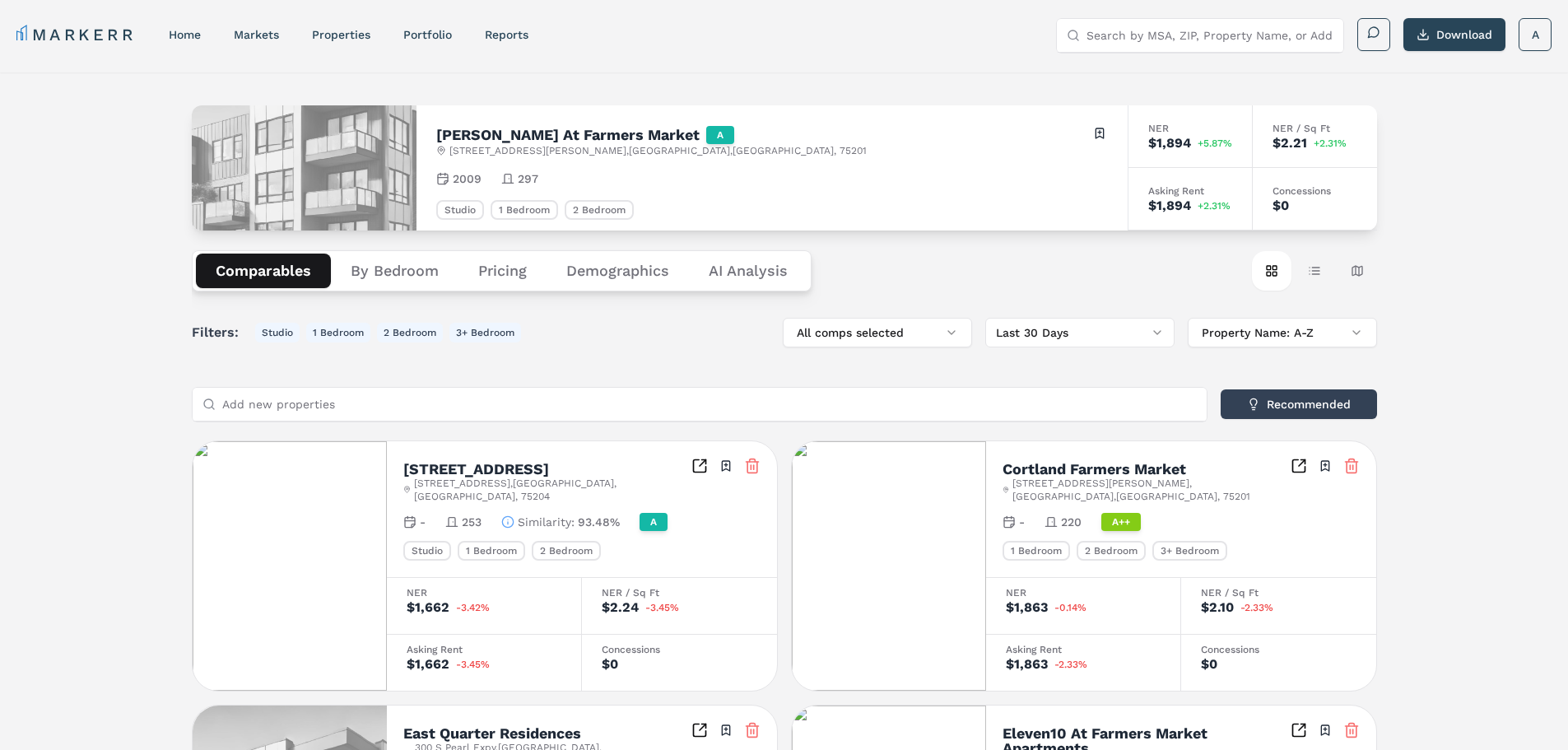
click at [945, 480] on img at bounding box center [888, 566] width 195 height 250
click at [1295, 466] on icon "Inspect Comparables" at bounding box center [1299, 465] width 16 height 16
click at [504, 270] on button "Pricing" at bounding box center [502, 271] width 88 height 35
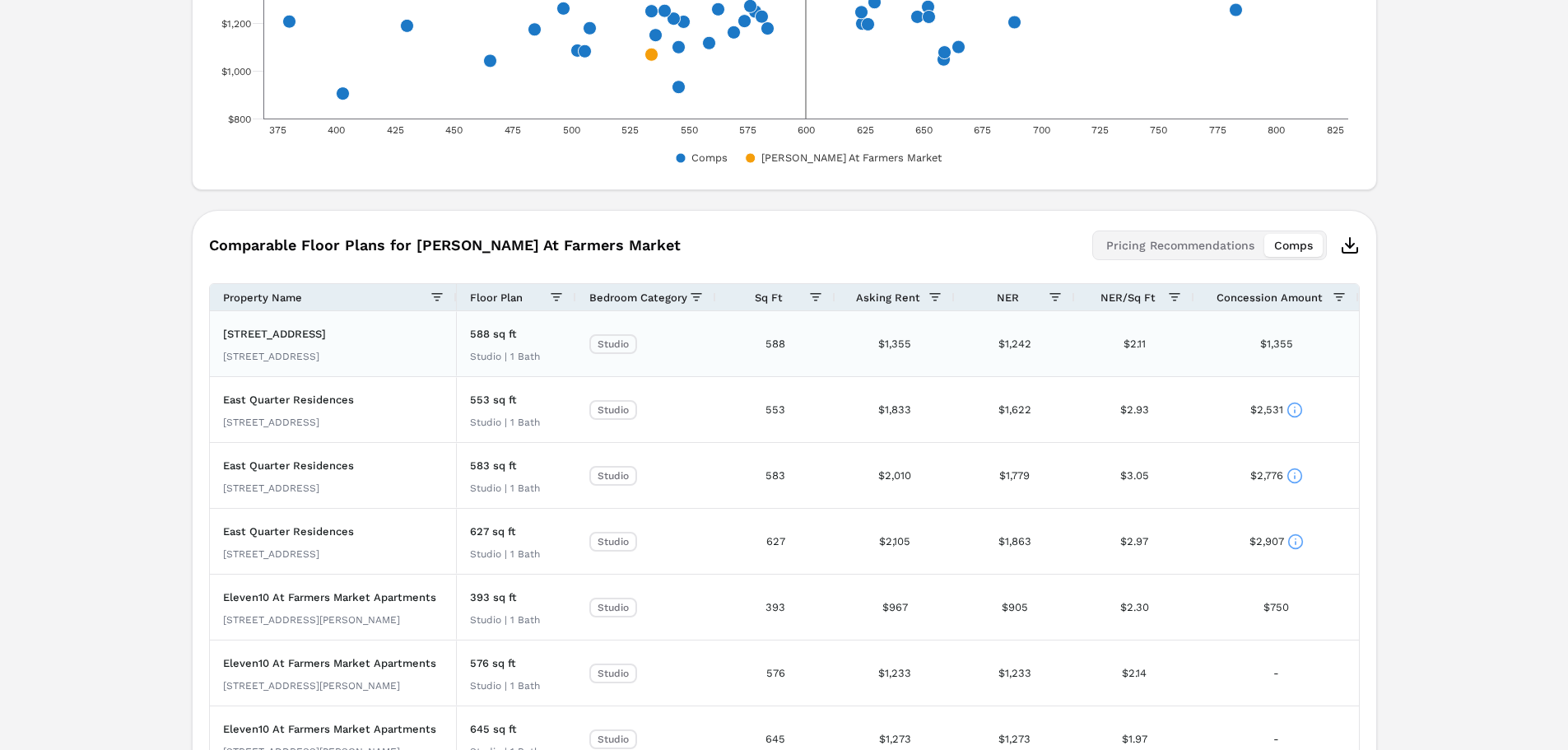
scroll to position [969, 0]
click at [1293, 405] on icon at bounding box center [1295, 408] width 16 height 16
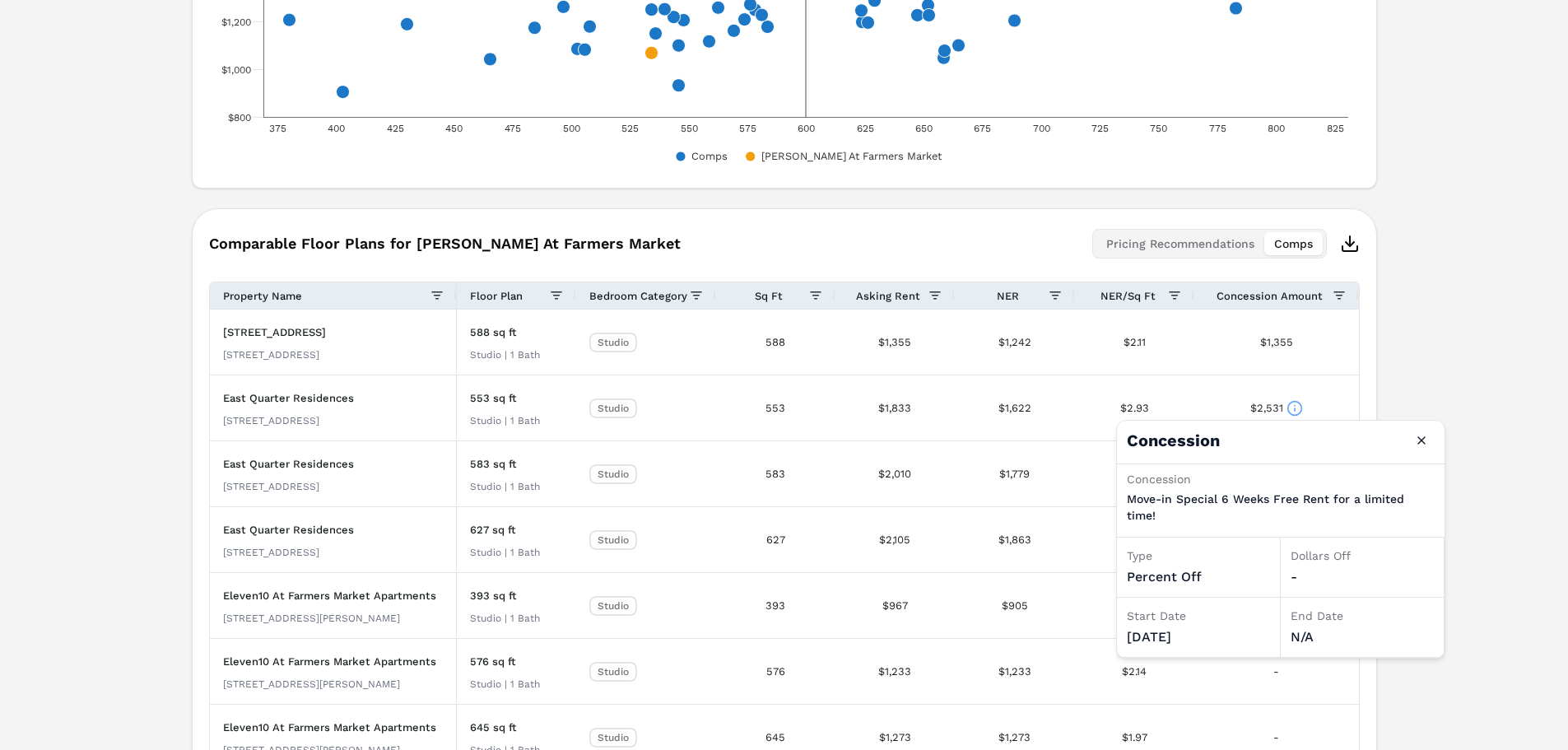
drag, startPoint x: 1468, startPoint y: 353, endPoint x: 1434, endPoint y: 364, distance: 35.7
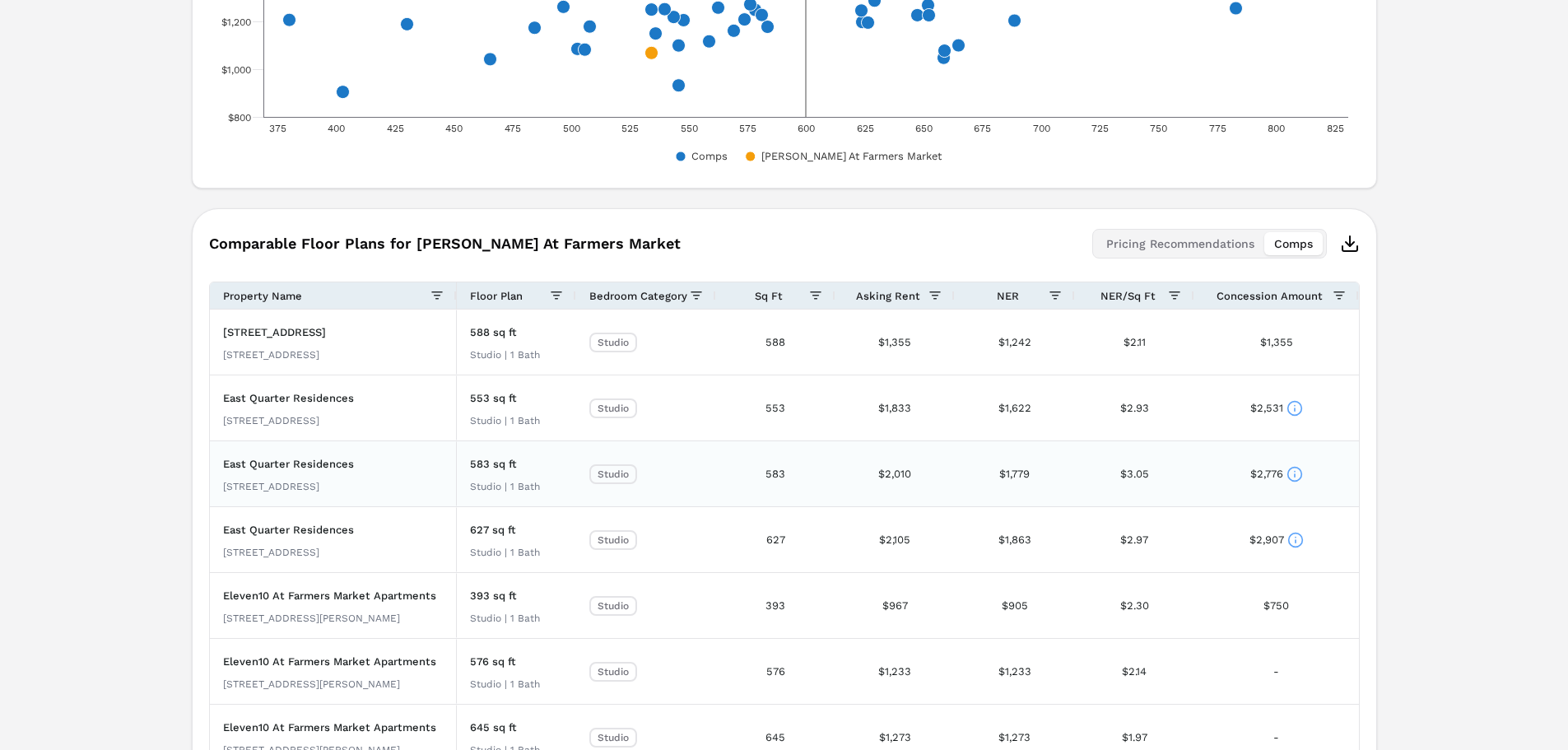
click at [1292, 470] on icon at bounding box center [1295, 474] width 16 height 16
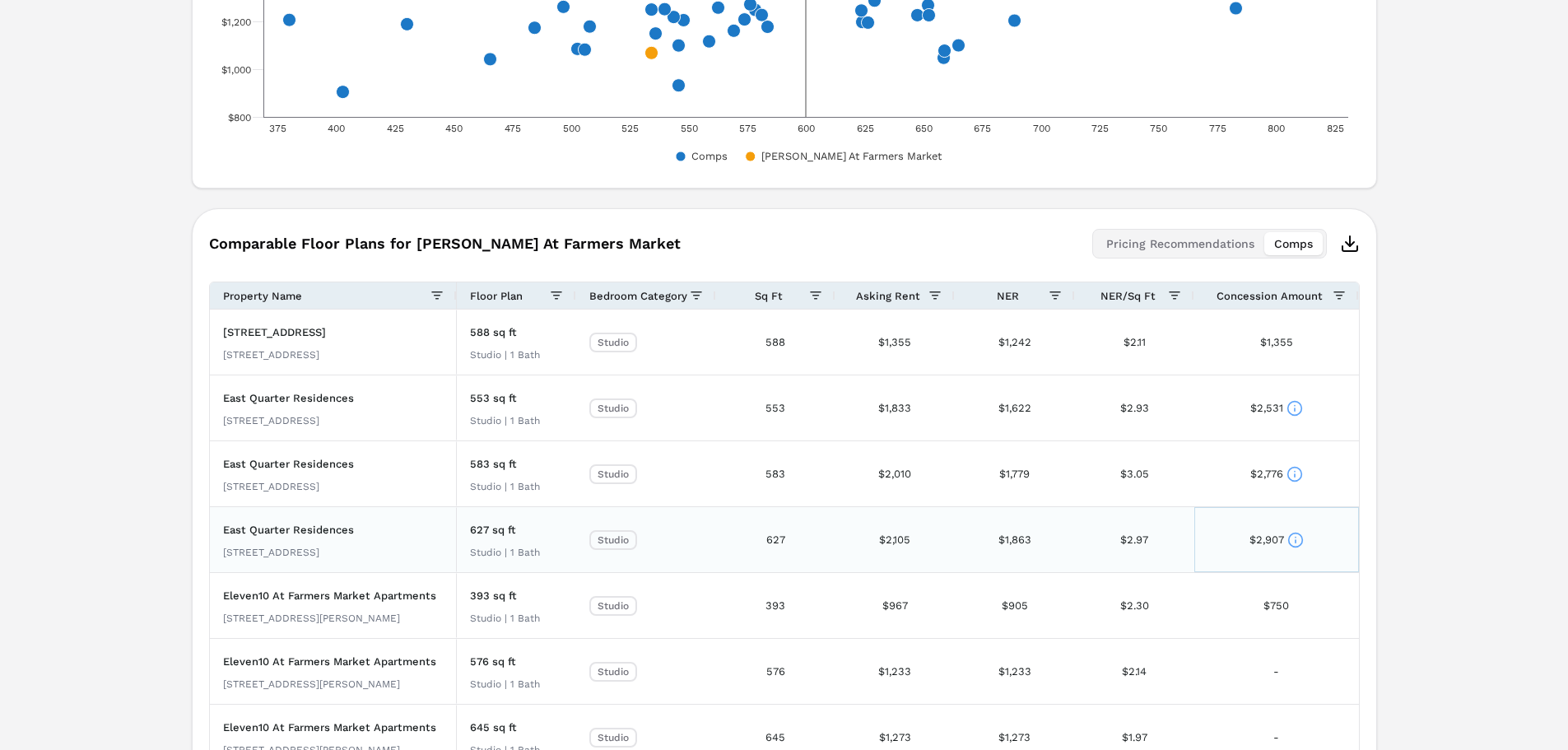
click at [1297, 532] on circle at bounding box center [1295, 539] width 14 height 14
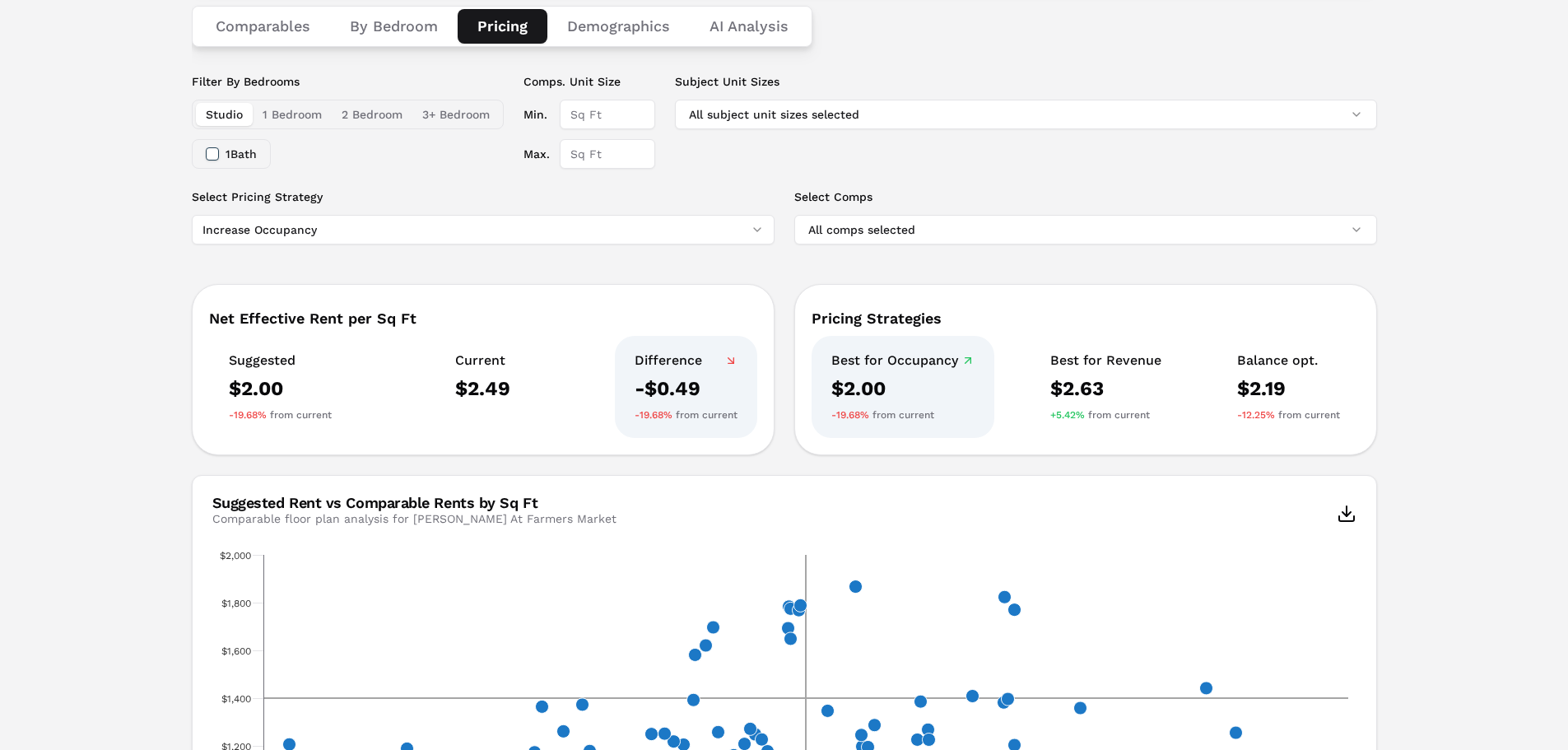
scroll to position [0, 0]
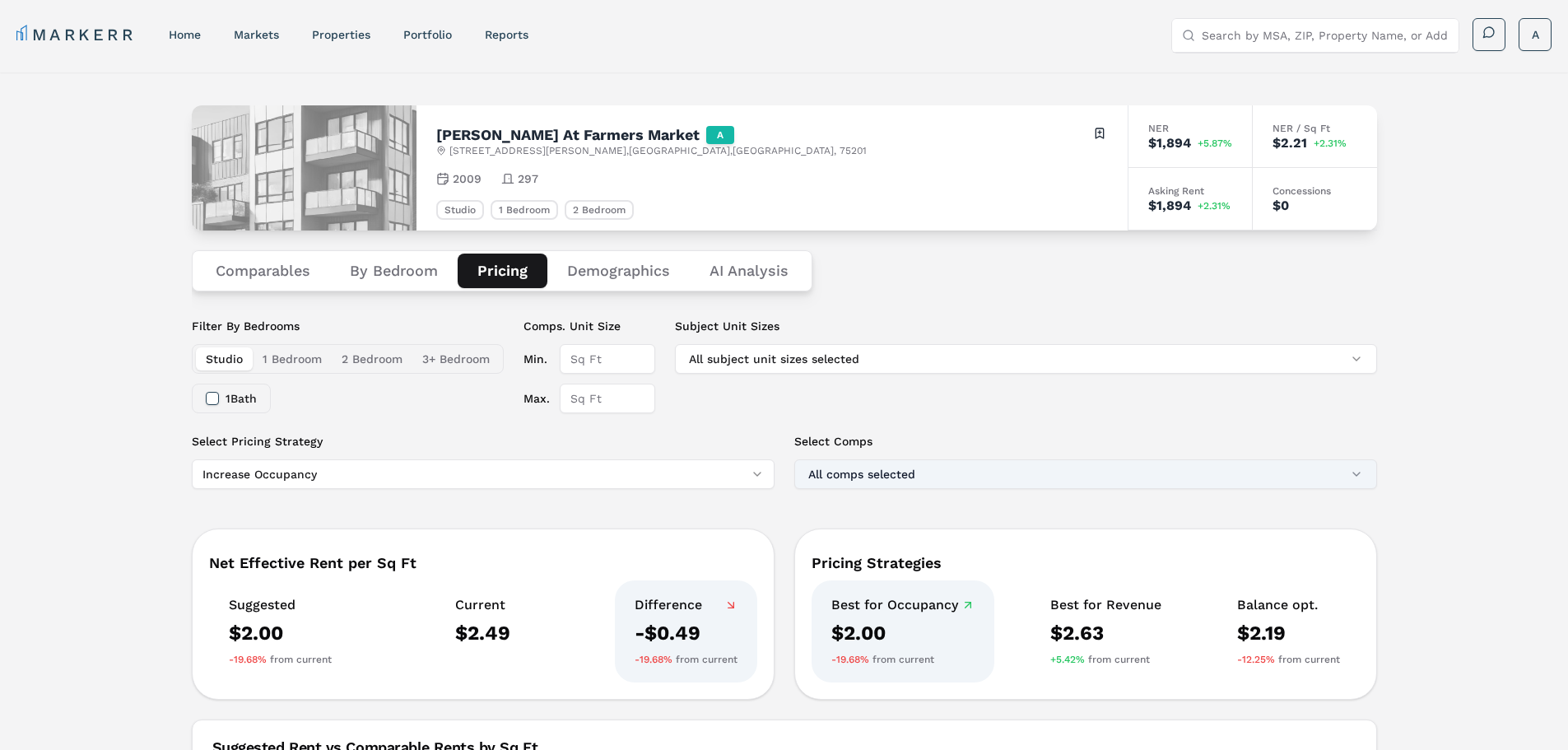
click at [1031, 462] on button "All comps selected" at bounding box center [1086, 474] width 583 height 30
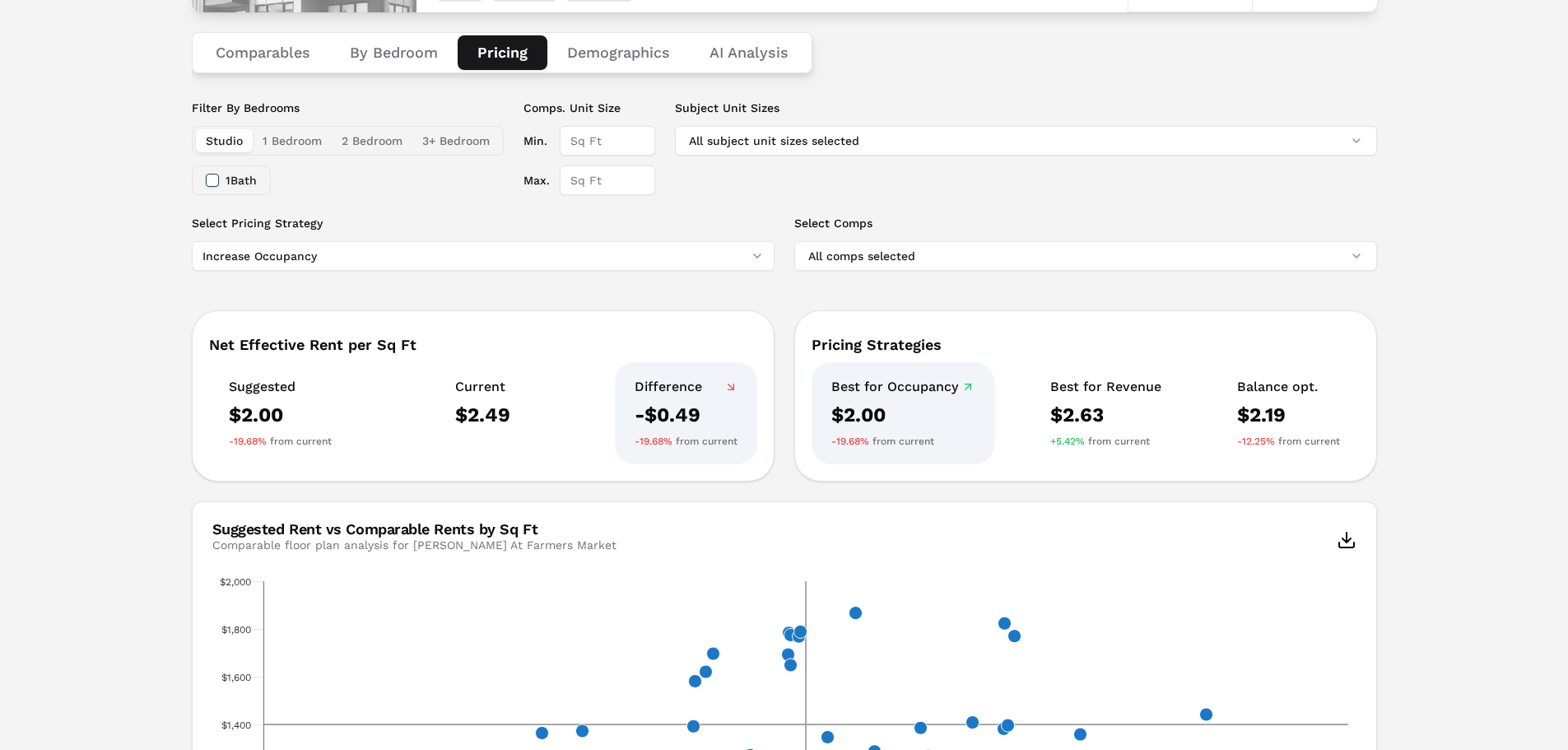
scroll to position [247, 0]
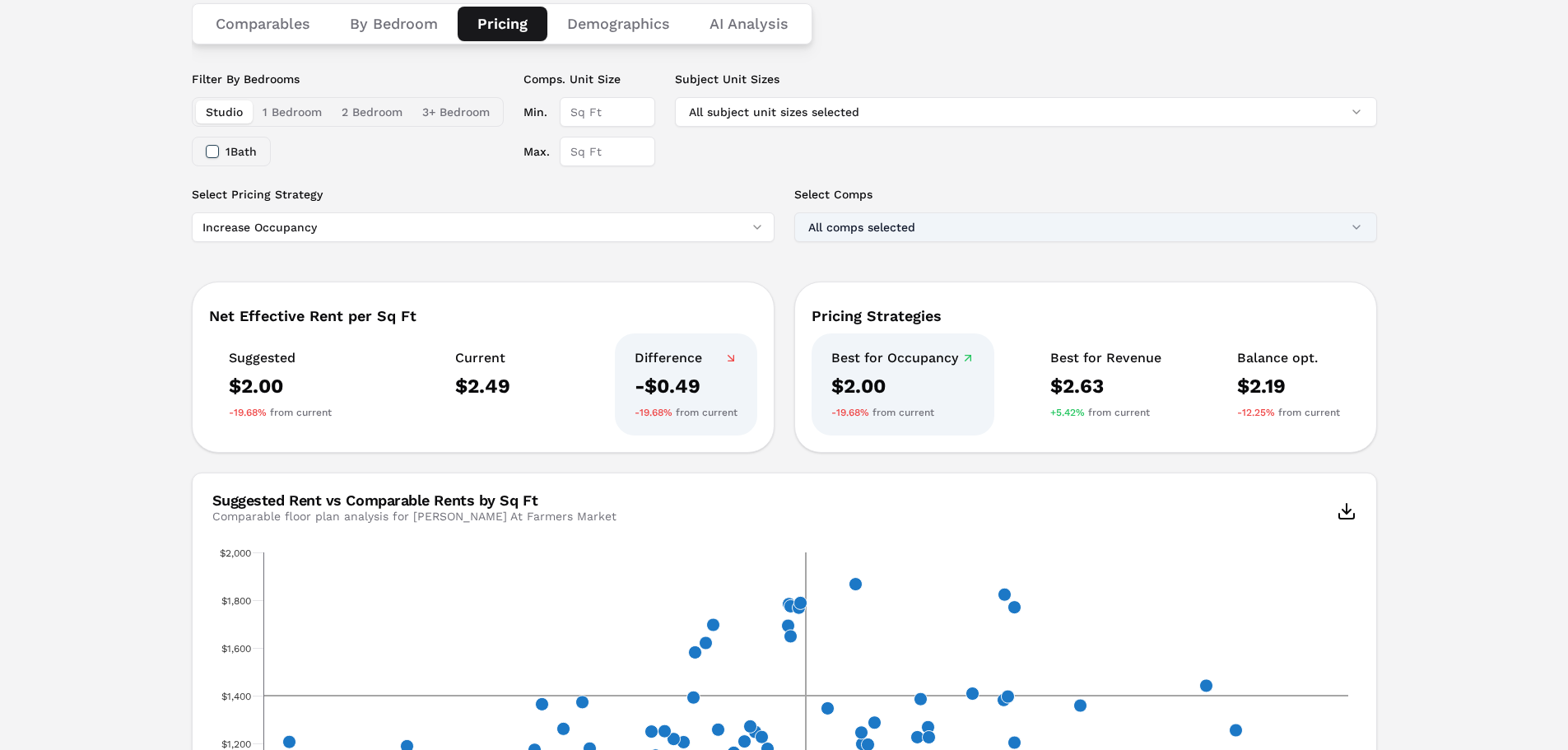
click at [1064, 226] on button "All comps selected" at bounding box center [1086, 228] width 583 height 30
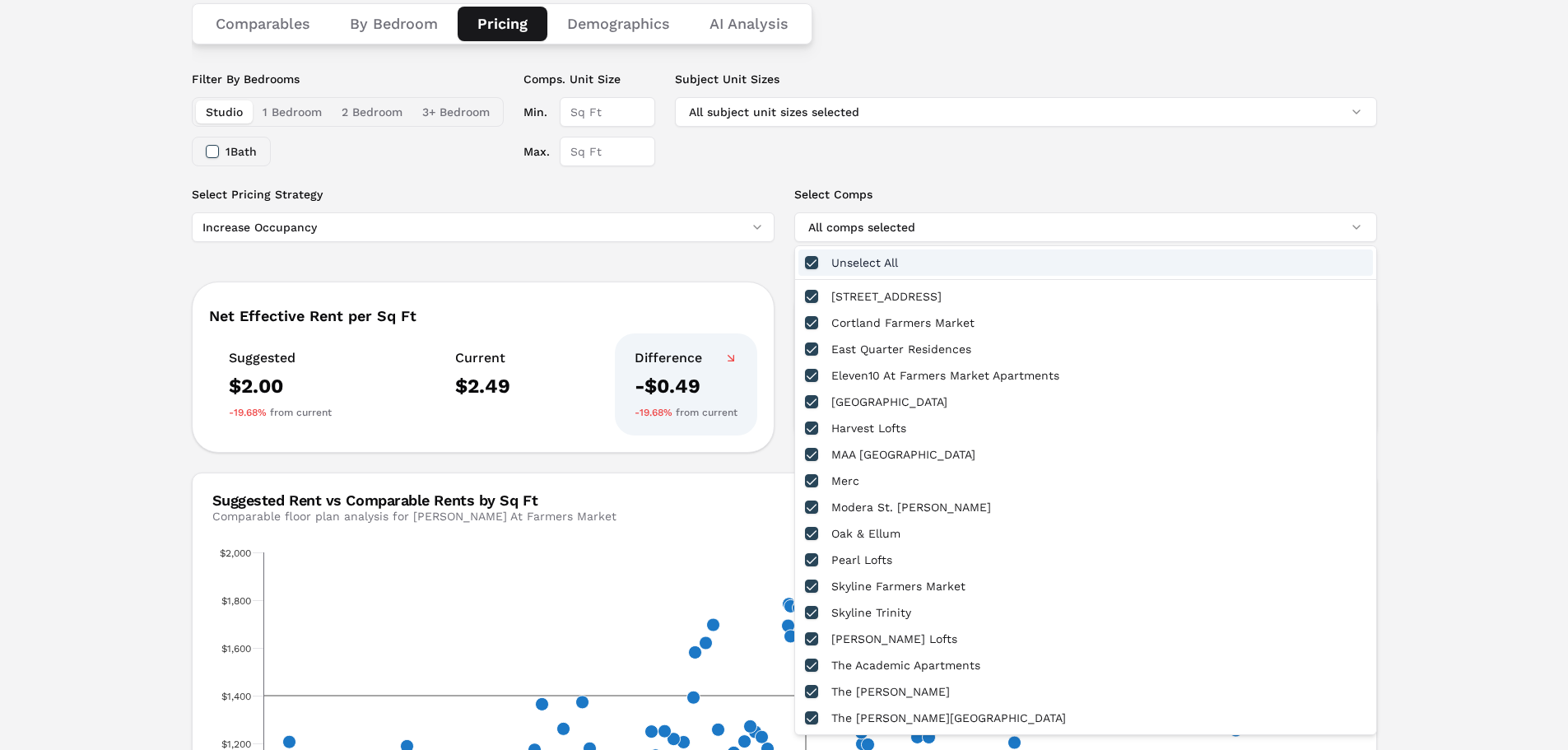
click at [820, 264] on div "Unselect All" at bounding box center [1085, 263] width 574 height 26
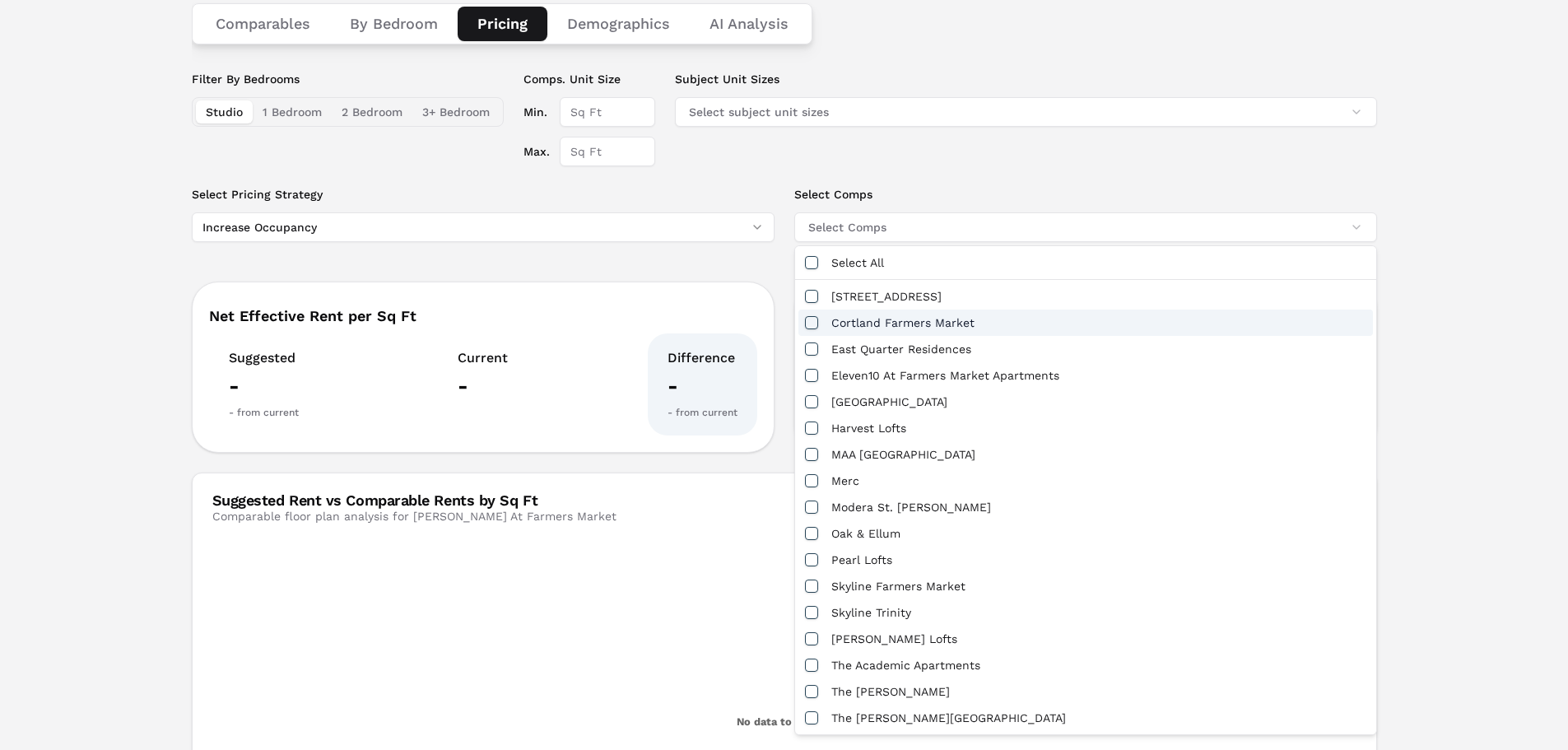
click at [810, 326] on button "button" at bounding box center [810, 323] width 13 height 13
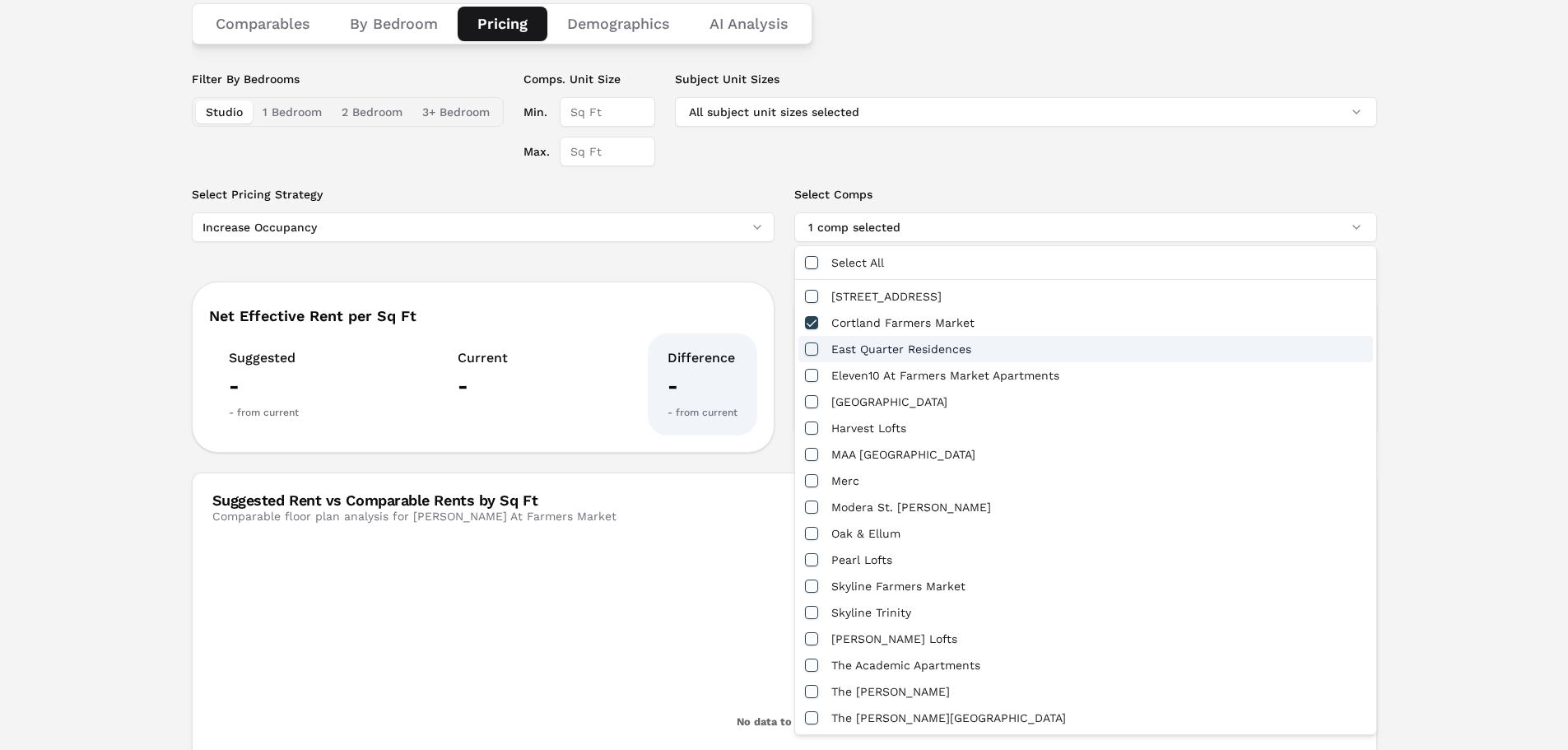
click at [809, 348] on button "button" at bounding box center [810, 349] width 13 height 13
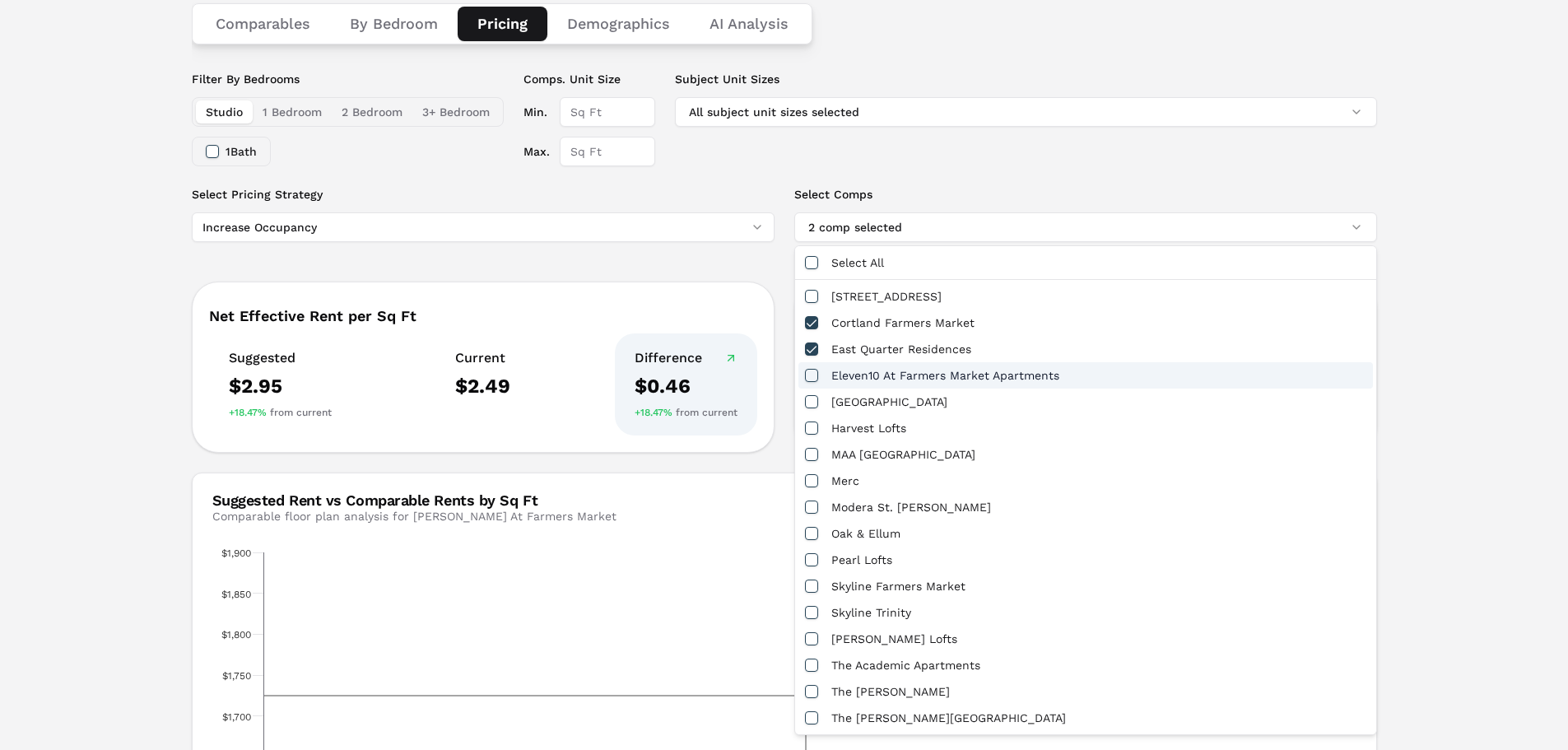
click at [810, 377] on button "button" at bounding box center [810, 375] width 13 height 13
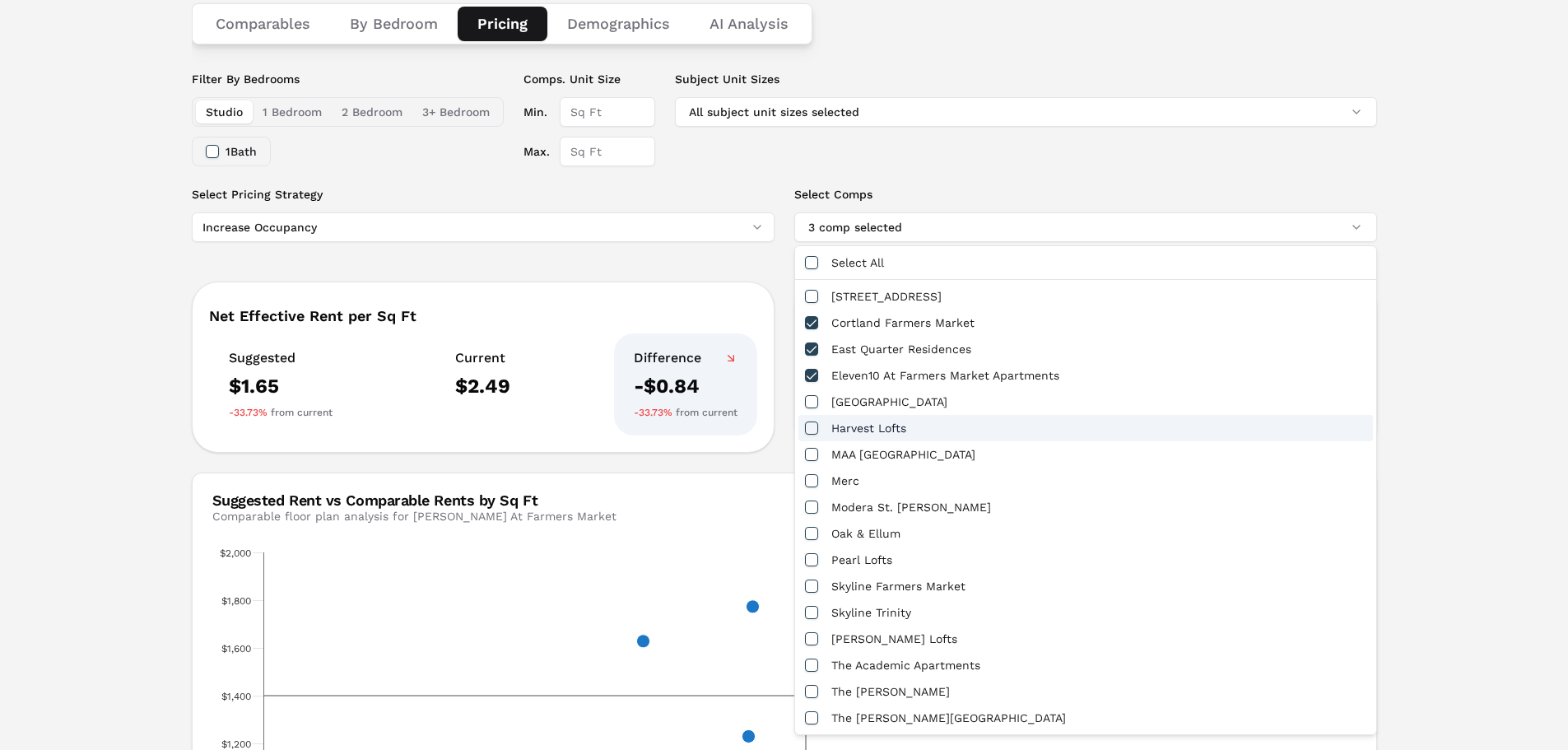
click at [804, 419] on div "Harvest Lofts" at bounding box center [1085, 428] width 574 height 26
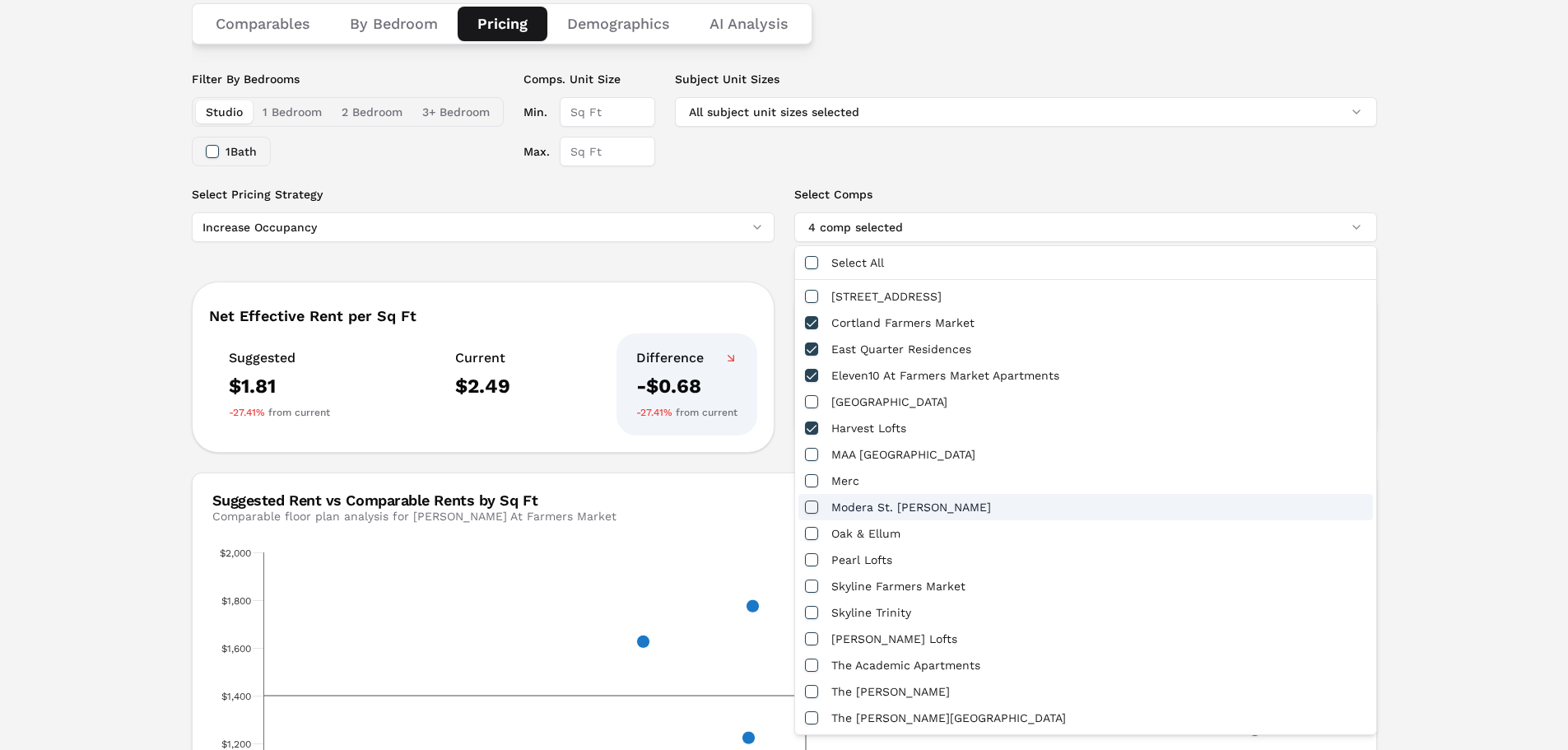
click at [817, 512] on button "button" at bounding box center [810, 506] width 13 height 13
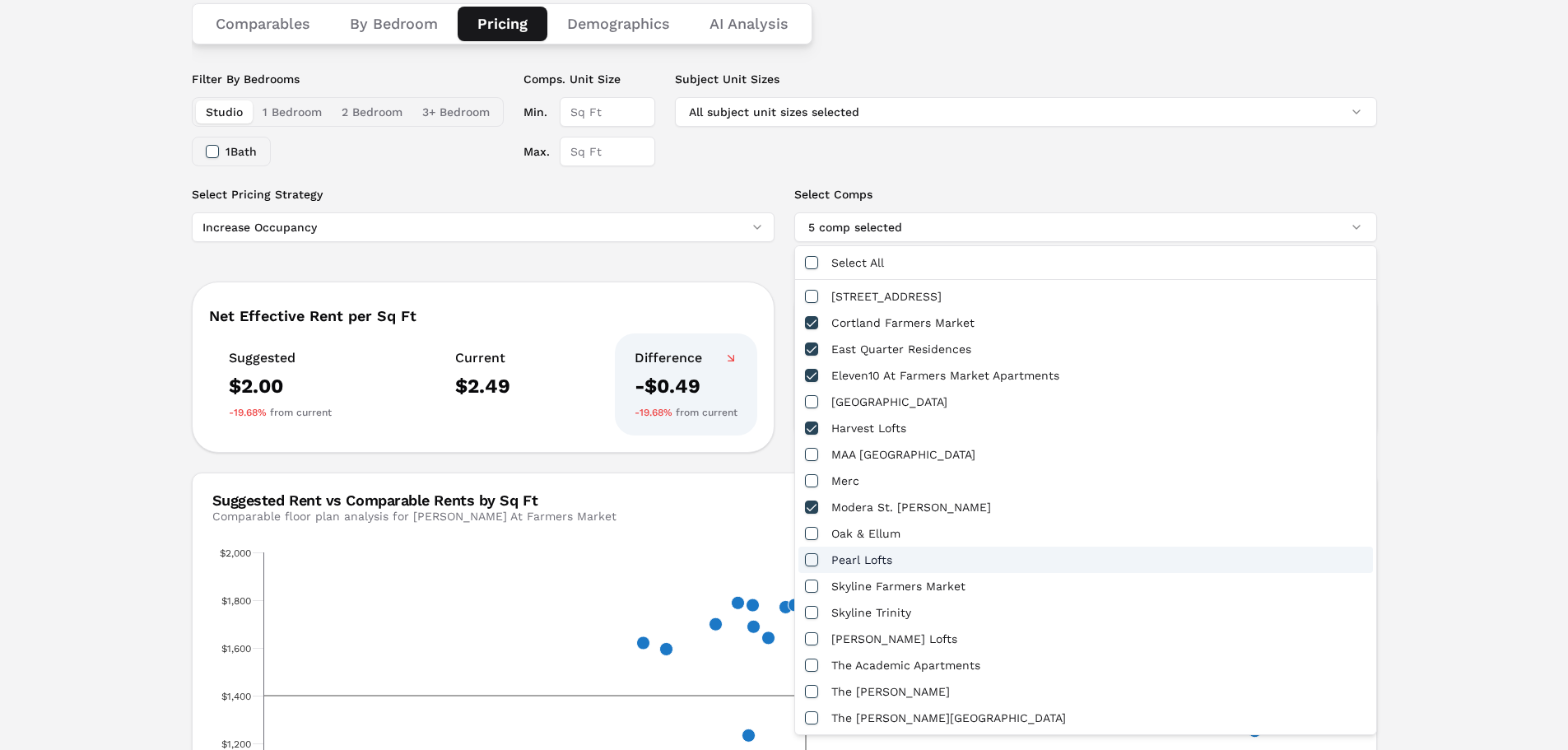
click at [816, 570] on div "Pearl Lofts" at bounding box center [1085, 559] width 574 height 26
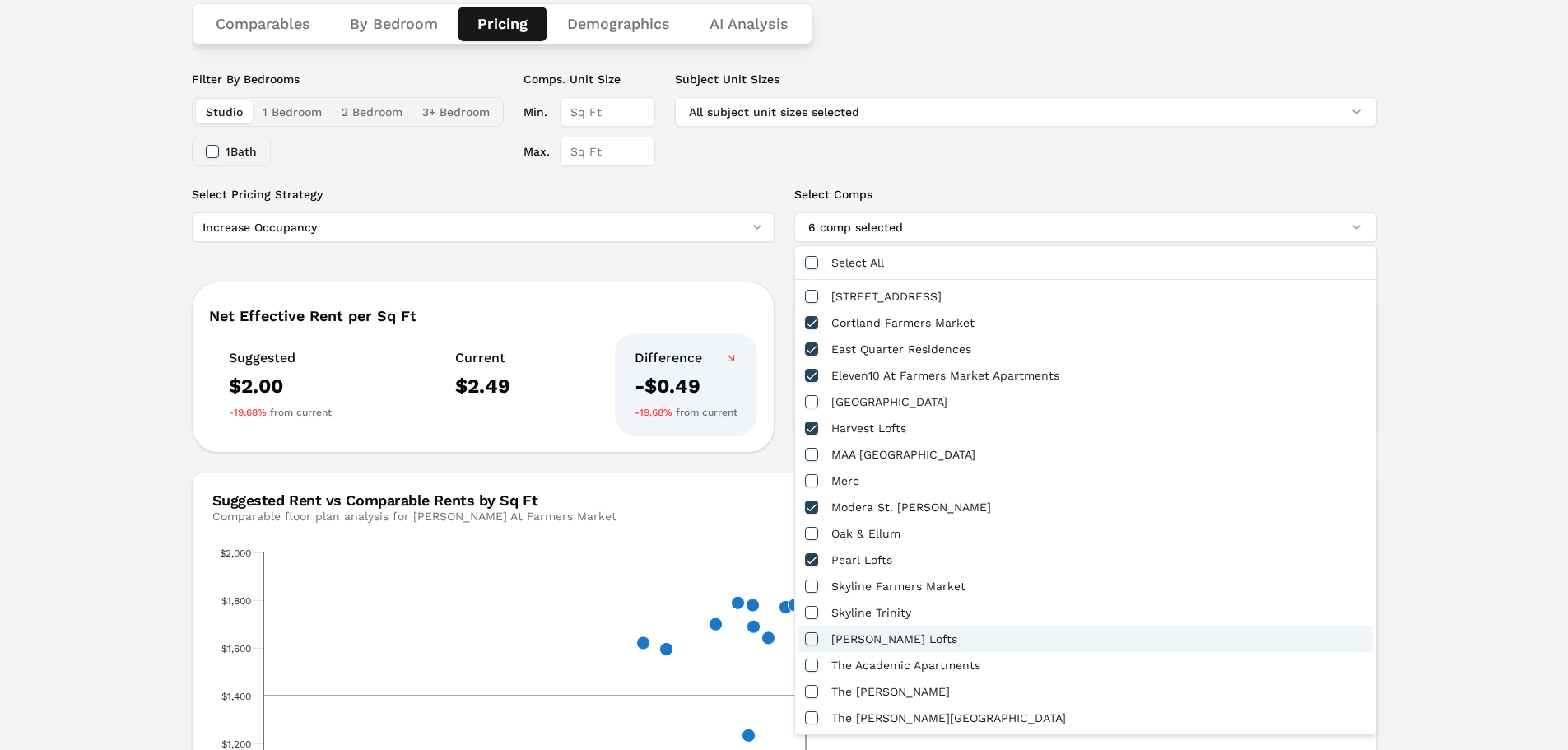
click at [817, 633] on button "button" at bounding box center [810, 638] width 13 height 13
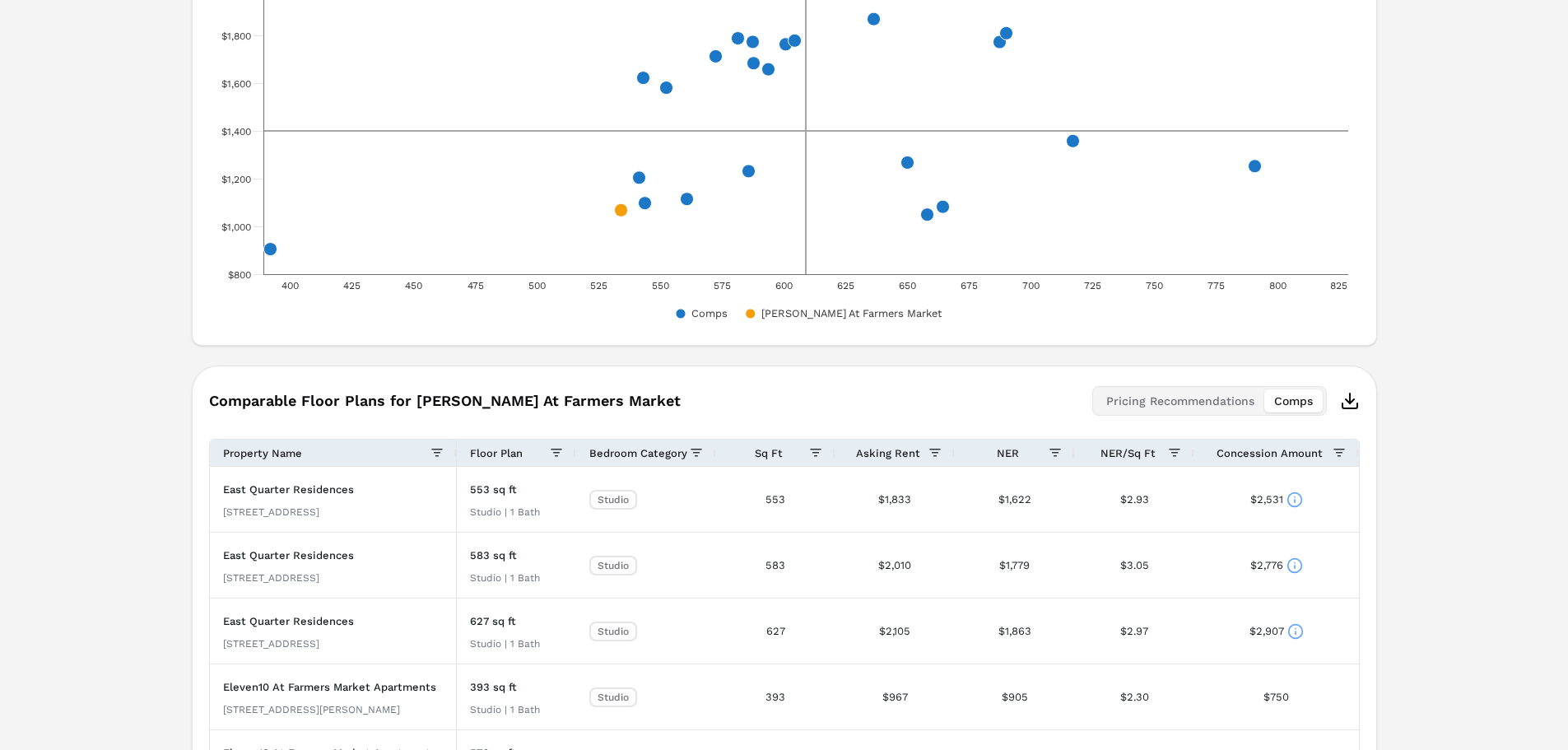
scroll to position [906, 0]
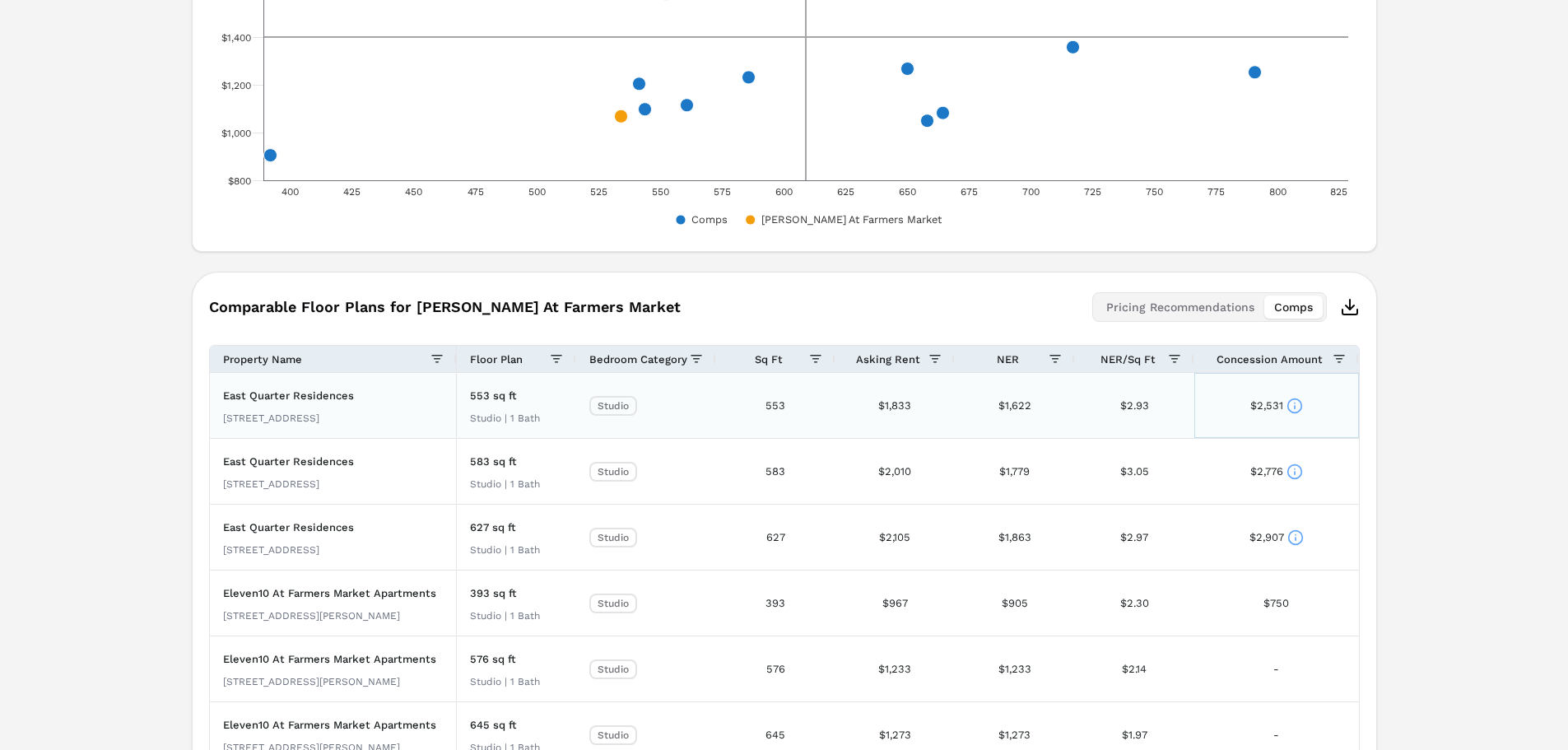
click at [1293, 410] on icon at bounding box center [1295, 405] width 16 height 16
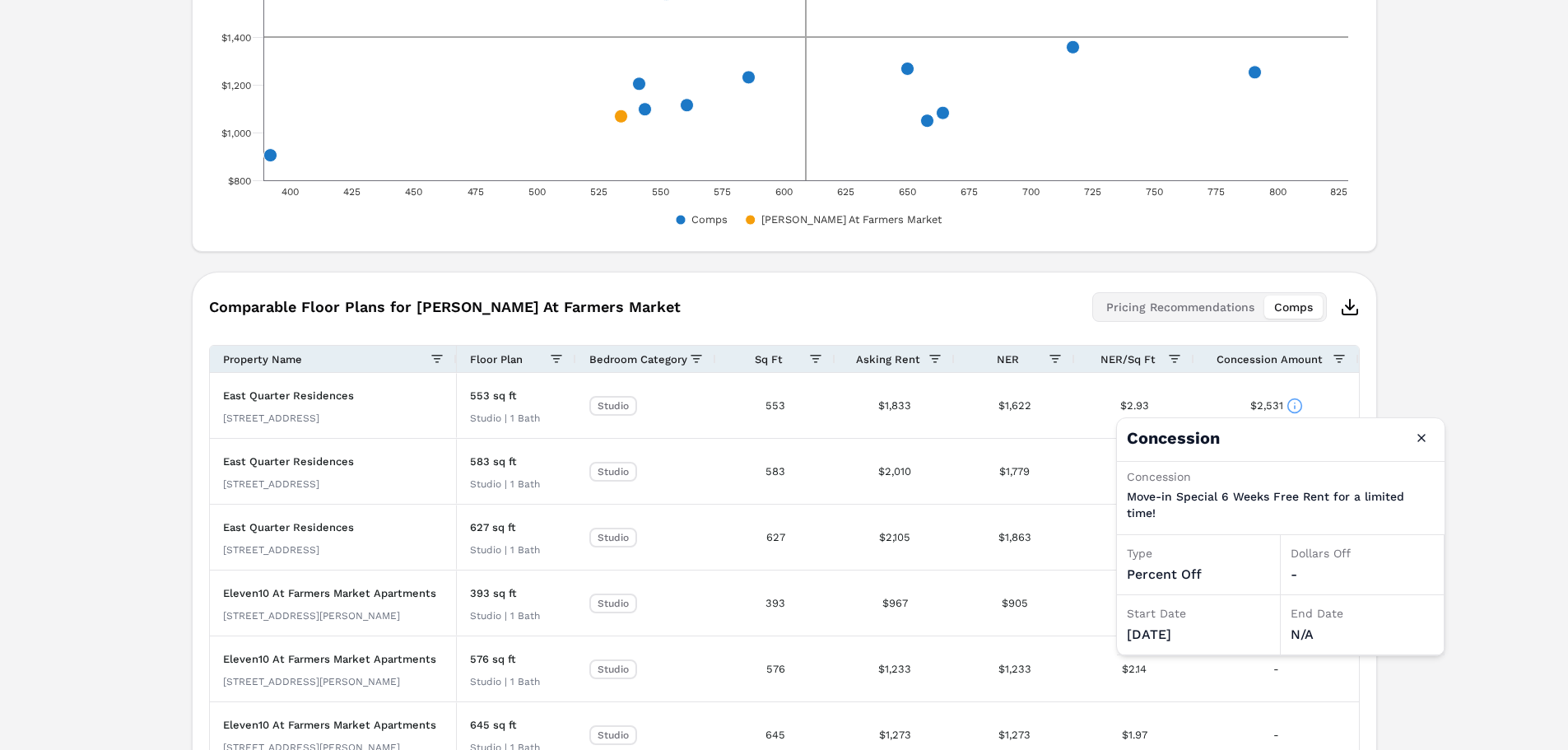
click at [1455, 368] on div "Amelia At Farmers Market A 999 S Harwood St , Dallas , TX , 75201 Toggle portfo…" at bounding box center [784, 543] width 1568 height 2752
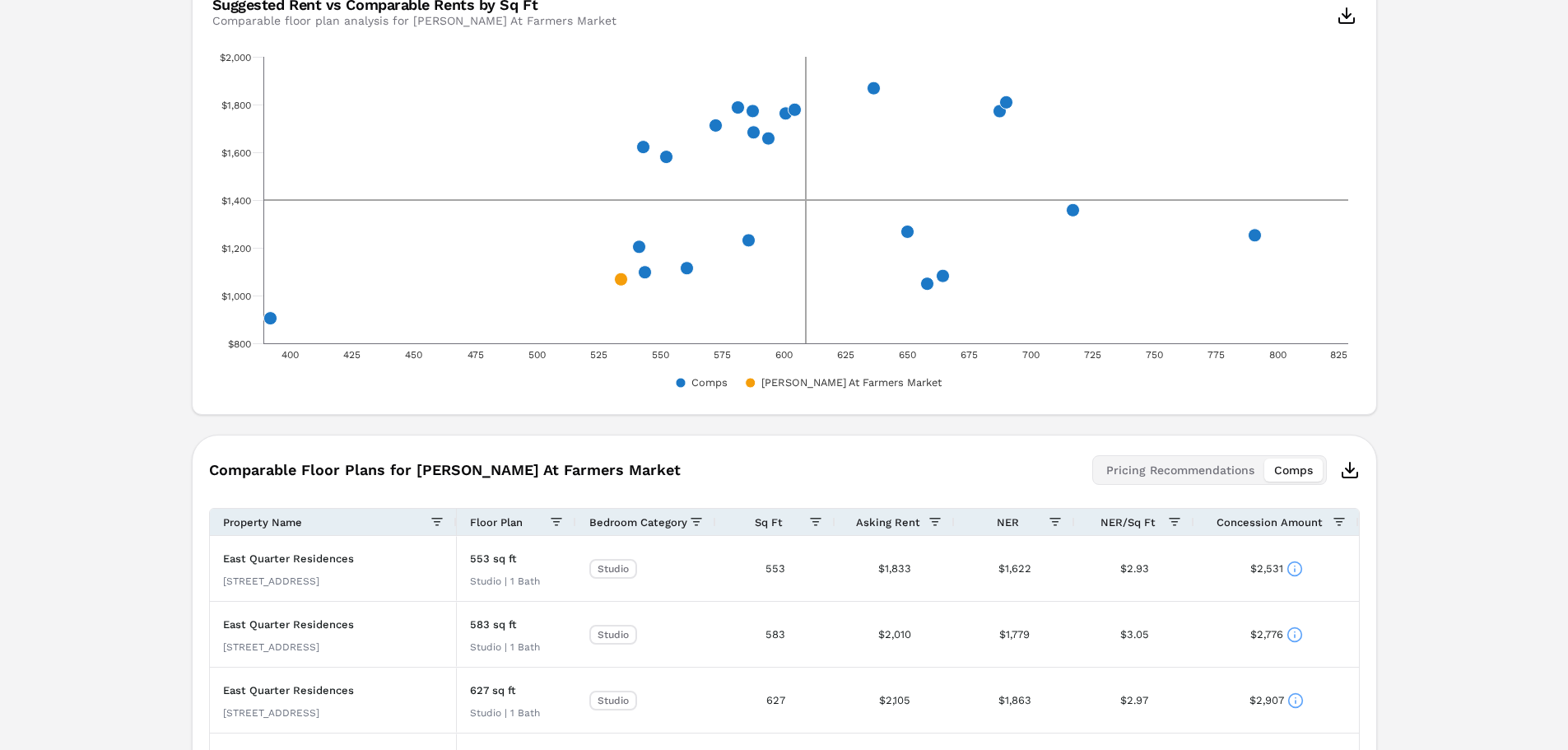
scroll to position [718, 0]
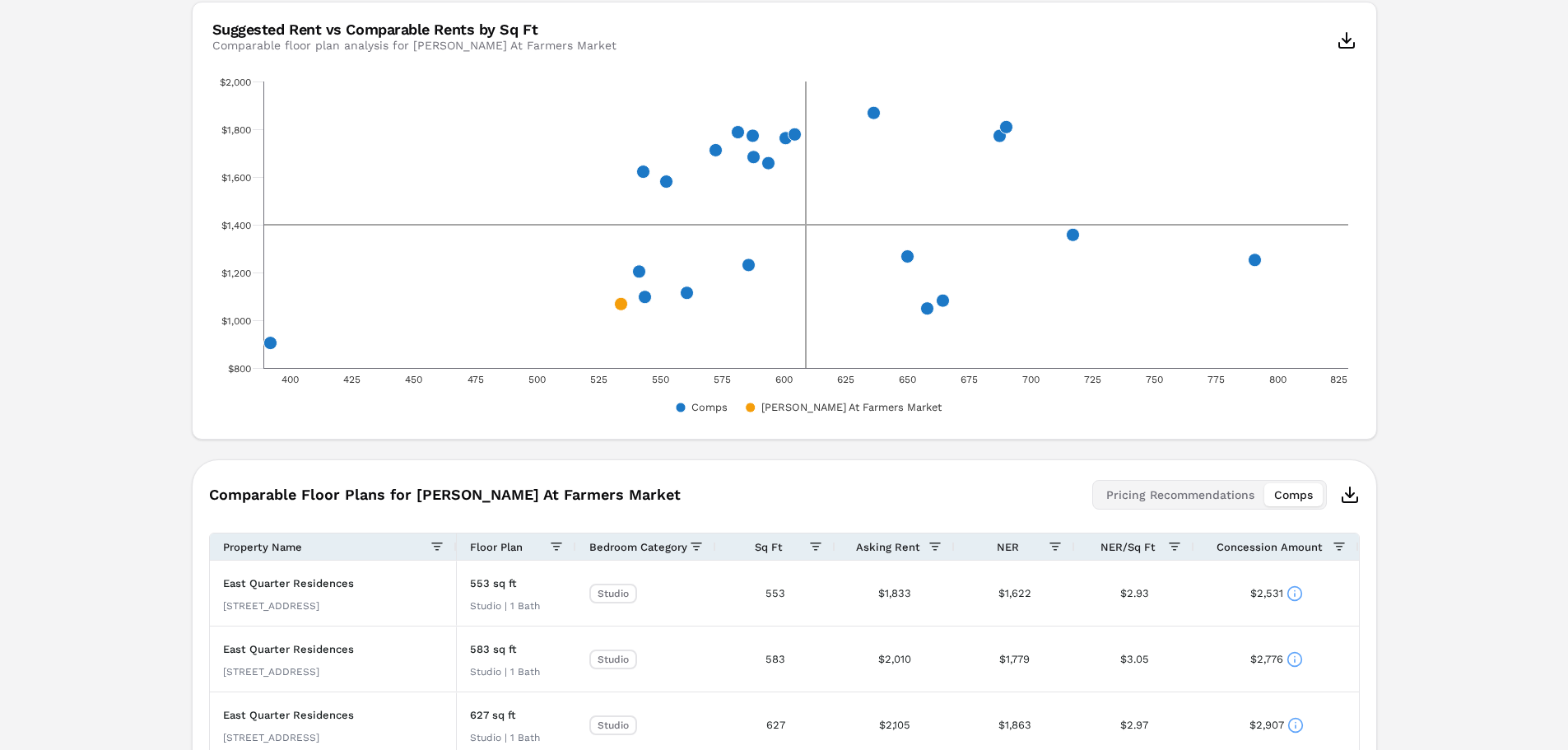
click at [1224, 482] on div "Pricing Recommendations Comps" at bounding box center [1209, 495] width 235 height 30
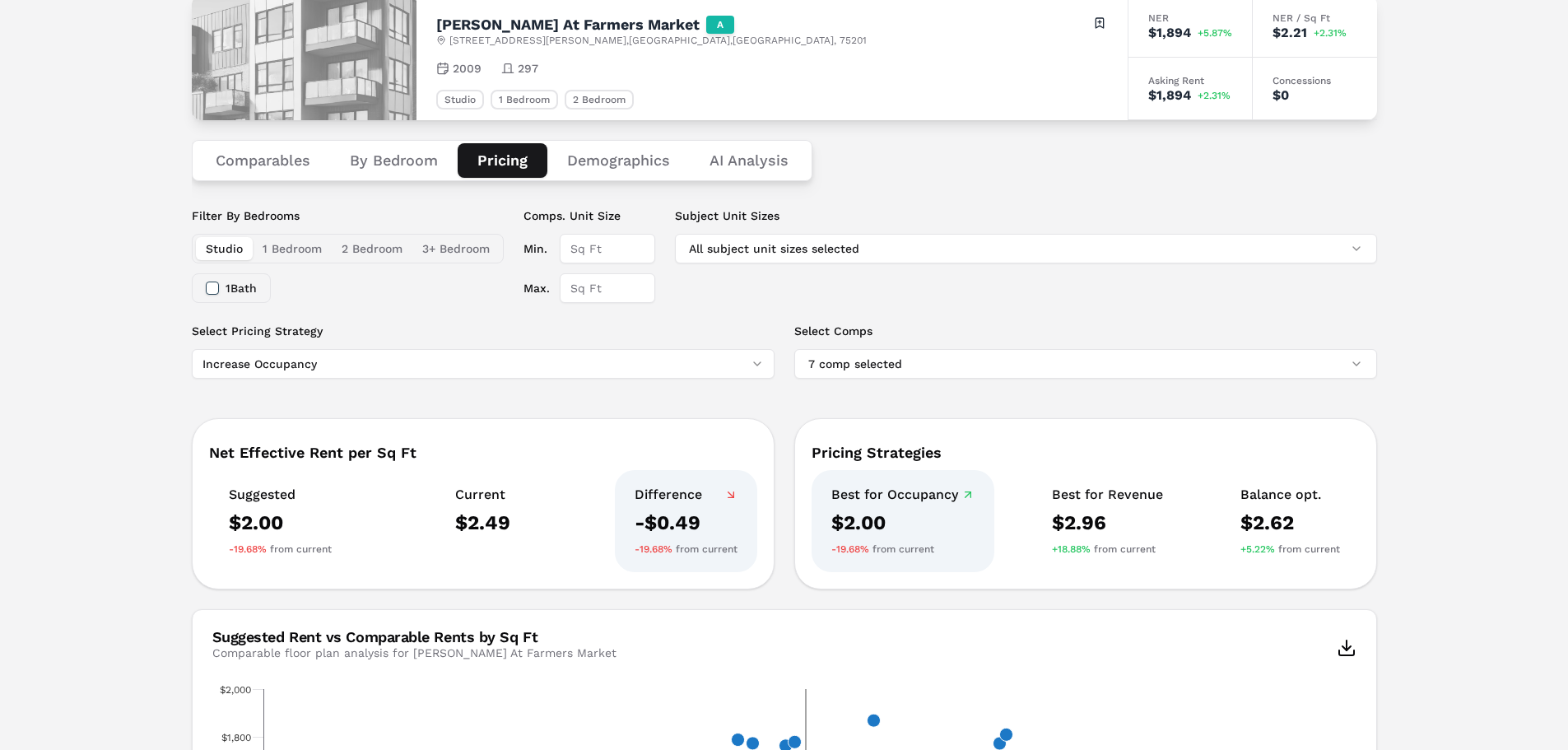
scroll to position [0, 0]
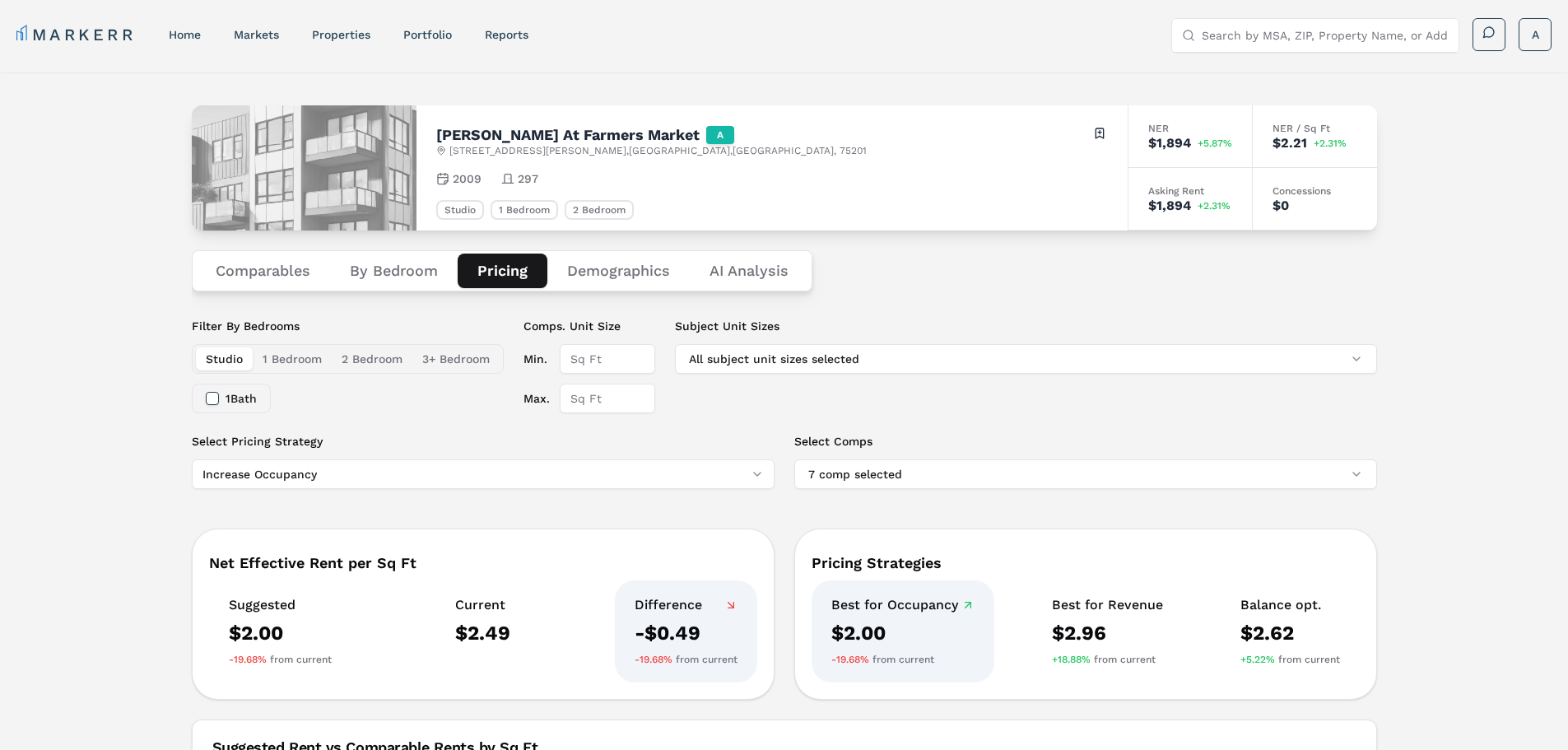
click at [291, 293] on div "Comparables By Bedroom Pricing Demographics AI Analysis" at bounding box center [784, 271] width 1185 height 81
click at [291, 285] on button "Comparables" at bounding box center [262, 271] width 134 height 35
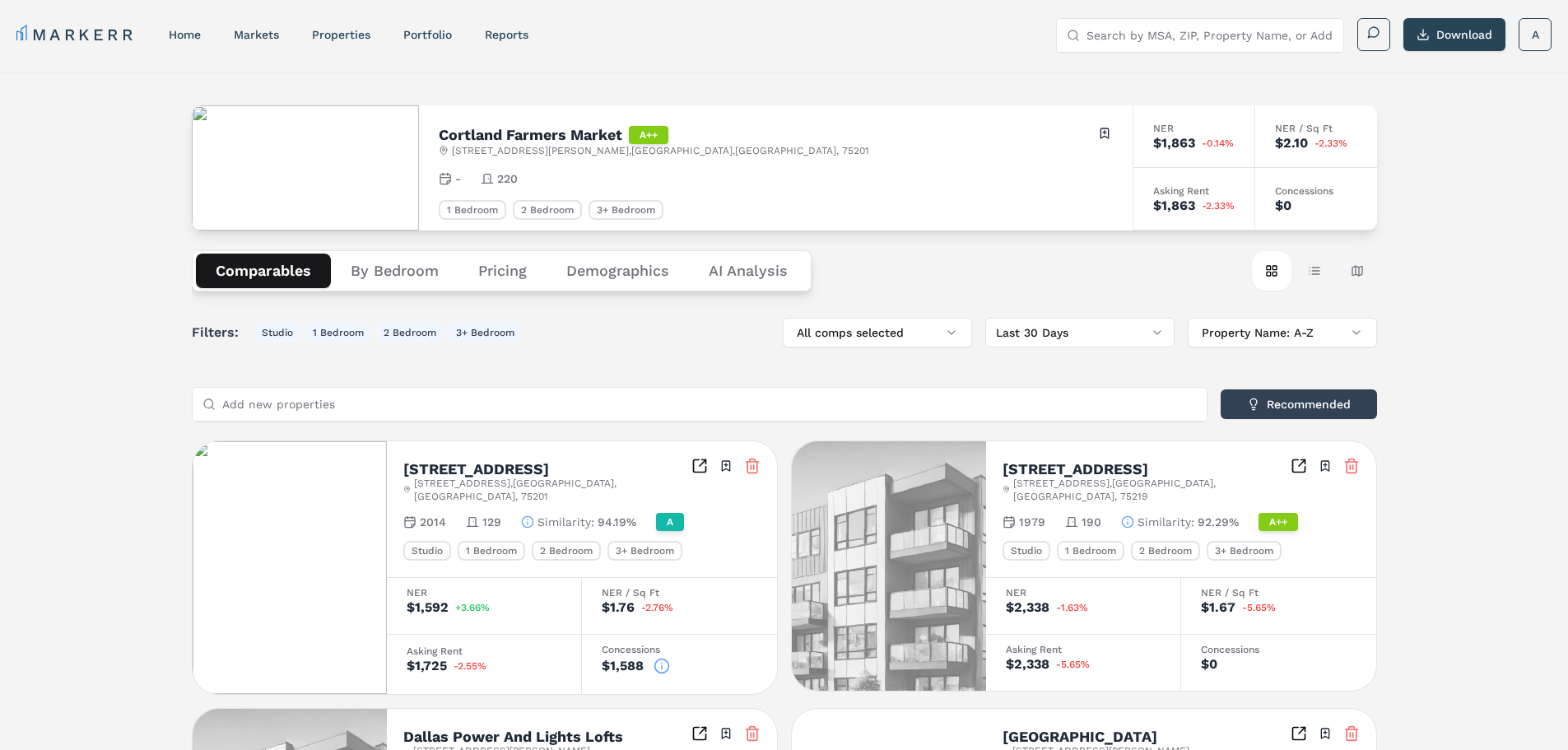
click at [544, 266] on button "Pricing" at bounding box center [502, 271] width 88 height 35
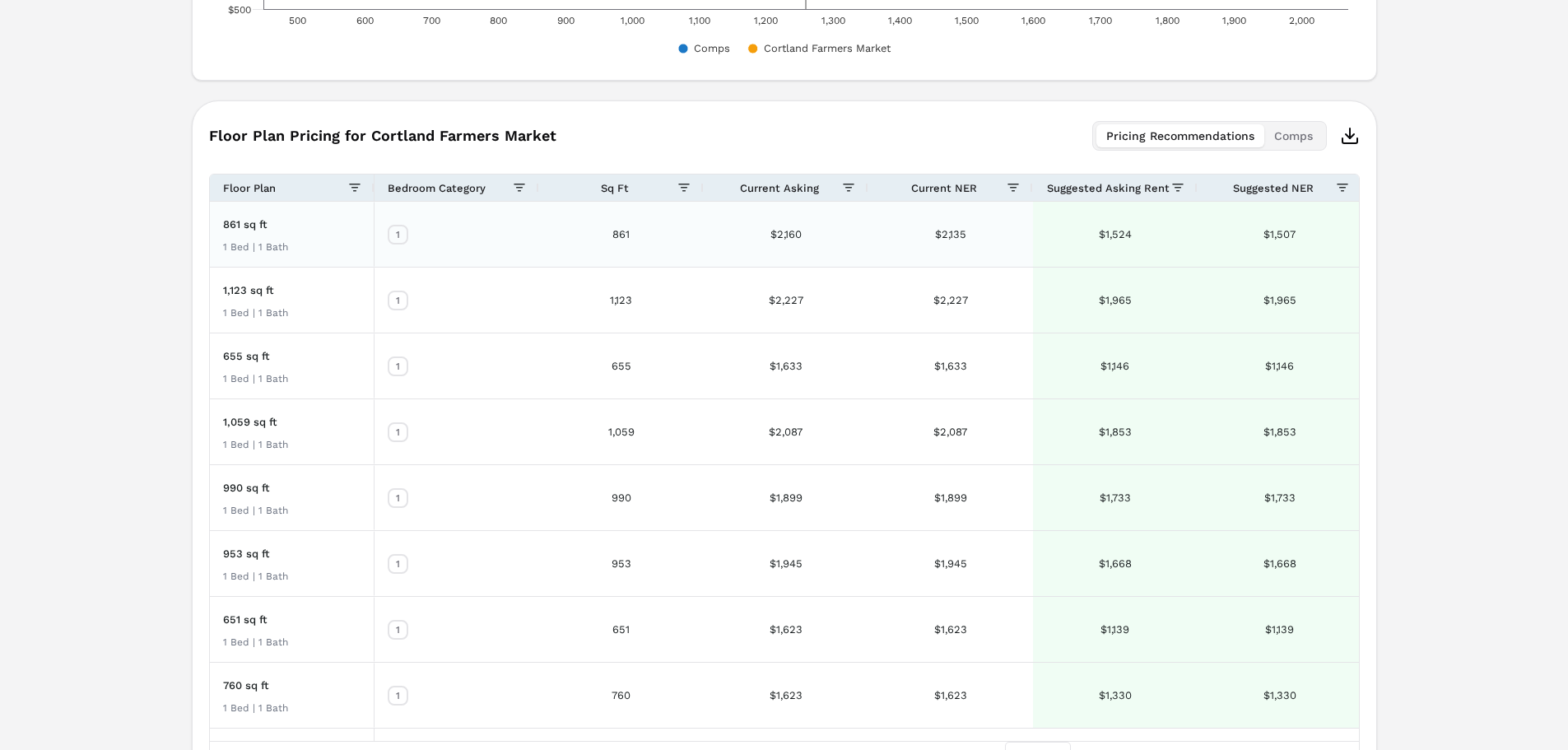
scroll to position [1152, 0]
